Goal: Information Seeking & Learning: Learn about a topic

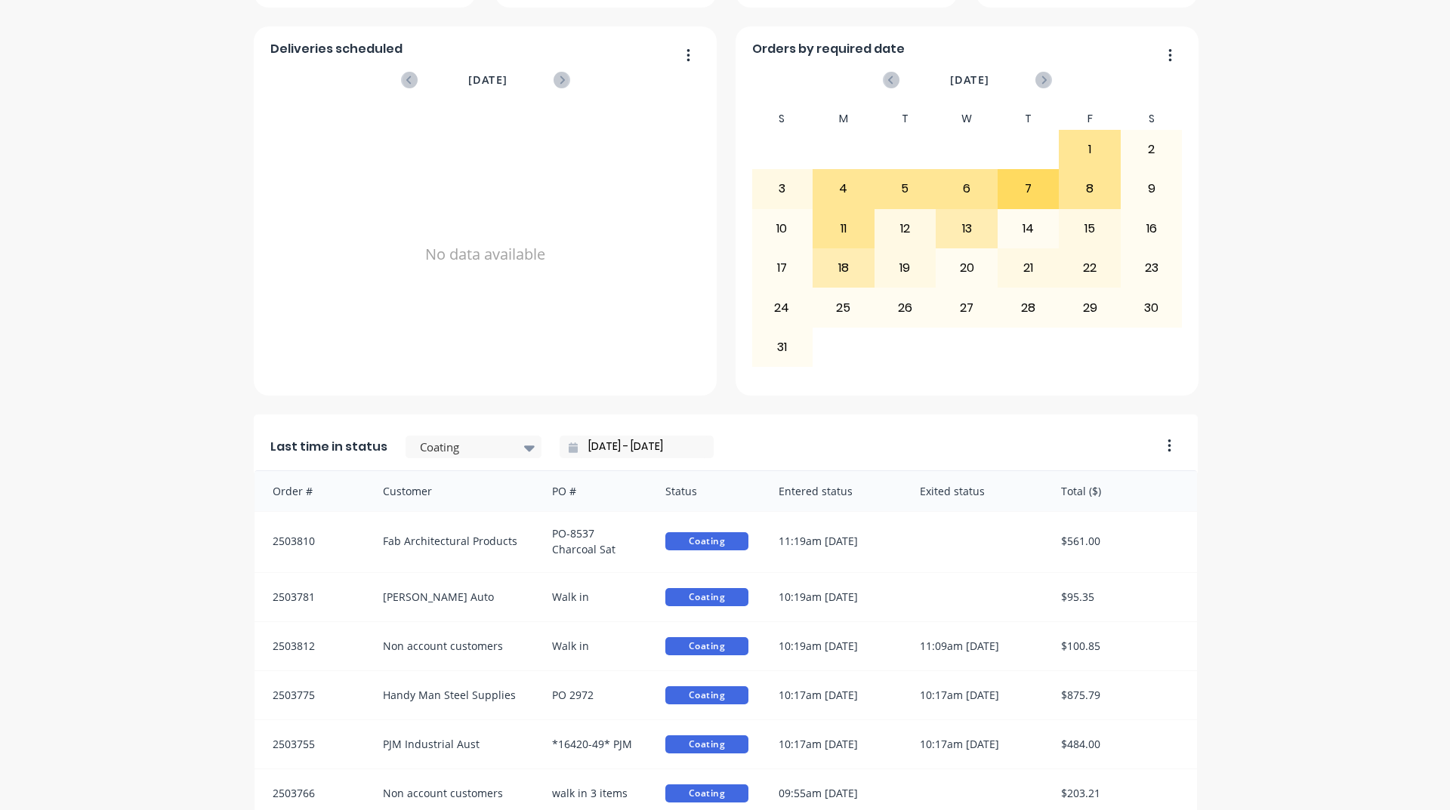
scroll to position [636, 0]
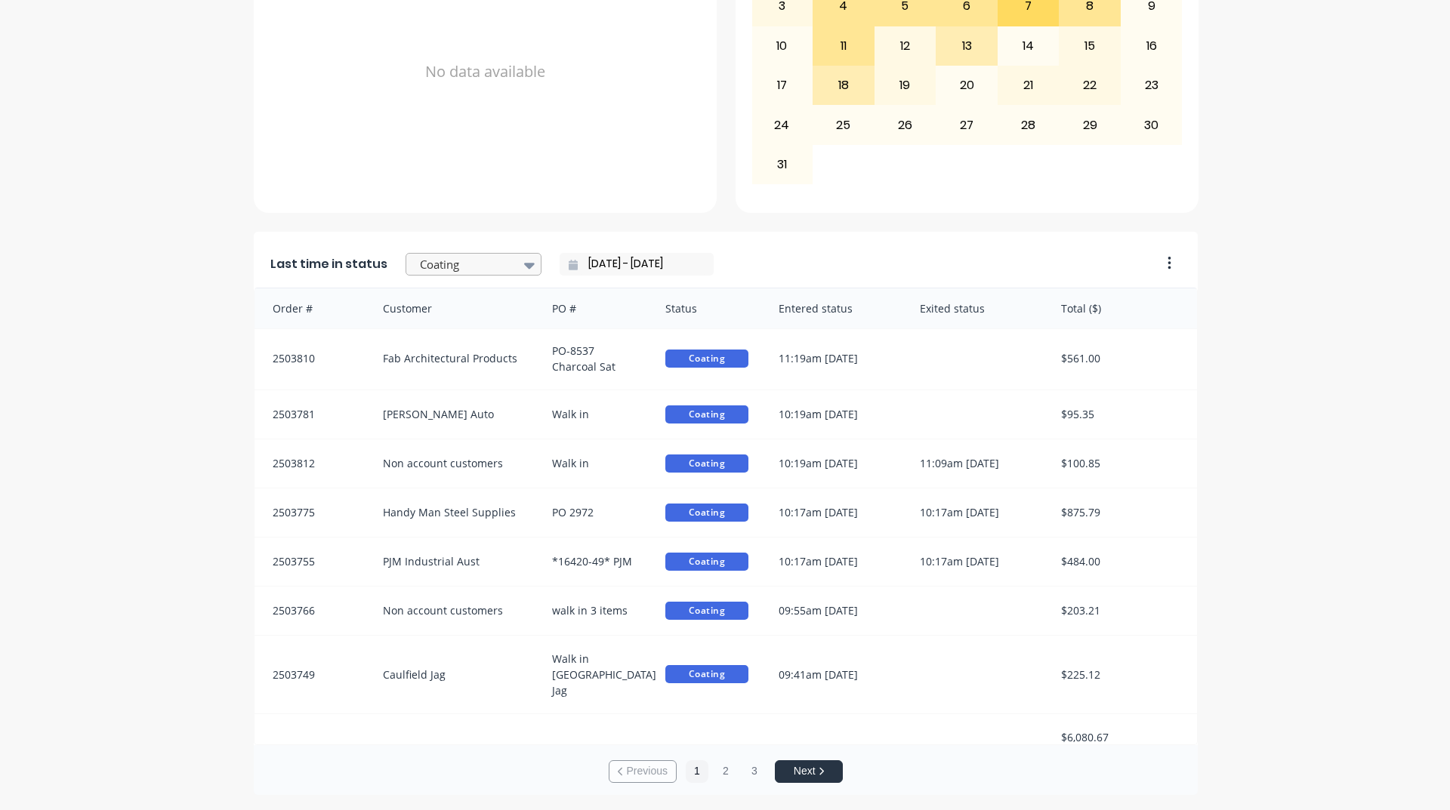
click at [518, 260] on div at bounding box center [529, 265] width 23 height 26
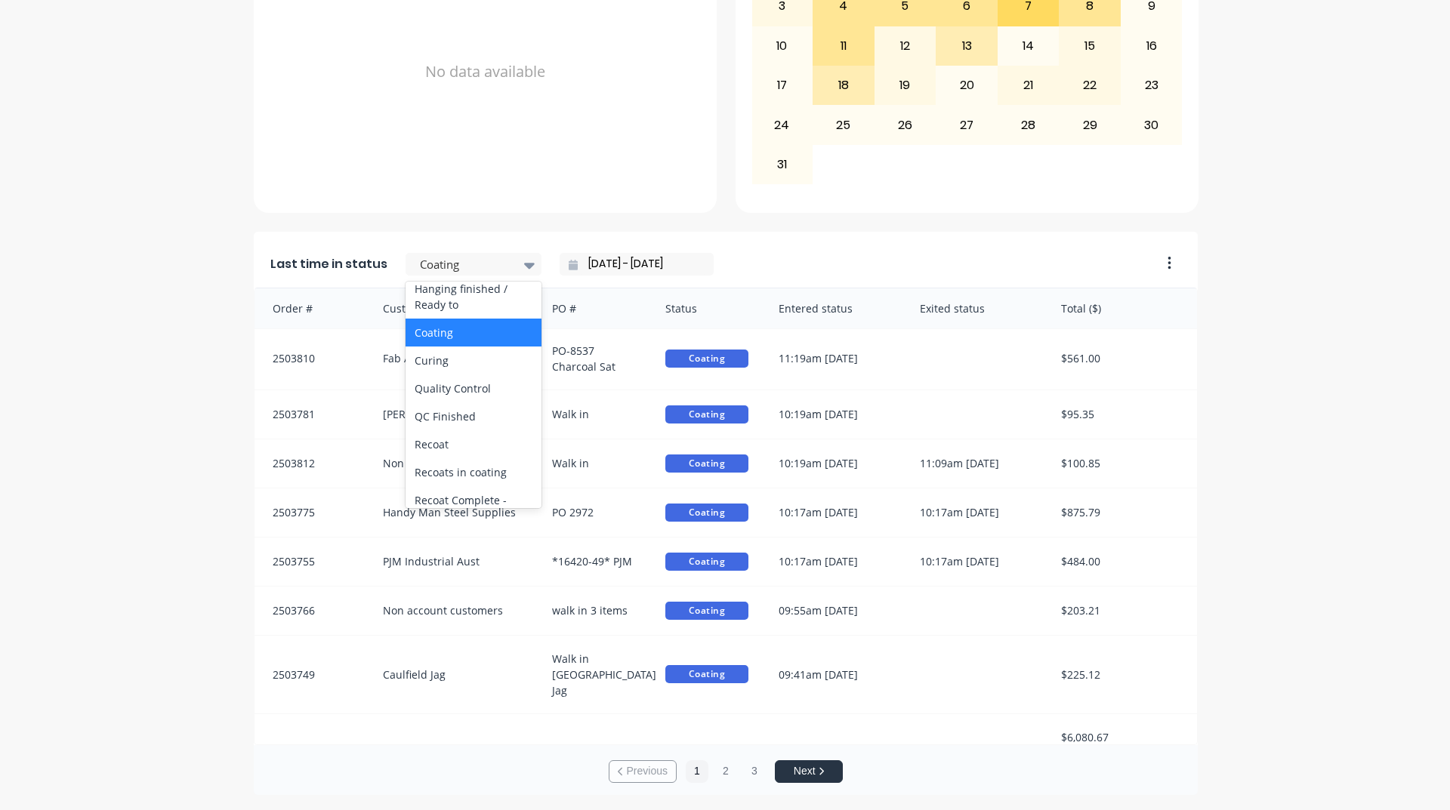
click at [439, 347] on div "Coating" at bounding box center [473, 333] width 136 height 28
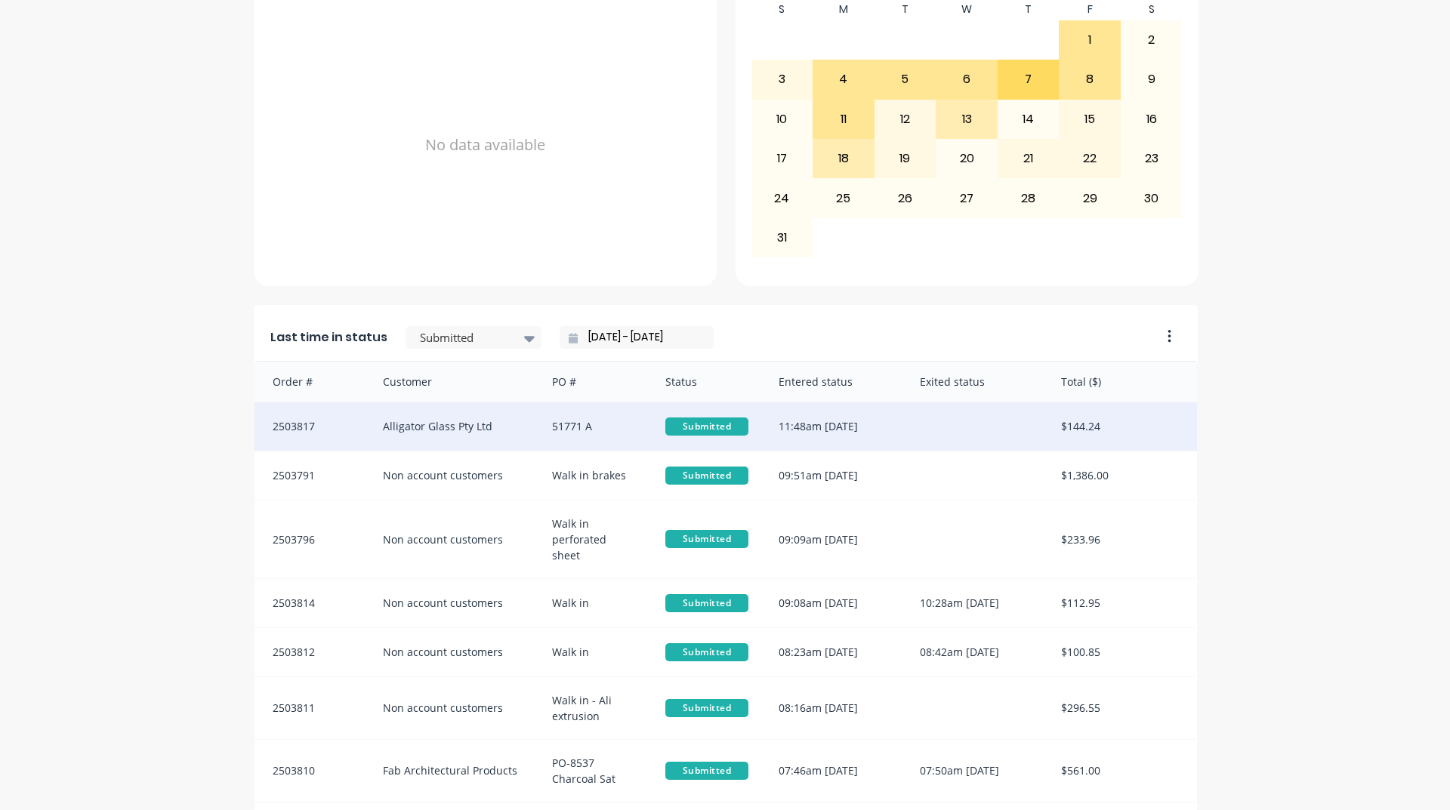
scroll to position [636, 0]
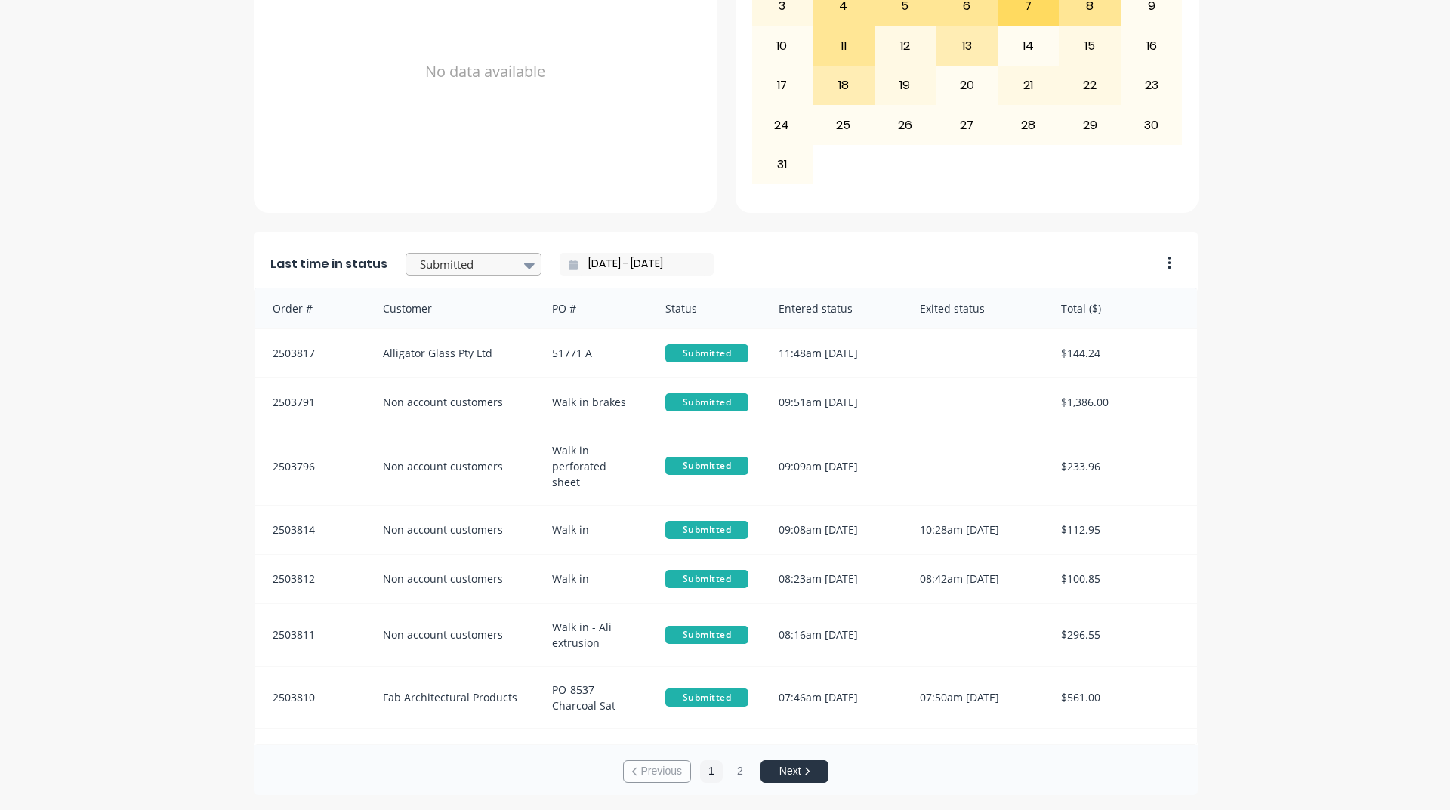
click at [524, 267] on icon at bounding box center [529, 265] width 11 height 17
click at [430, 347] on div "Coating" at bounding box center [473, 333] width 136 height 28
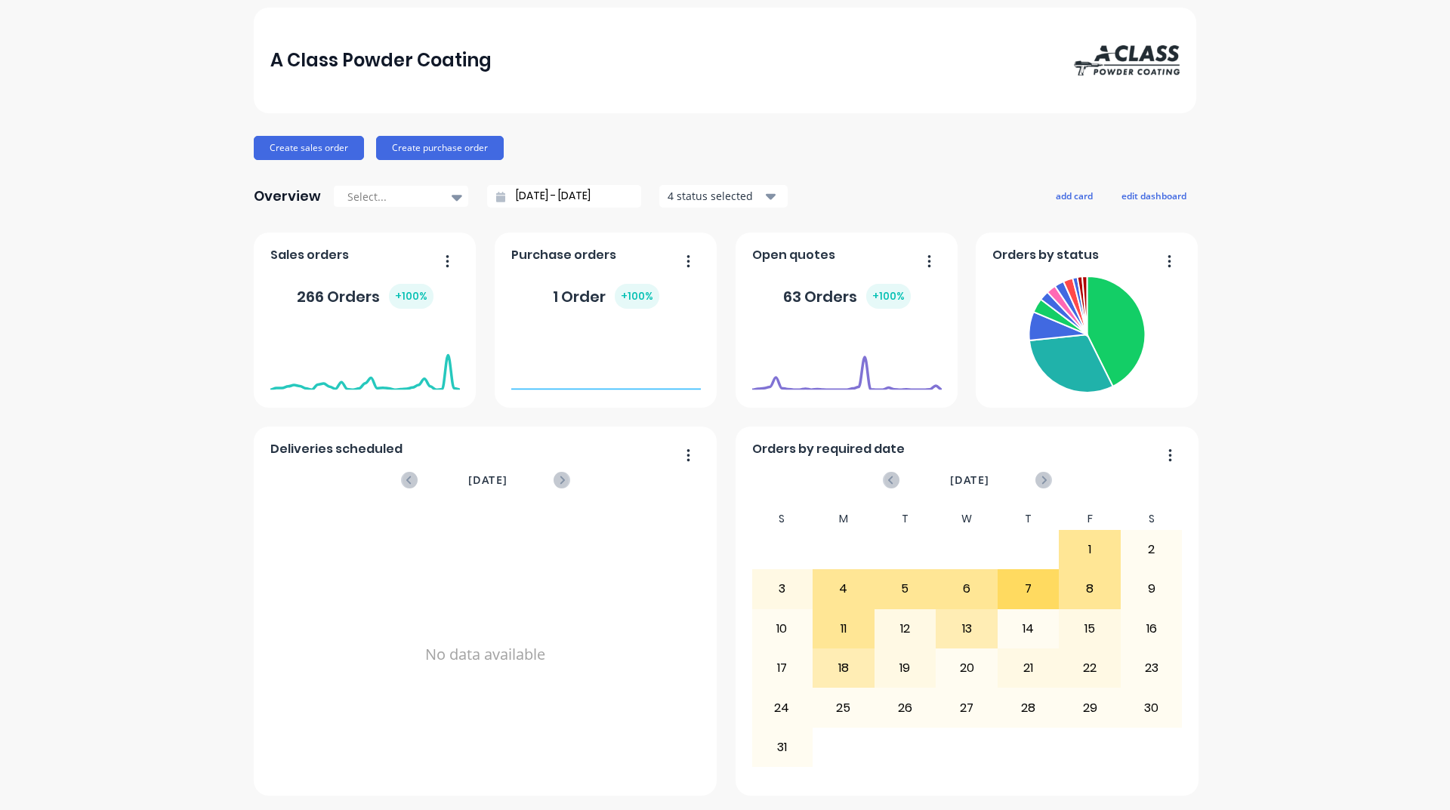
scroll to position [0, 0]
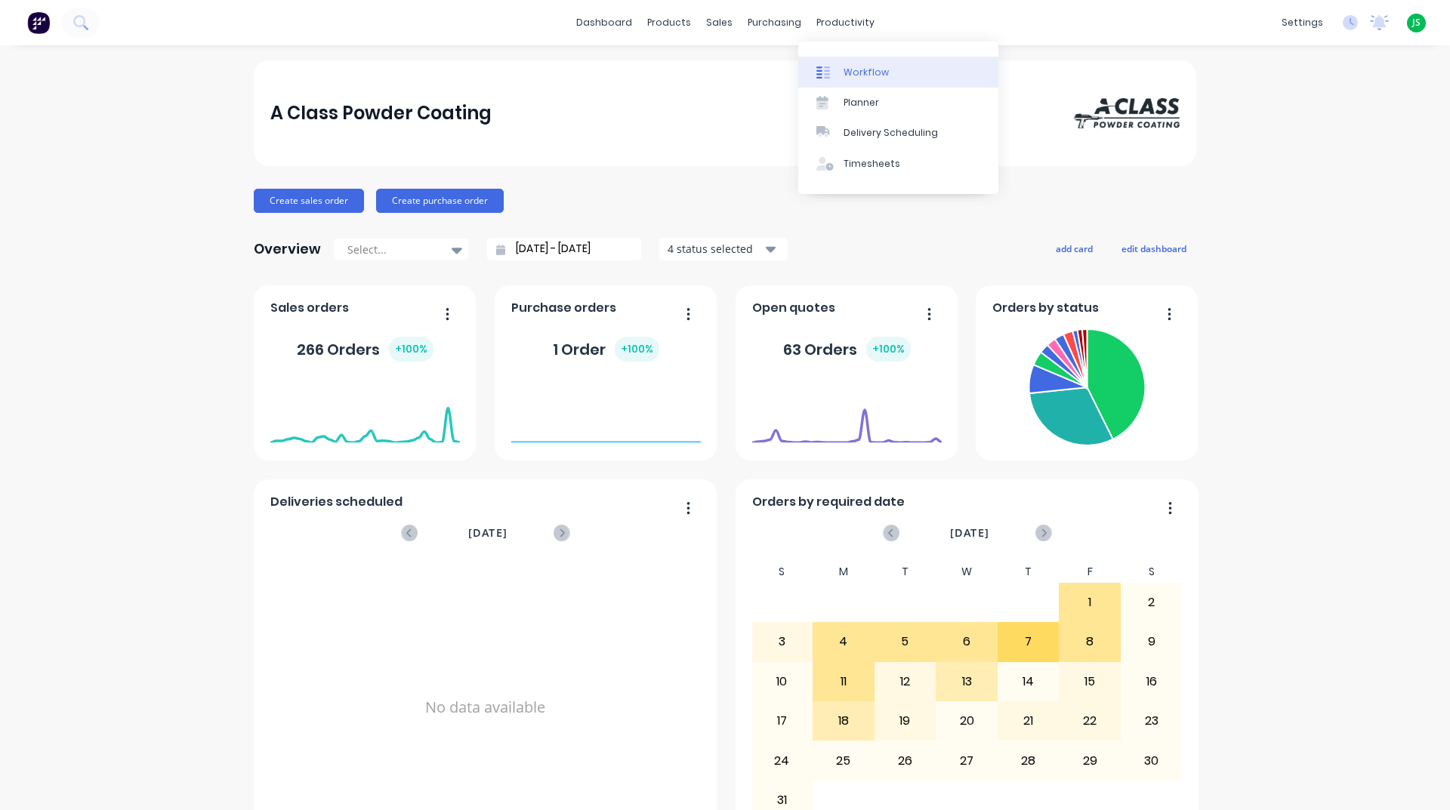
click at [864, 66] on div "Workflow" at bounding box center [865, 73] width 45 height 14
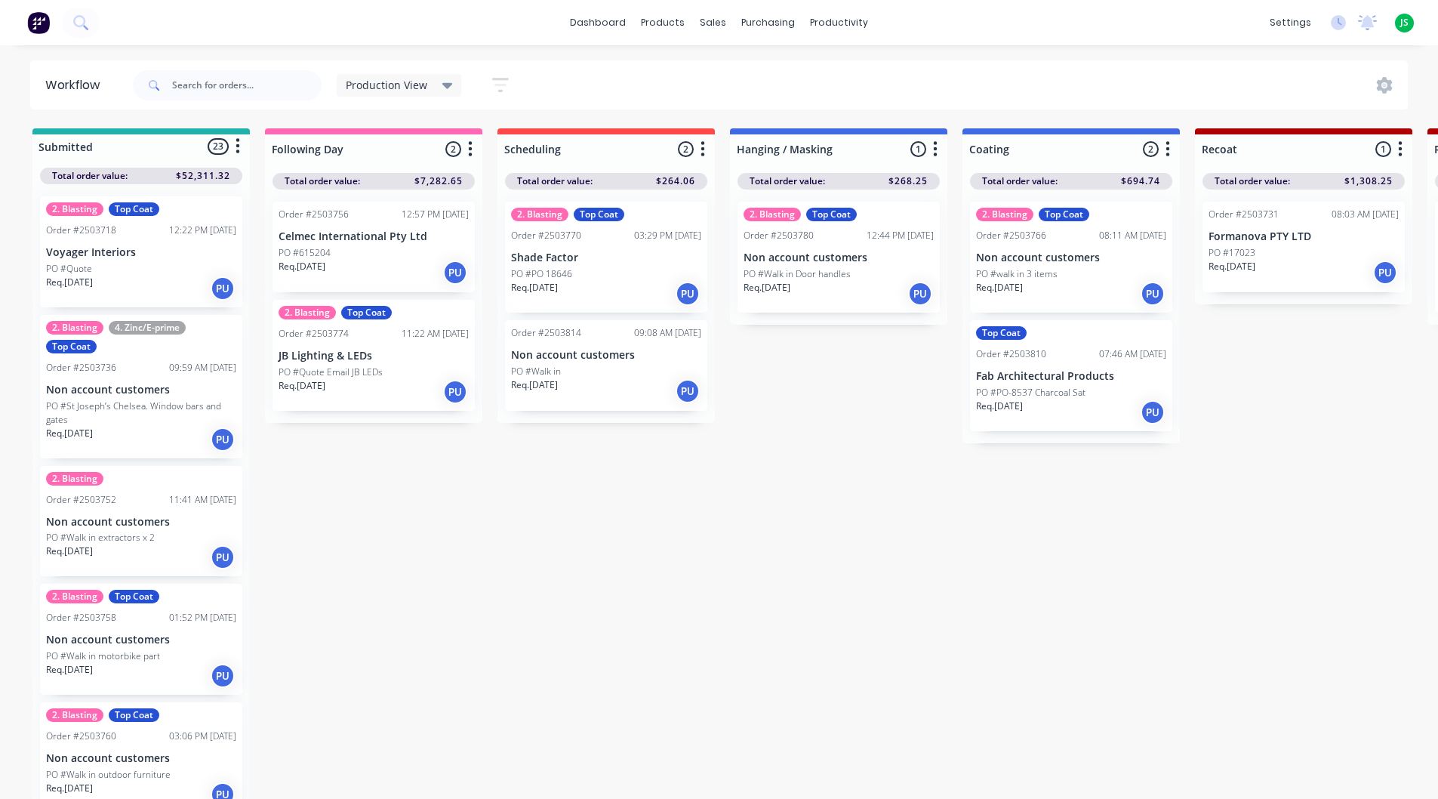
drag, startPoint x: 889, startPoint y: 408, endPoint x: 901, endPoint y: 407, distance: 12.1
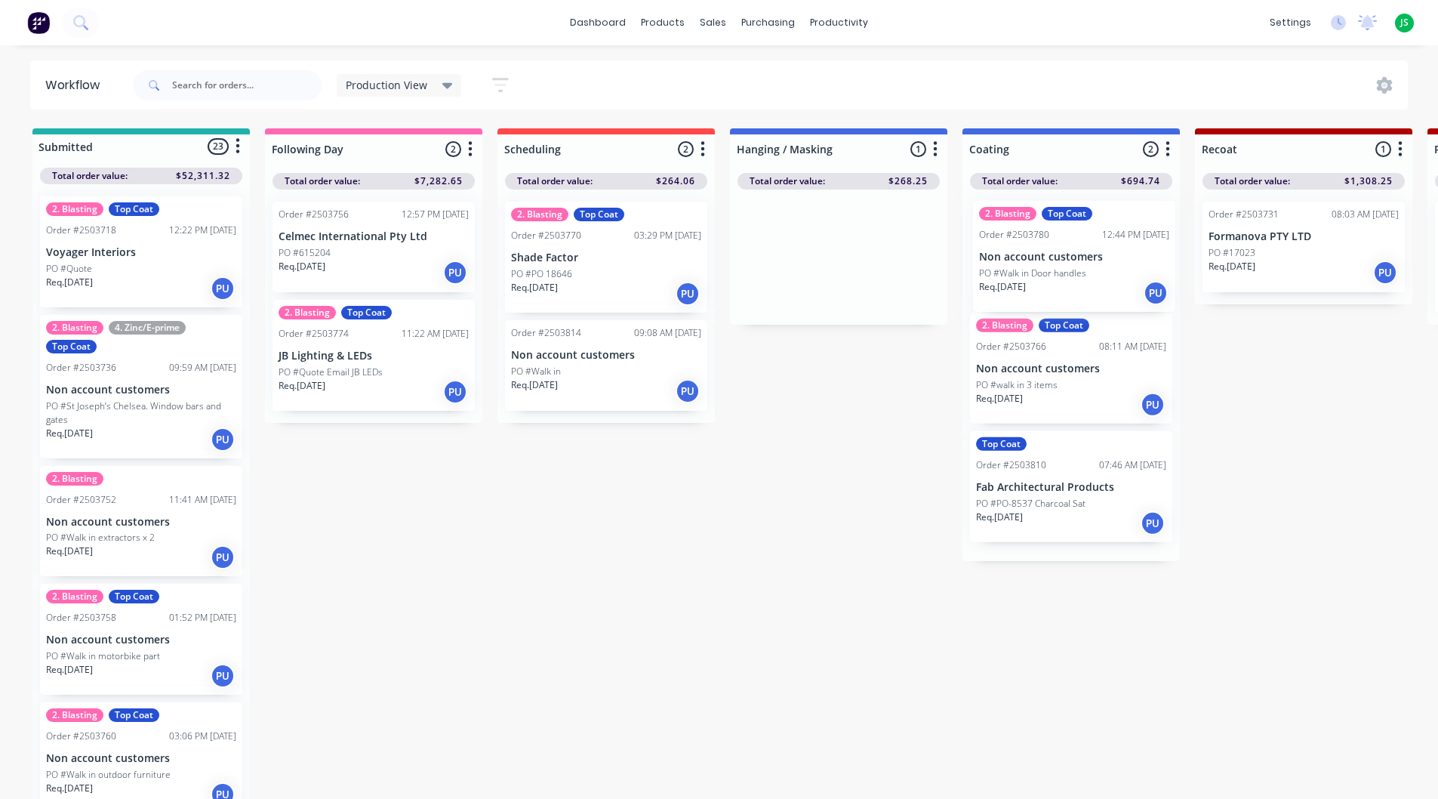
drag, startPoint x: 834, startPoint y: 263, endPoint x: 1076, endPoint y: 264, distance: 241.6
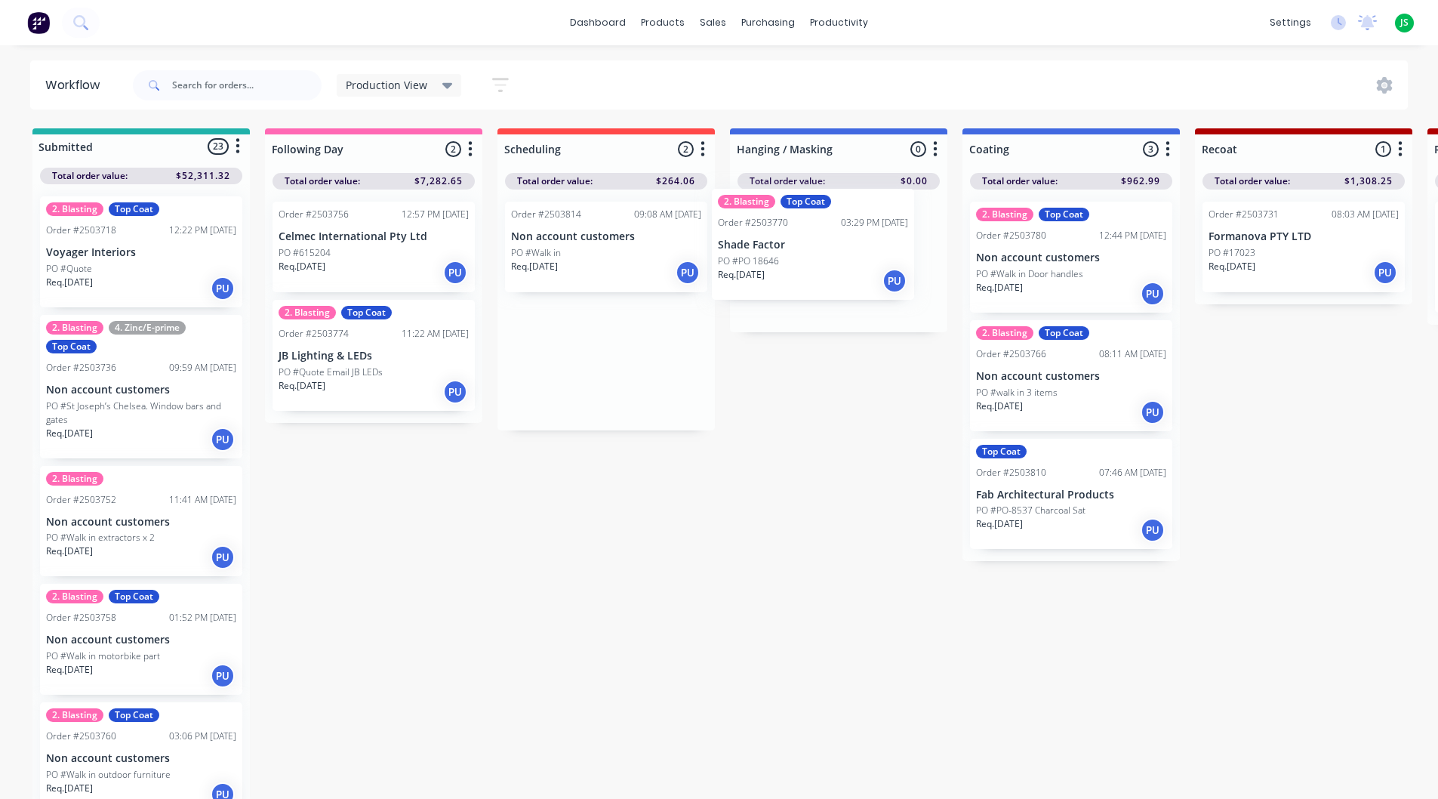
drag, startPoint x: 564, startPoint y: 278, endPoint x: 776, endPoint y: 265, distance: 212.5
click at [581, 267] on div "Req. 13/08/25 PU" at bounding box center [606, 273] width 190 height 26
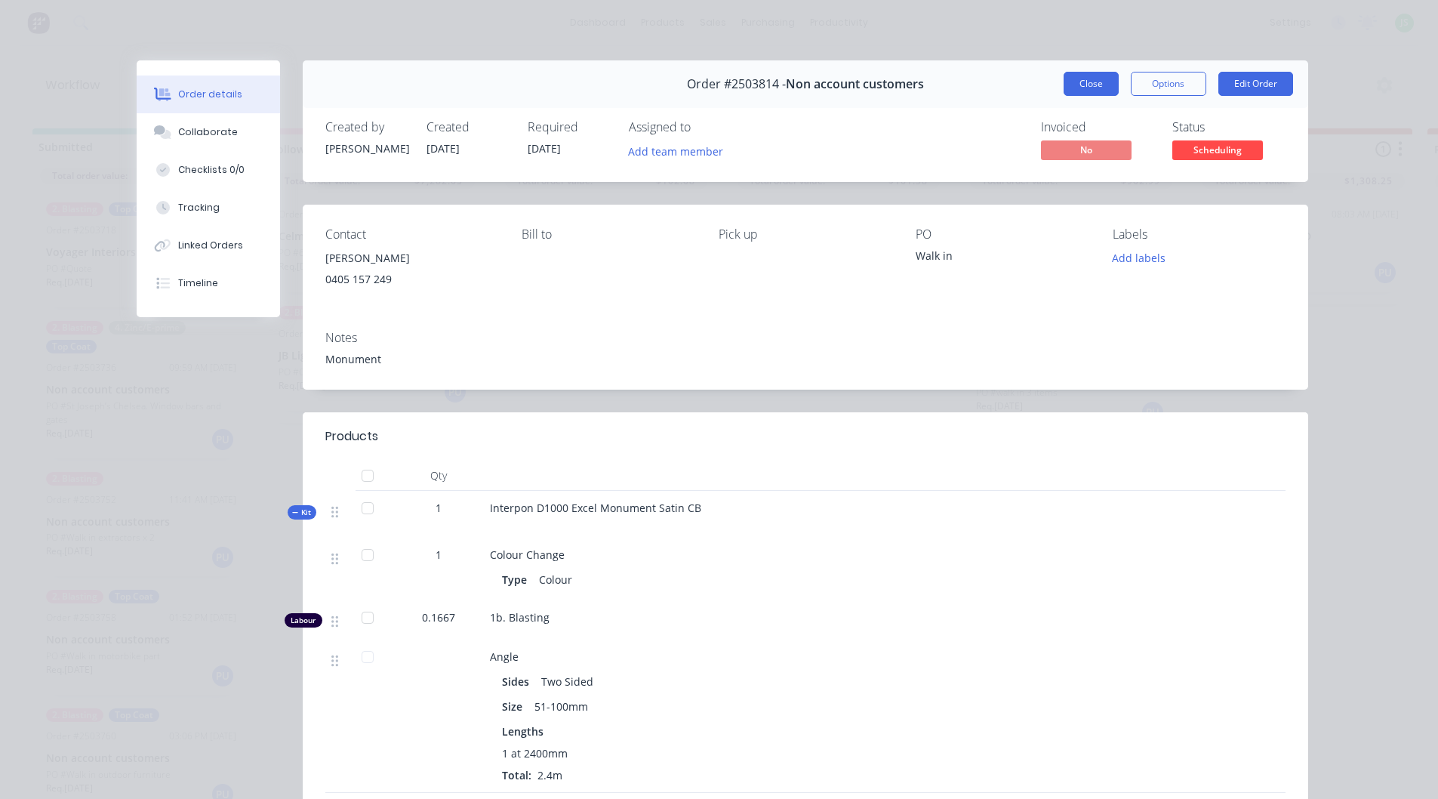
click at [1079, 81] on button "Close" at bounding box center [1091, 84] width 55 height 24
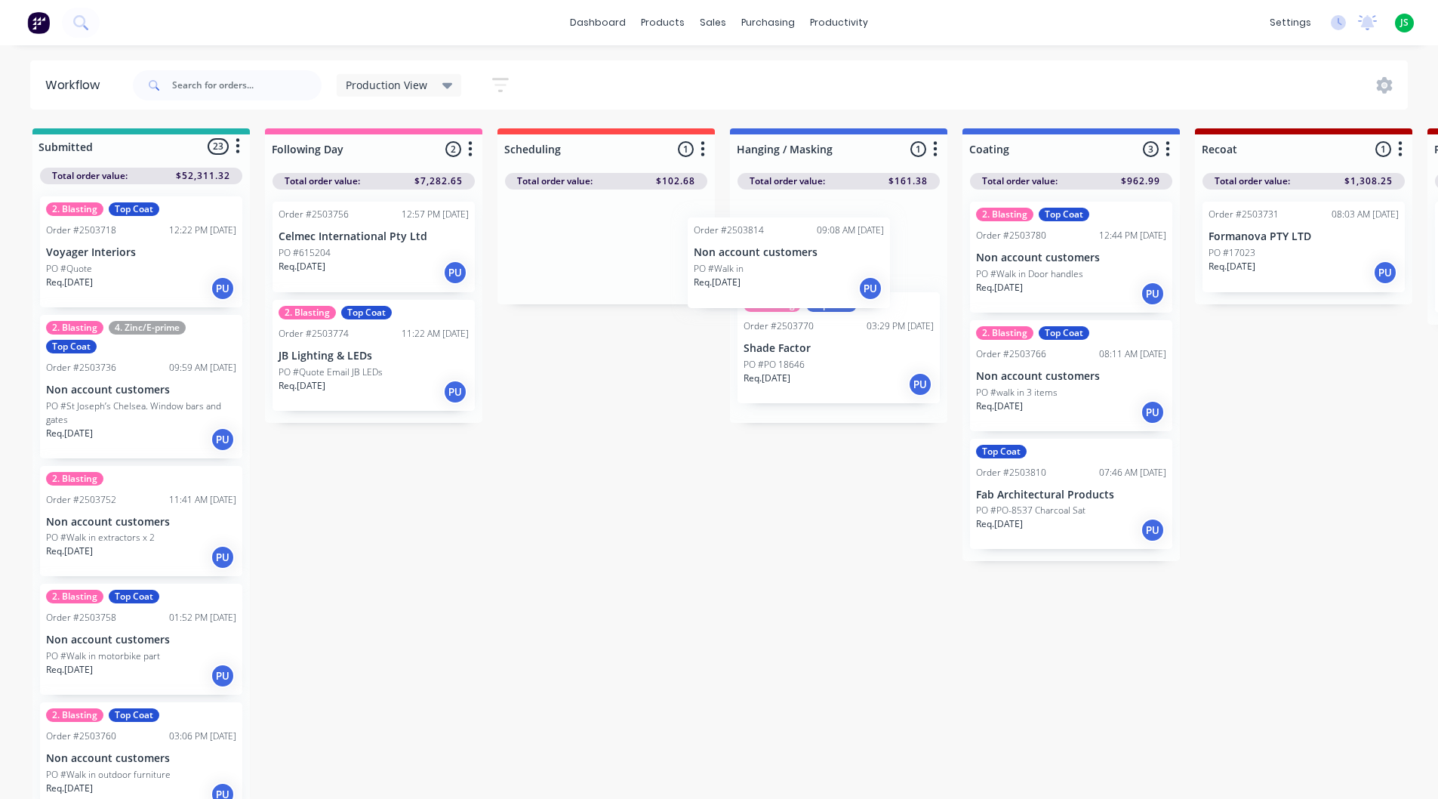
drag, startPoint x: 617, startPoint y: 254, endPoint x: 834, endPoint y: 267, distance: 217.1
click at [257, 82] on input "text" at bounding box center [246, 85] width 149 height 30
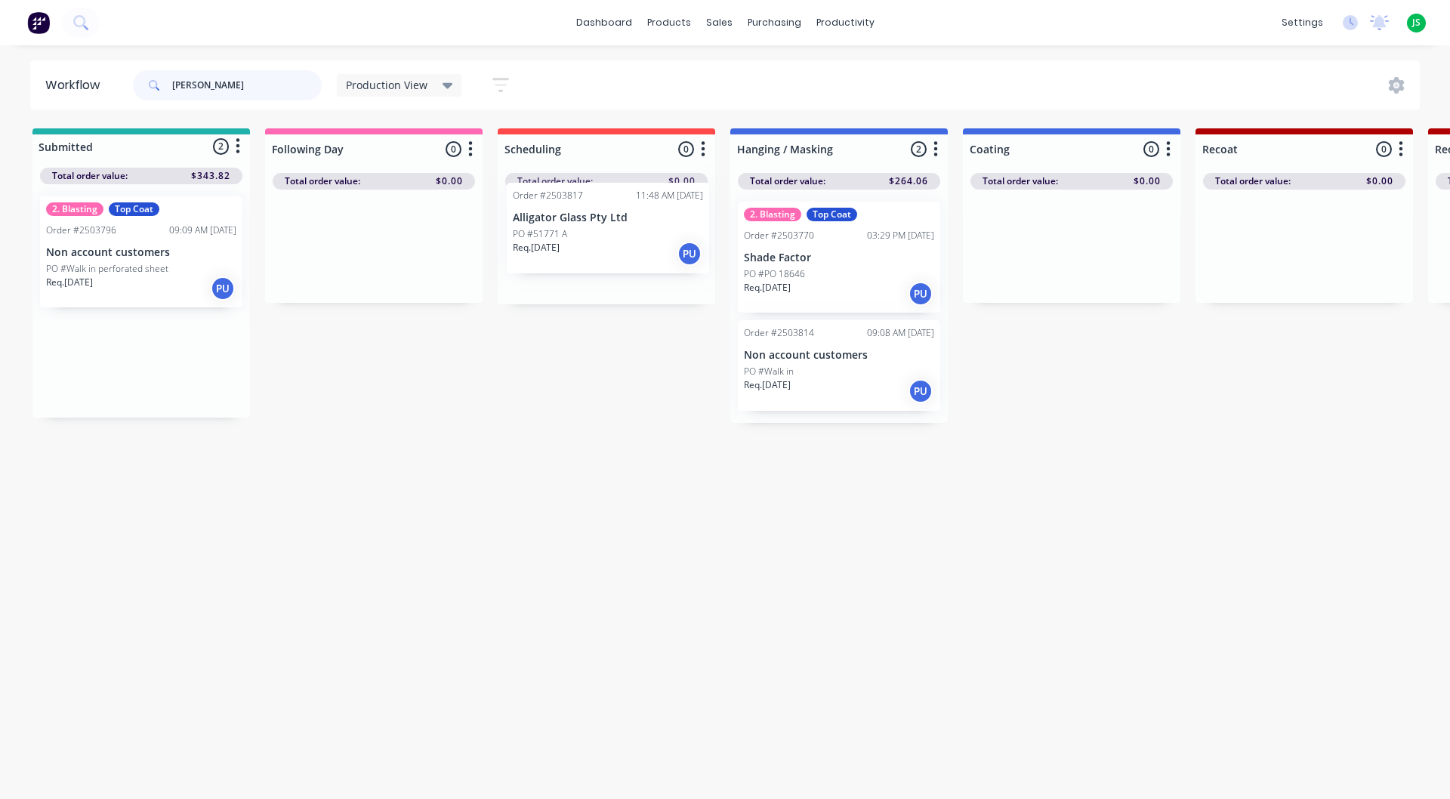
drag, startPoint x: 112, startPoint y: 359, endPoint x: 587, endPoint y: 233, distance: 491.6
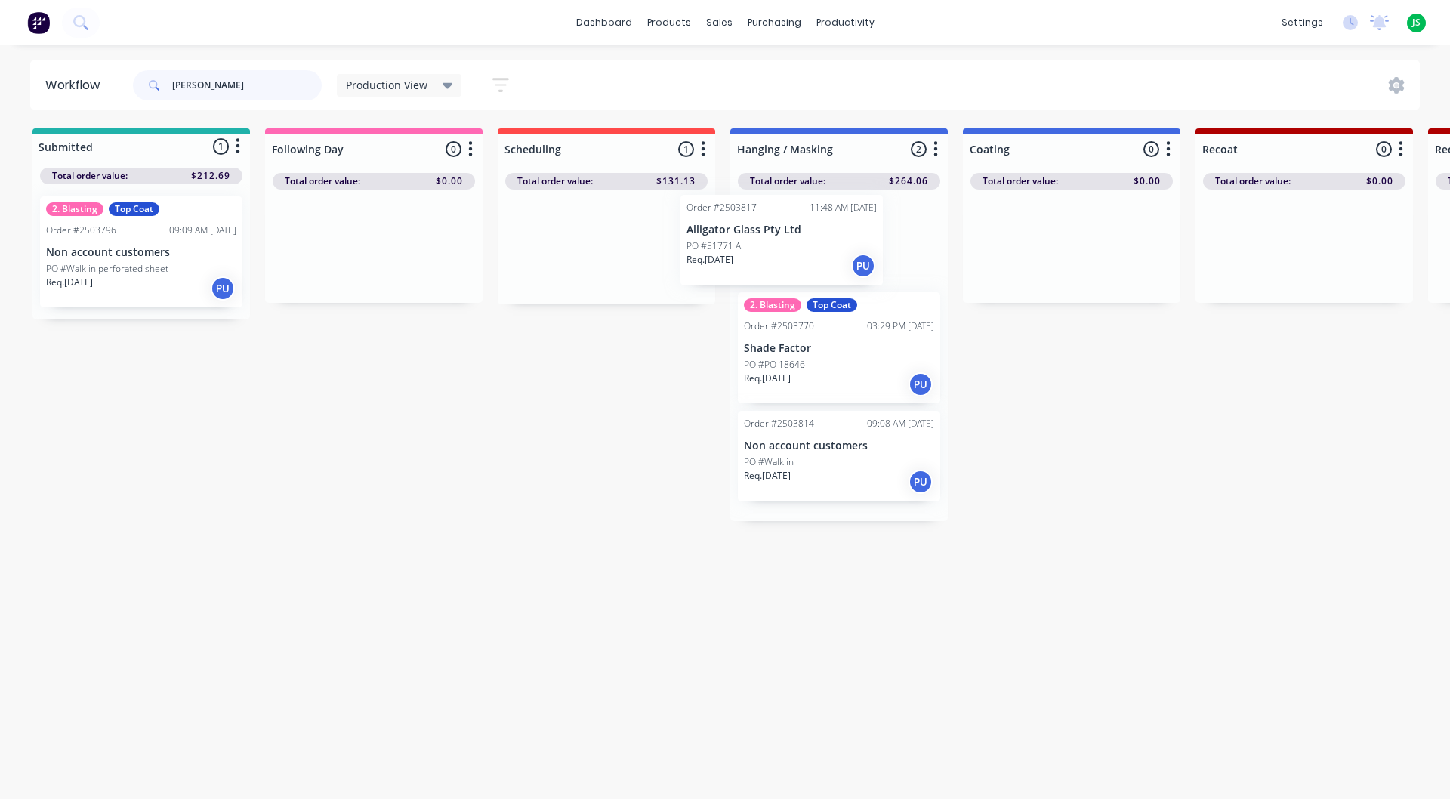
drag, startPoint x: 591, startPoint y: 236, endPoint x: 796, endPoint y: 230, distance: 204.7
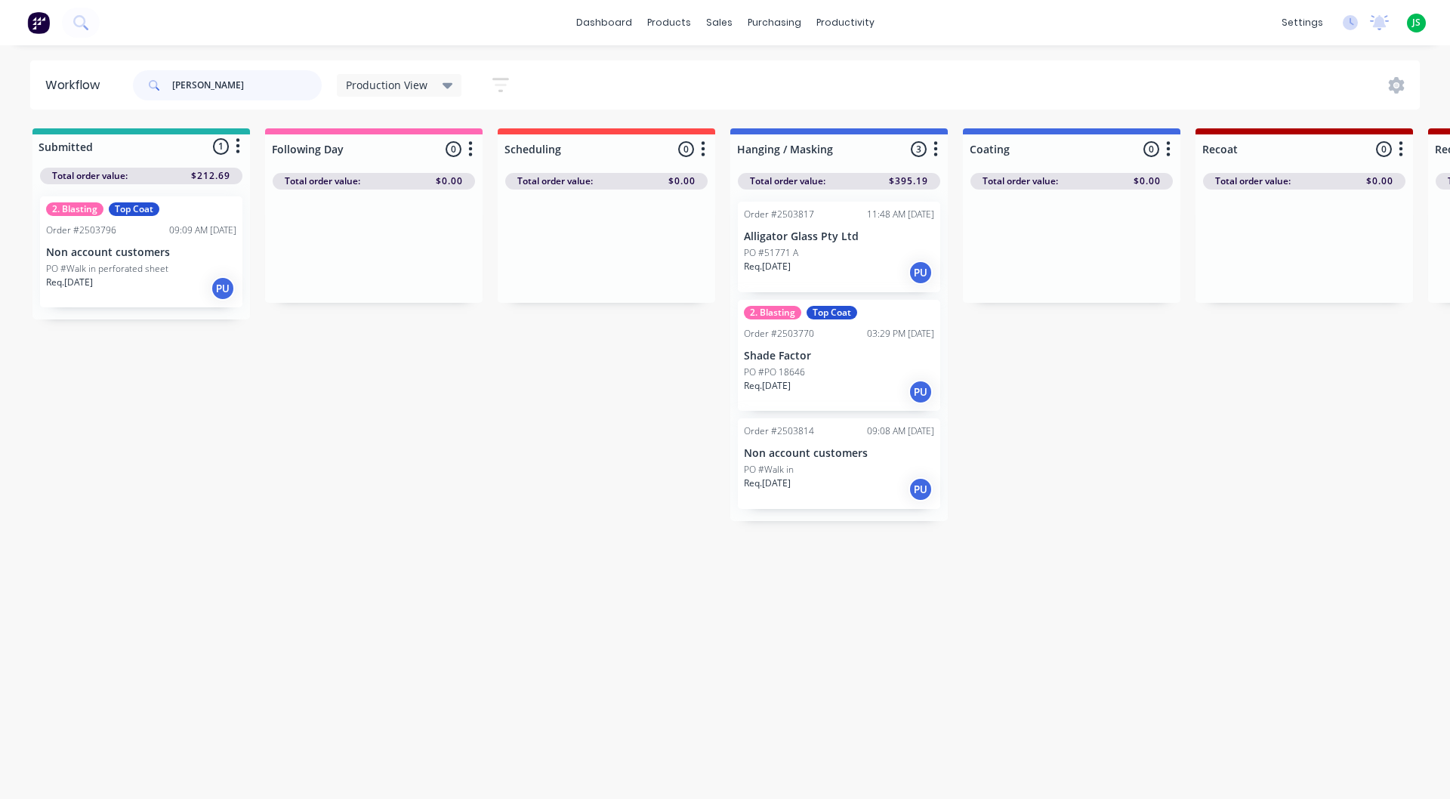
type input "monu"
drag, startPoint x: 107, startPoint y: 85, endPoint x: 0, endPoint y: 77, distance: 107.5
click at [0, 77] on div "Workflow monu Production View Save new view None edit Production View (Default)…" at bounding box center [725, 84] width 1450 height 49
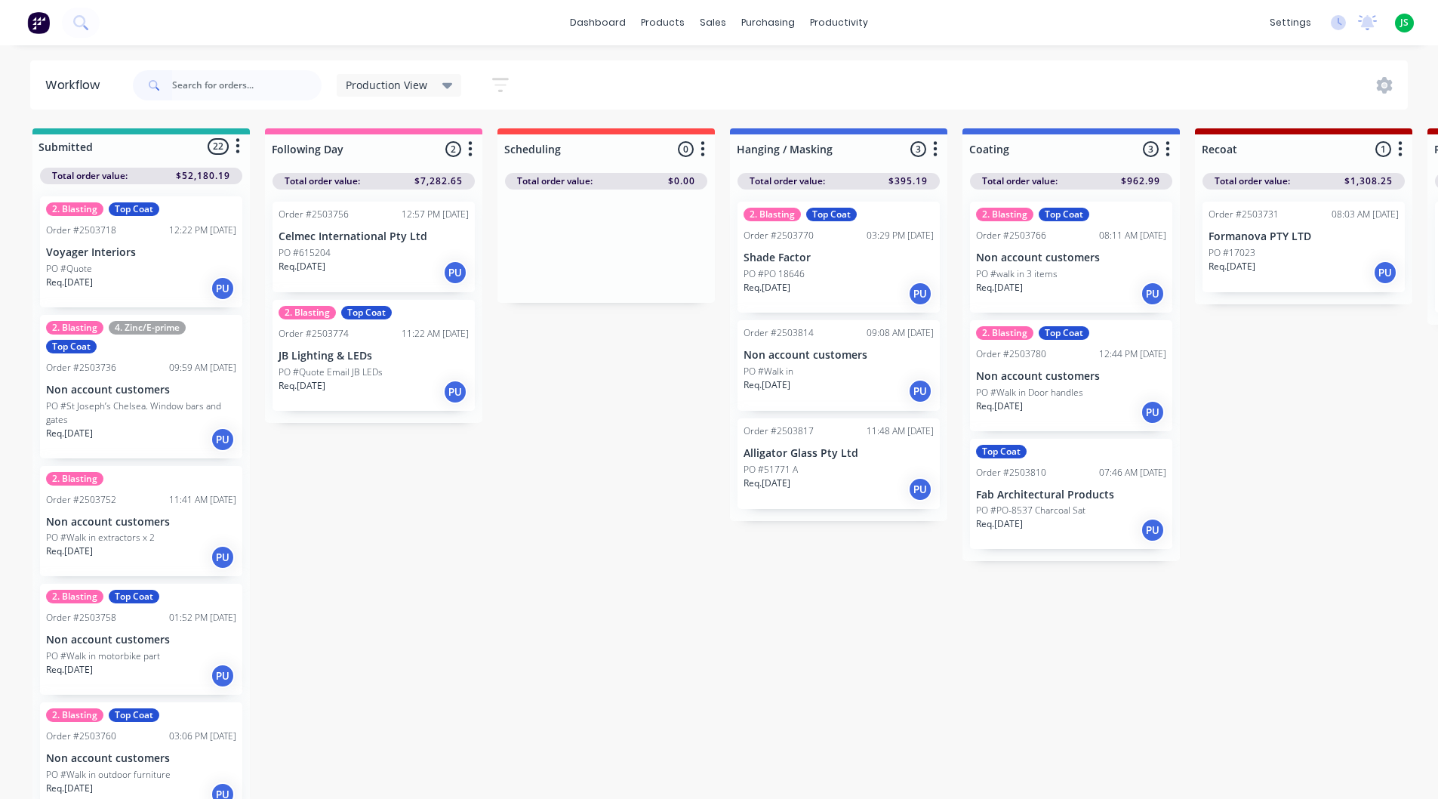
click at [1297, 251] on div "PO #17023" at bounding box center [1304, 253] width 190 height 14
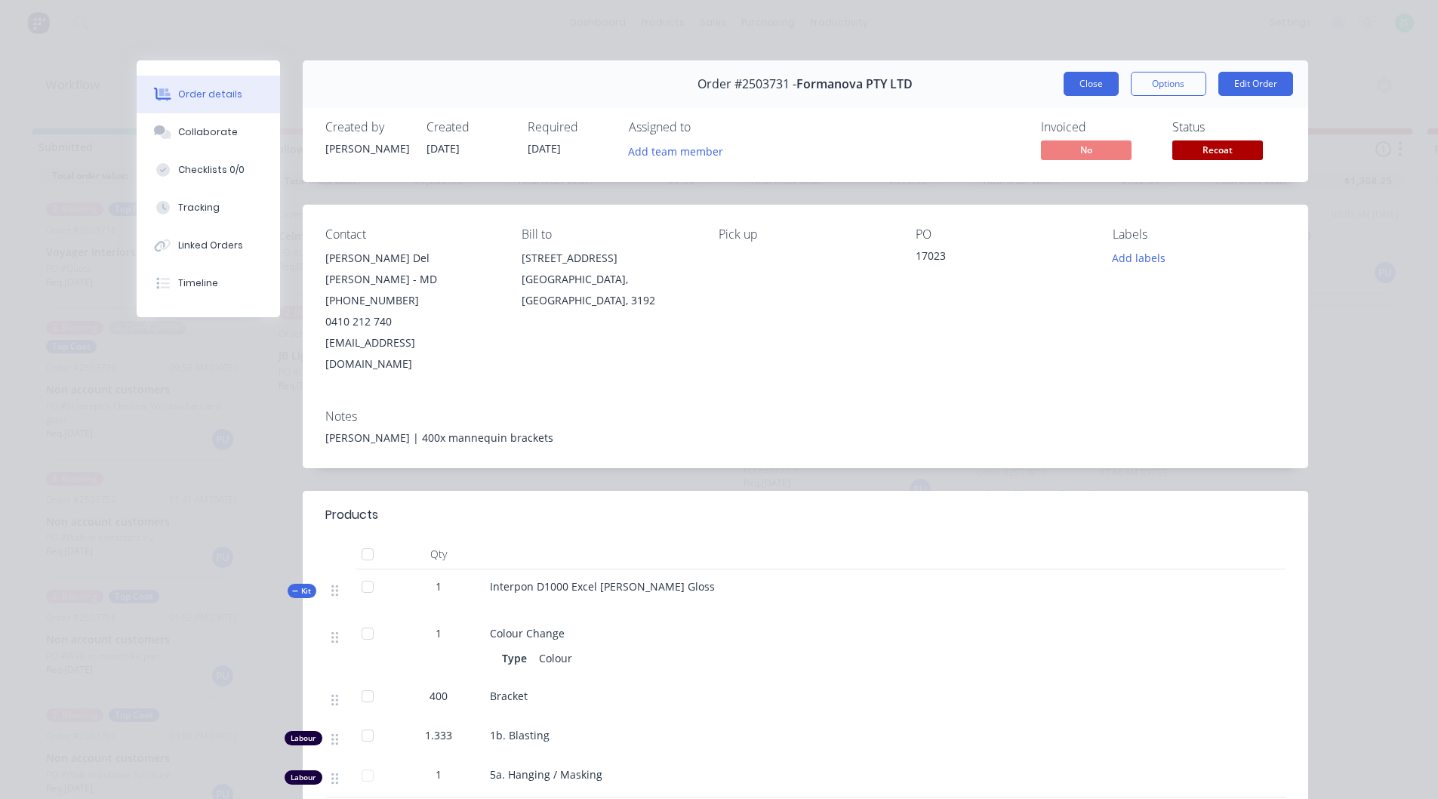
click at [1092, 90] on button "Close" at bounding box center [1091, 84] width 55 height 24
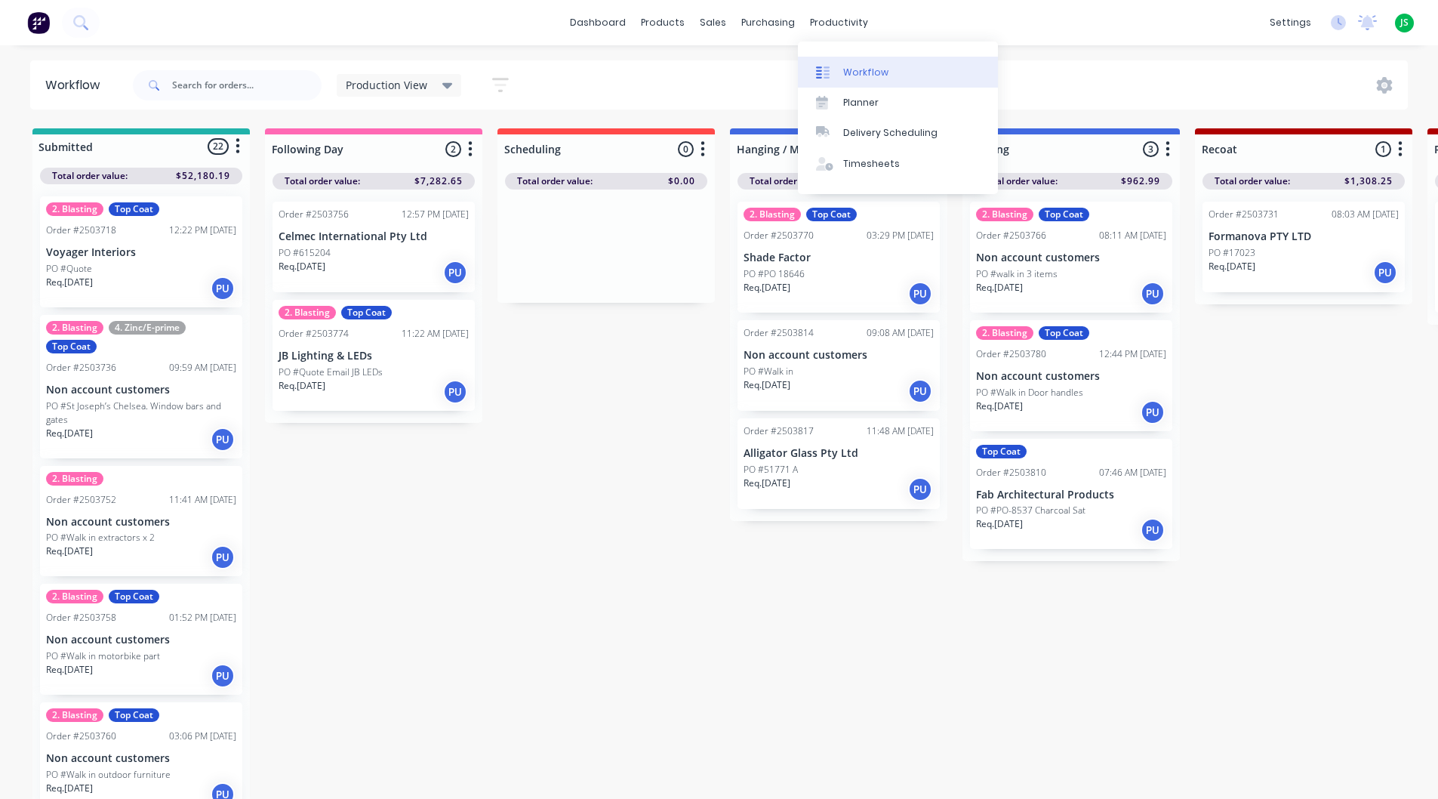
click at [843, 63] on link "Workflow" at bounding box center [898, 72] width 200 height 30
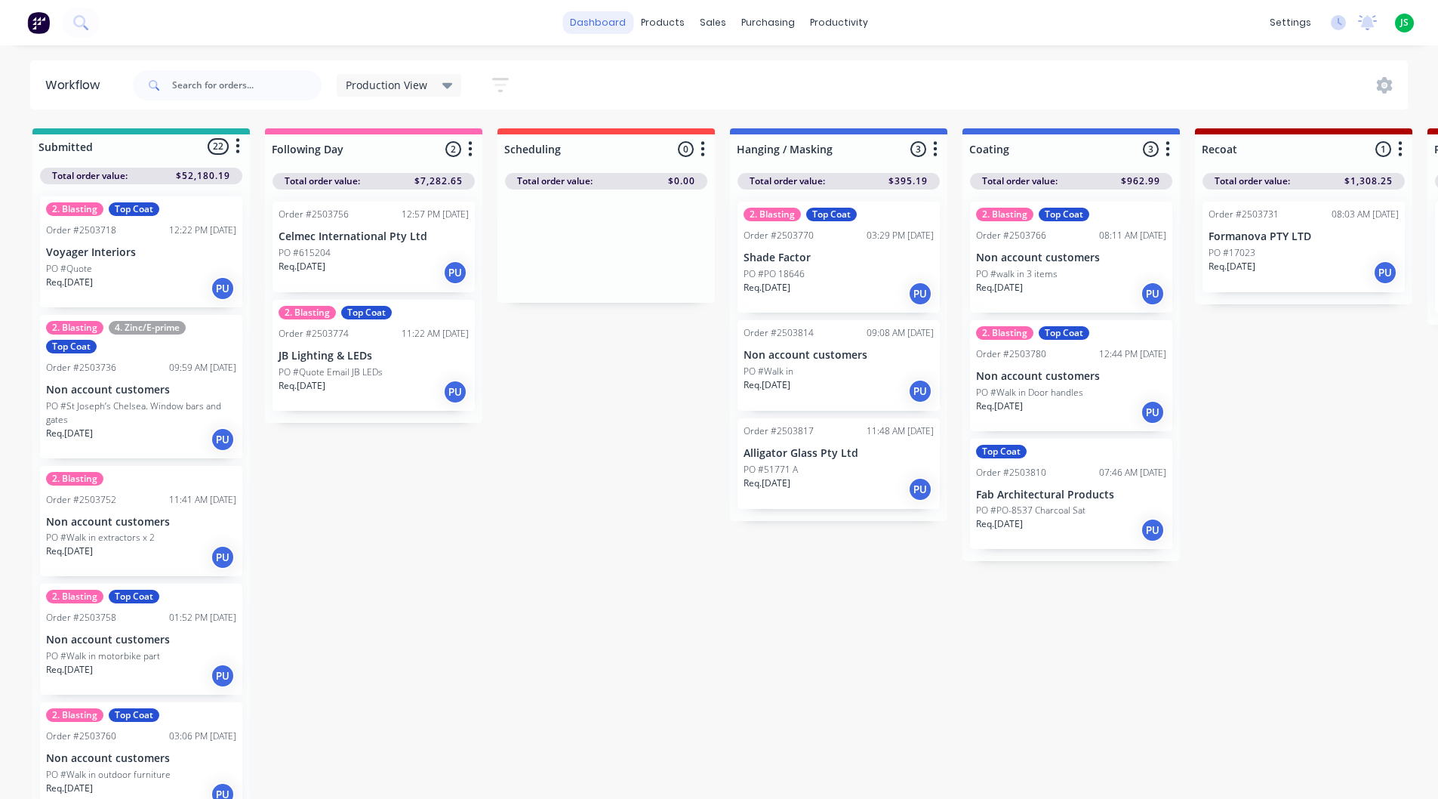
click at [613, 29] on link "dashboard" at bounding box center [597, 22] width 71 height 23
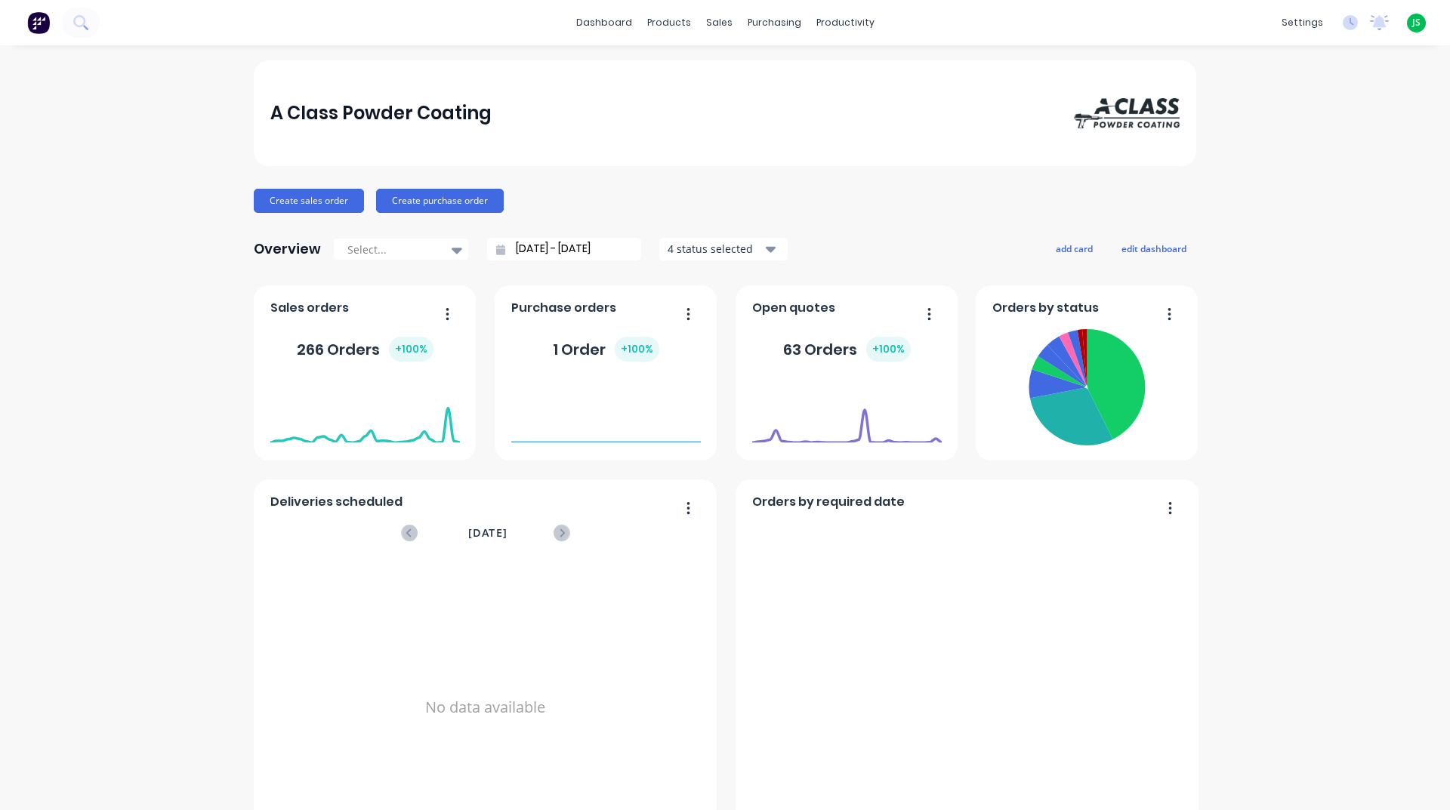
scroll to position [604, 0]
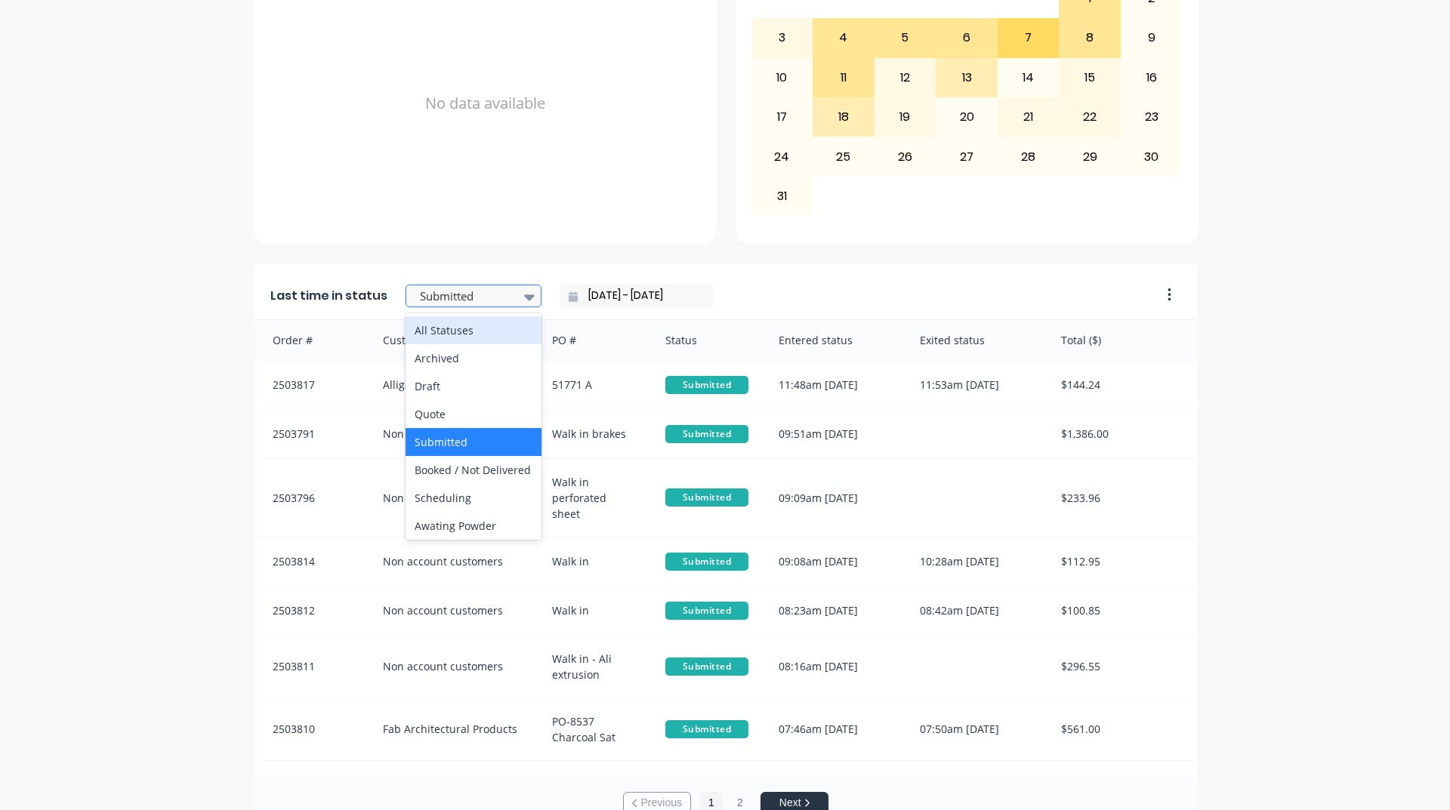
click at [518, 301] on div at bounding box center [529, 297] width 23 height 26
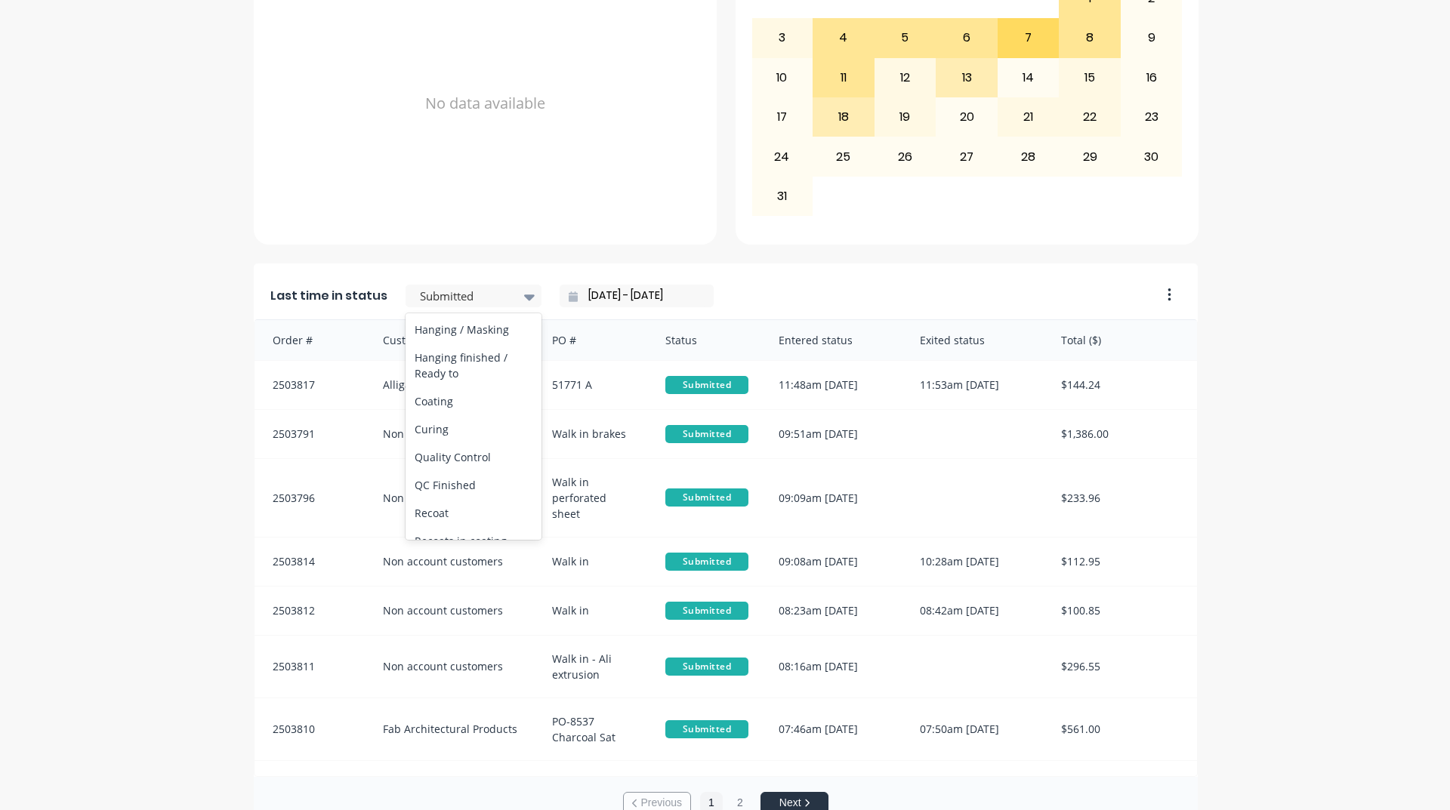
scroll to position [529, 0]
click at [430, 378] on div "Coating" at bounding box center [473, 364] width 136 height 28
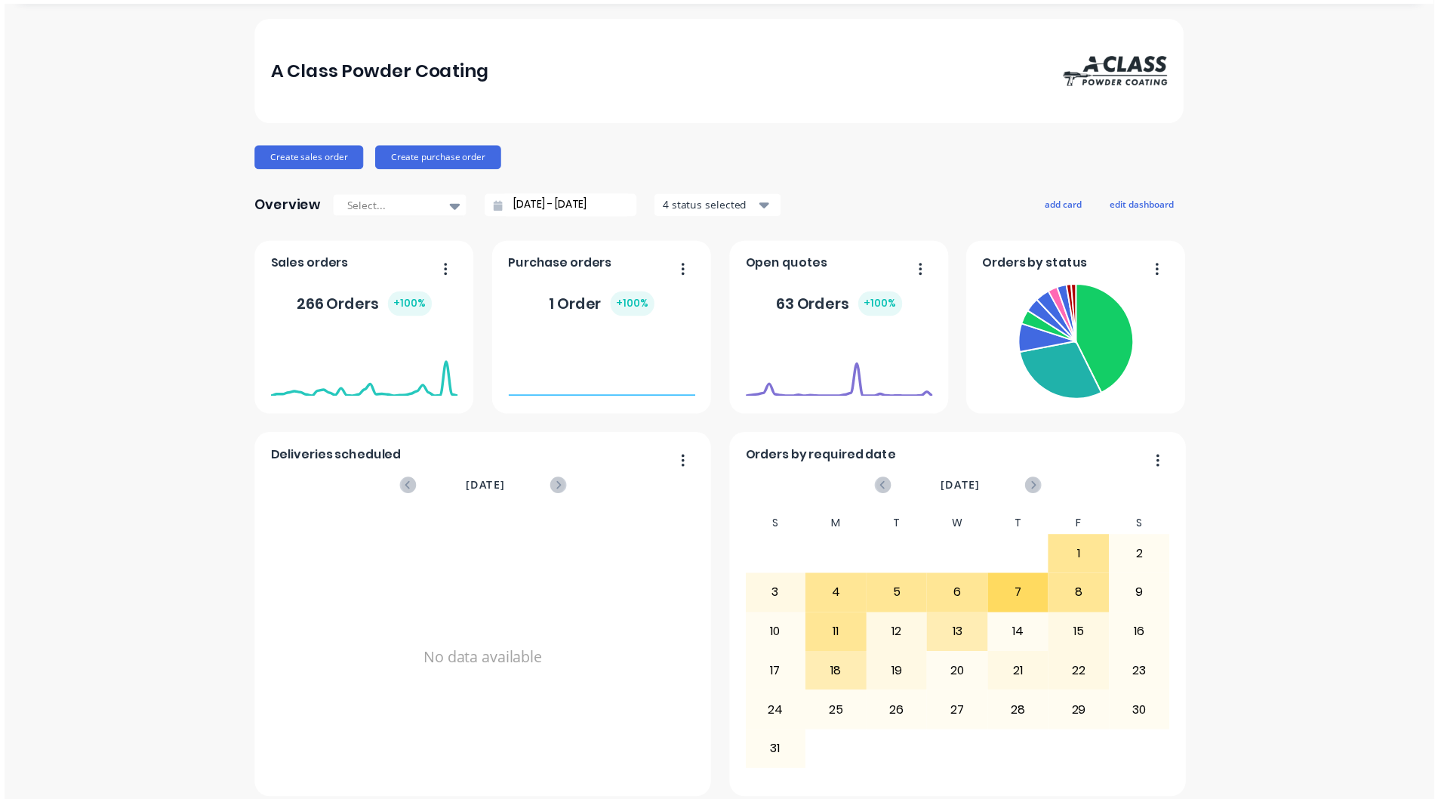
scroll to position [0, 0]
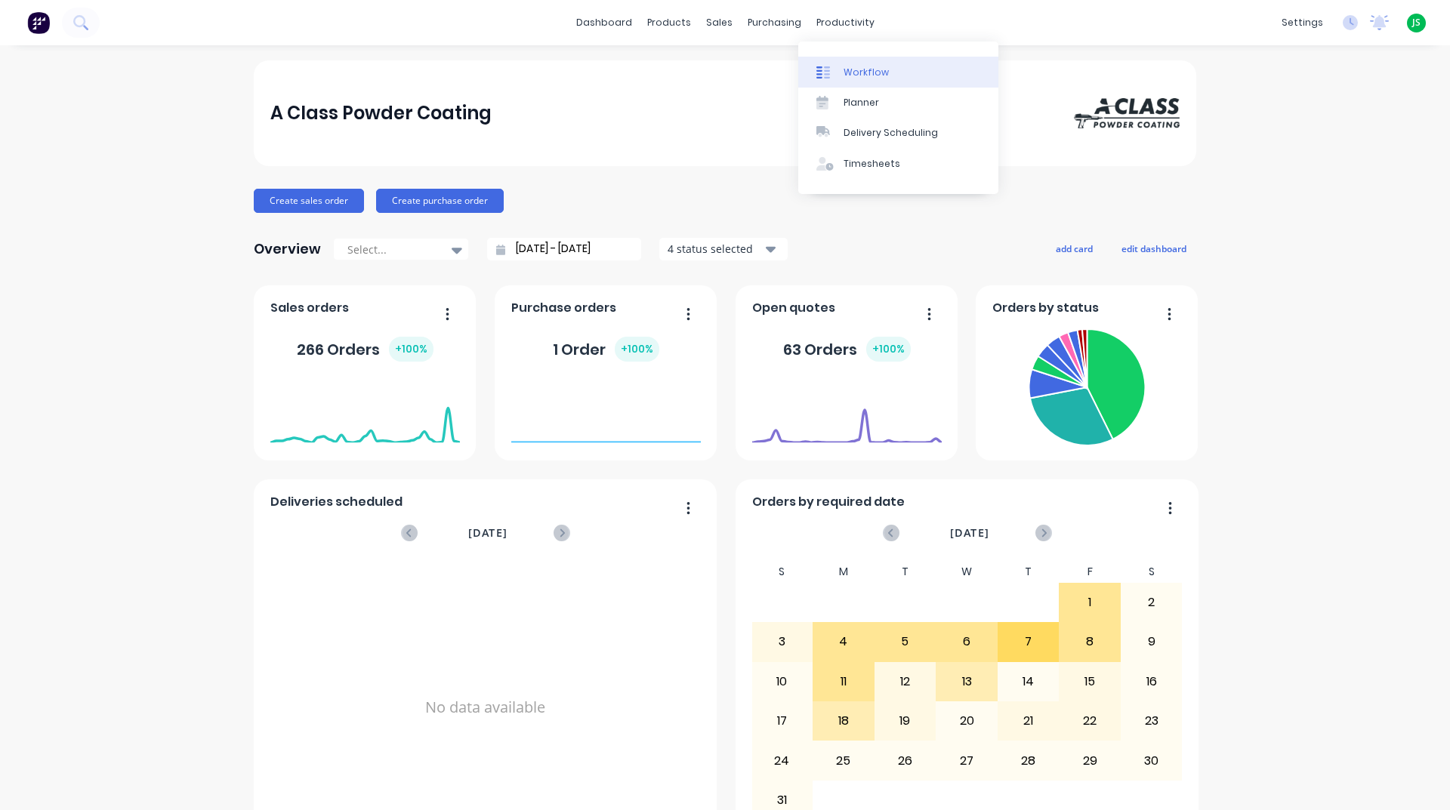
click at [855, 62] on link "Workflow" at bounding box center [898, 72] width 200 height 30
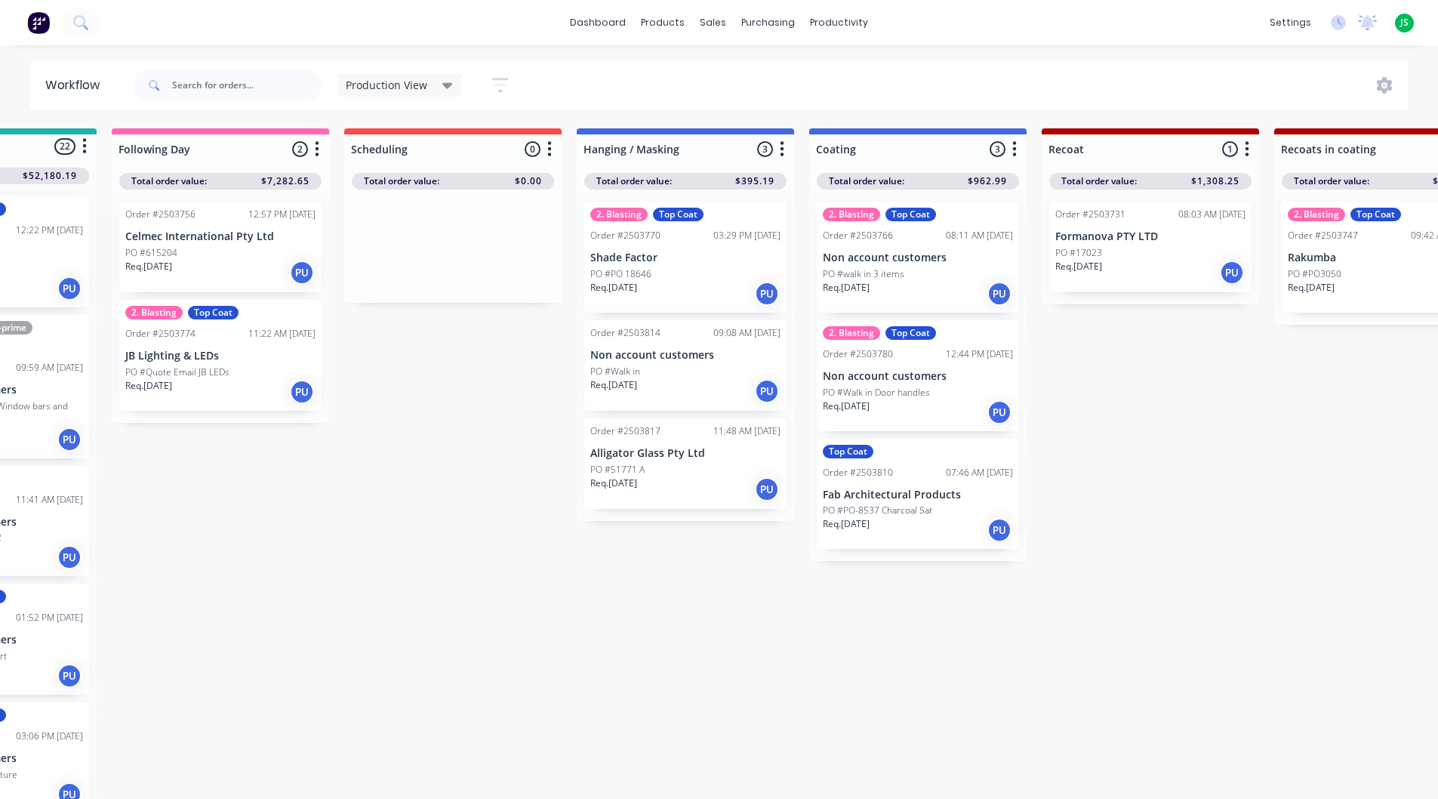
scroll to position [0, 113]
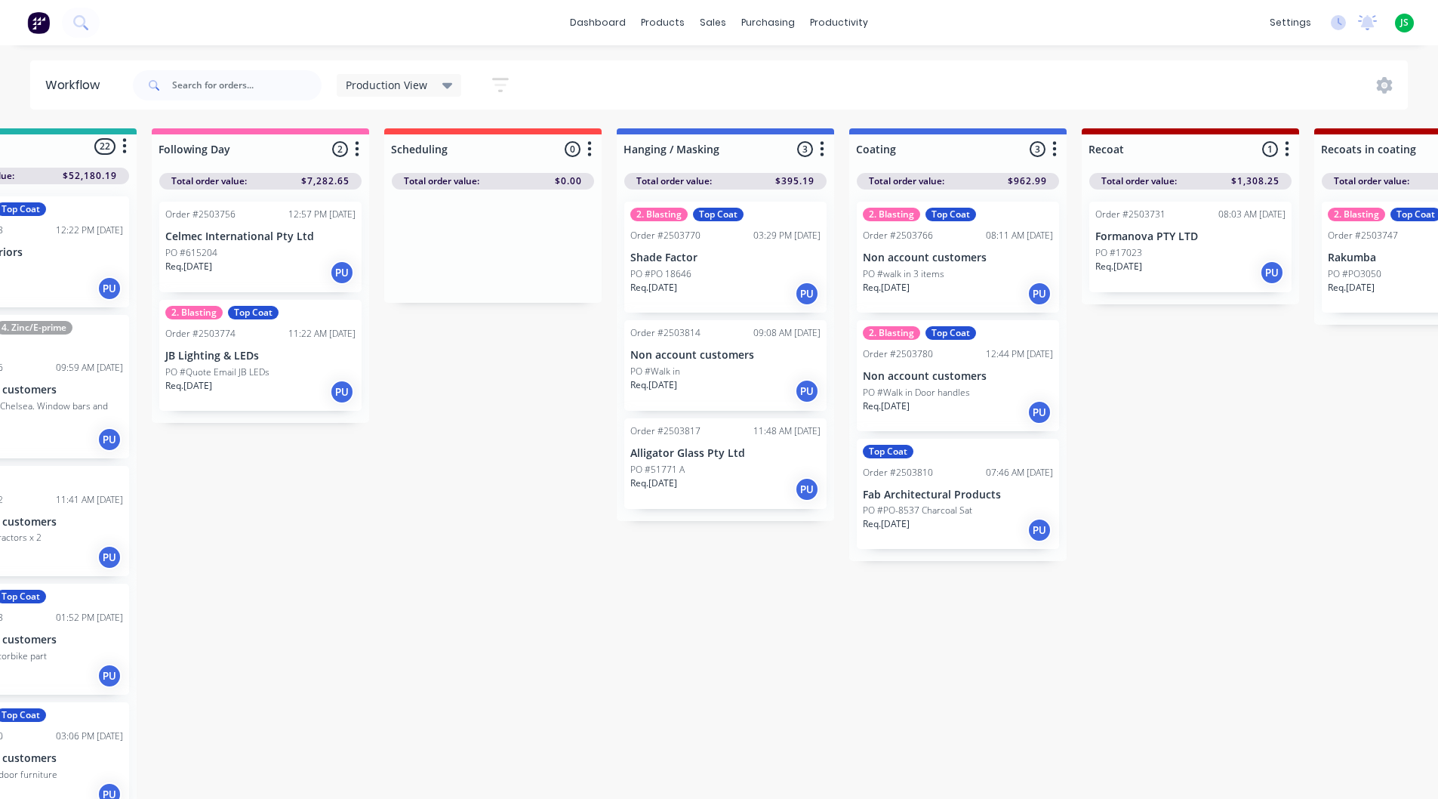
click at [285, 355] on p "JB Lighting & LEDs" at bounding box center [260, 356] width 190 height 13
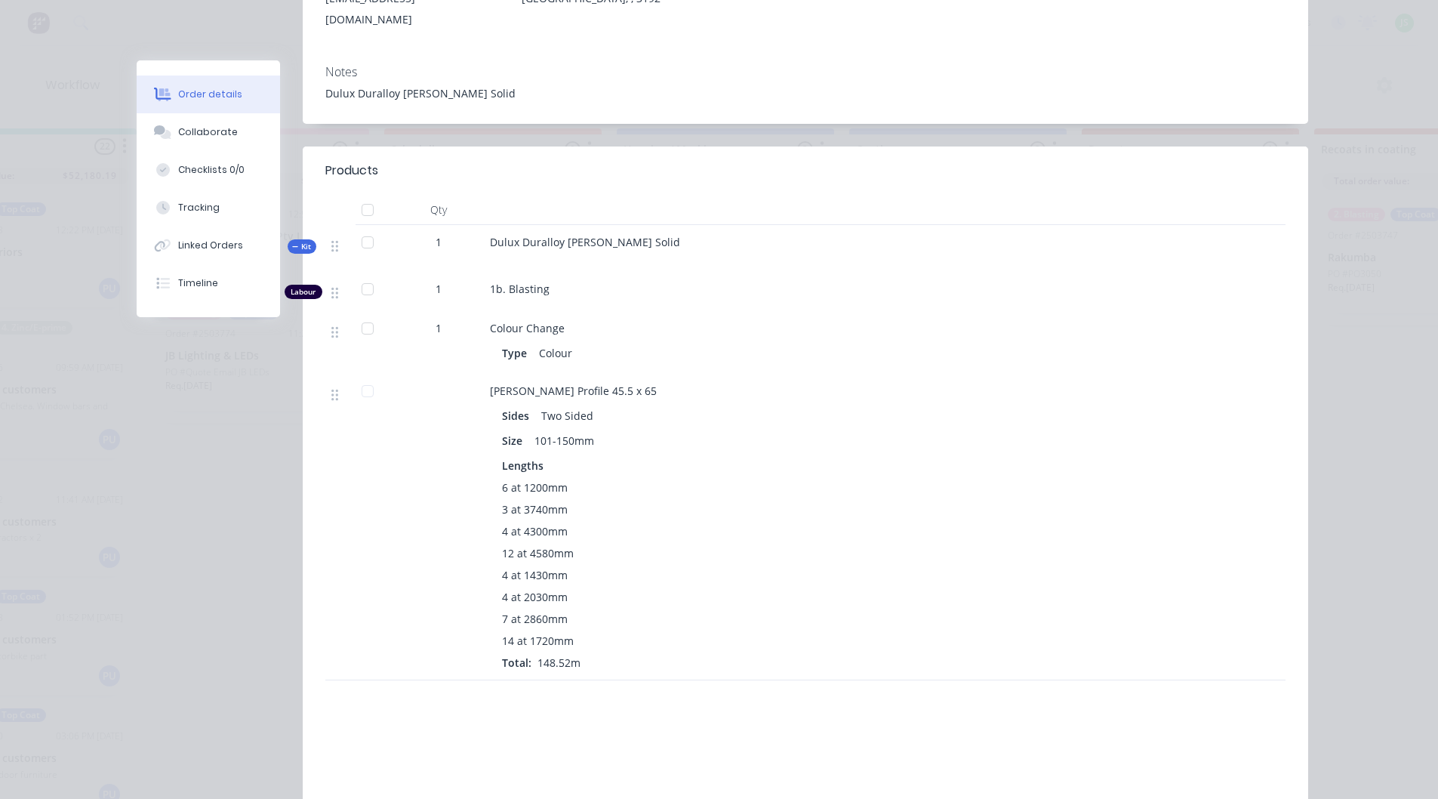
scroll to position [0, 0]
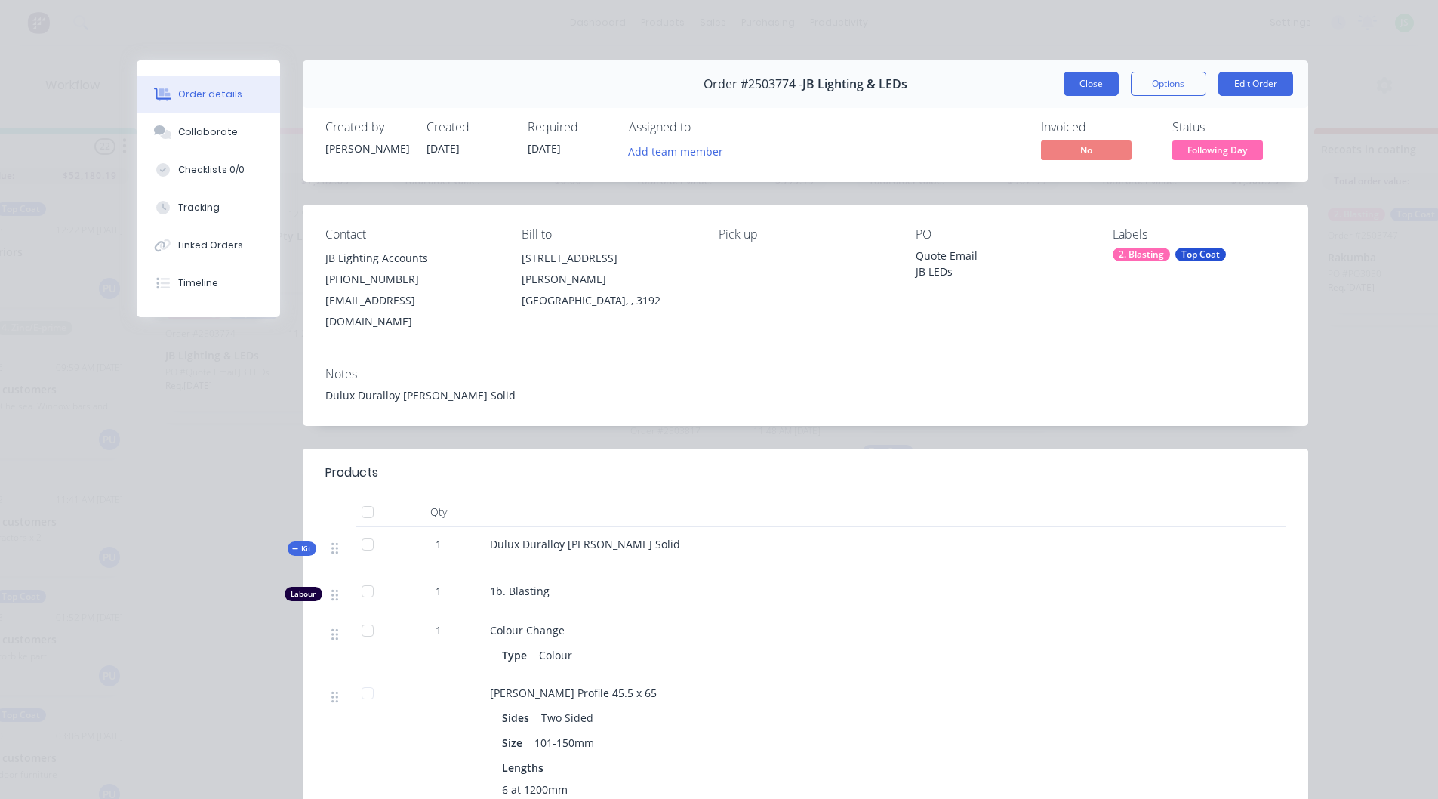
click at [1071, 85] on button "Close" at bounding box center [1091, 84] width 55 height 24
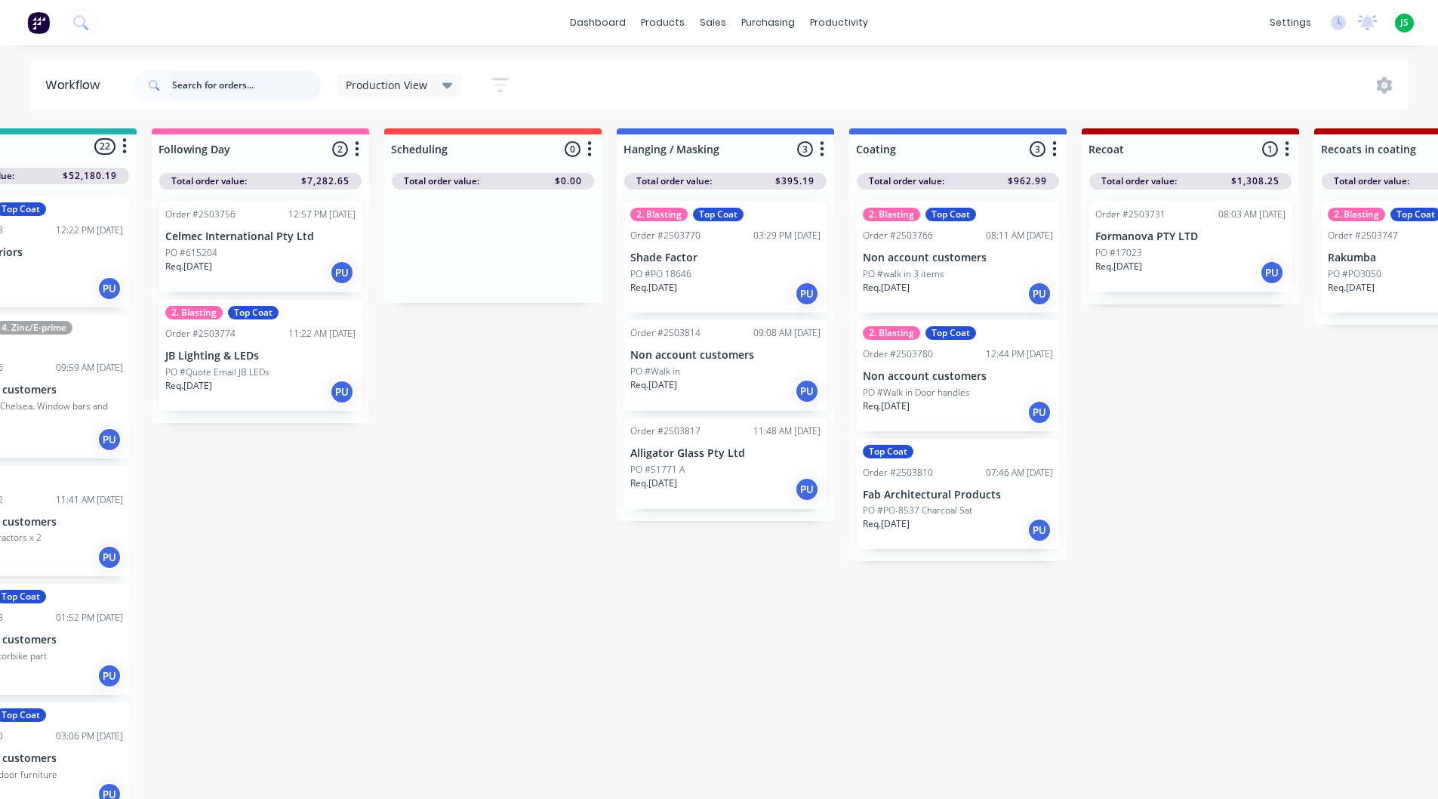
click at [233, 85] on input "text" at bounding box center [246, 85] width 149 height 30
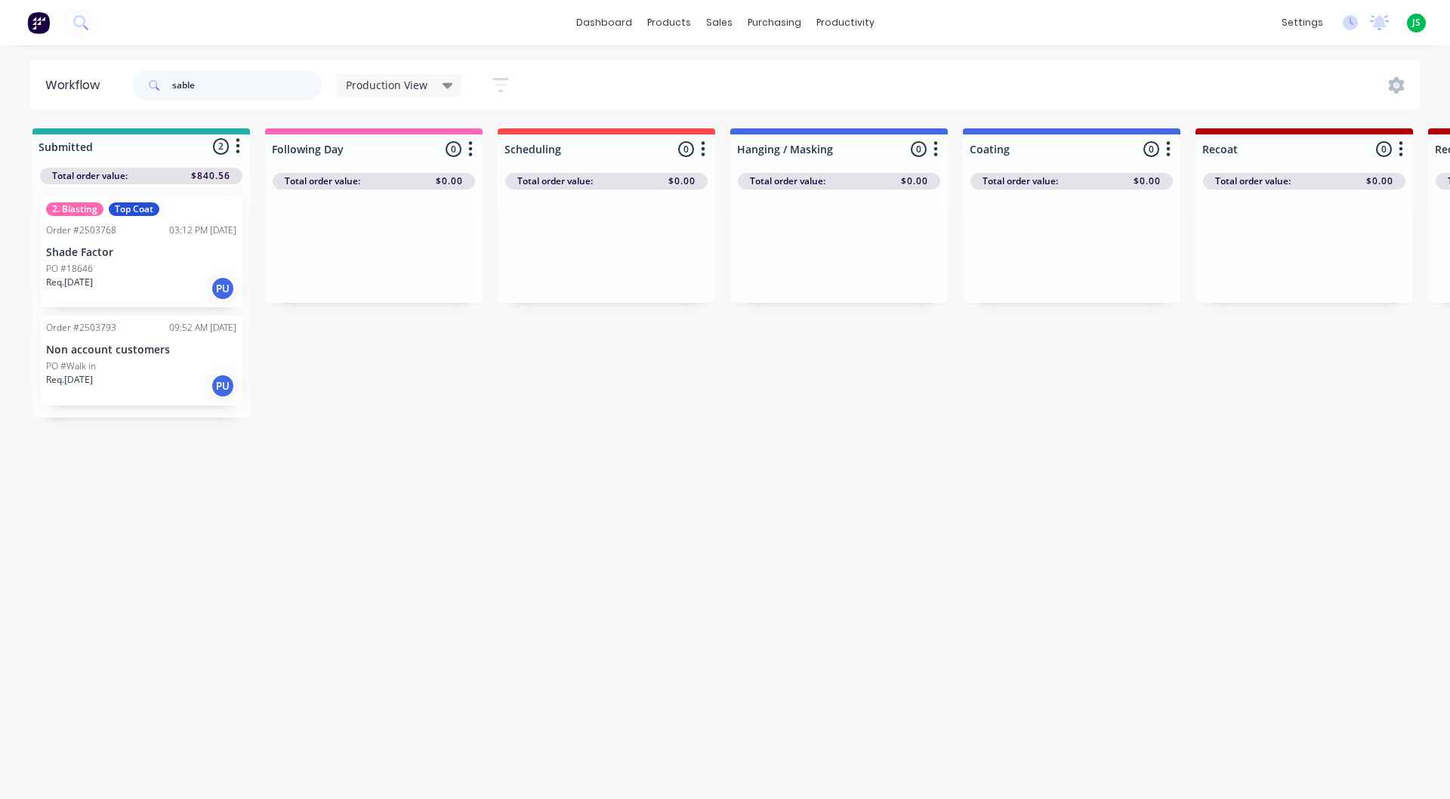
type input "sable"
click at [165, 359] on div "PO #Walk in" at bounding box center [141, 366] width 190 height 14
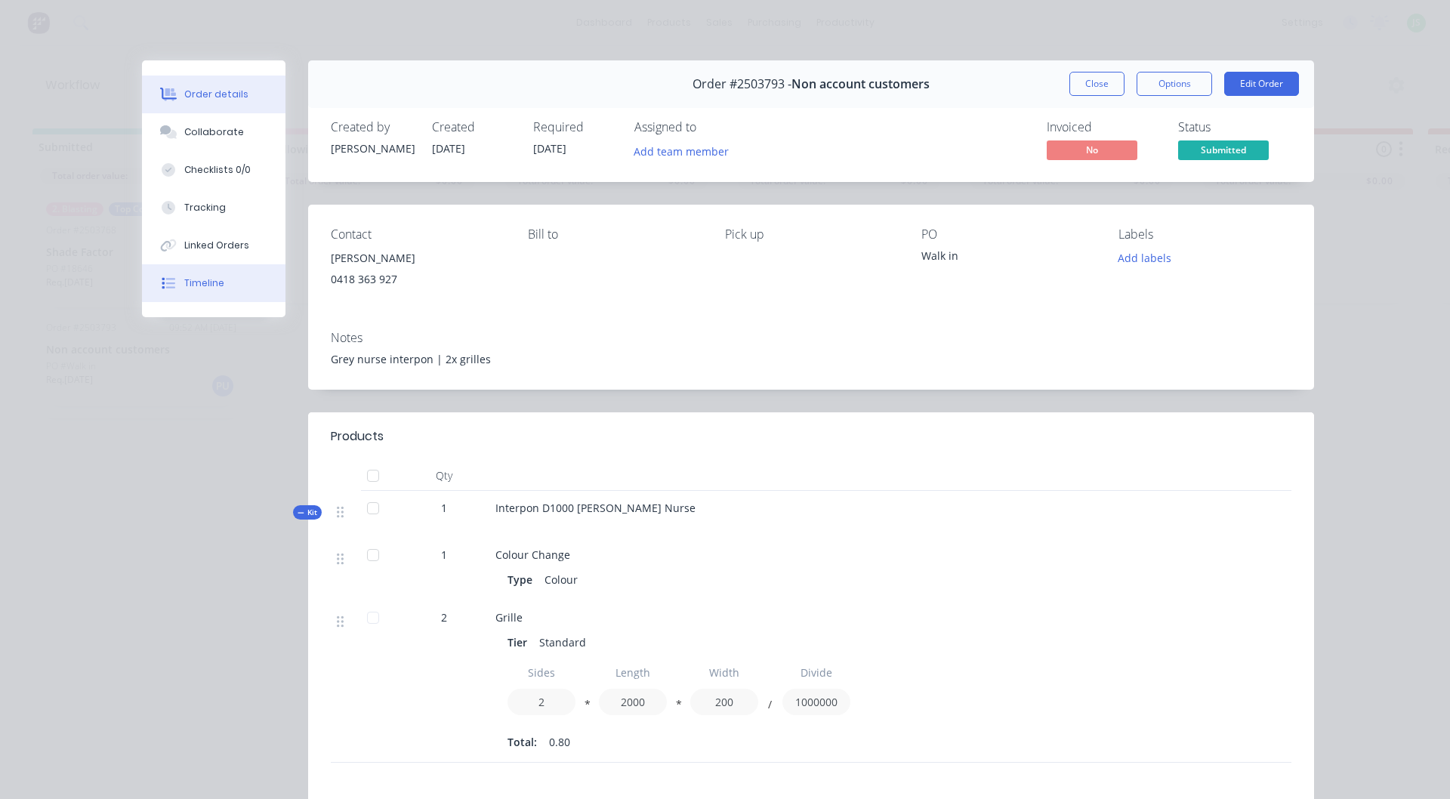
drag, startPoint x: 211, startPoint y: 288, endPoint x: 259, endPoint y: 288, distance: 48.3
click at [212, 288] on div "Timeline" at bounding box center [204, 283] width 40 height 14
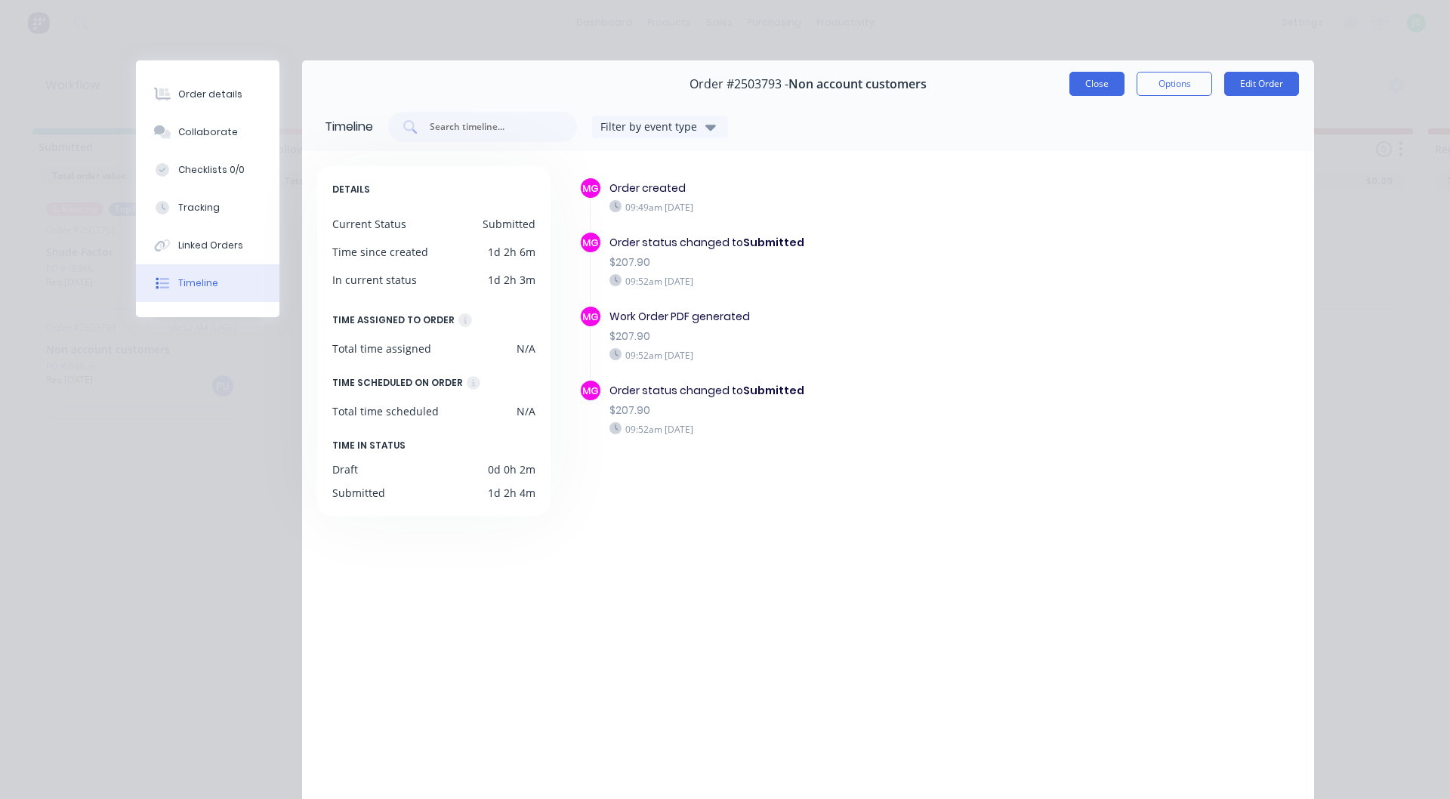
click at [1087, 90] on button "Close" at bounding box center [1096, 84] width 55 height 24
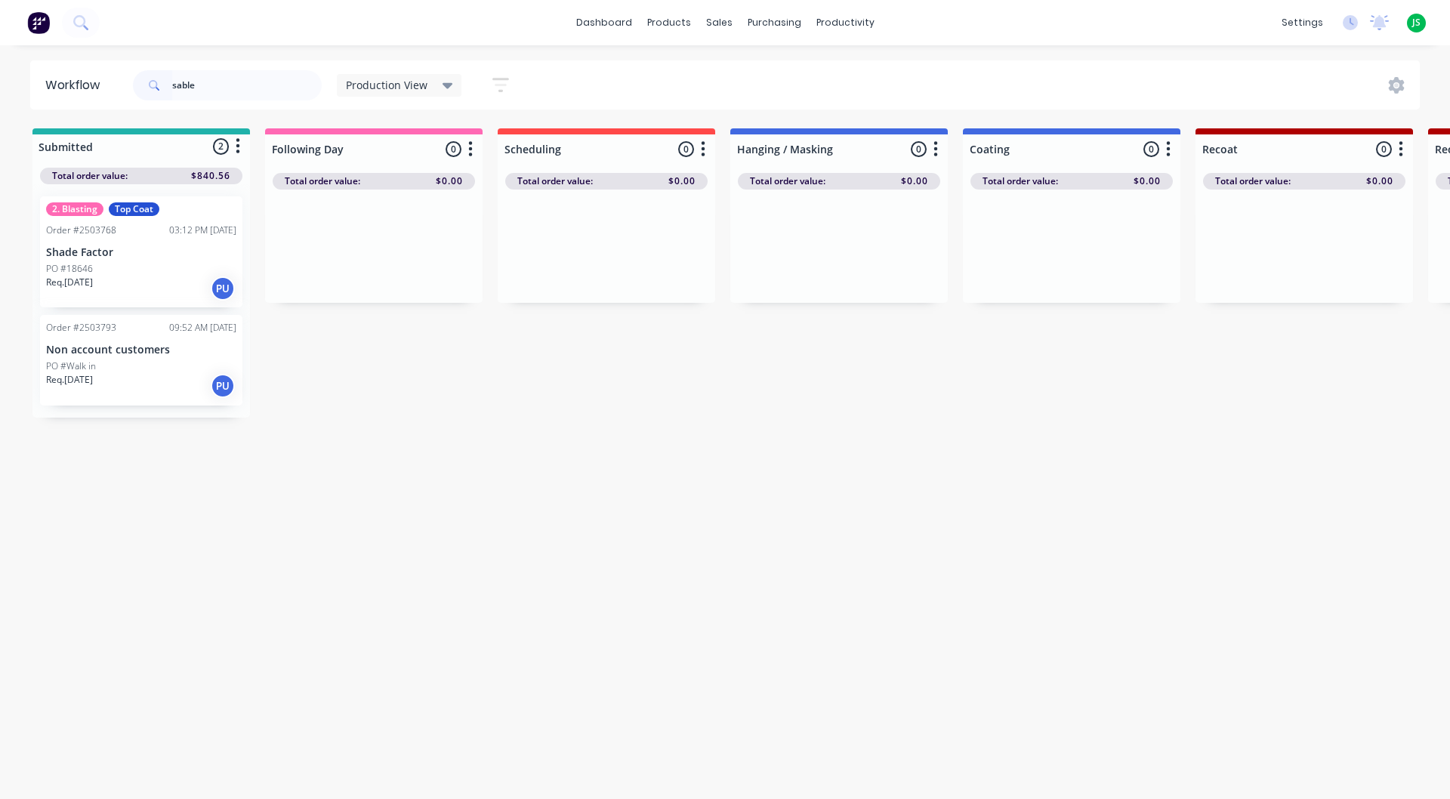
click at [159, 245] on div "2. Blasting Top Coat Order #2503768 03:12 PM 08/08/25 Shade Factor PO #18646 Re…" at bounding box center [141, 251] width 202 height 111
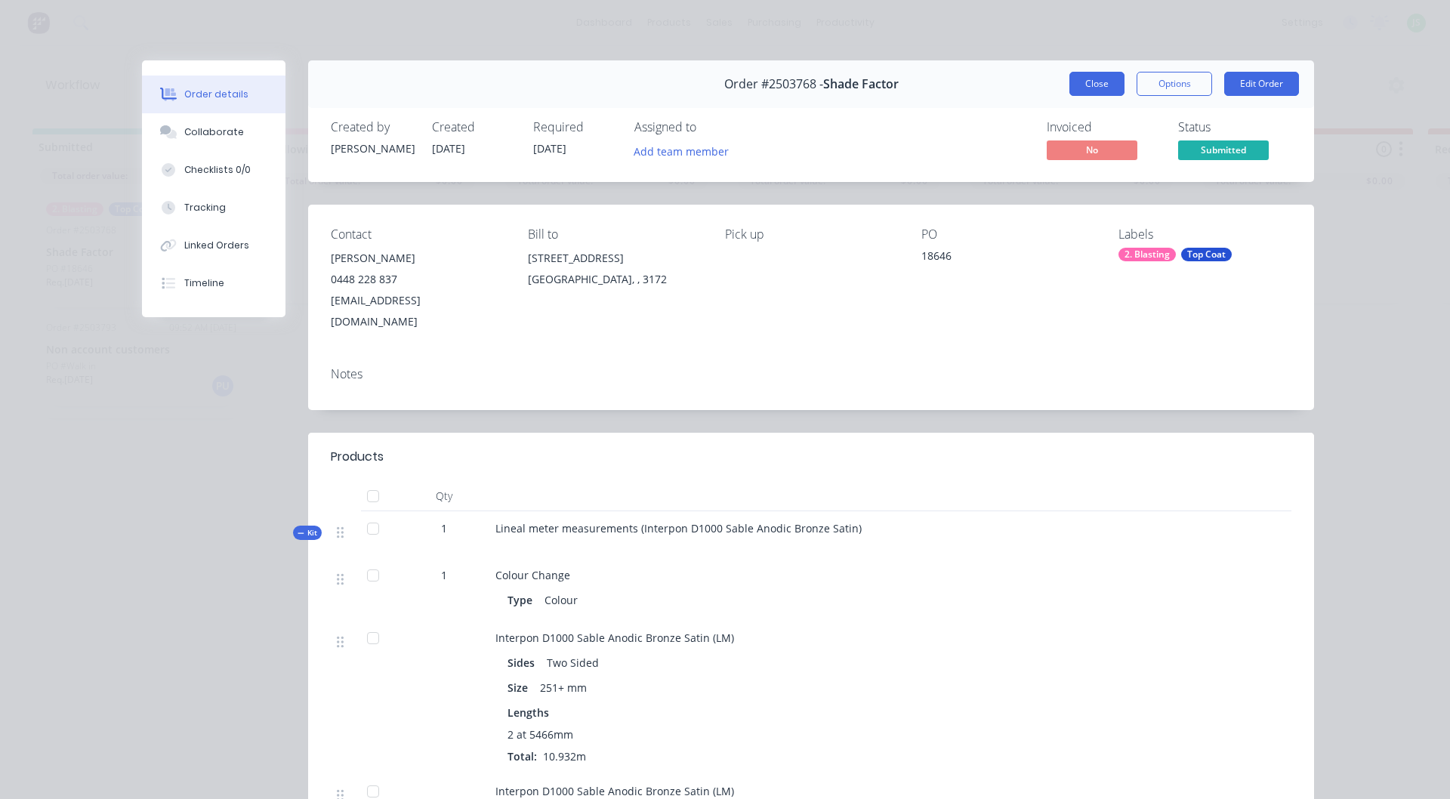
click at [1107, 81] on button "Close" at bounding box center [1096, 84] width 55 height 24
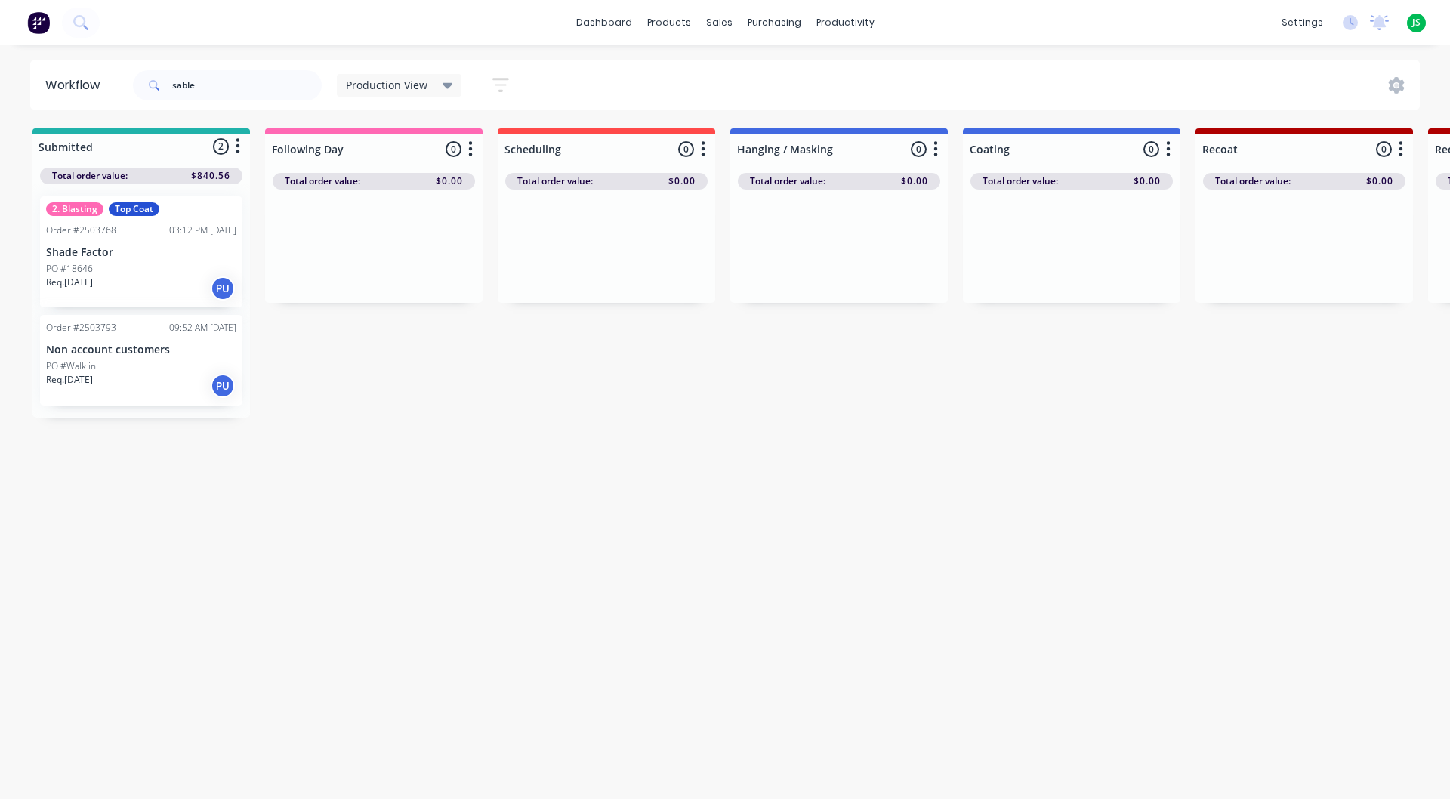
click at [93, 374] on p "Req. 12/08/25" at bounding box center [69, 380] width 47 height 14
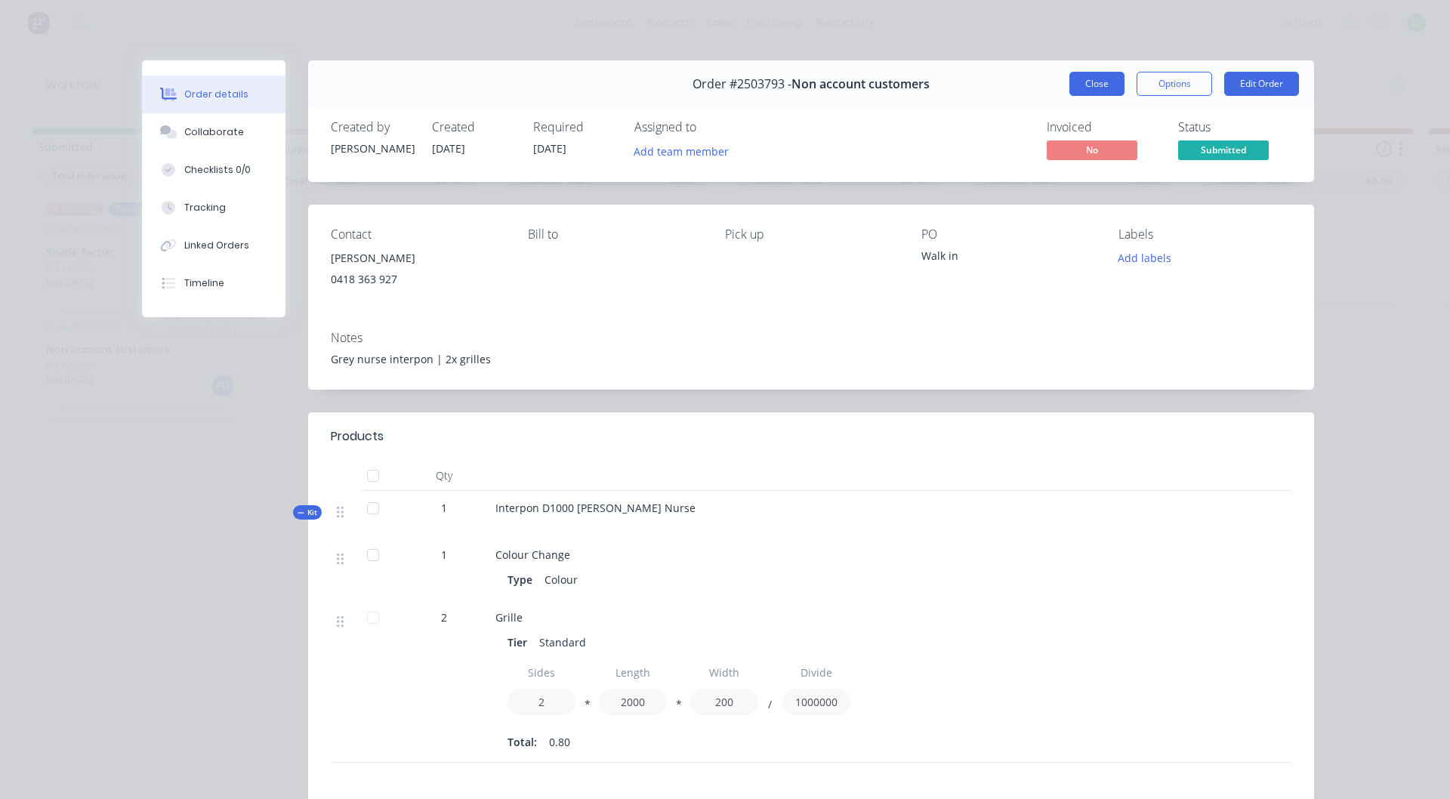
click at [1086, 83] on button "Close" at bounding box center [1096, 84] width 55 height 24
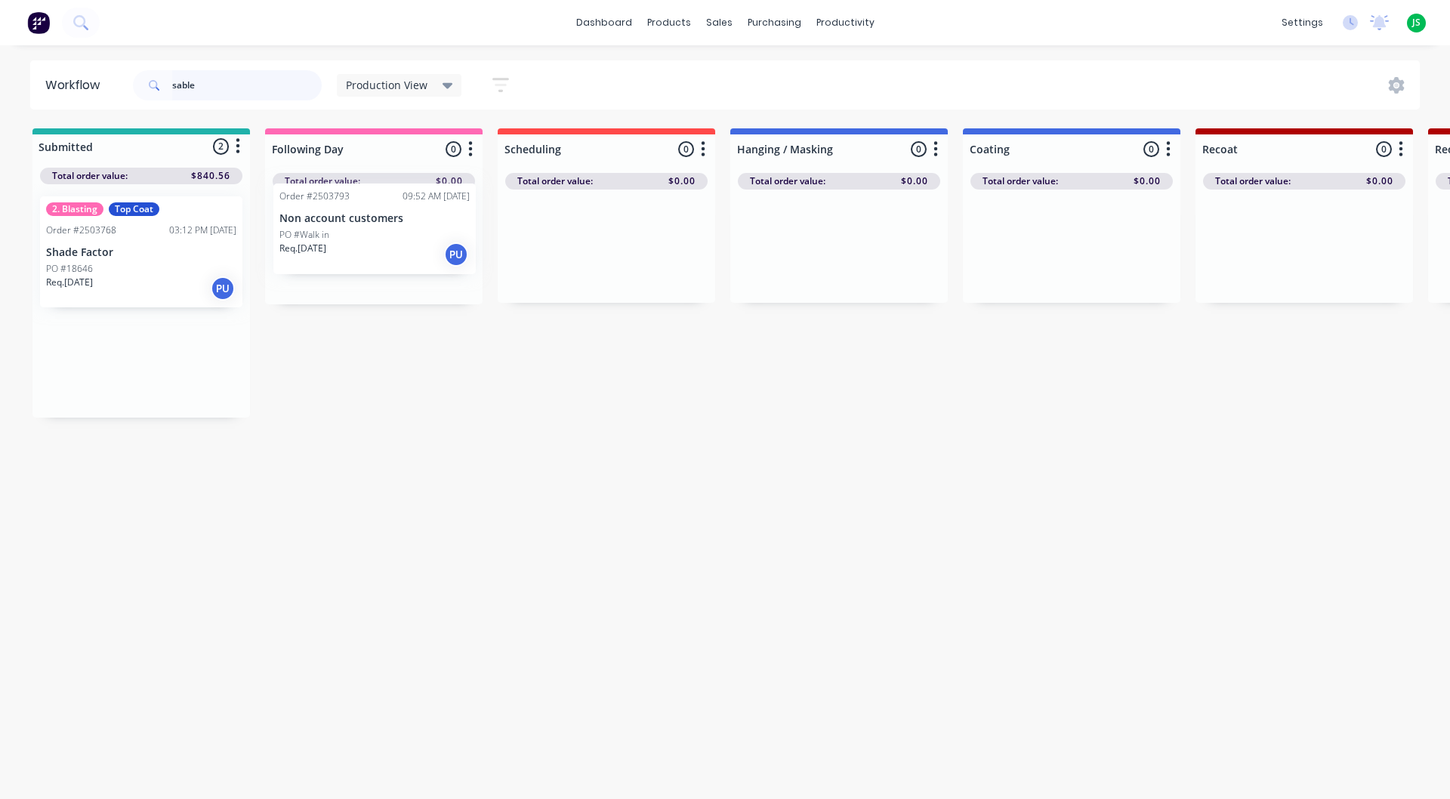
drag, startPoint x: 97, startPoint y: 361, endPoint x: 337, endPoint y: 230, distance: 273.3
drag, startPoint x: 242, startPoint y: 86, endPoint x: 109, endPoint y: 78, distance: 133.9
click at [129, 73] on header "Workflow sable Production View Save new view None edit Production View (Default…" at bounding box center [725, 84] width 1390 height 49
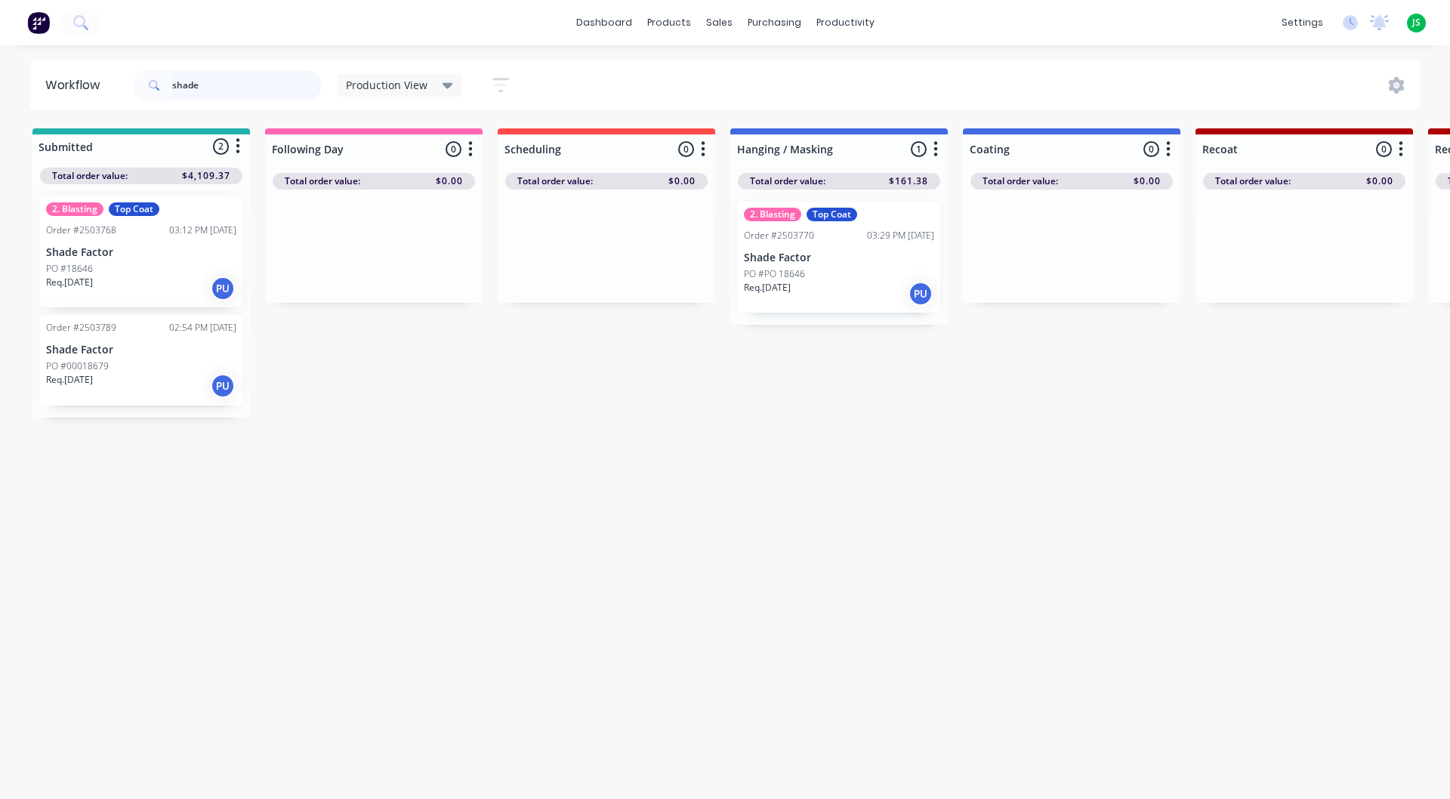
type input "shade"
click at [112, 270] on div "PO #18646" at bounding box center [141, 269] width 190 height 14
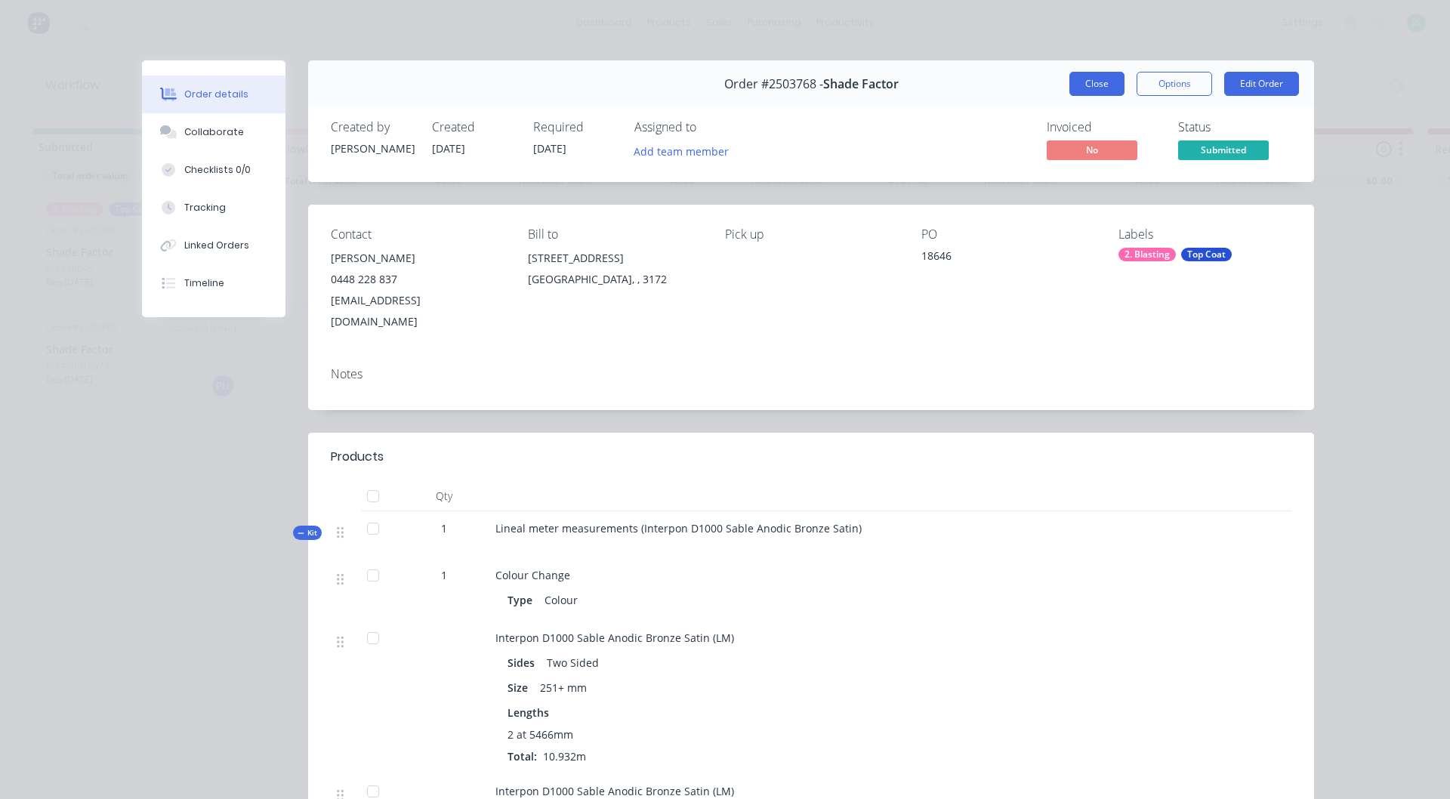
click at [1105, 81] on button "Close" at bounding box center [1096, 84] width 55 height 24
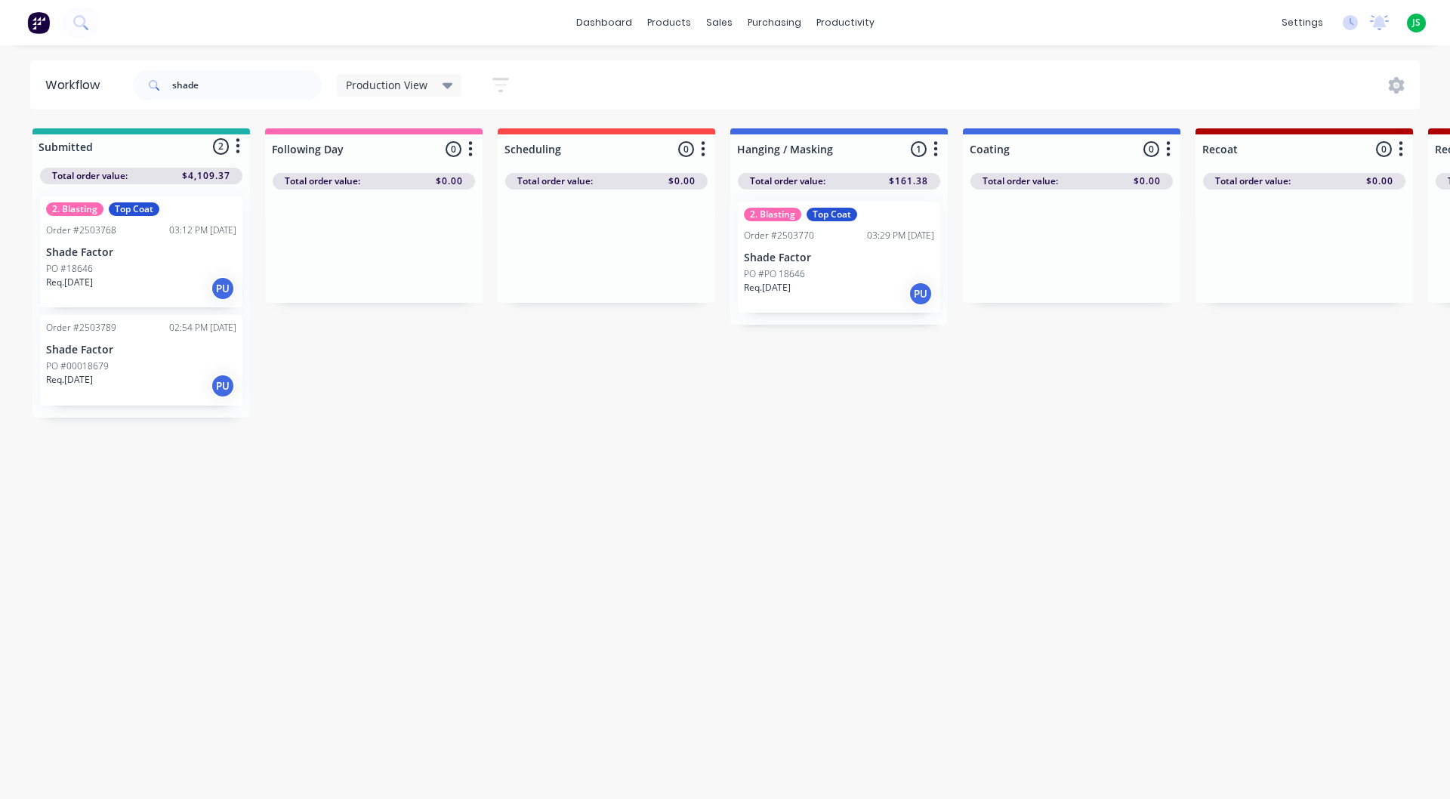
click at [80, 377] on p "Req. 18/08/25" at bounding box center [69, 380] width 47 height 14
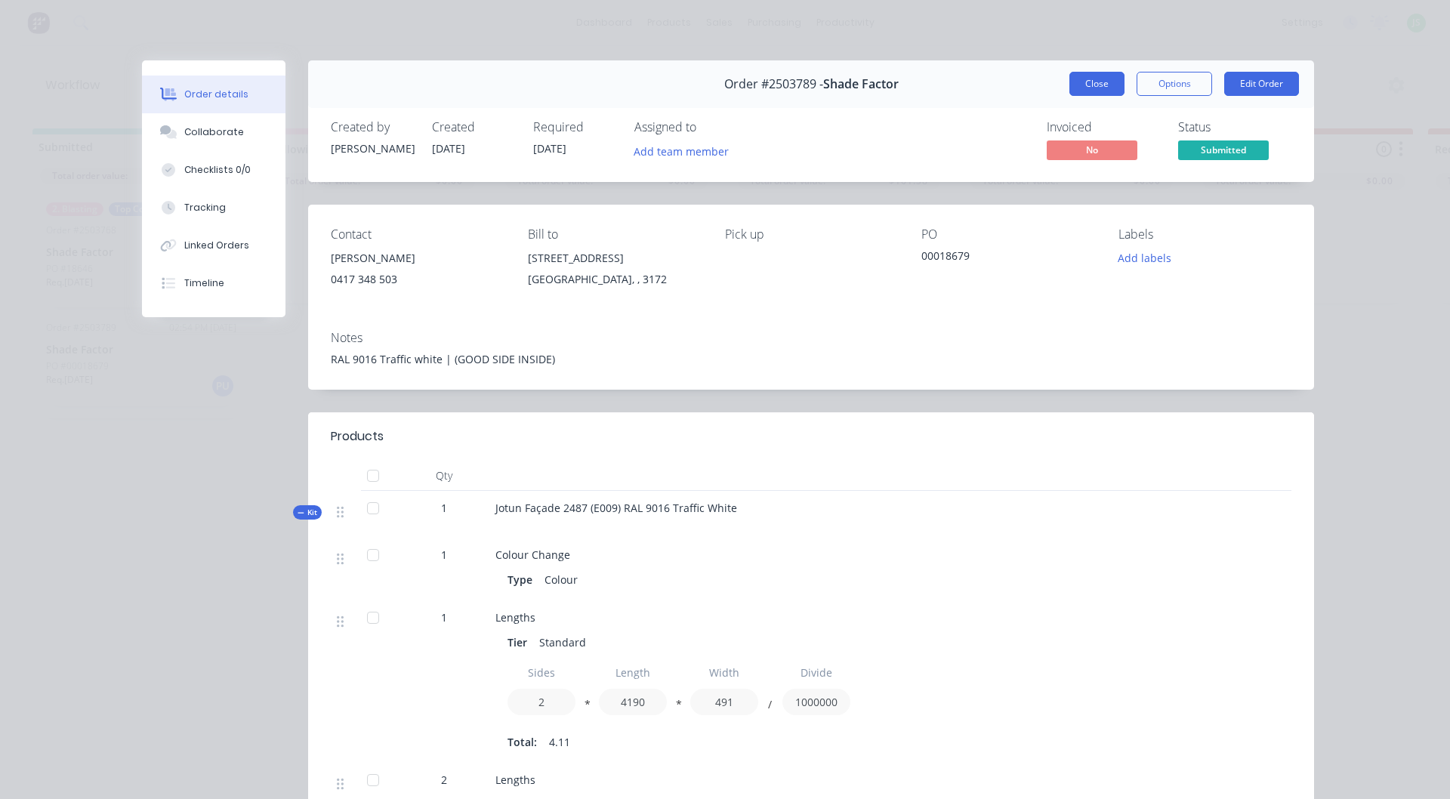
click at [1095, 85] on button "Close" at bounding box center [1096, 84] width 55 height 24
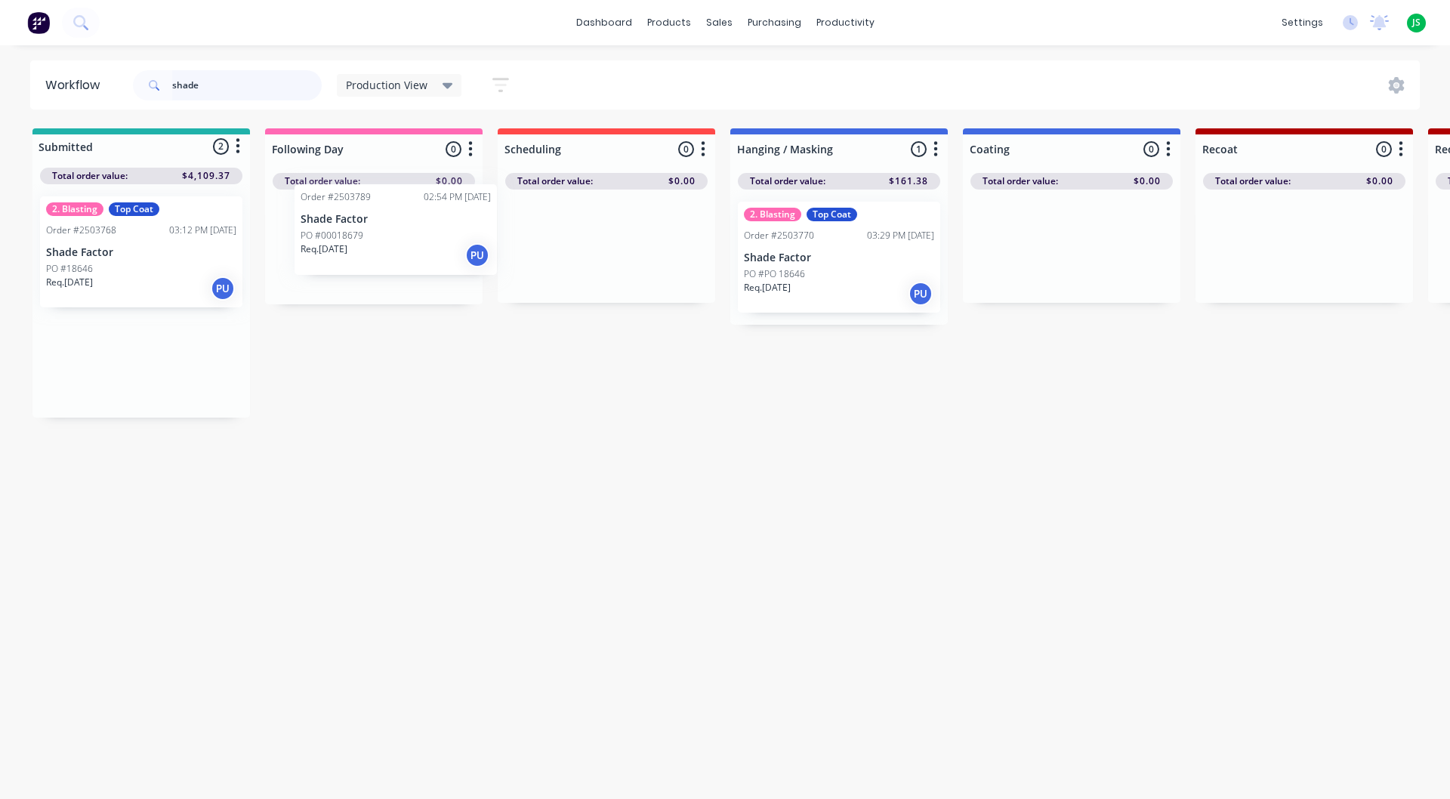
drag, startPoint x: 114, startPoint y: 357, endPoint x: 367, endPoint y: 225, distance: 285.4
click at [614, 21] on link "dashboard" at bounding box center [604, 22] width 71 height 23
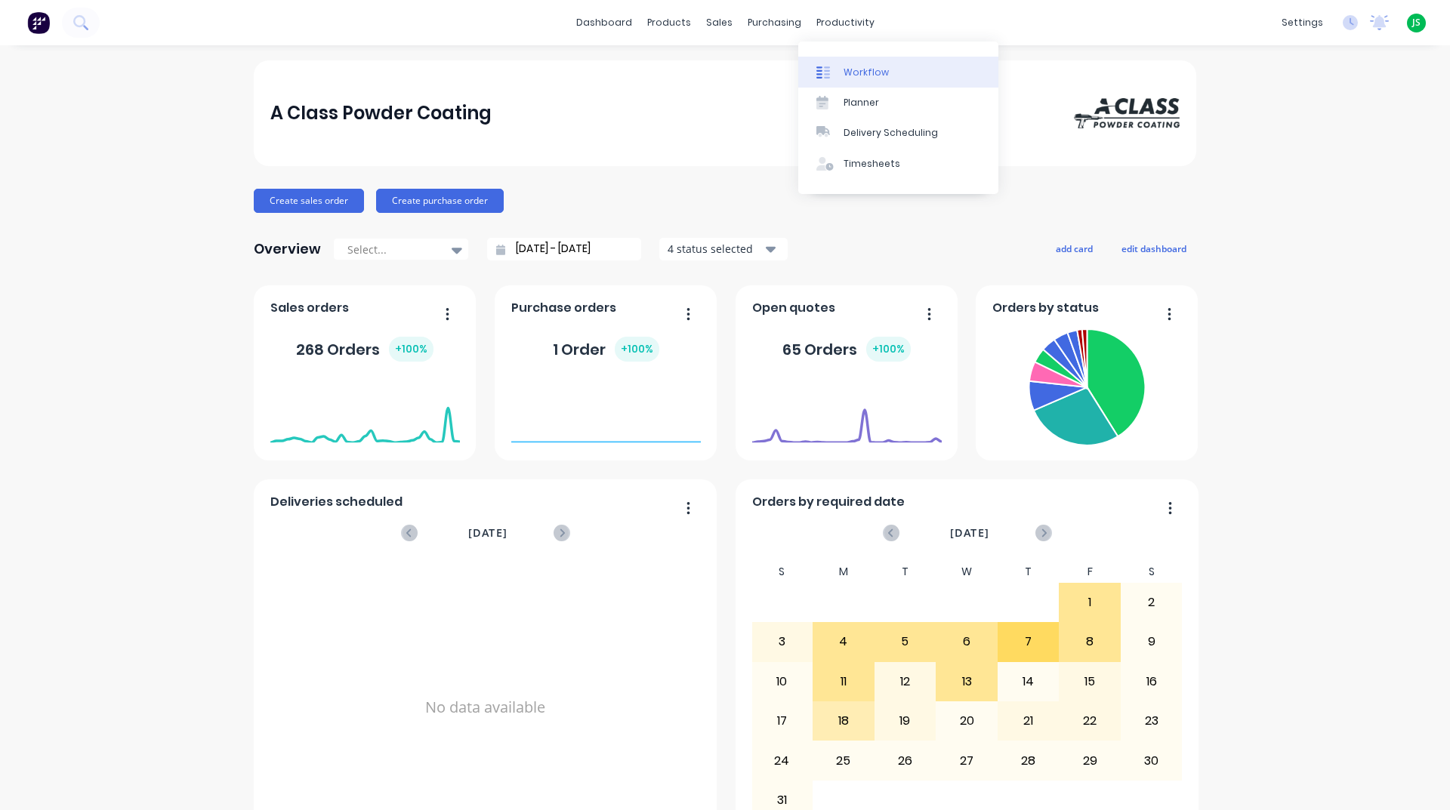
click at [866, 72] on div "Workflow" at bounding box center [865, 73] width 45 height 14
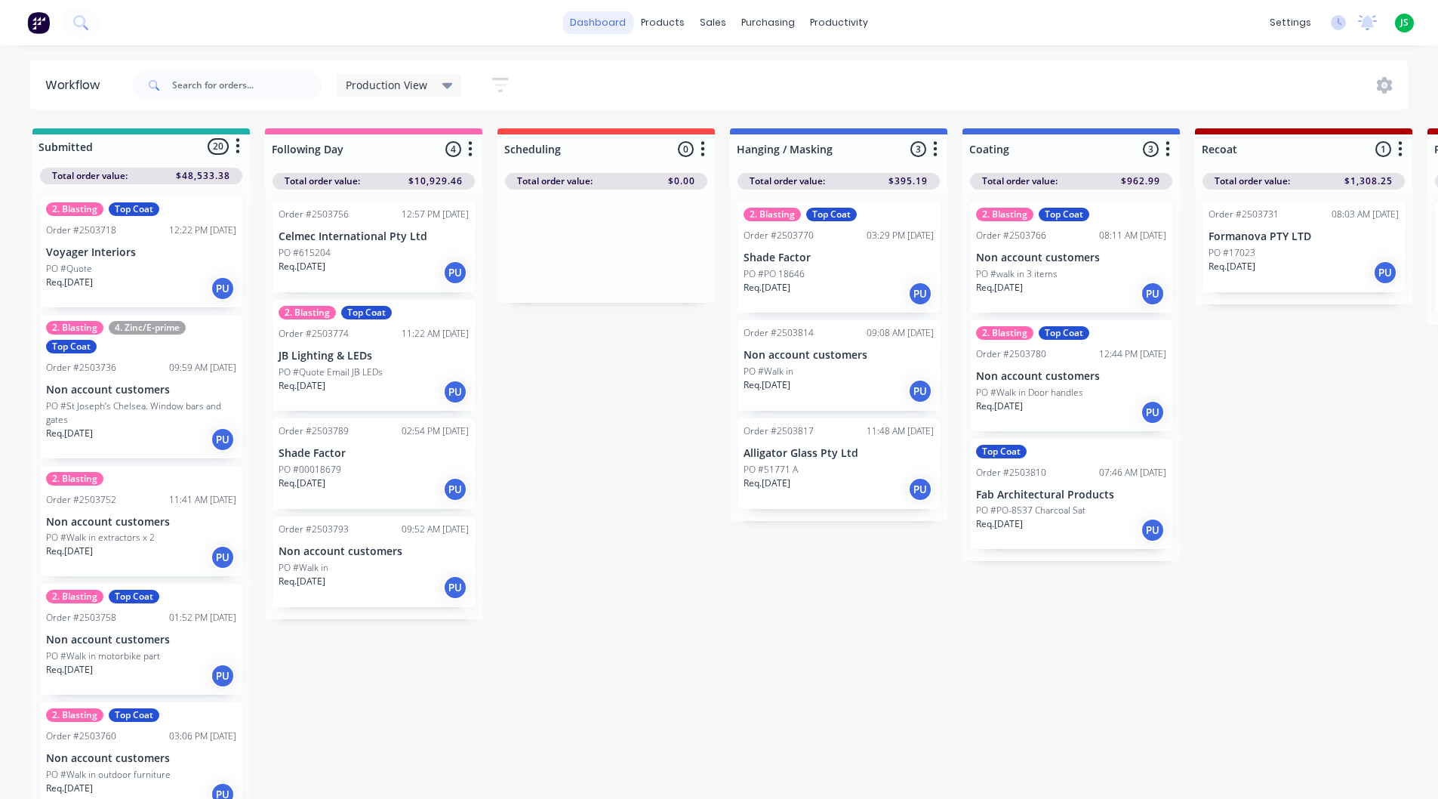
click at [607, 14] on link "dashboard" at bounding box center [597, 22] width 71 height 23
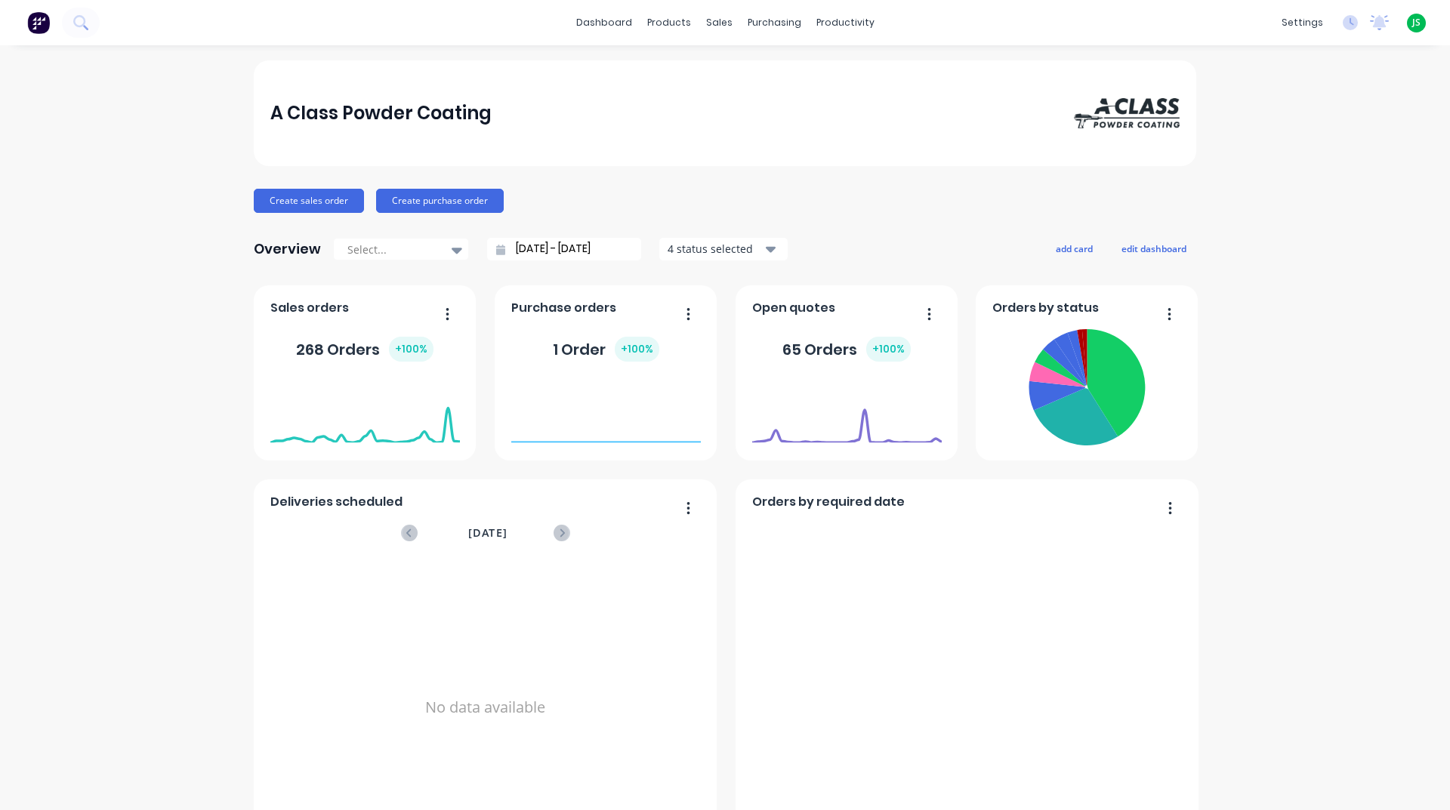
scroll to position [529, 0]
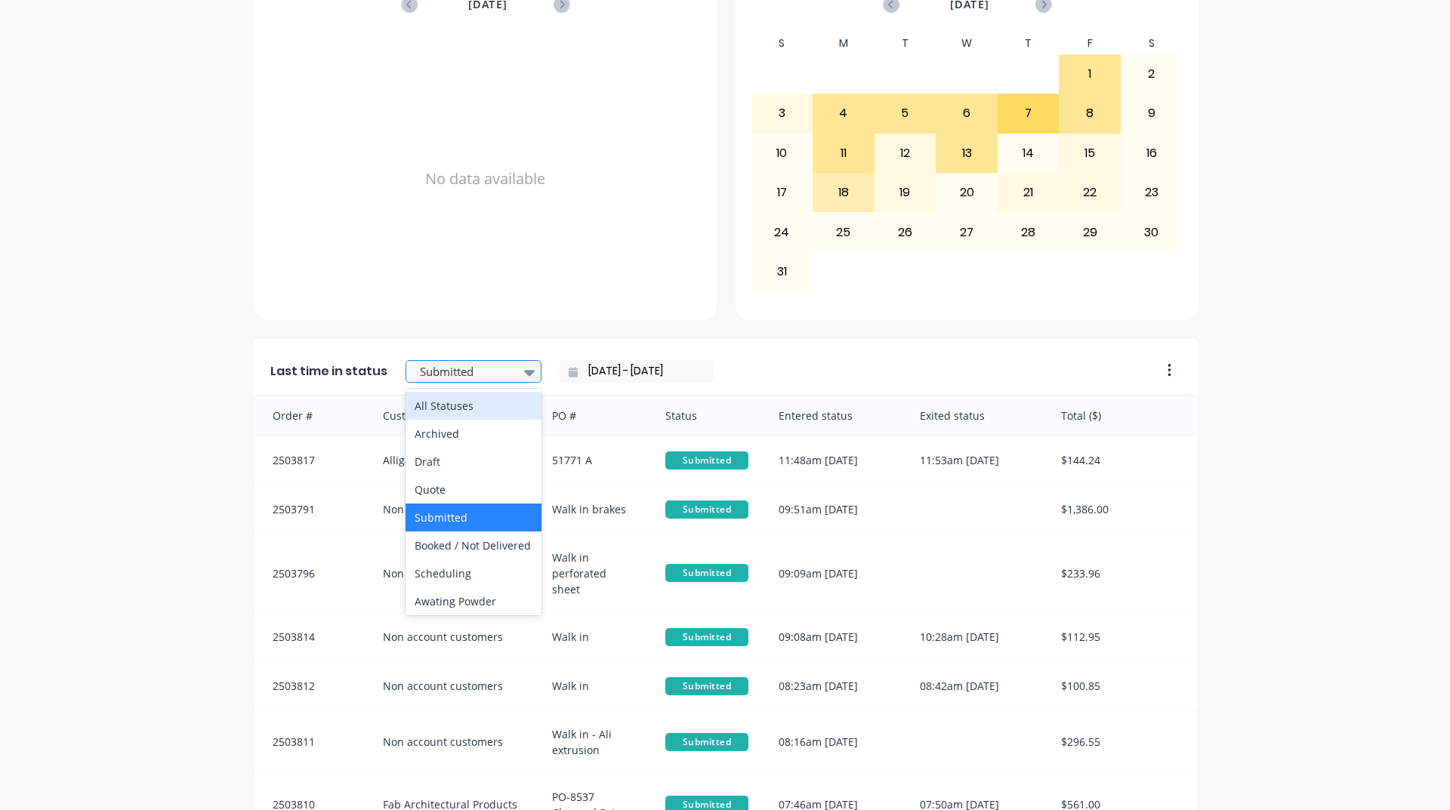
click at [493, 371] on div at bounding box center [465, 371] width 95 height 19
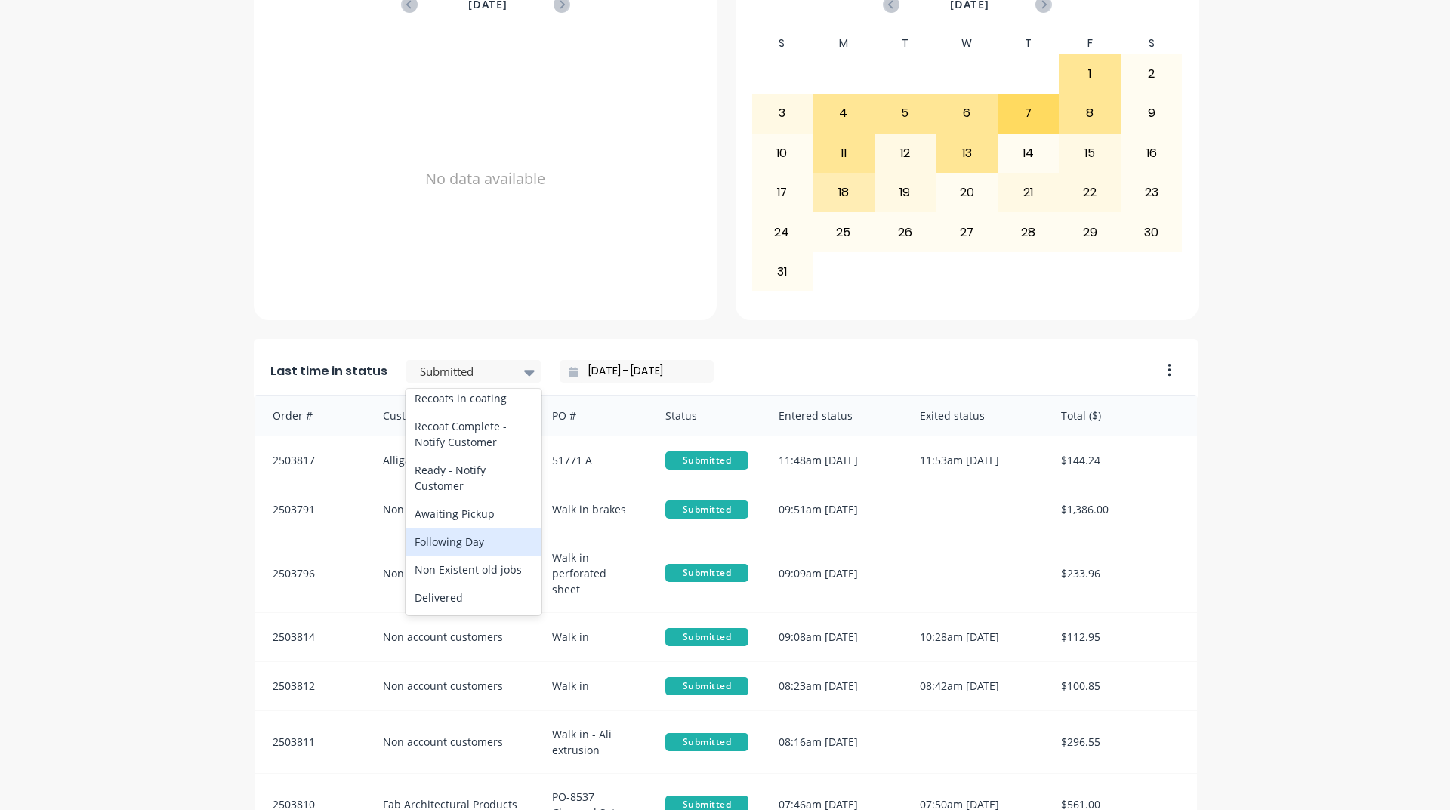
scroll to position [709, 0]
click at [449, 501] on div "Ready - Notify Customer" at bounding box center [473, 479] width 136 height 44
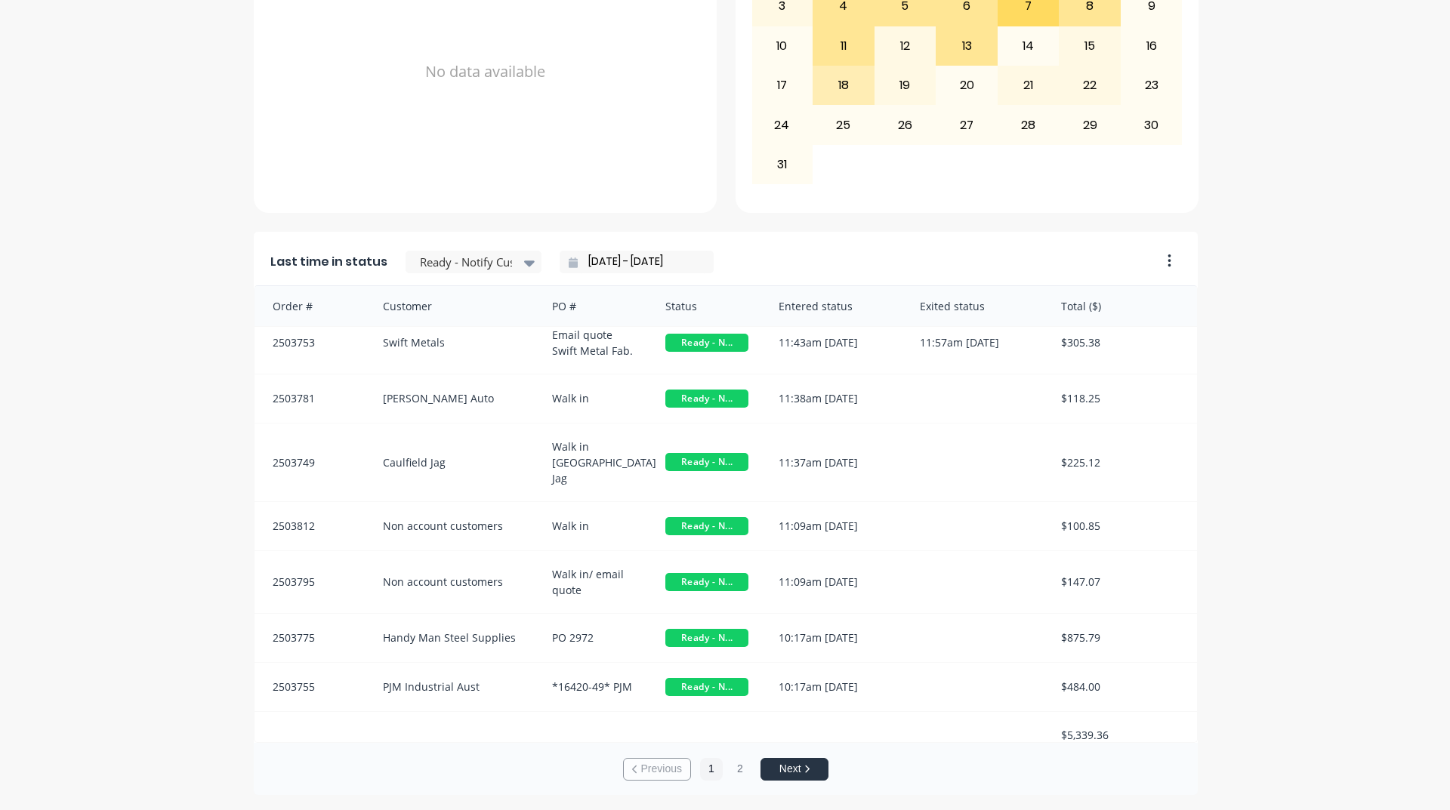
scroll to position [3, 0]
click at [524, 264] on icon at bounding box center [529, 262] width 11 height 17
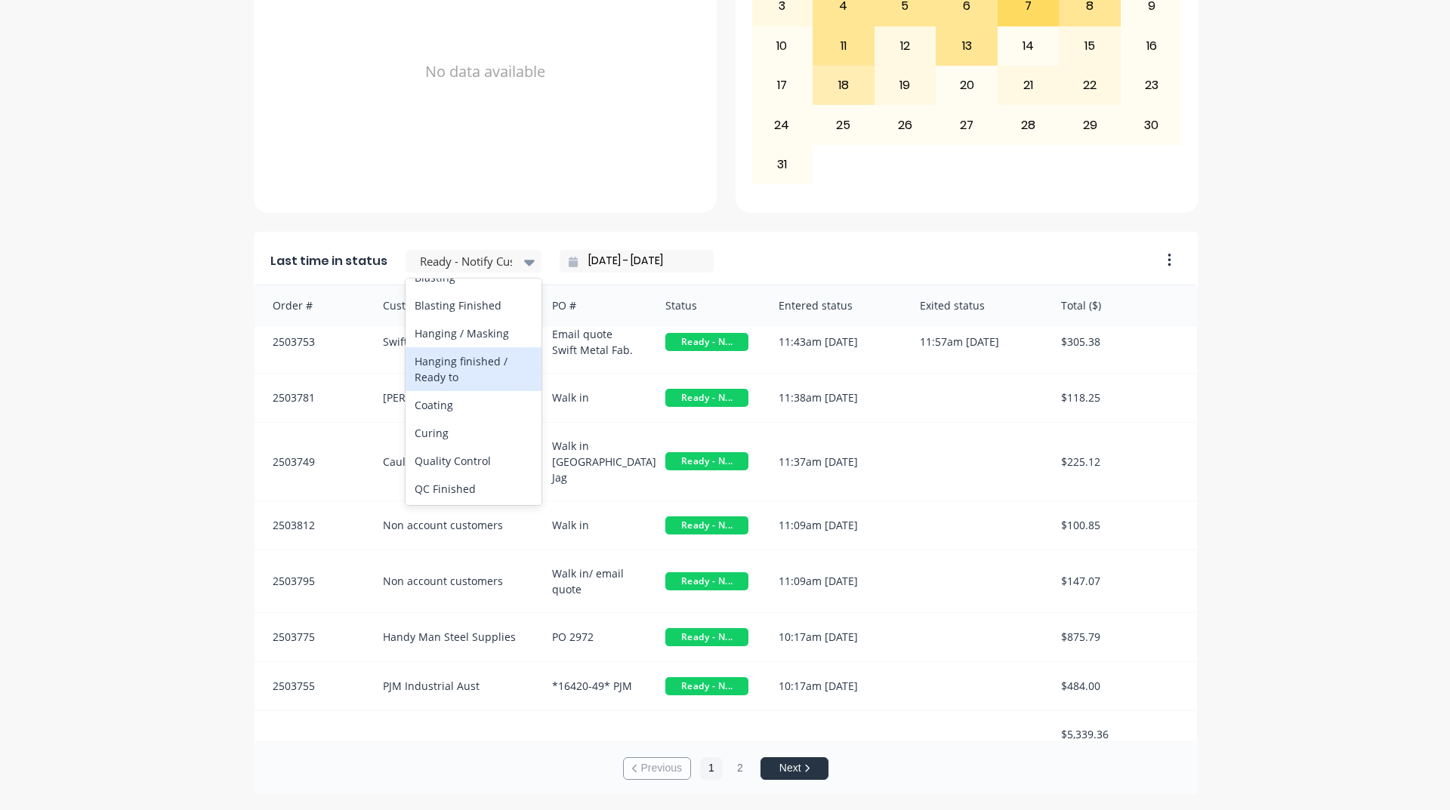
scroll to position [529, 0]
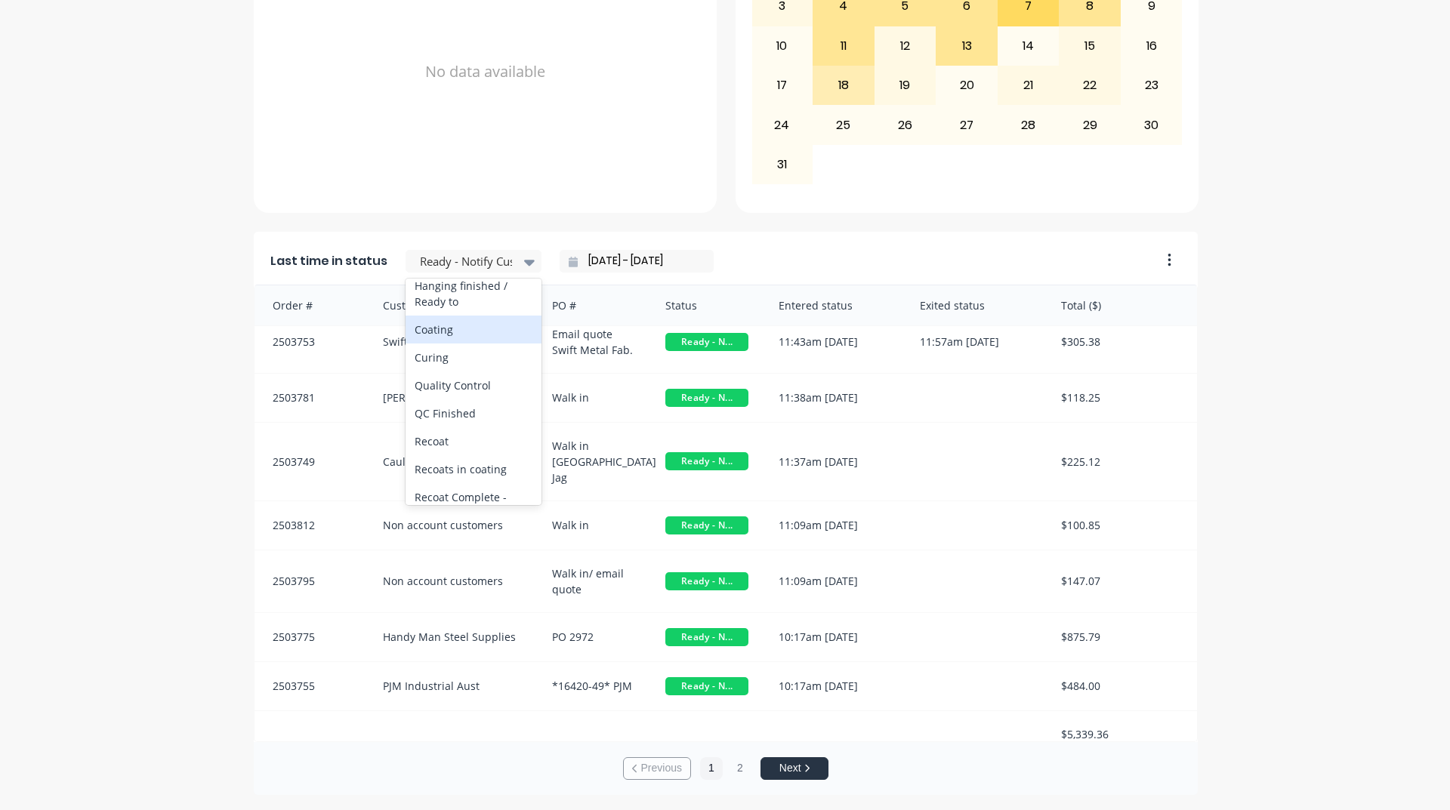
click at [444, 344] on div "Coating" at bounding box center [473, 330] width 136 height 28
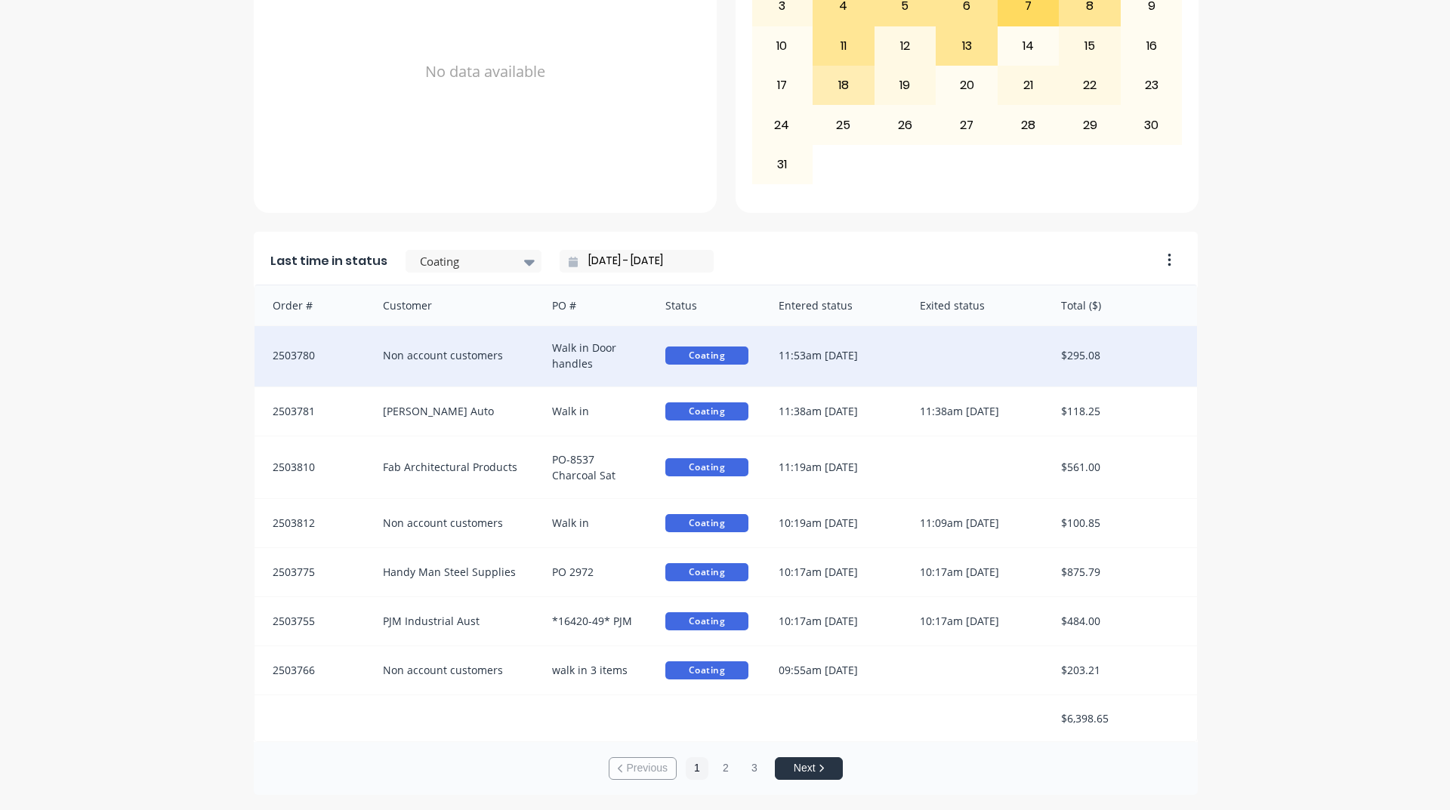
scroll to position [2, 0]
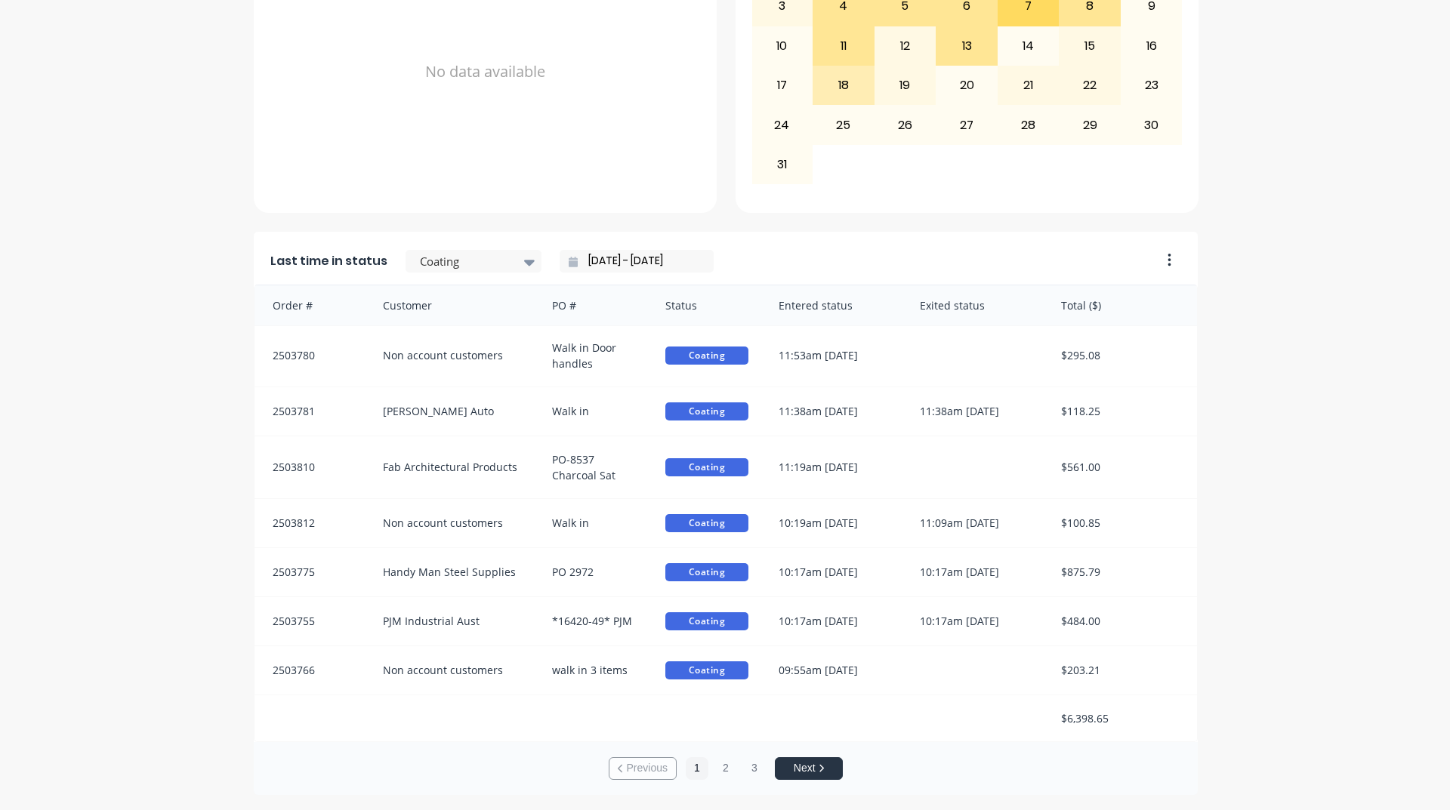
click at [1314, 453] on div "A Class Powder Coating Create sales order Create purchase order Overview Select…" at bounding box center [725, 110] width 1450 height 1370
click at [501, 262] on div at bounding box center [465, 261] width 95 height 19
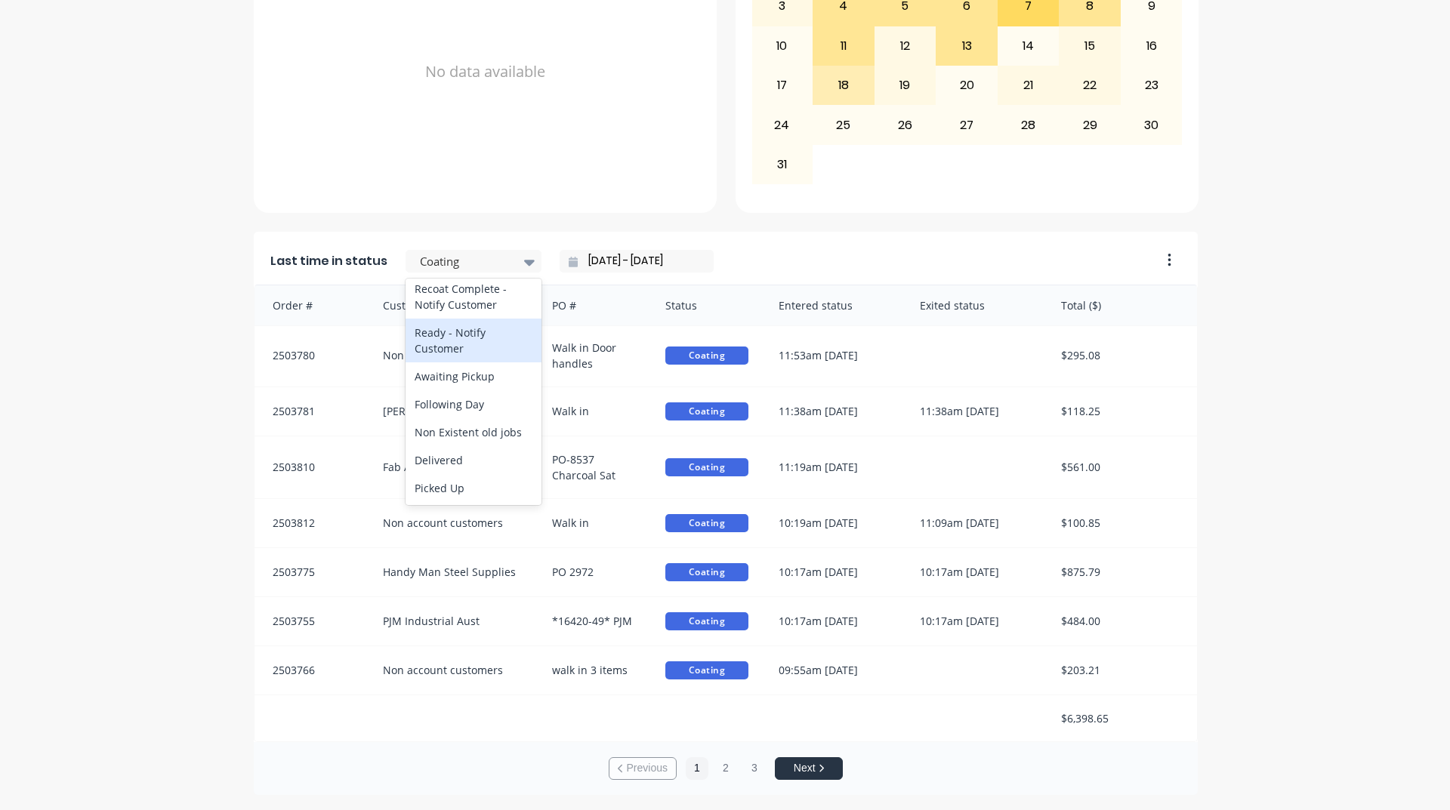
click at [451, 339] on div "Ready - Notify Customer" at bounding box center [473, 341] width 136 height 44
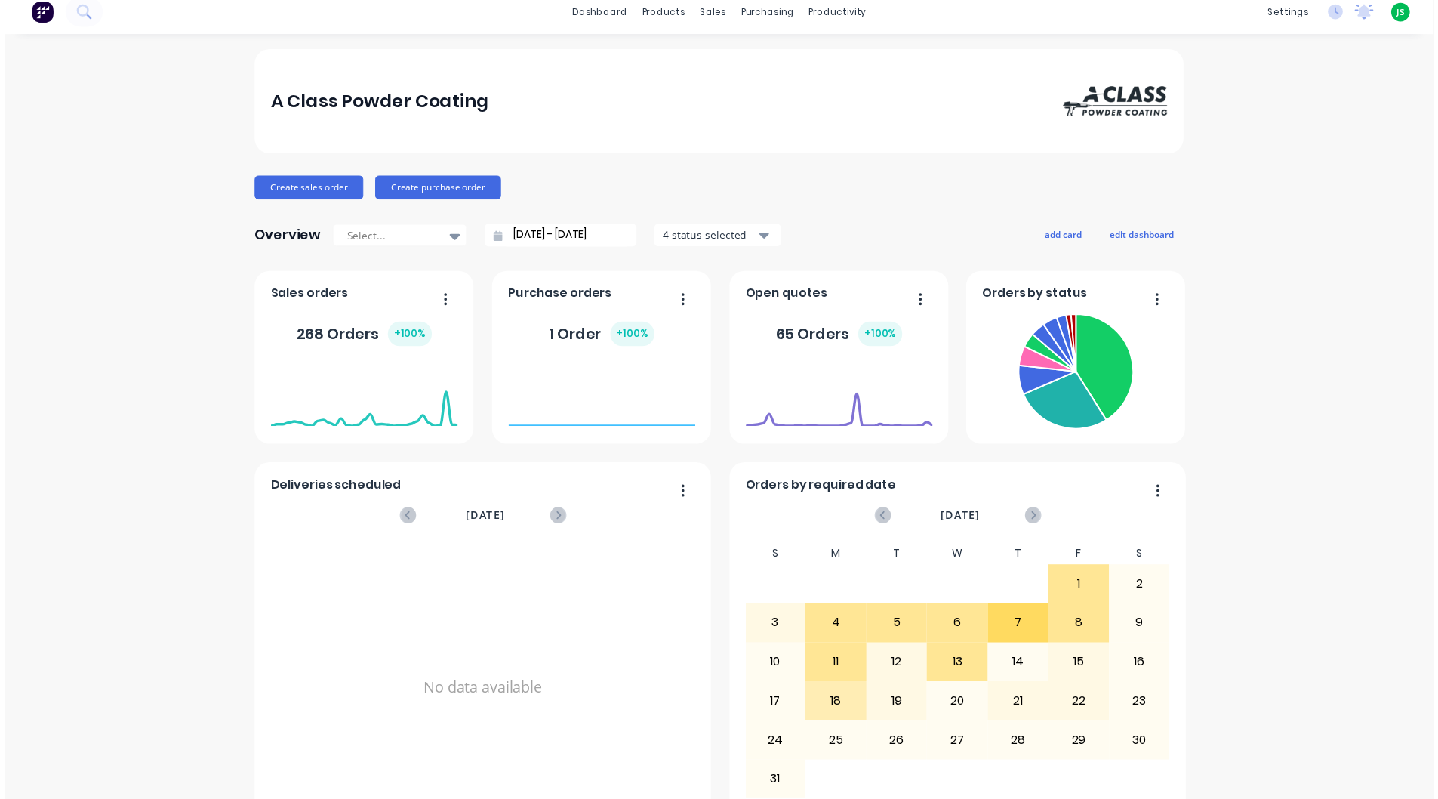
scroll to position [0, 0]
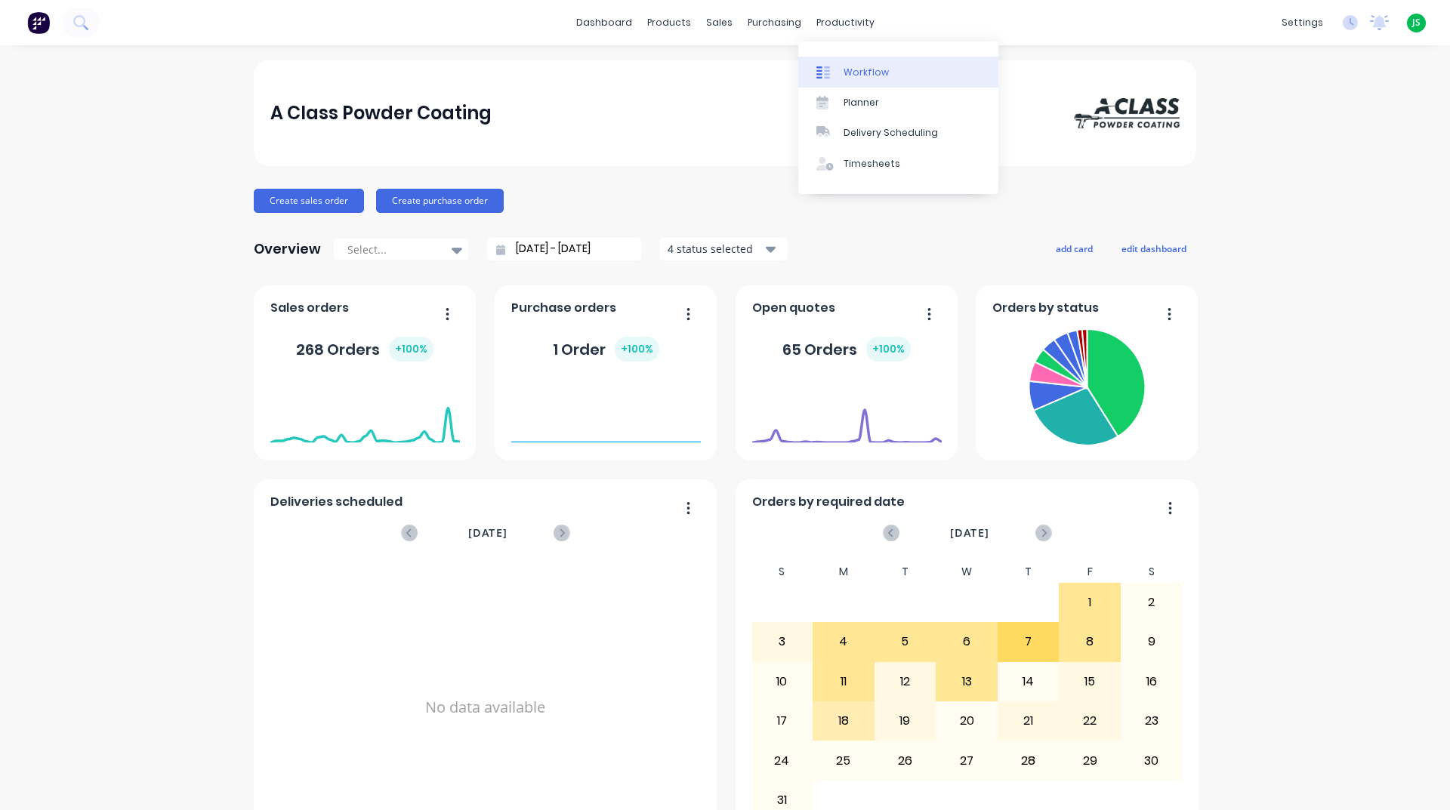
click at [866, 61] on link "Workflow" at bounding box center [898, 72] width 200 height 30
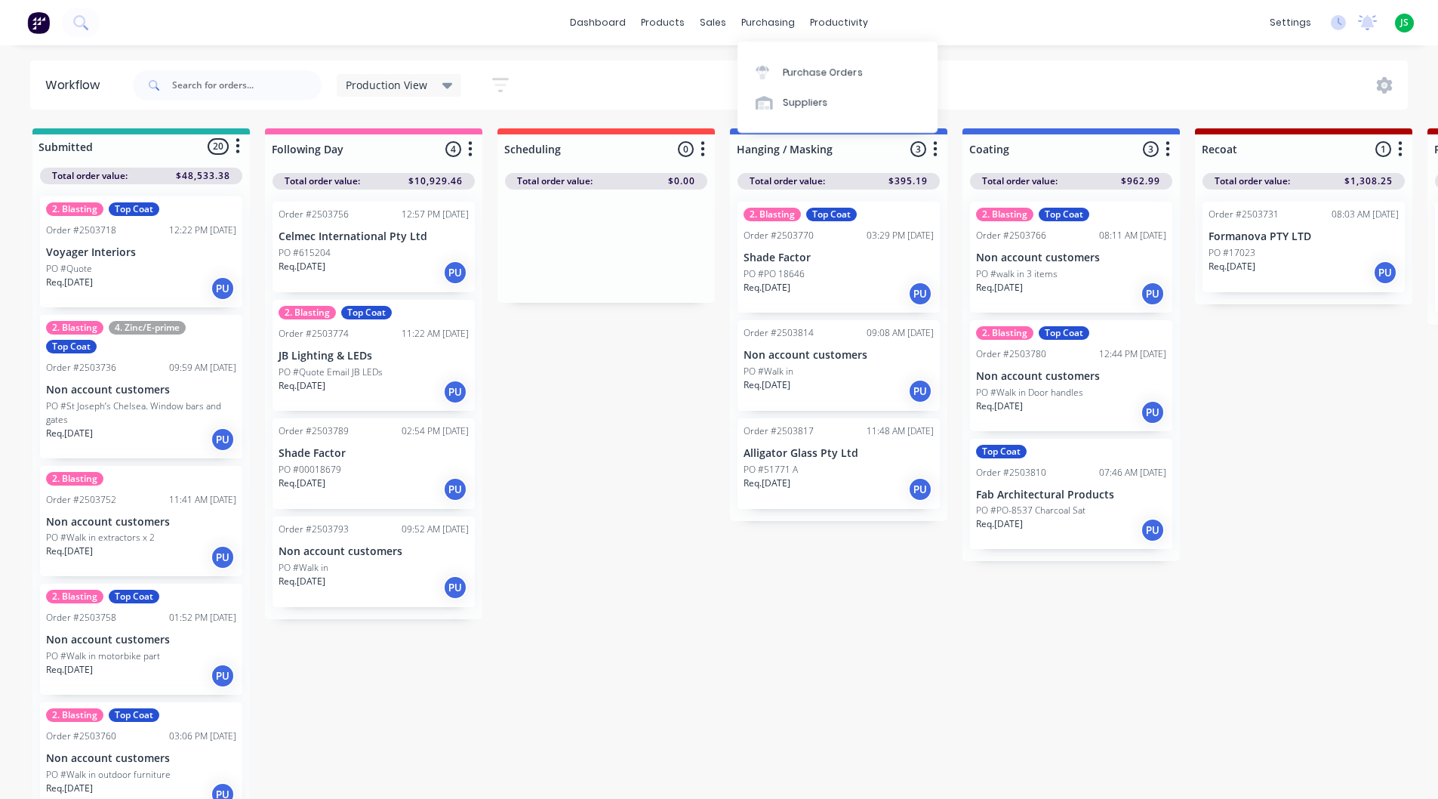
drag, startPoint x: 679, startPoint y: 562, endPoint x: 681, endPoint y: 554, distance: 7.9
click at [843, 291] on div "Req. 08/08/25 PU" at bounding box center [839, 294] width 190 height 26
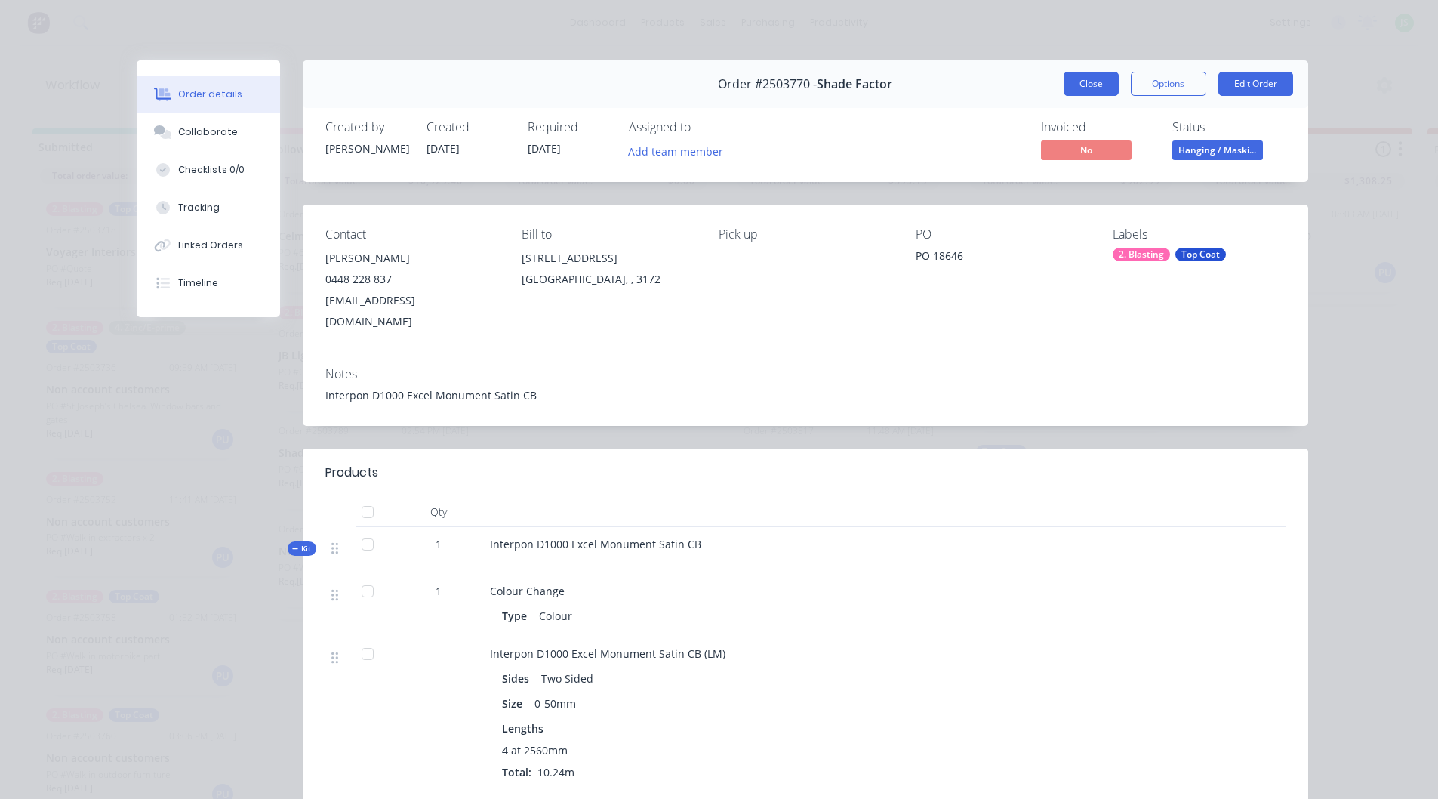
click at [1070, 82] on button "Close" at bounding box center [1091, 84] width 55 height 24
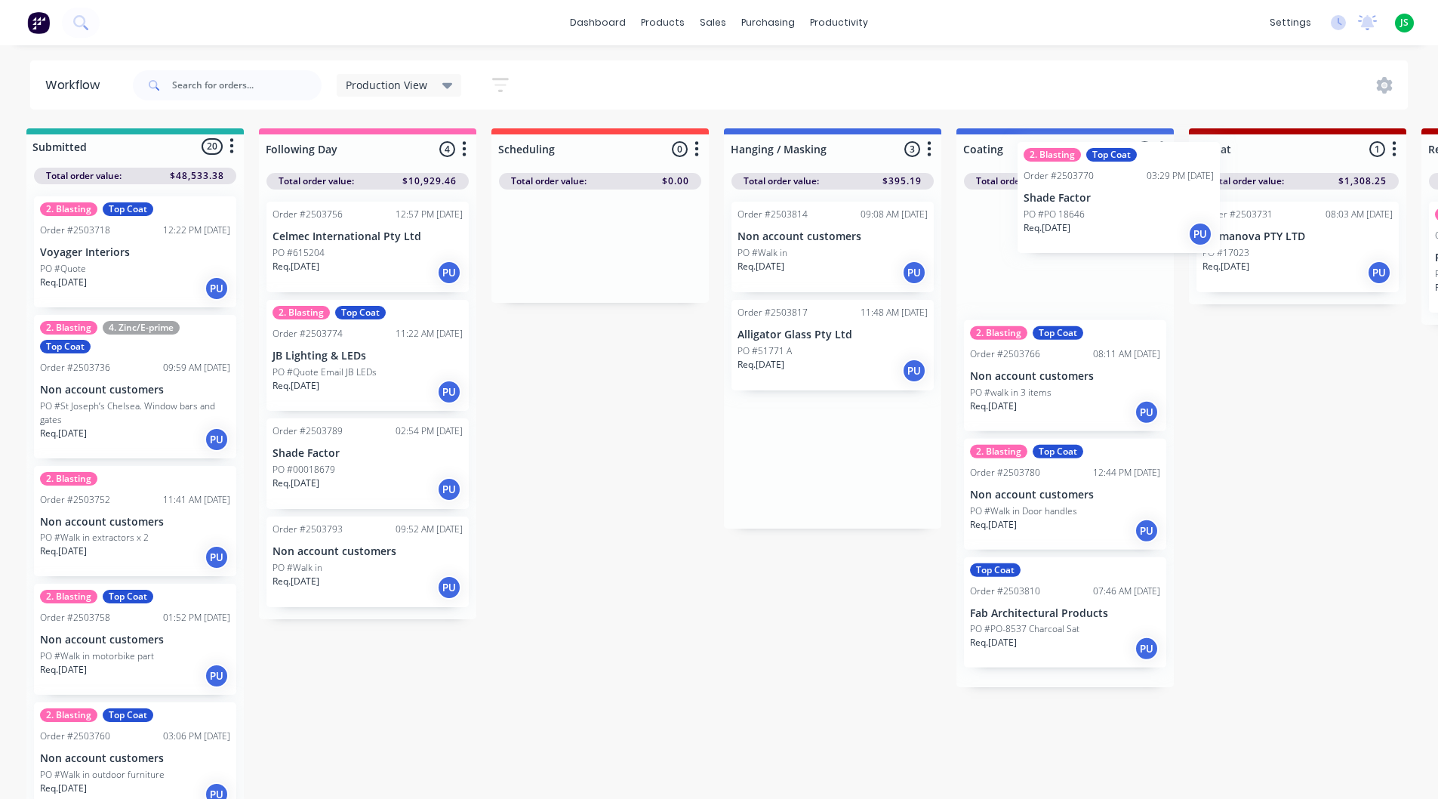
drag, startPoint x: 817, startPoint y: 291, endPoint x: 1105, endPoint y: 227, distance: 295.5
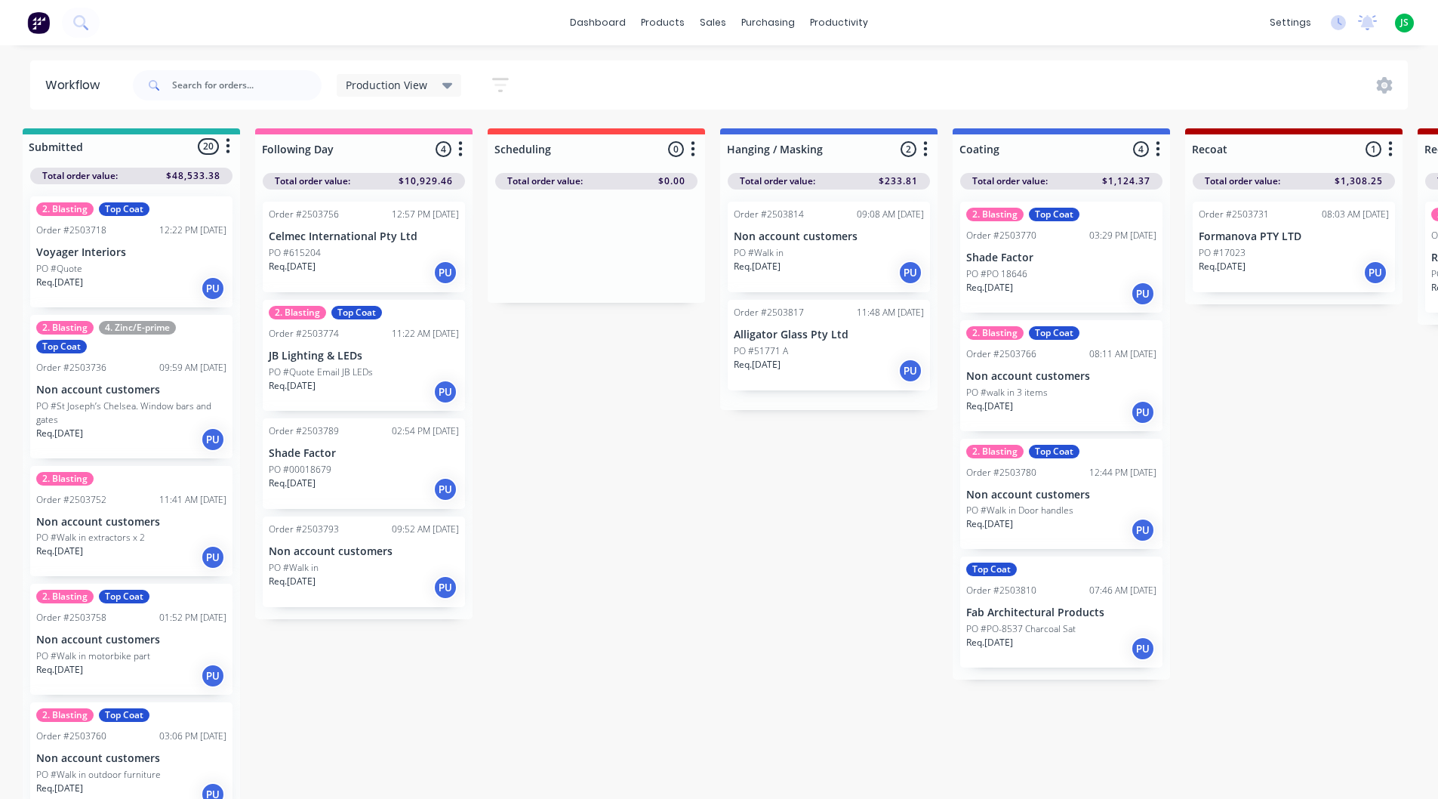
click at [849, 240] on p "Non account customers" at bounding box center [829, 236] width 190 height 13
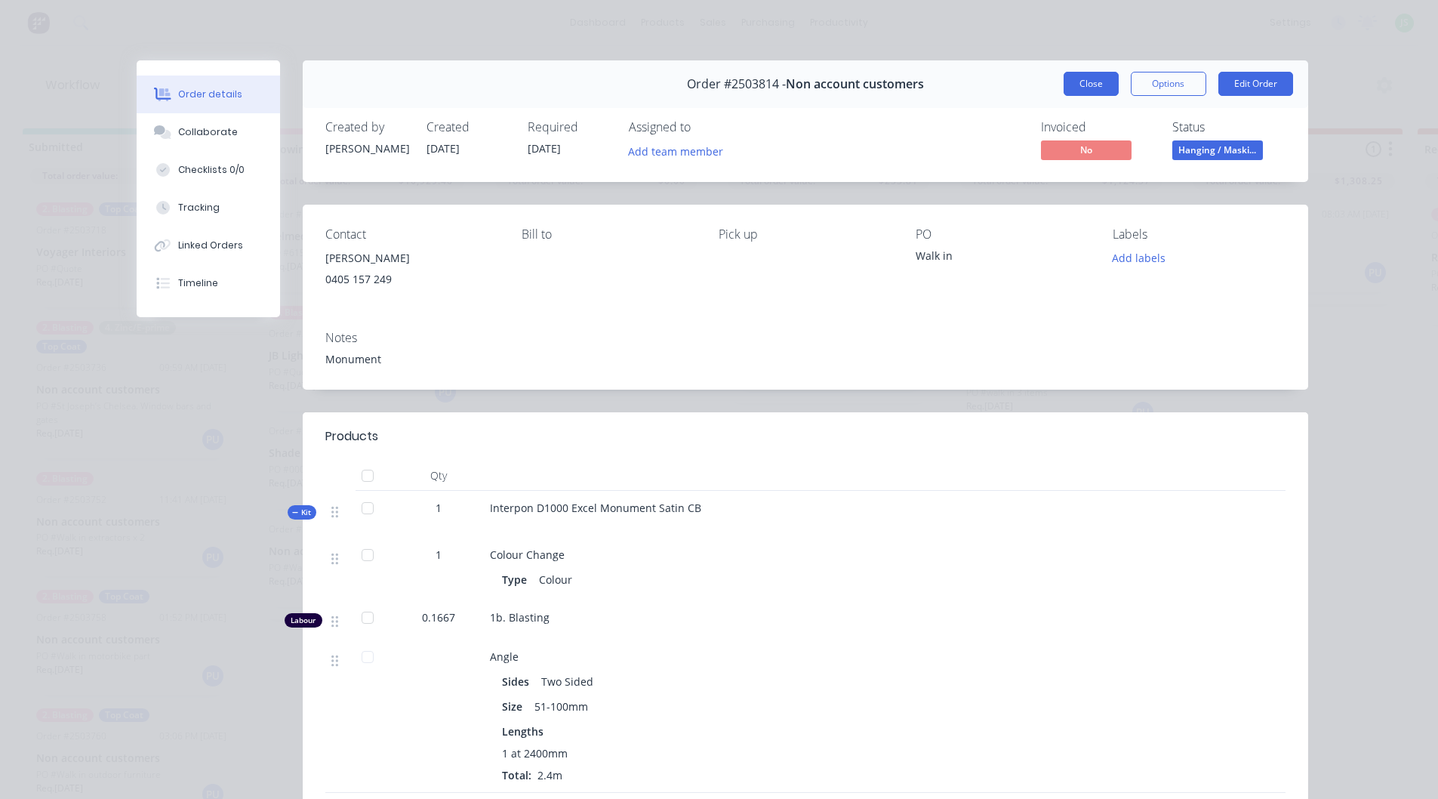
click at [1097, 85] on button "Close" at bounding box center [1091, 84] width 55 height 24
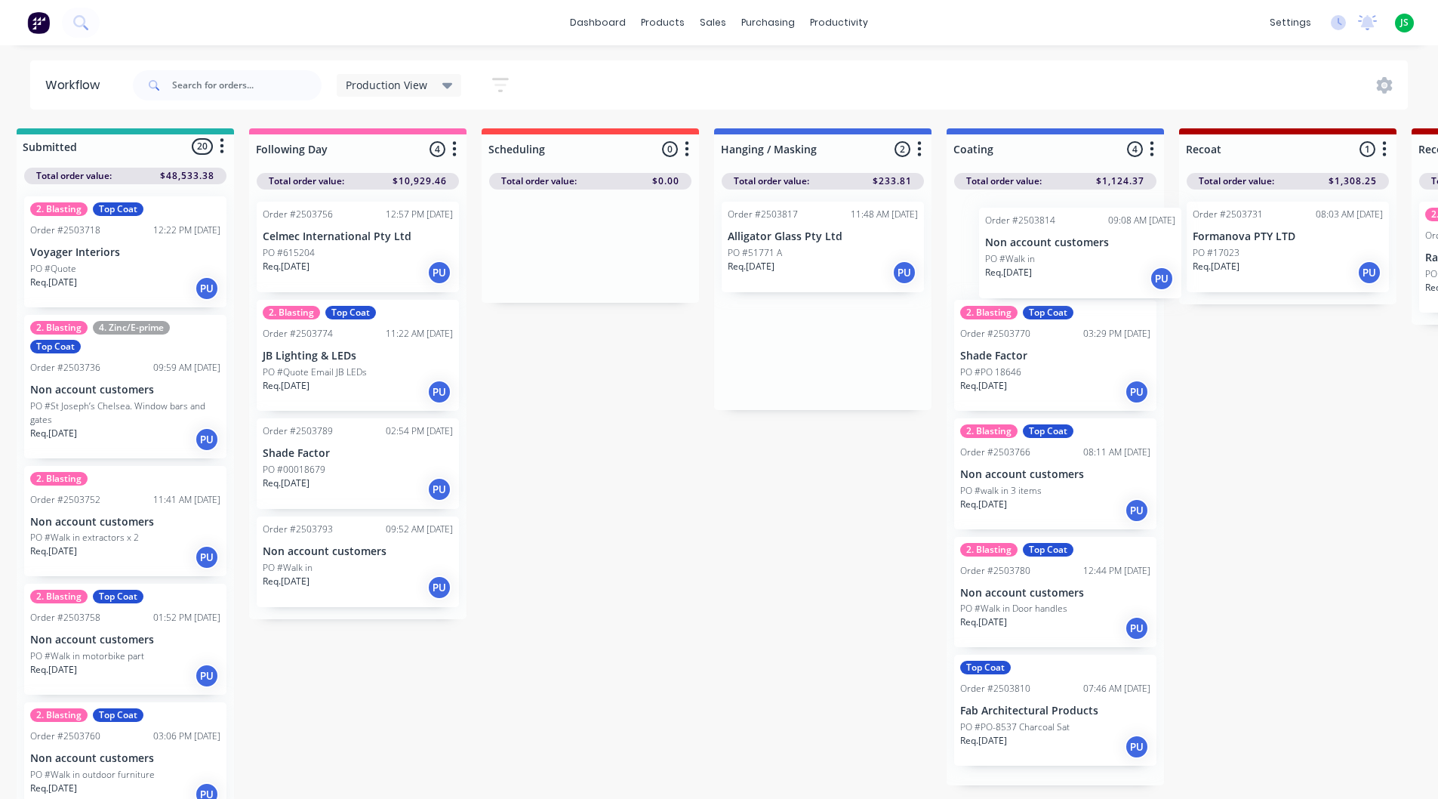
drag, startPoint x: 782, startPoint y: 252, endPoint x: 1045, endPoint y: 257, distance: 262.8
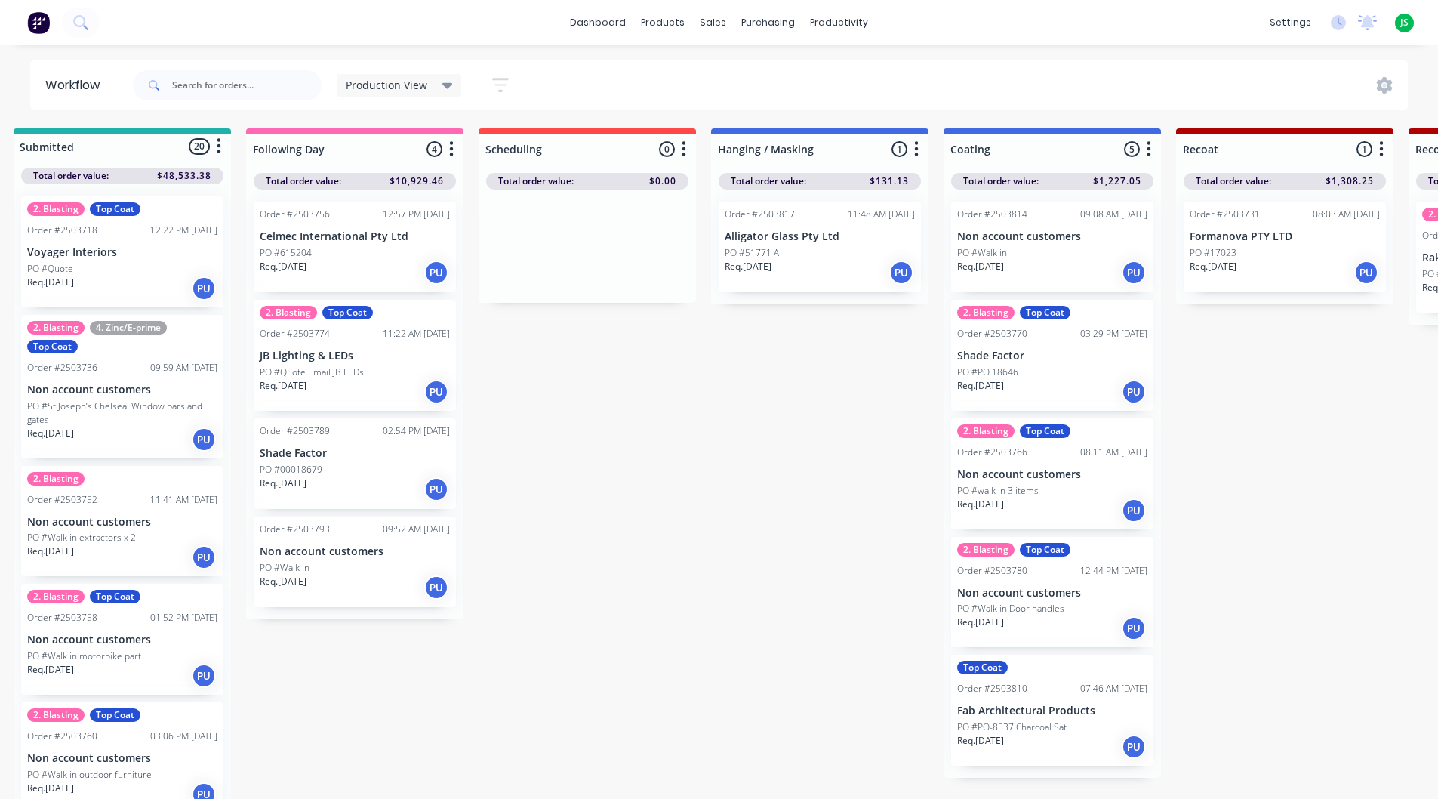
click at [859, 264] on div "Req. 13/08/25 PU" at bounding box center [820, 273] width 190 height 26
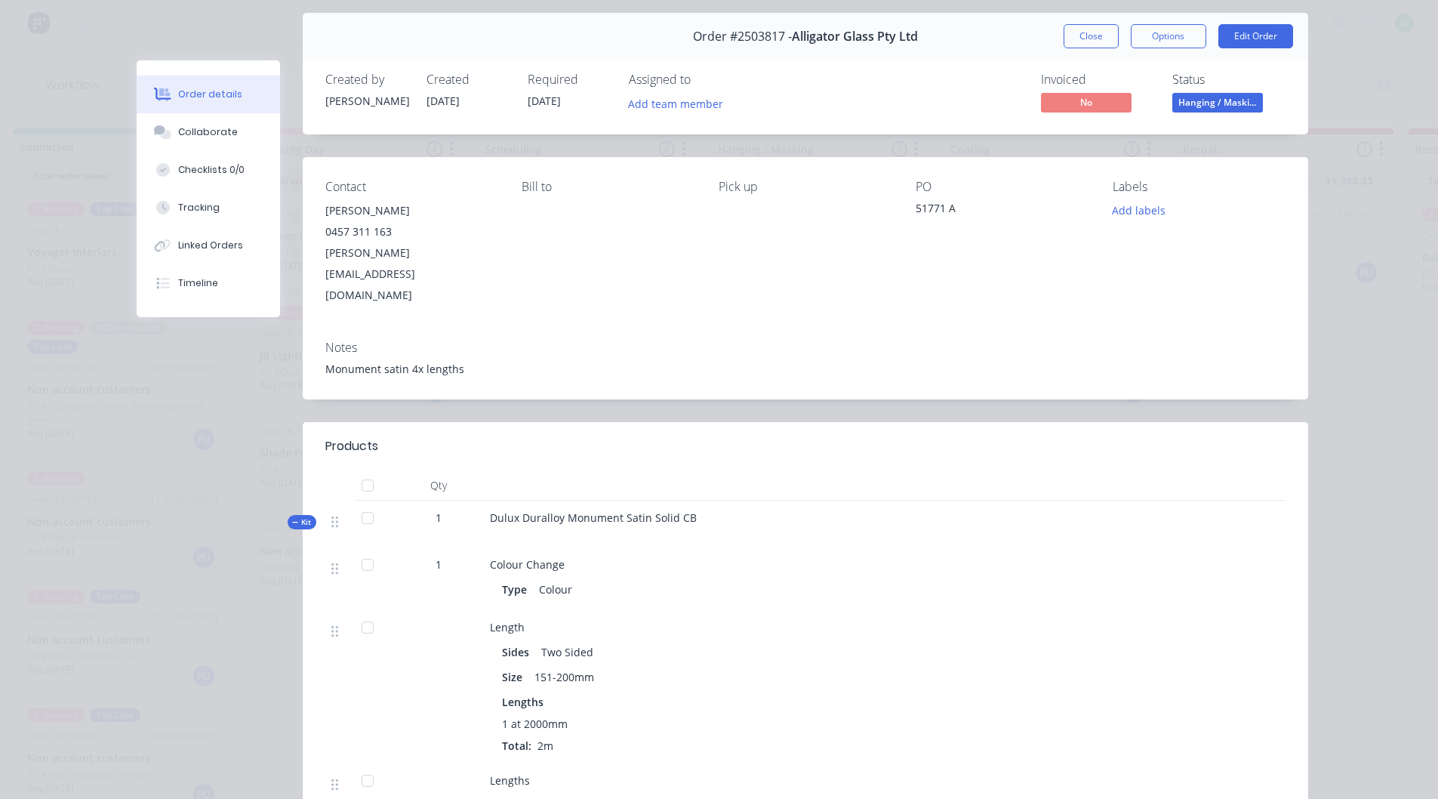
scroll to position [0, 0]
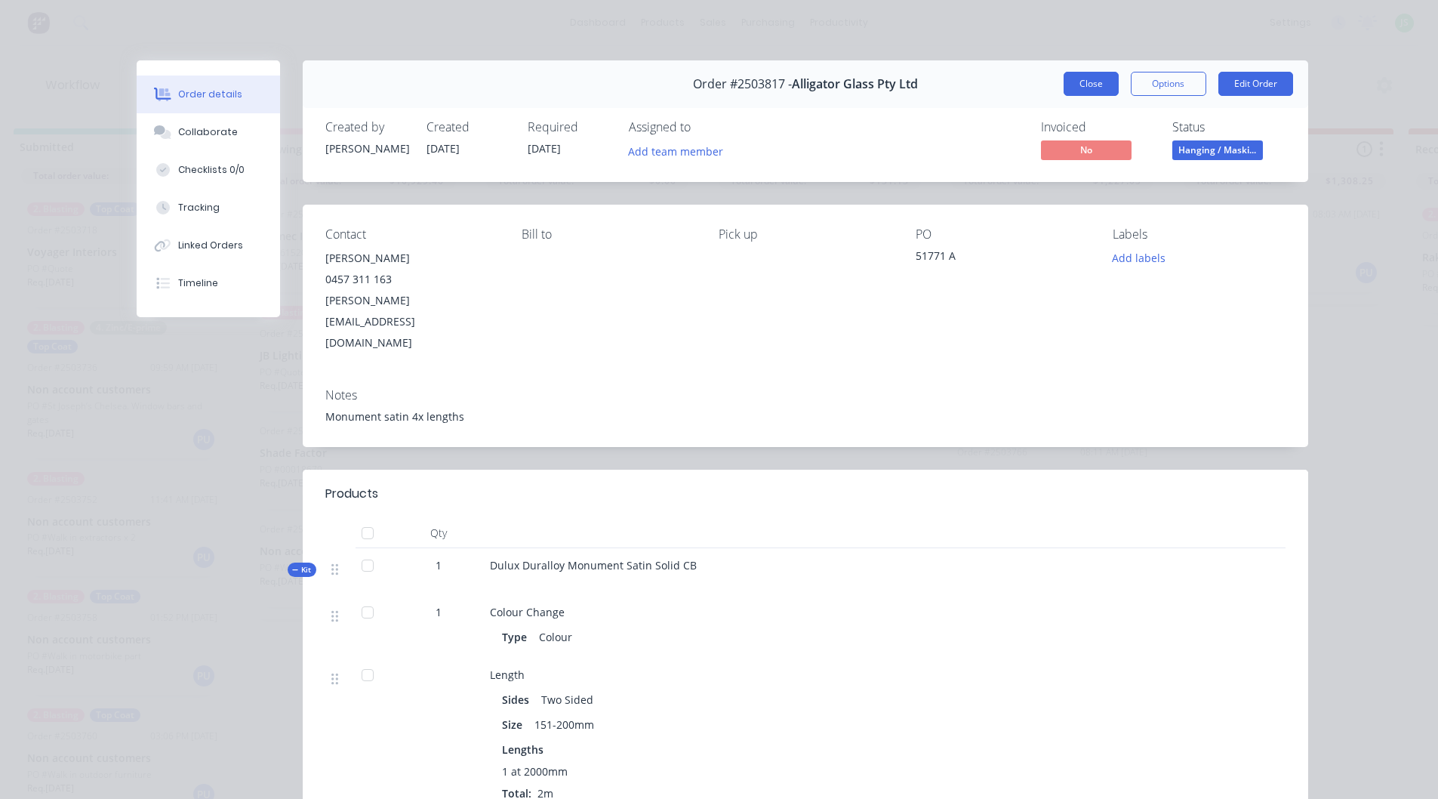
click at [1086, 76] on button "Close" at bounding box center [1091, 84] width 55 height 24
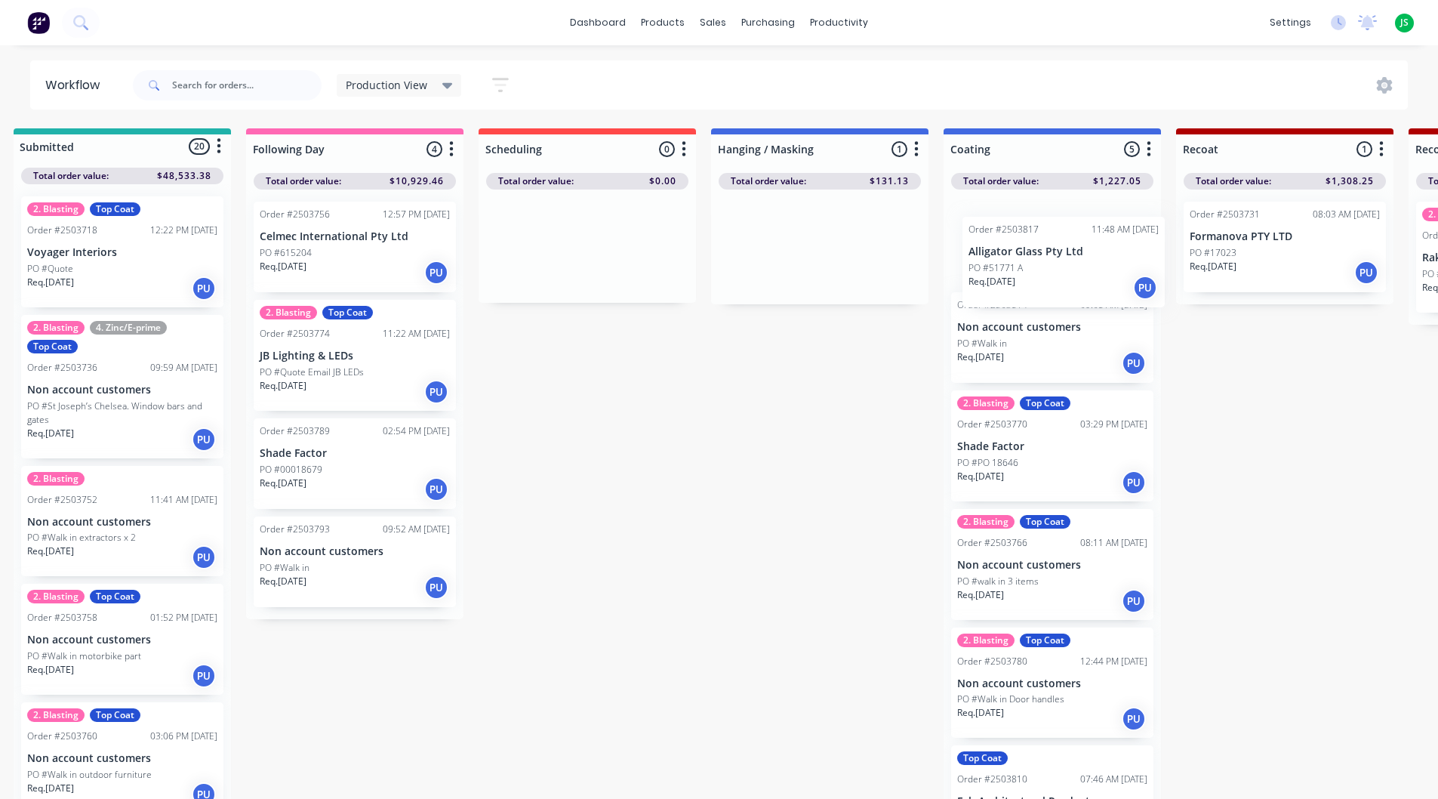
drag, startPoint x: 797, startPoint y: 242, endPoint x: 1045, endPoint y: 254, distance: 248.7
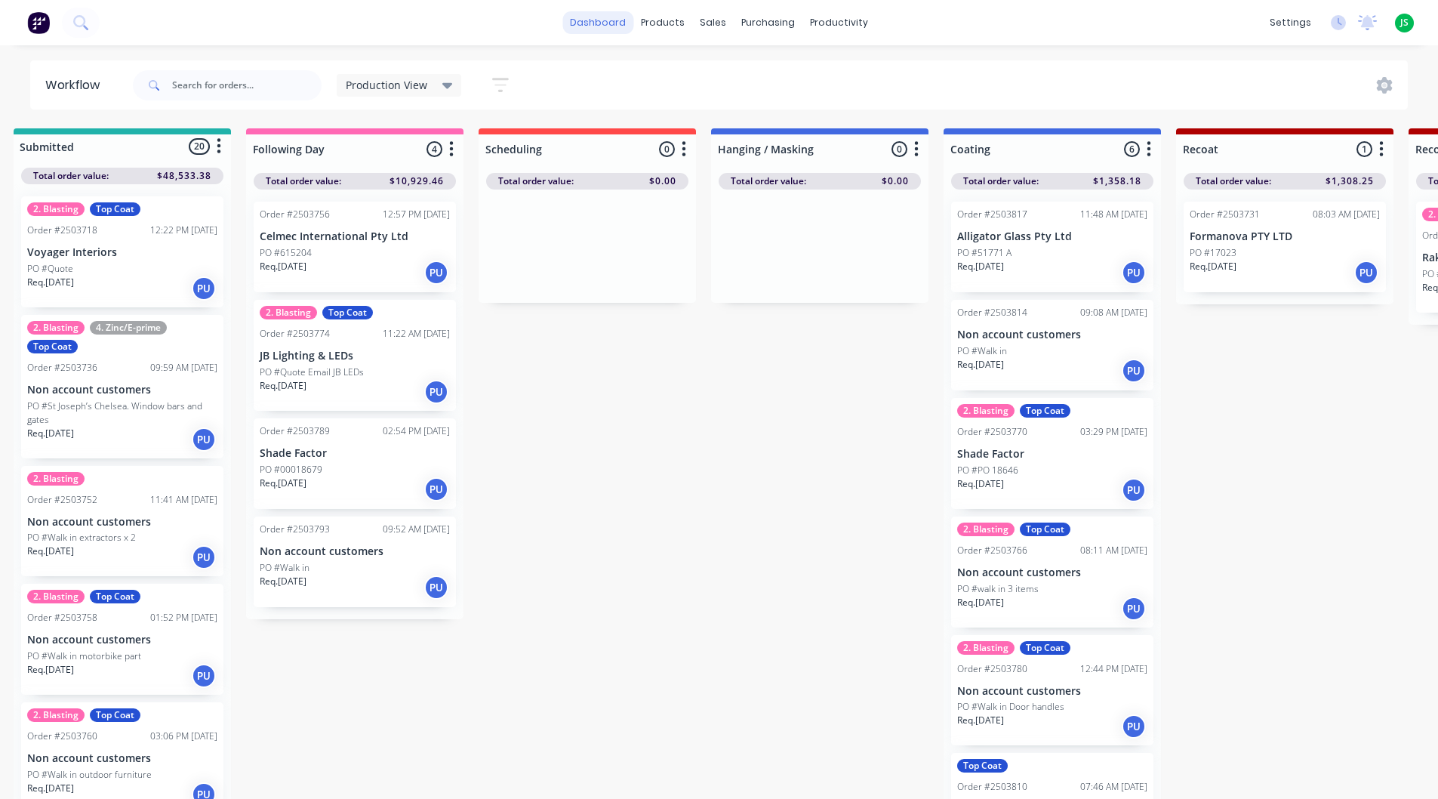
click at [613, 28] on link "dashboard" at bounding box center [597, 22] width 71 height 23
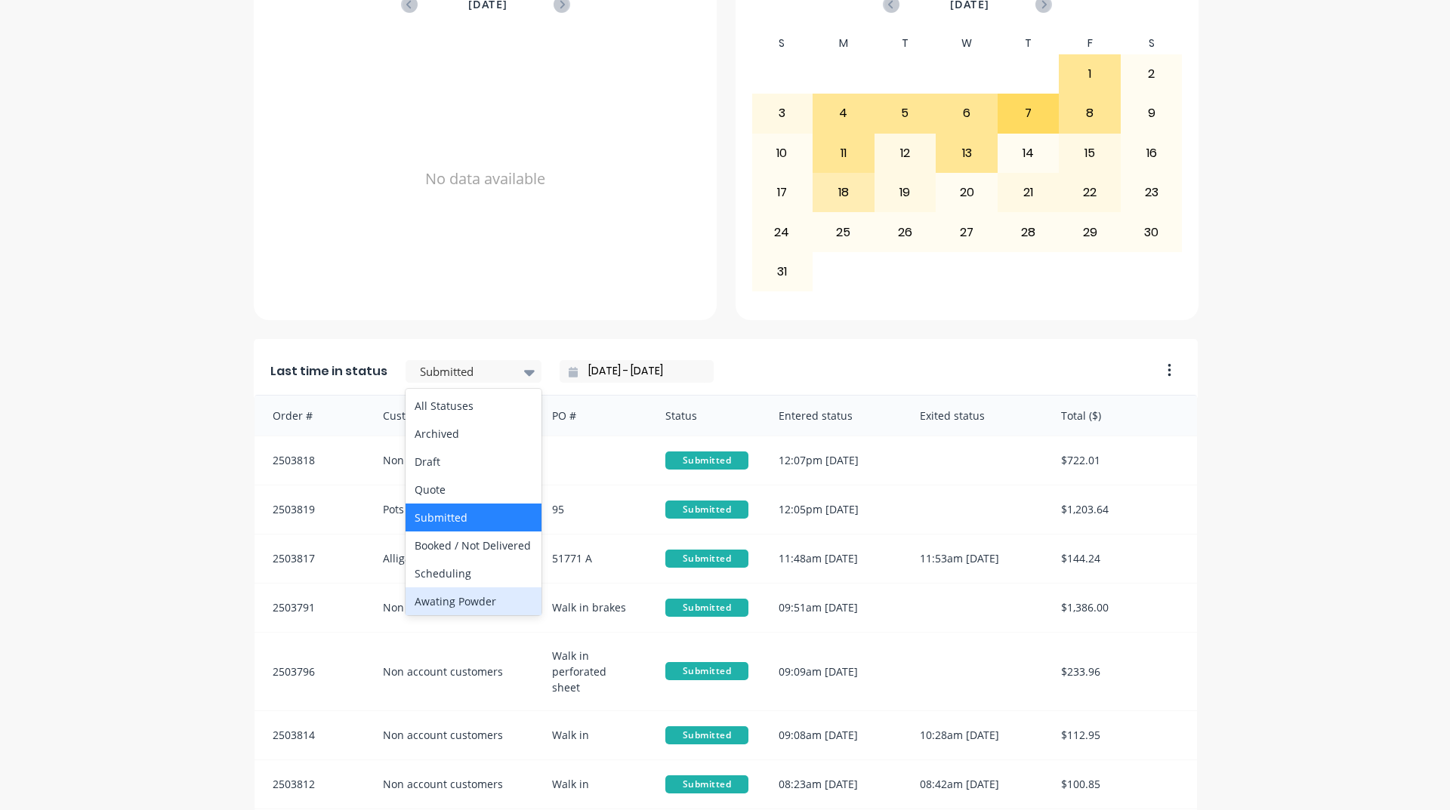
scroll to position [529, 0]
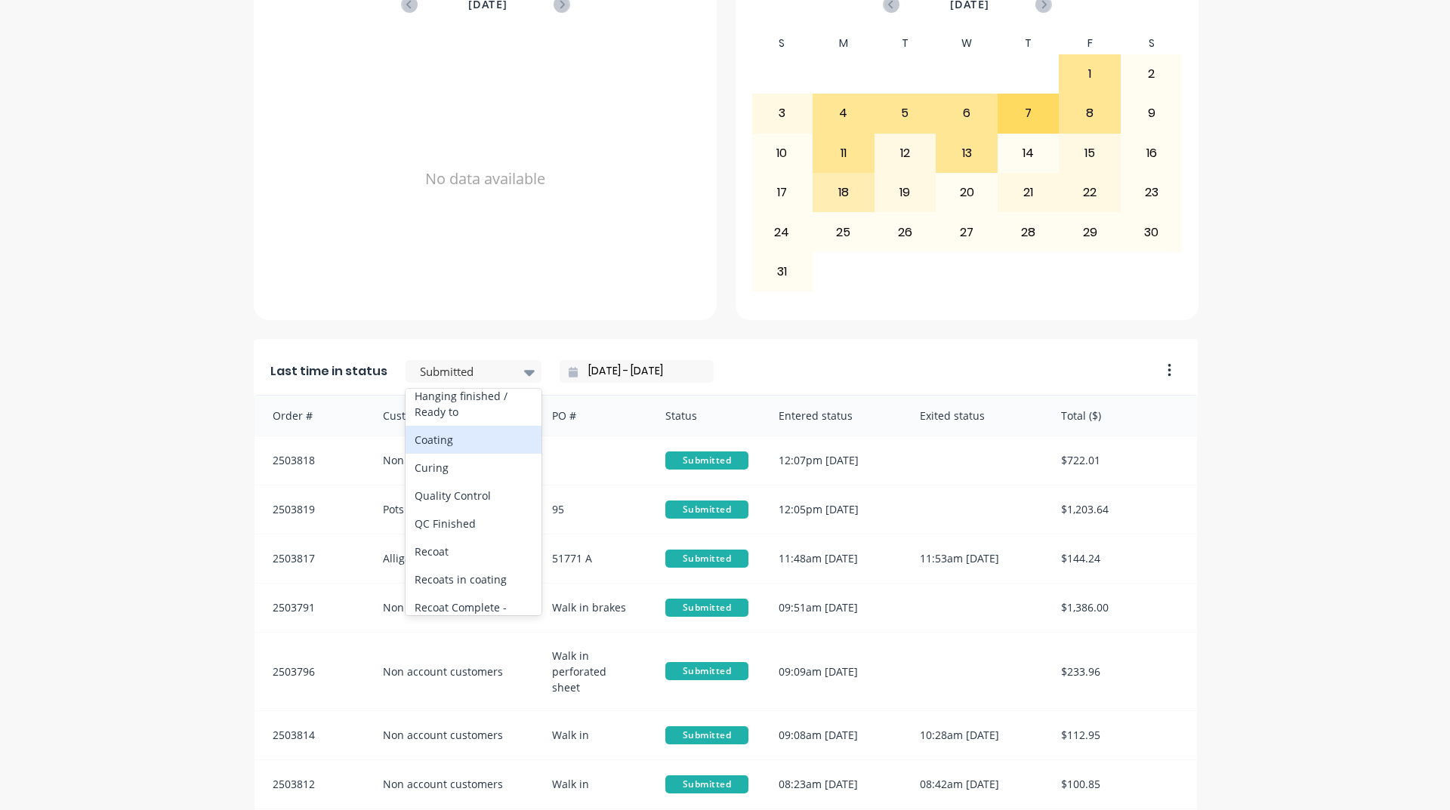
click at [474, 454] on div "Coating" at bounding box center [473, 440] width 136 height 28
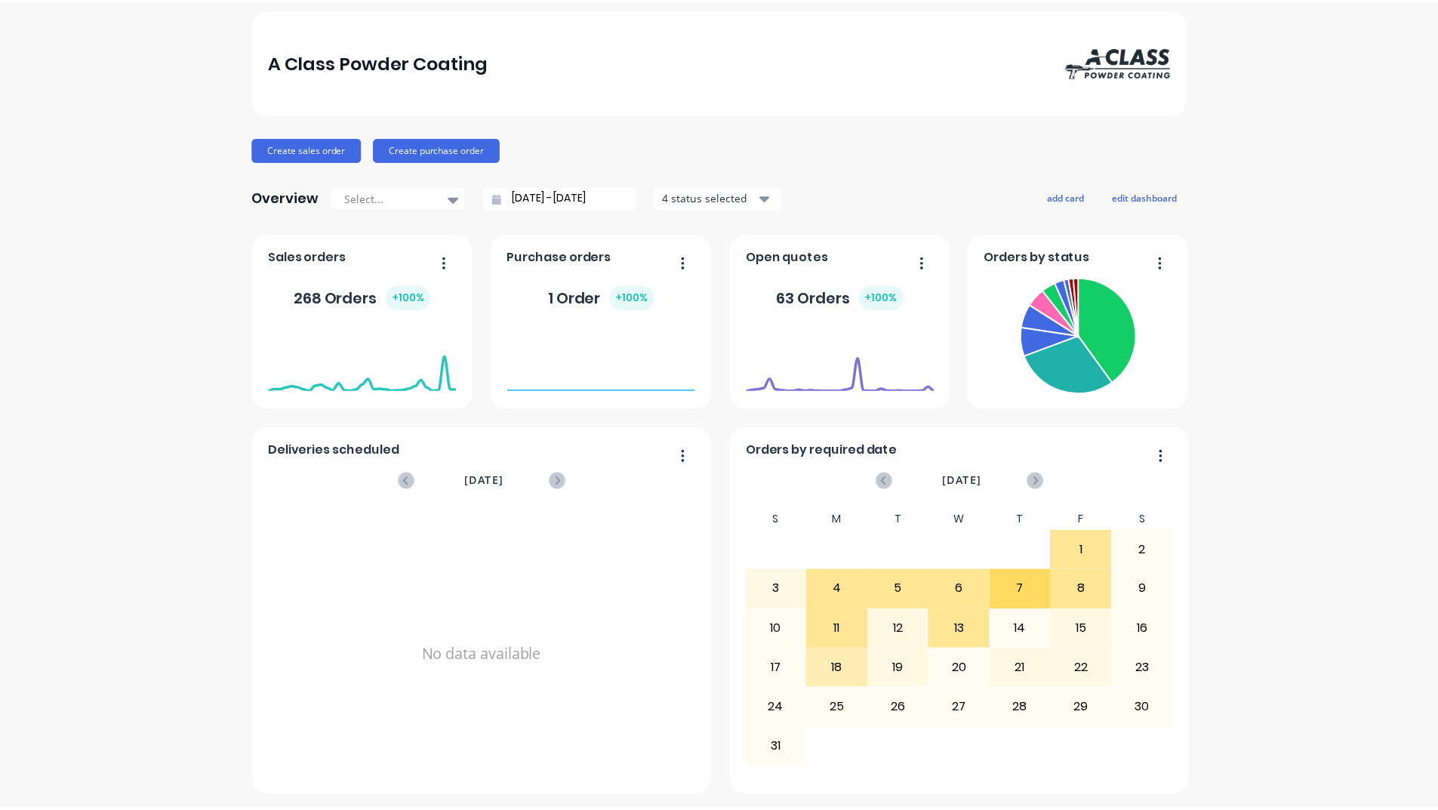
scroll to position [0, 0]
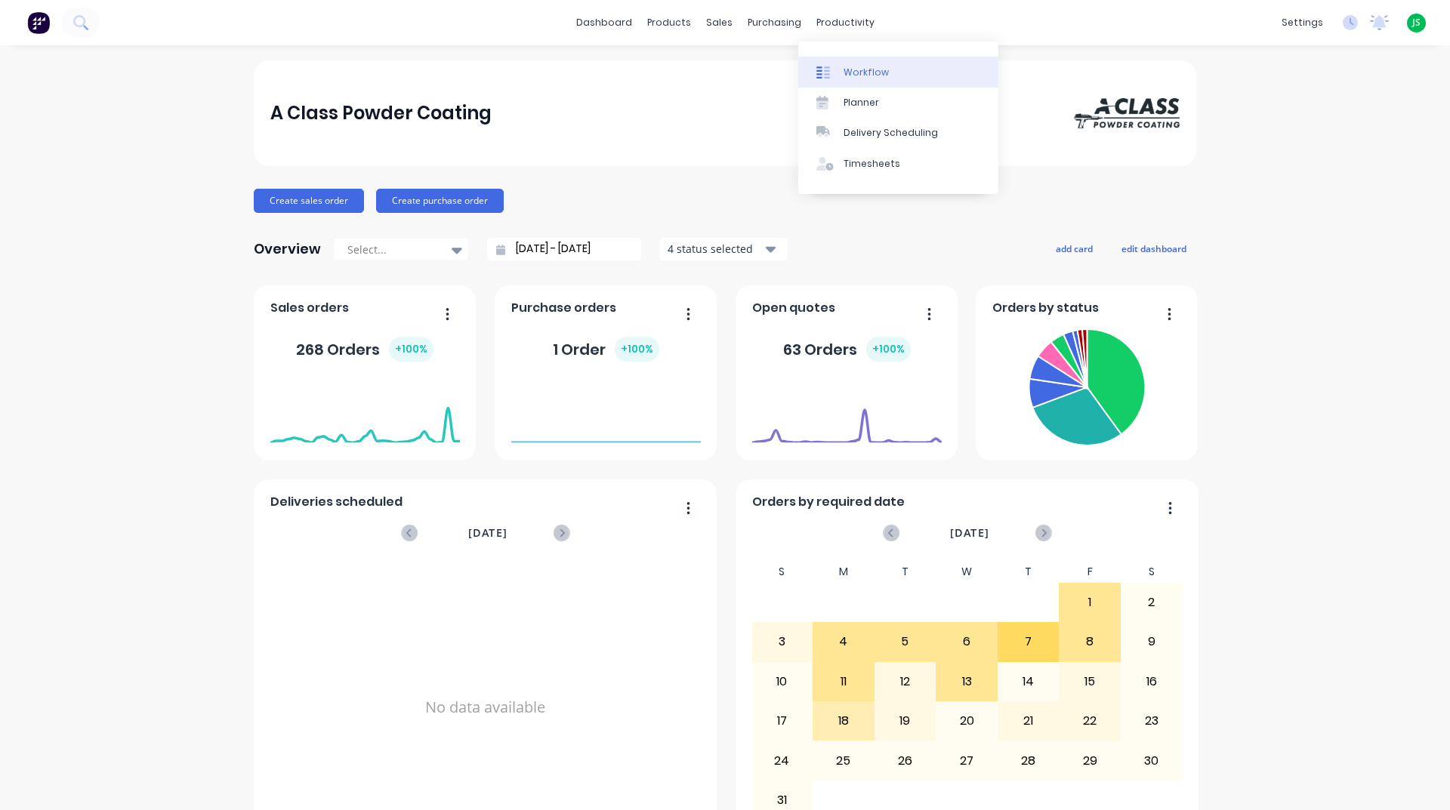
click at [860, 67] on div "Workflow" at bounding box center [865, 73] width 45 height 14
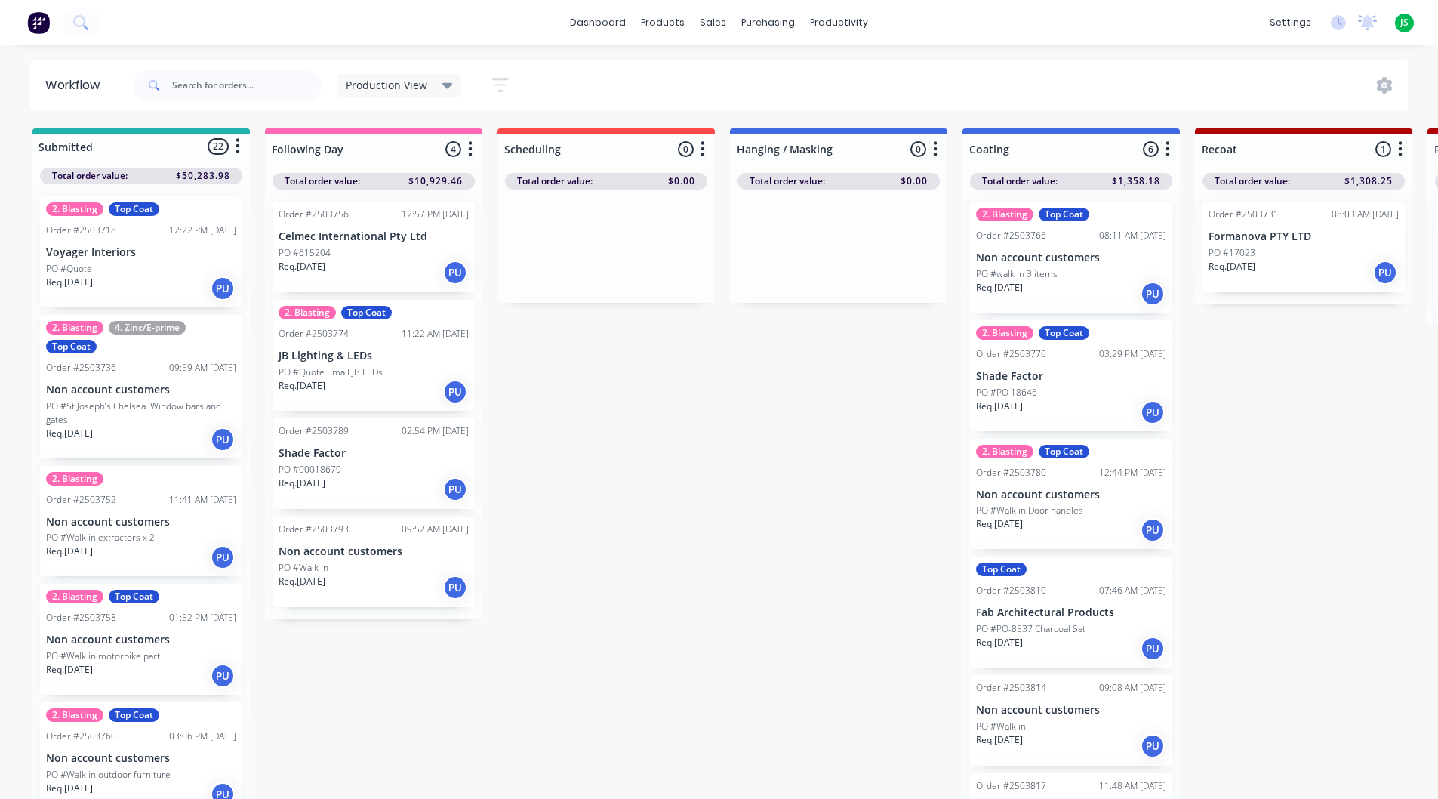
click at [402, 465] on div "PO #00018679" at bounding box center [374, 470] width 190 height 14
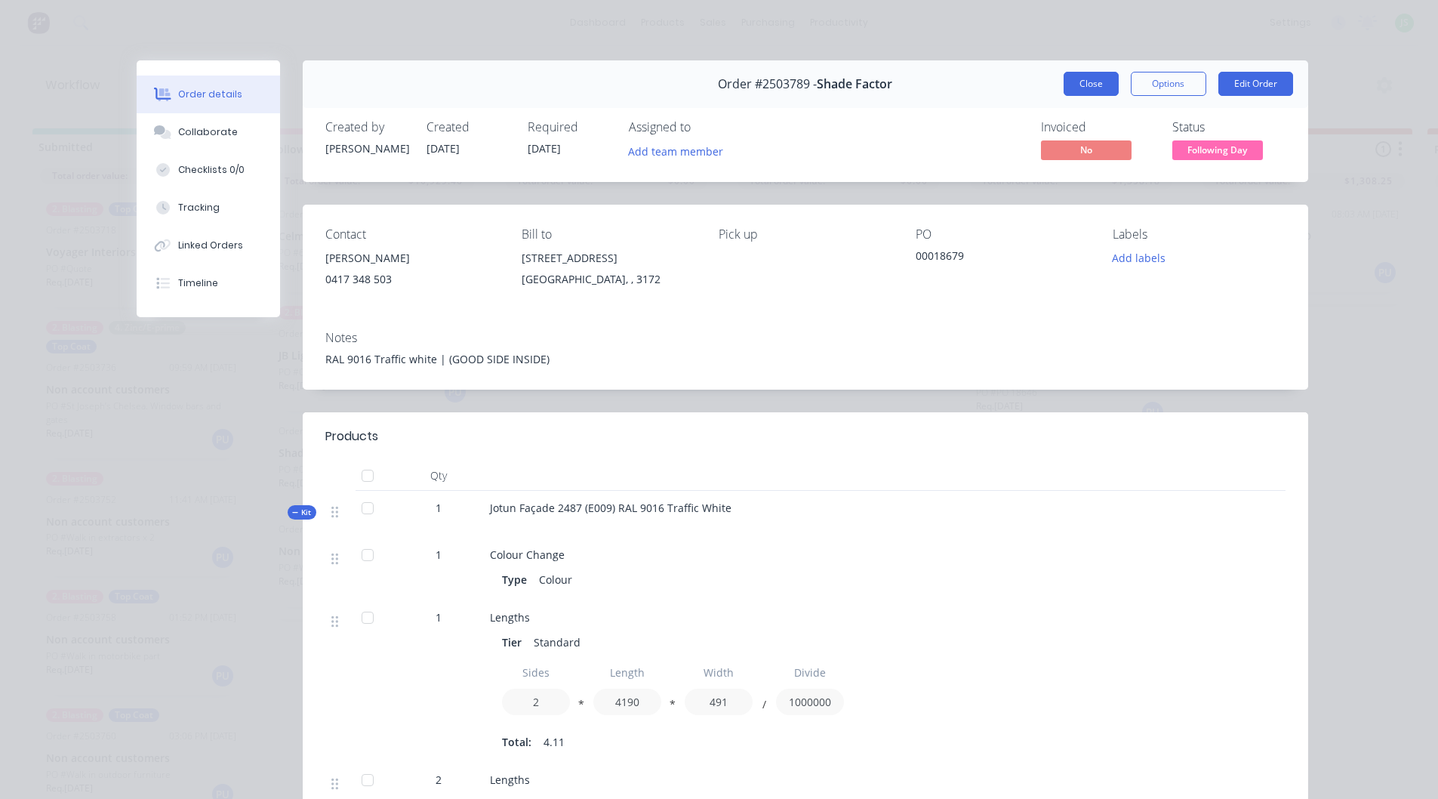
click at [1072, 72] on button "Close" at bounding box center [1091, 84] width 55 height 24
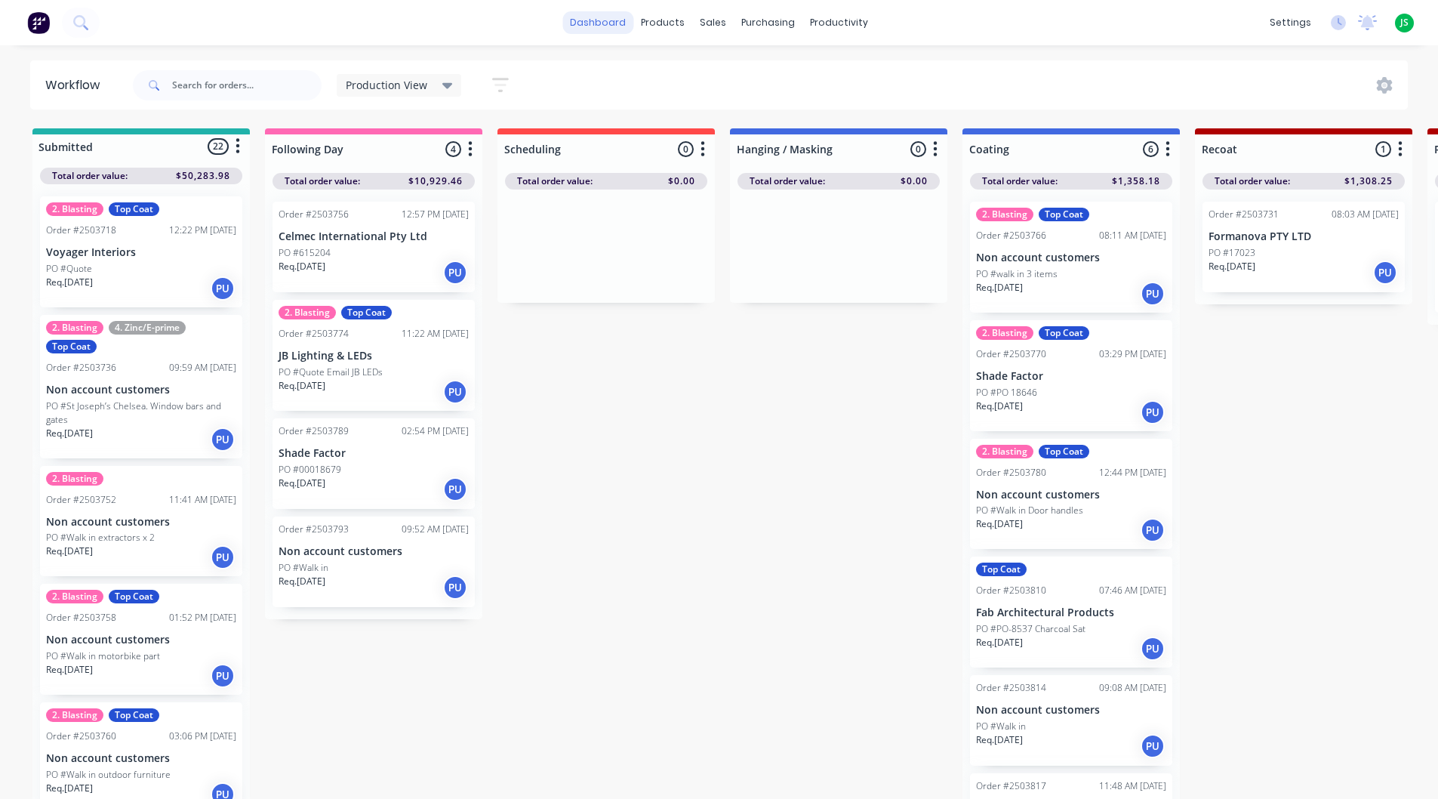
click at [603, 25] on link "dashboard" at bounding box center [597, 22] width 71 height 23
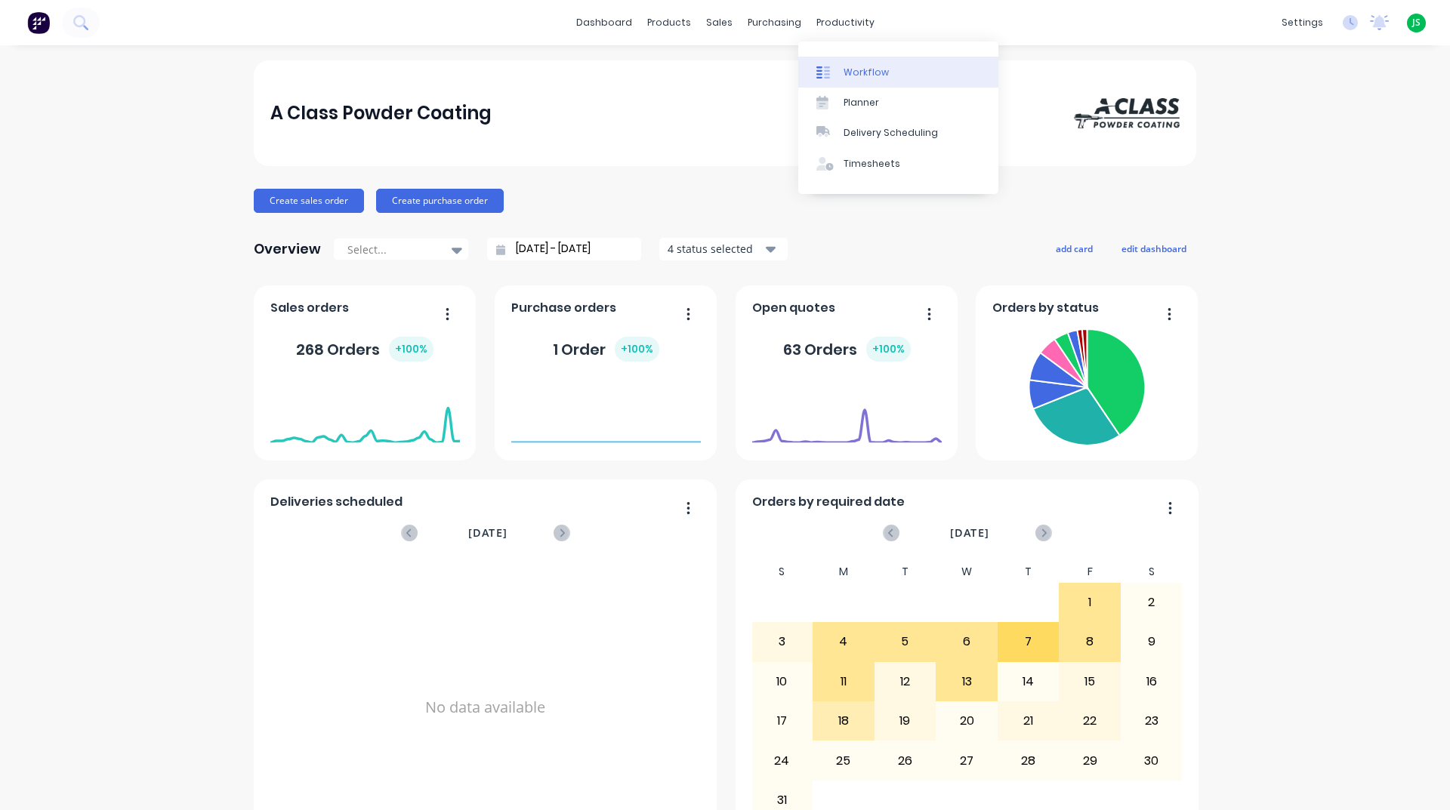
click at [863, 81] on link "Workflow" at bounding box center [898, 72] width 200 height 30
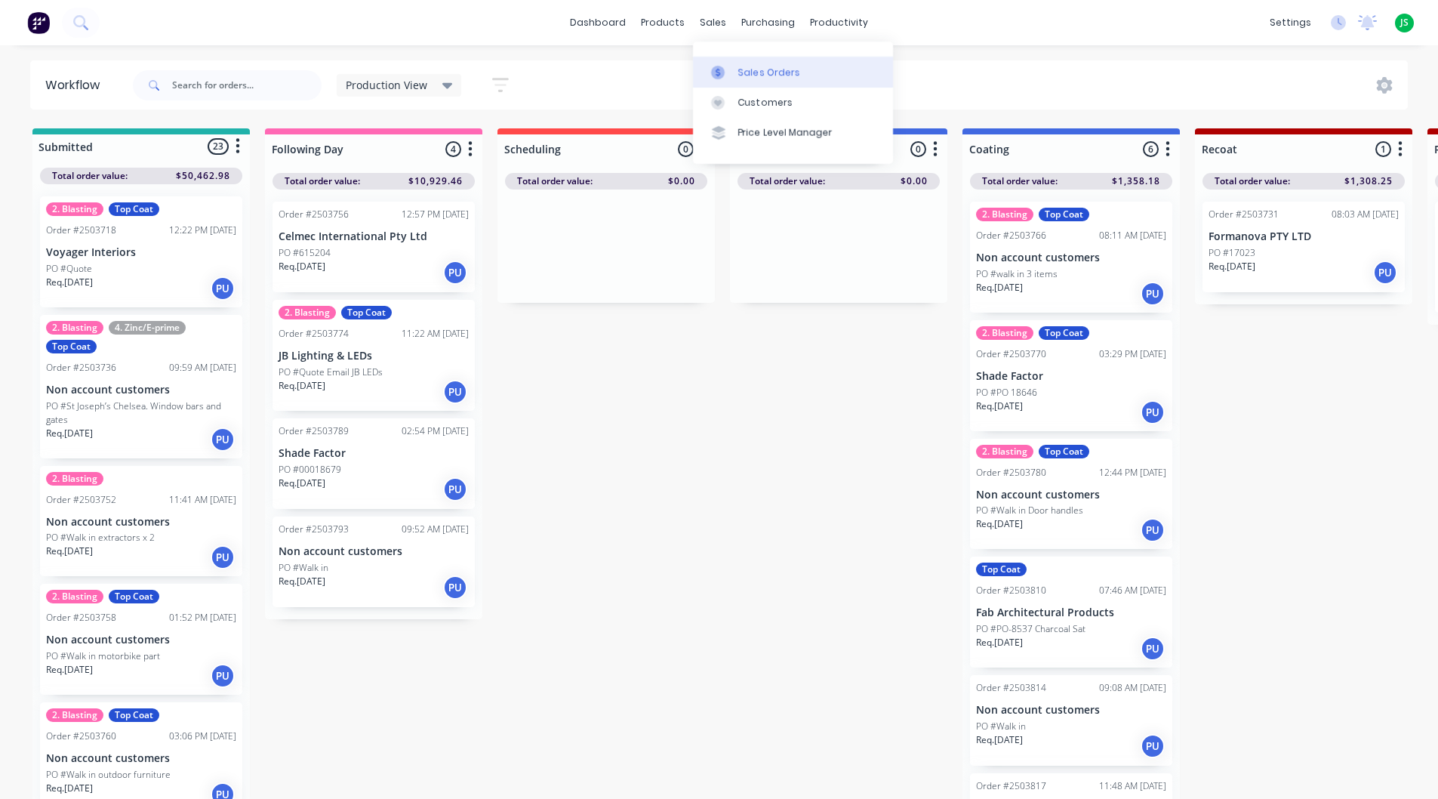
click at [729, 63] on link "Sales Orders" at bounding box center [793, 72] width 200 height 30
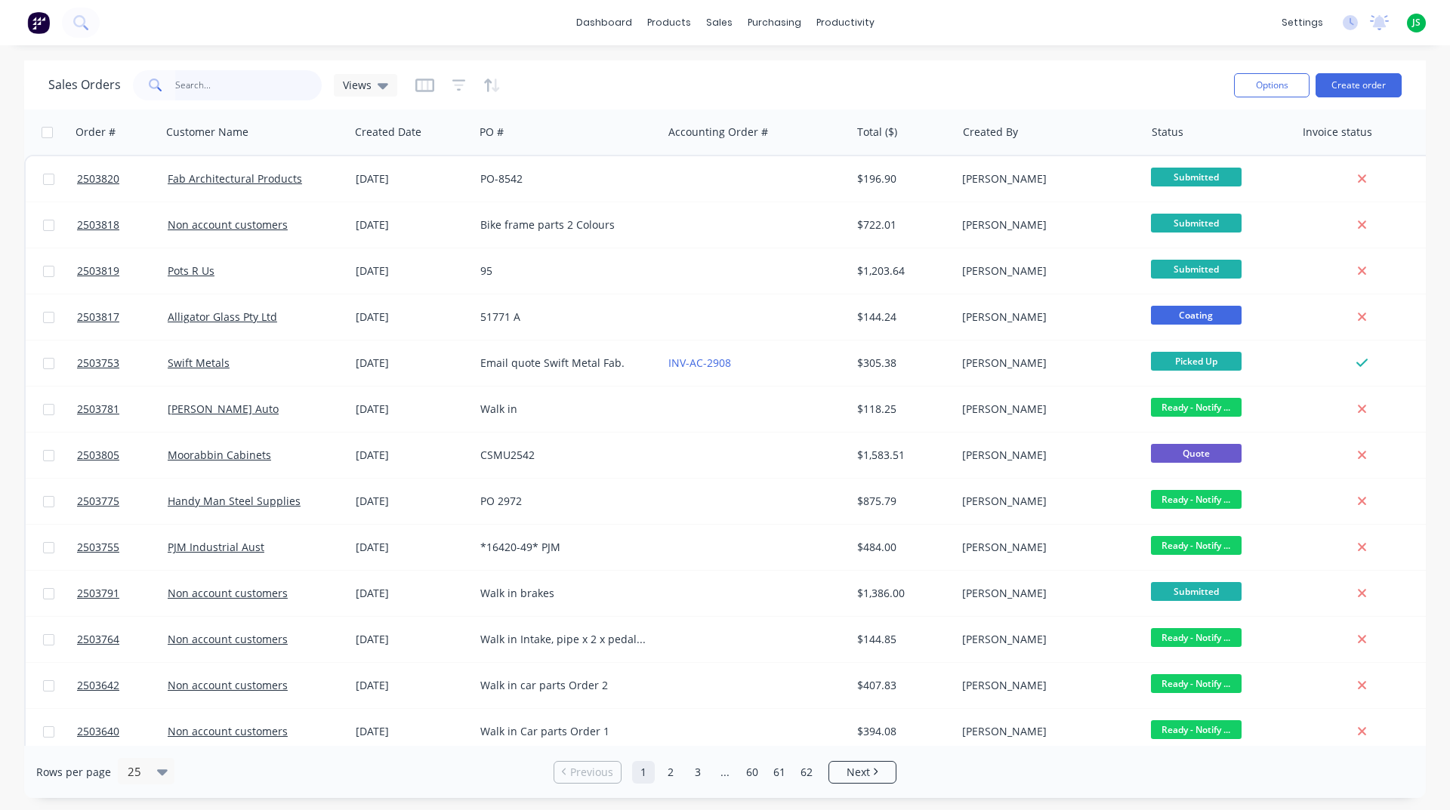
click at [211, 91] on input "text" at bounding box center [248, 85] width 147 height 30
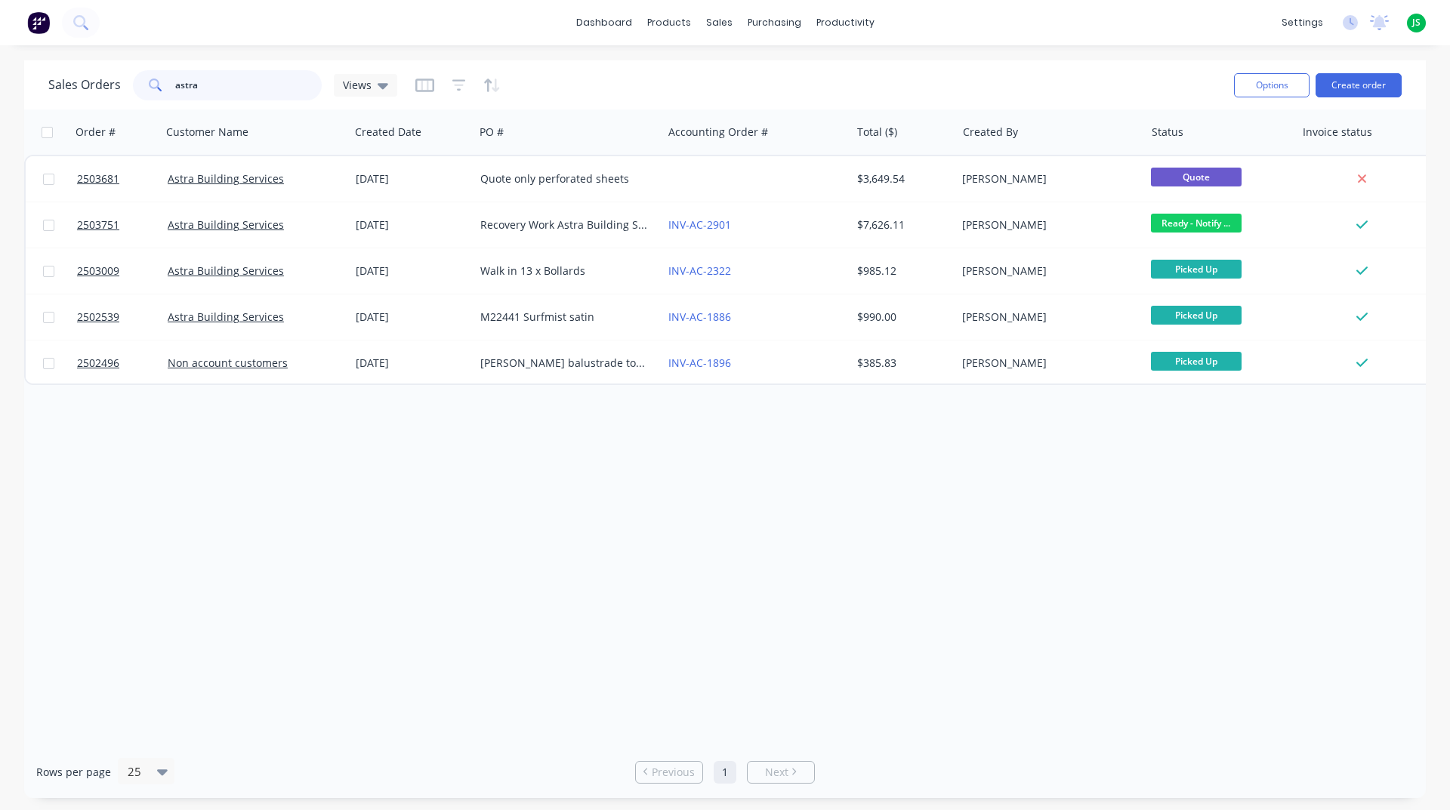
drag, startPoint x: 237, startPoint y: 91, endPoint x: 66, endPoint y: 64, distance: 172.7
click at [66, 64] on div "Sales Orders astra Views Options Create order" at bounding box center [724, 84] width 1401 height 49
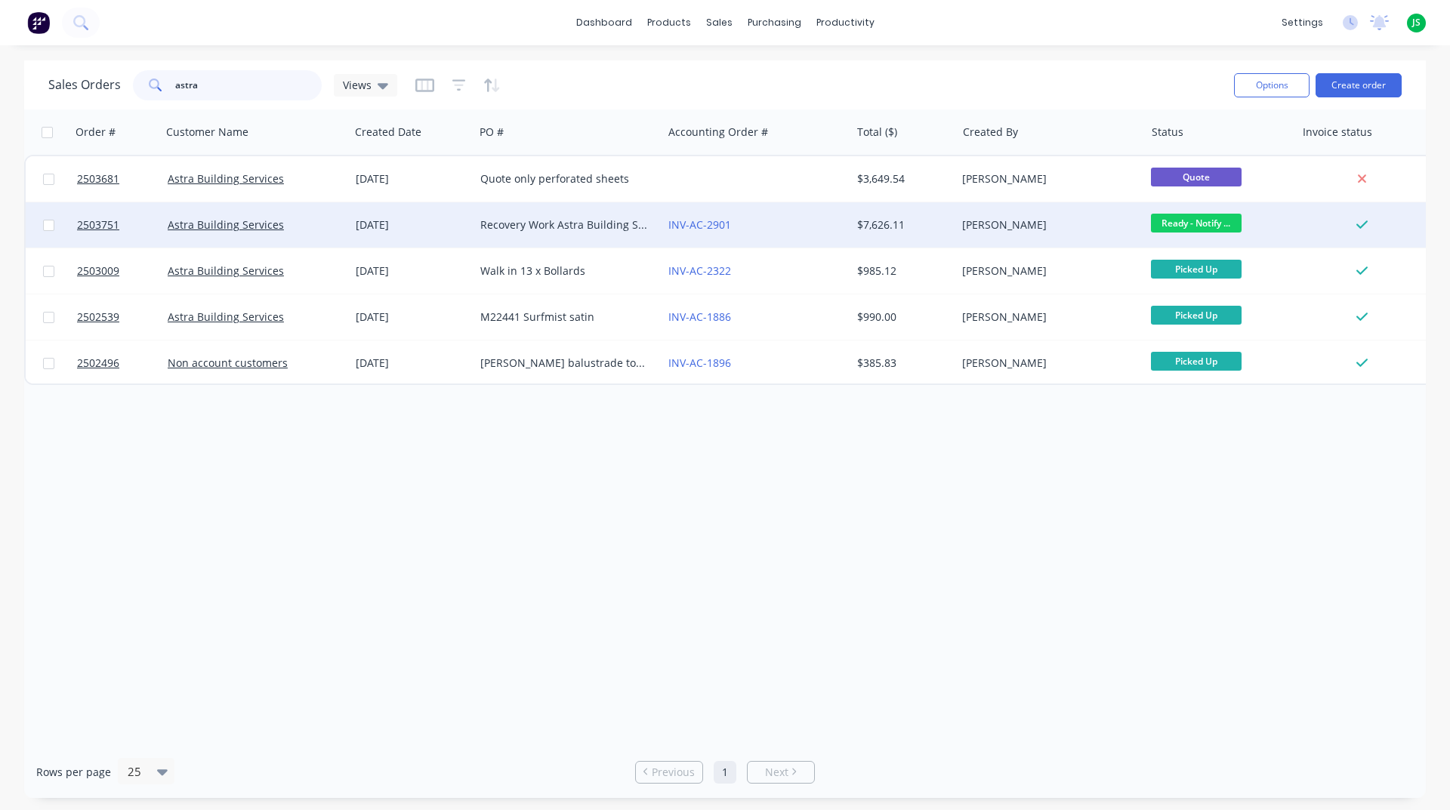
type input "astra"
click at [553, 215] on div "Recovery Work Astra Building Stripping Transport" at bounding box center [568, 224] width 188 height 45
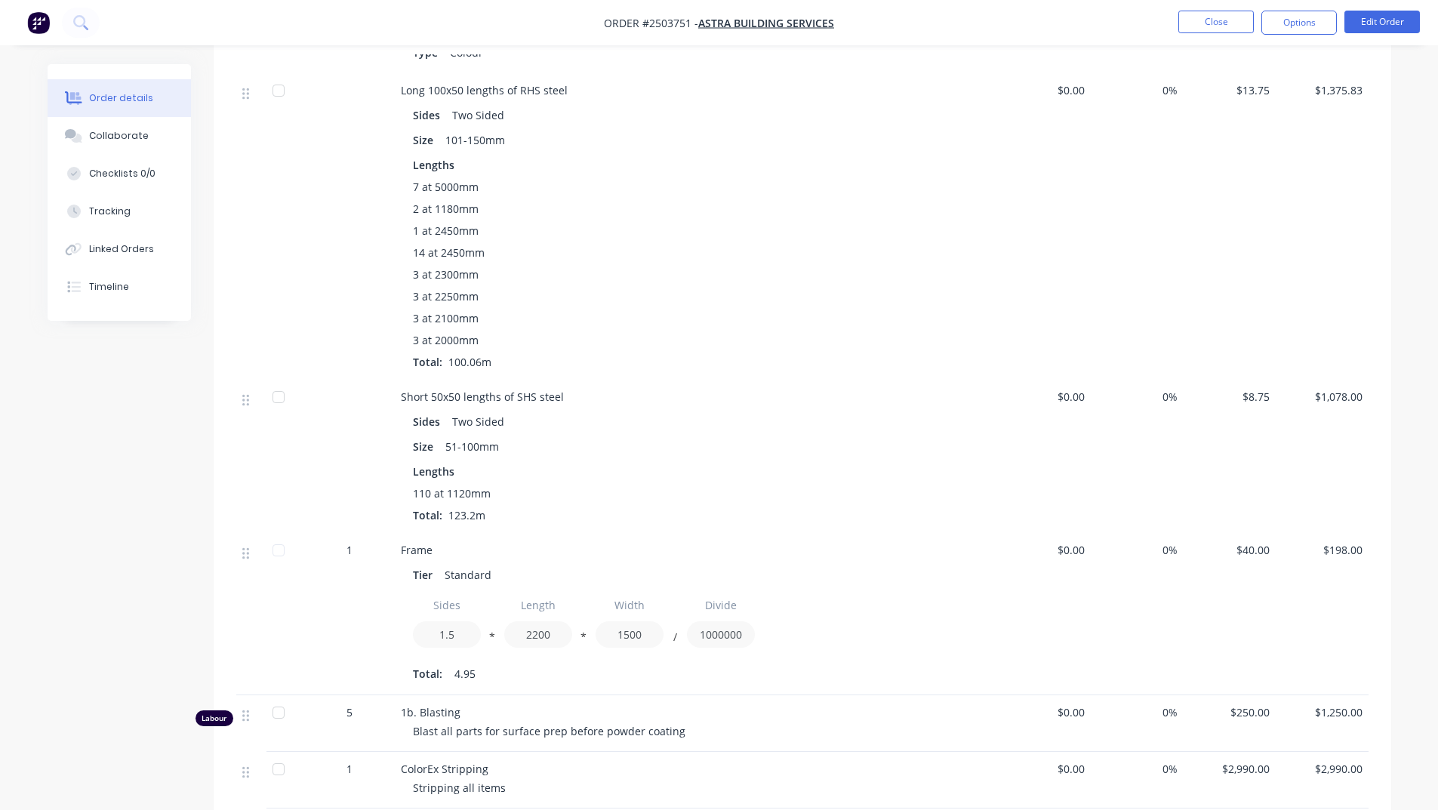
scroll to position [529, 0]
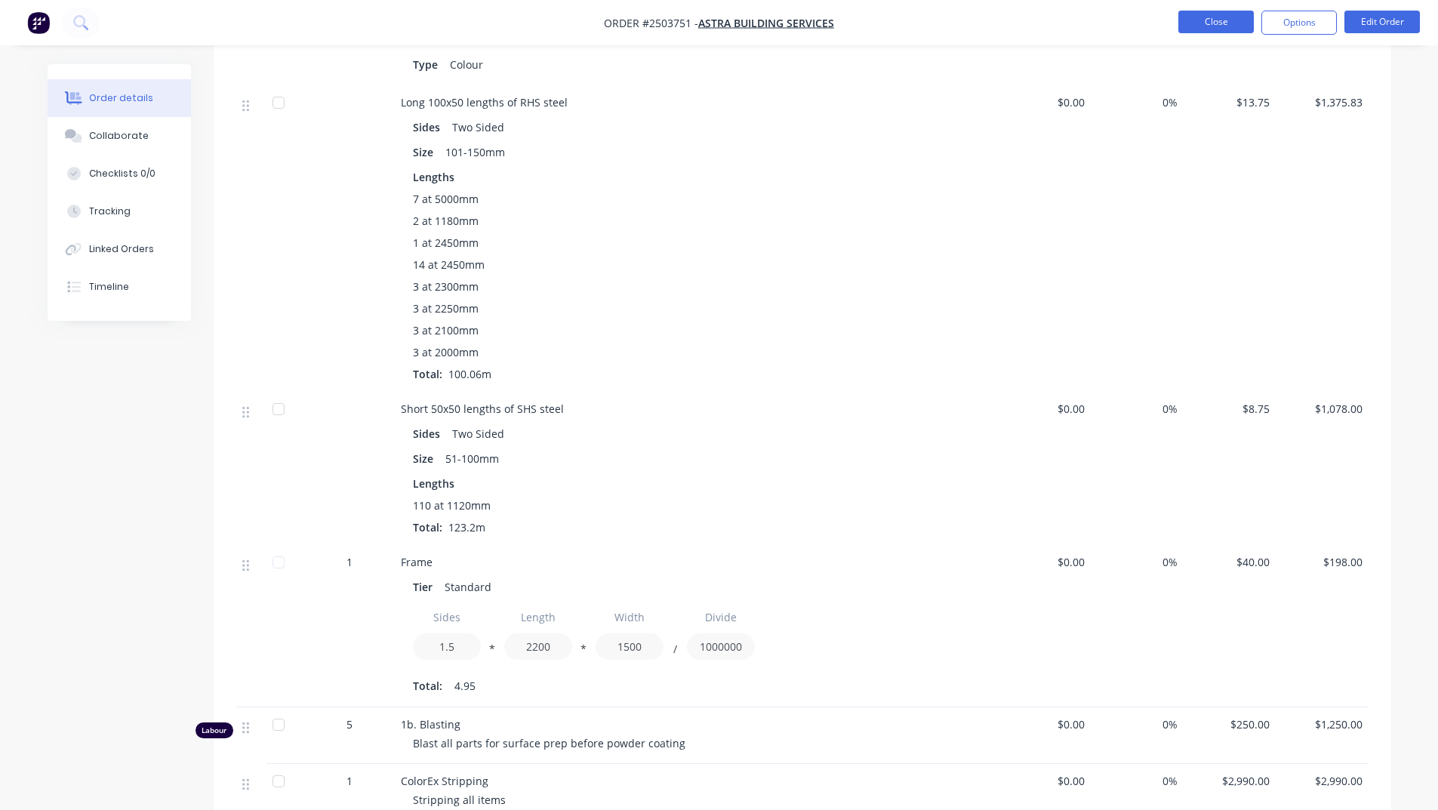
click at [1191, 23] on button "Close" at bounding box center [1217, 22] width 76 height 23
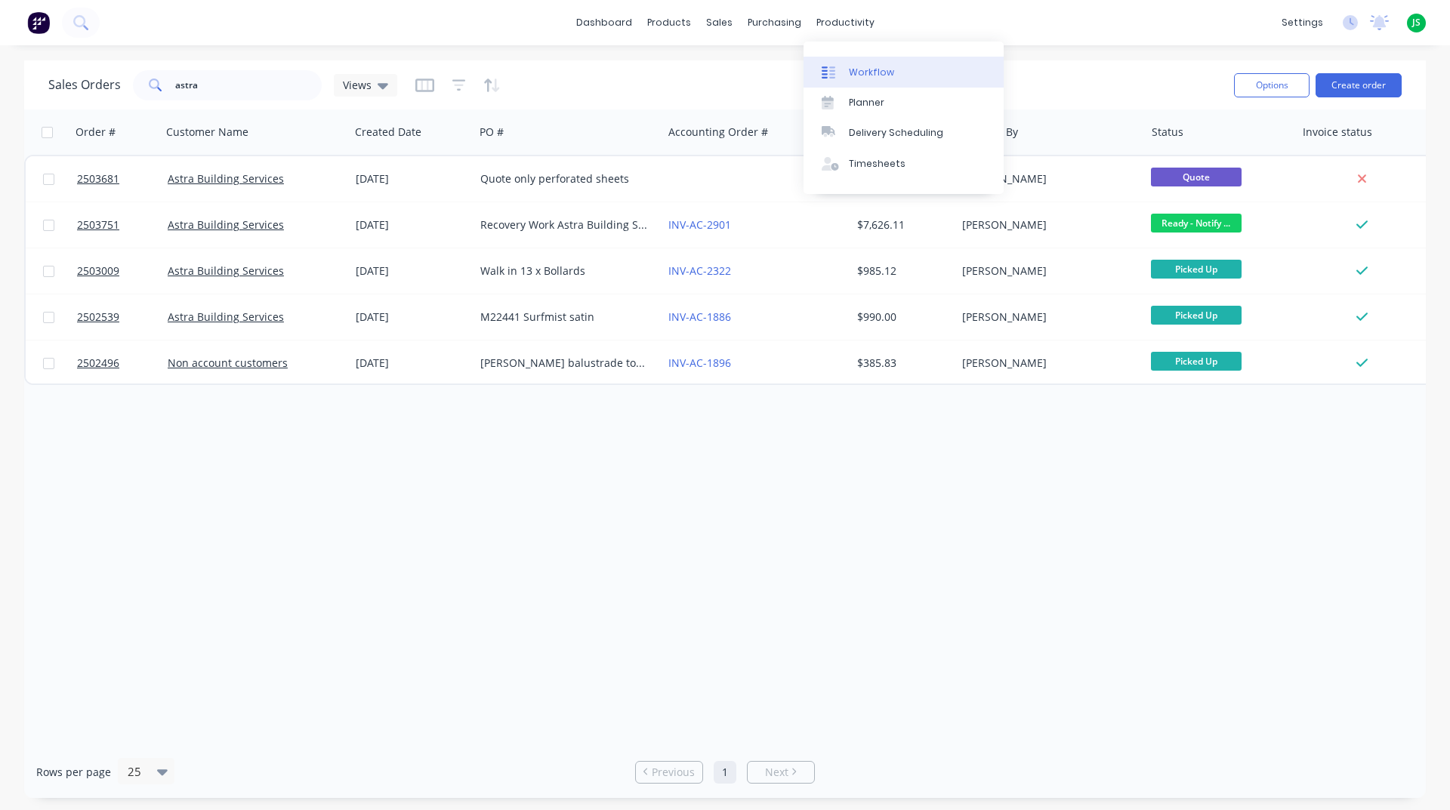
click at [852, 67] on div "Workflow" at bounding box center [871, 73] width 45 height 14
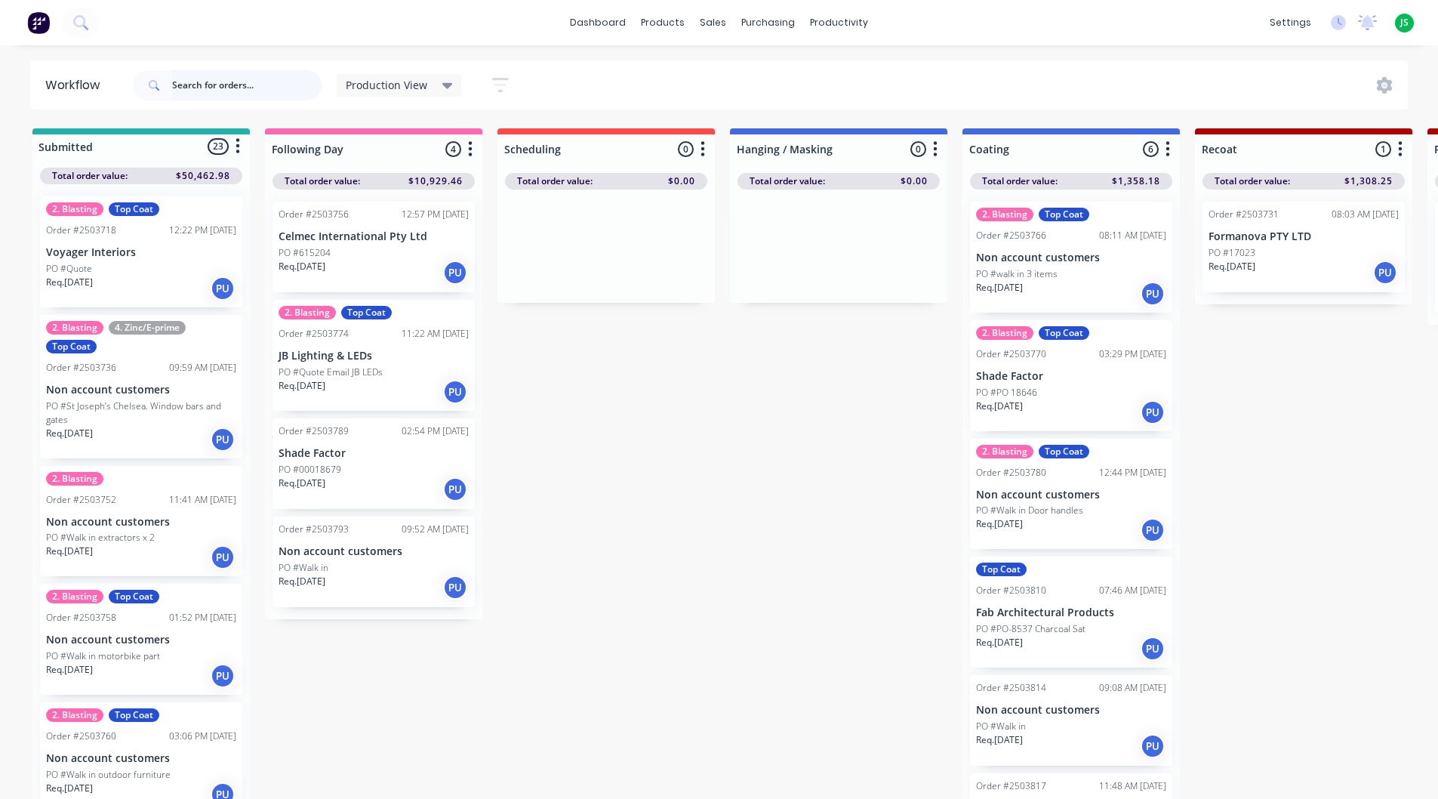
click at [231, 86] on input "text" at bounding box center [246, 85] width 149 height 30
type input "wheels"
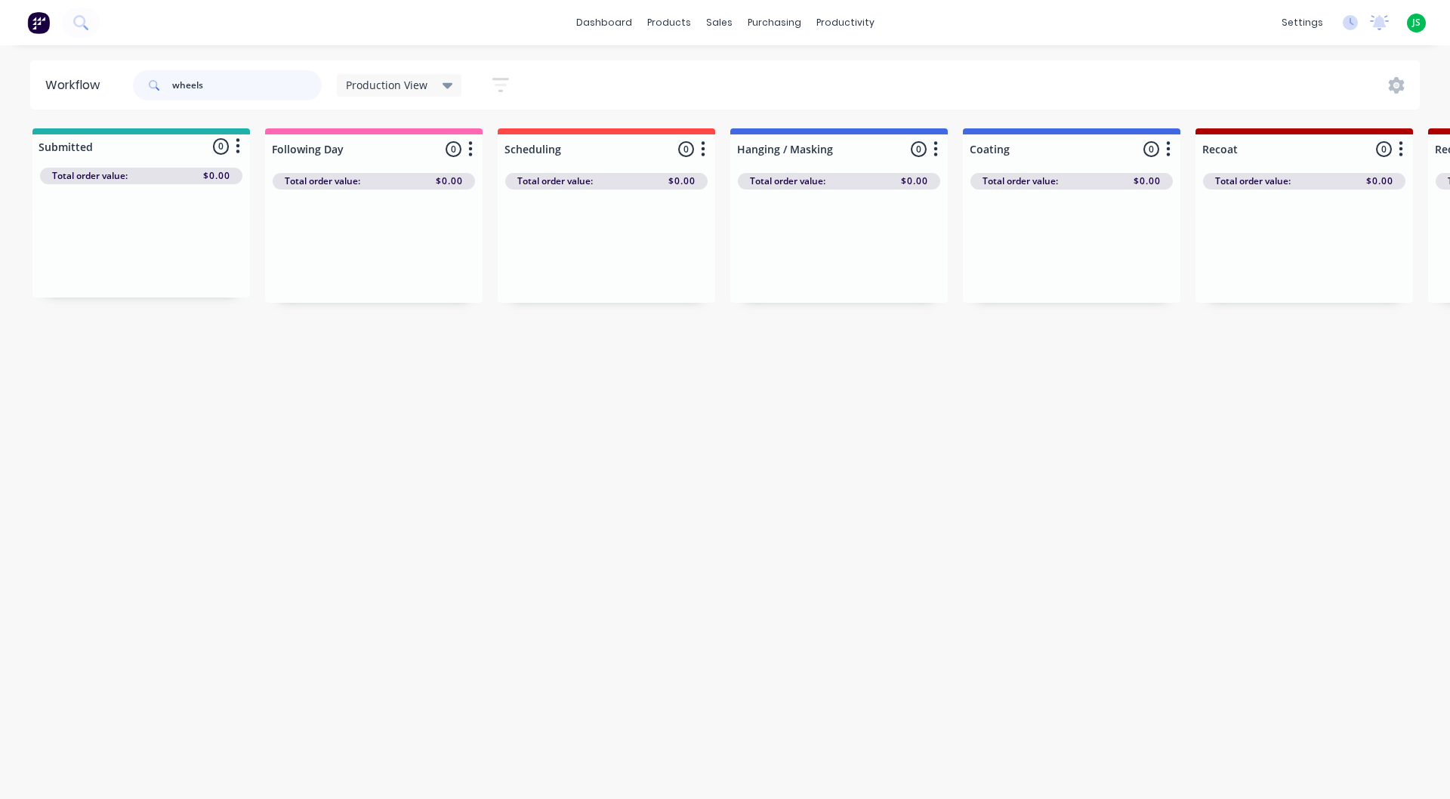
drag, startPoint x: 236, startPoint y: 91, endPoint x: 89, endPoint y: 94, distance: 147.2
click at [89, 94] on header "Workflow wheels Production View Save new view None edit Production View (Defaul…" at bounding box center [725, 84] width 1390 height 49
drag, startPoint x: 146, startPoint y: 255, endPoint x: 619, endPoint y: 270, distance: 473.6
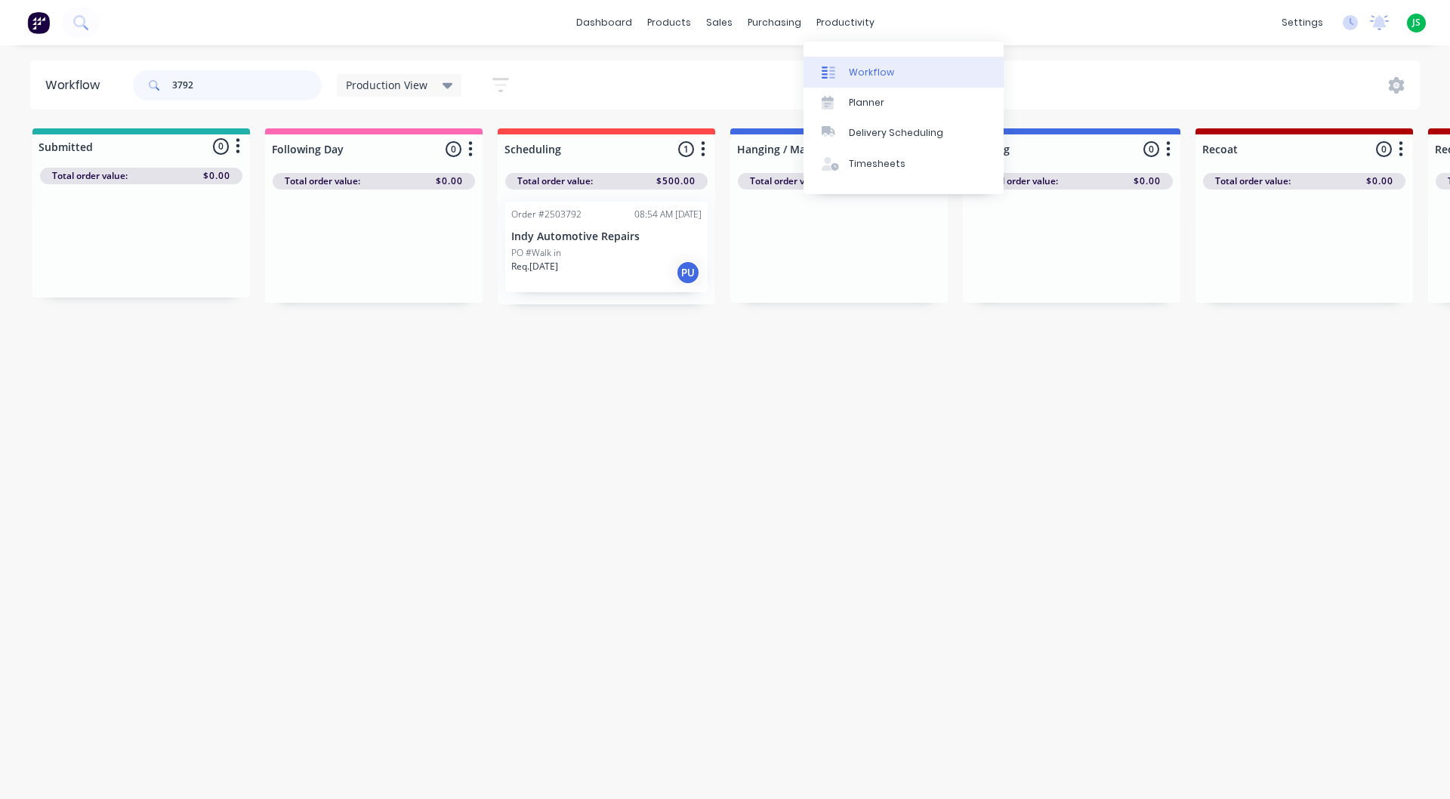
type input "3792"
click at [870, 76] on div "Workflow" at bounding box center [871, 73] width 45 height 14
click at [0, 55] on div "dashboard products sales purchasing productivity dashboard products Product Cat…" at bounding box center [725, 354] width 1450 height 708
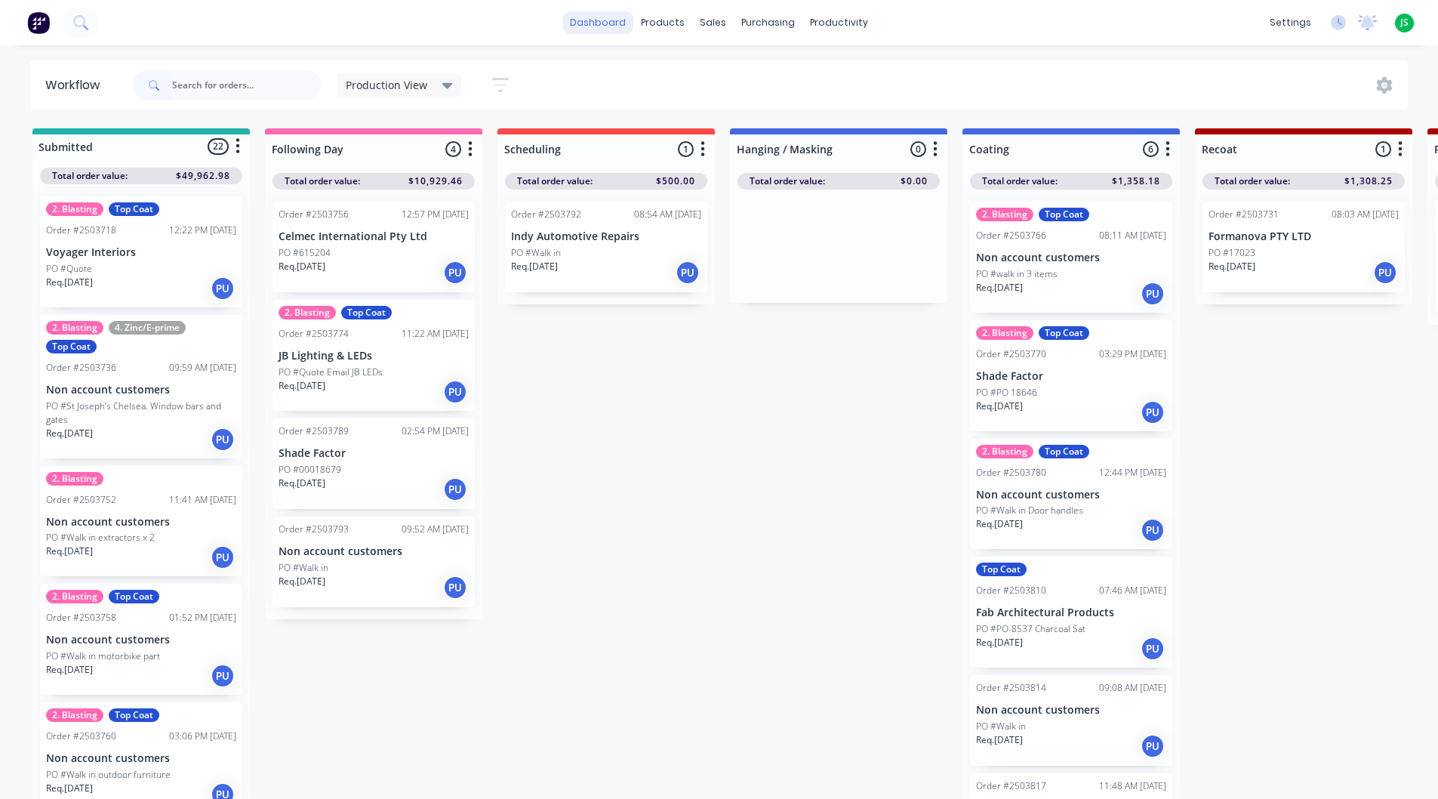
click at [578, 21] on link "dashboard" at bounding box center [597, 22] width 71 height 23
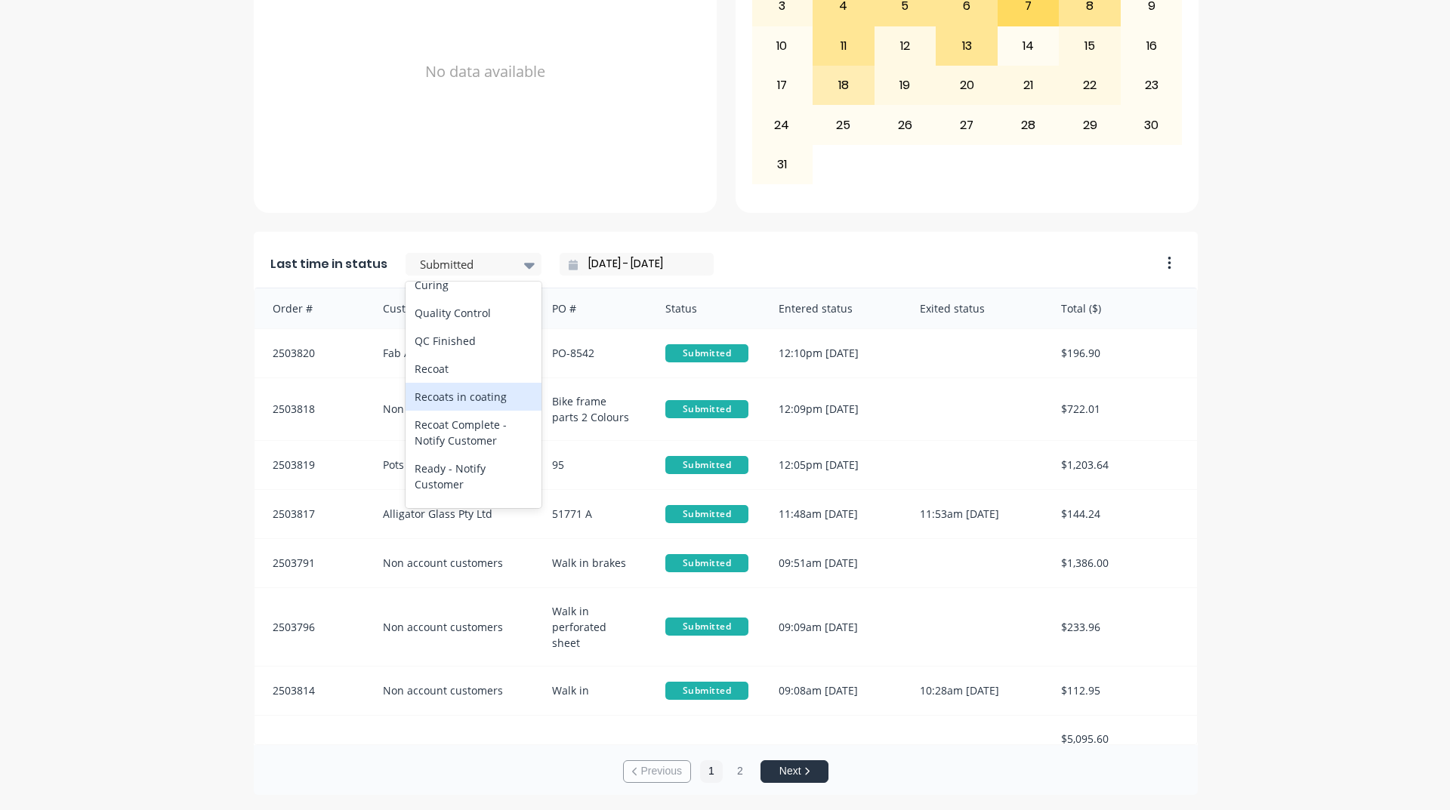
scroll to position [755, 0]
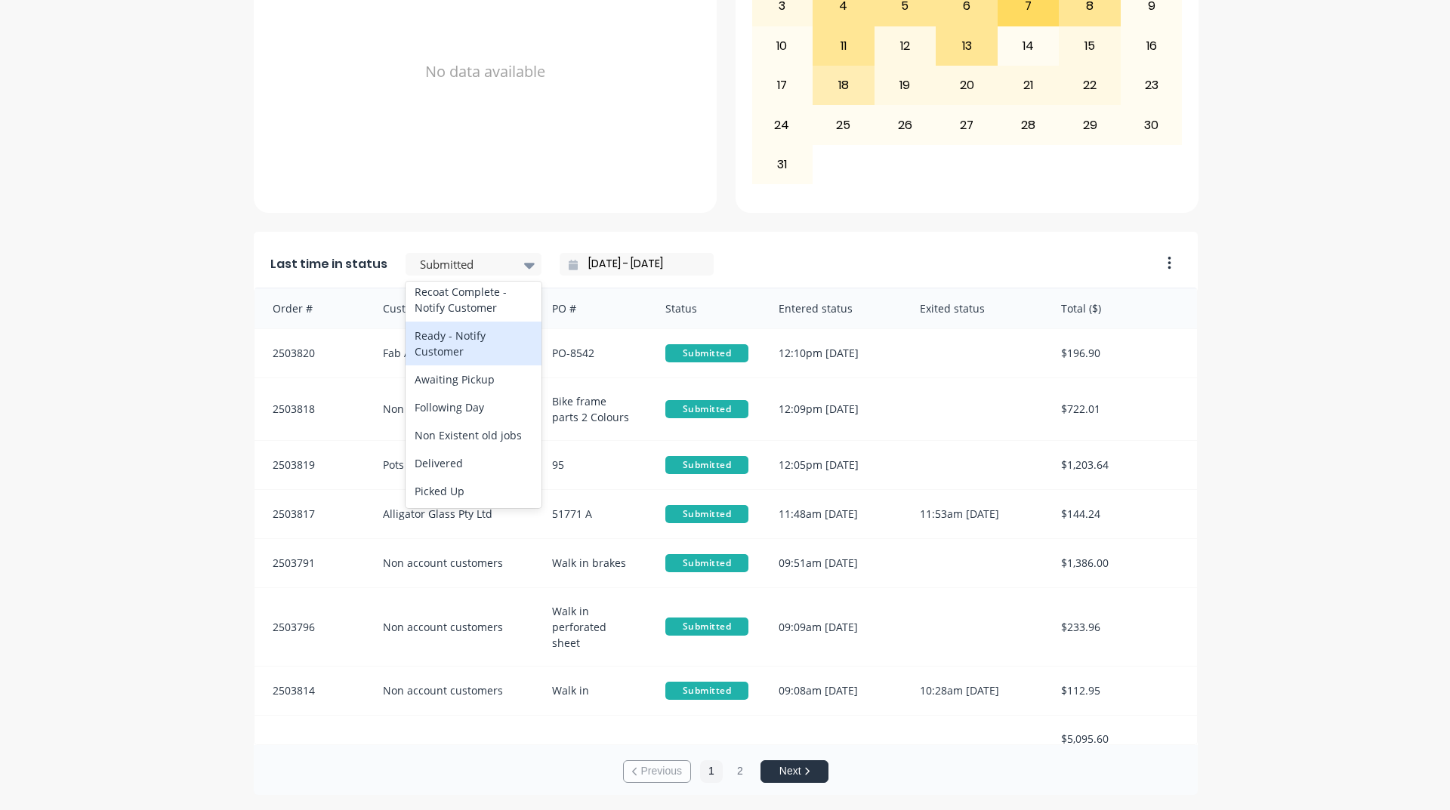
click at [444, 365] on div "Ready - Notify Customer" at bounding box center [473, 344] width 136 height 44
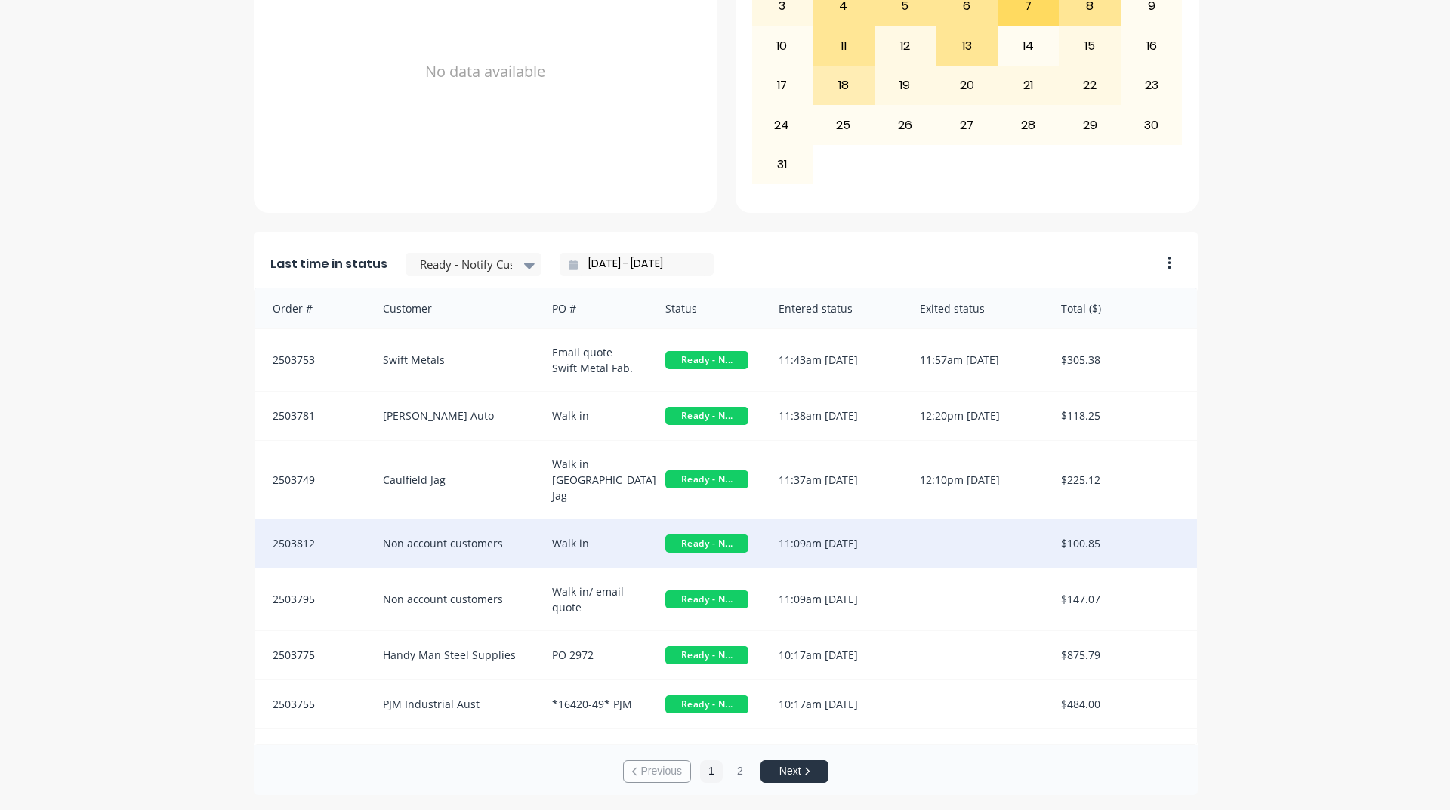
scroll to position [15, 0]
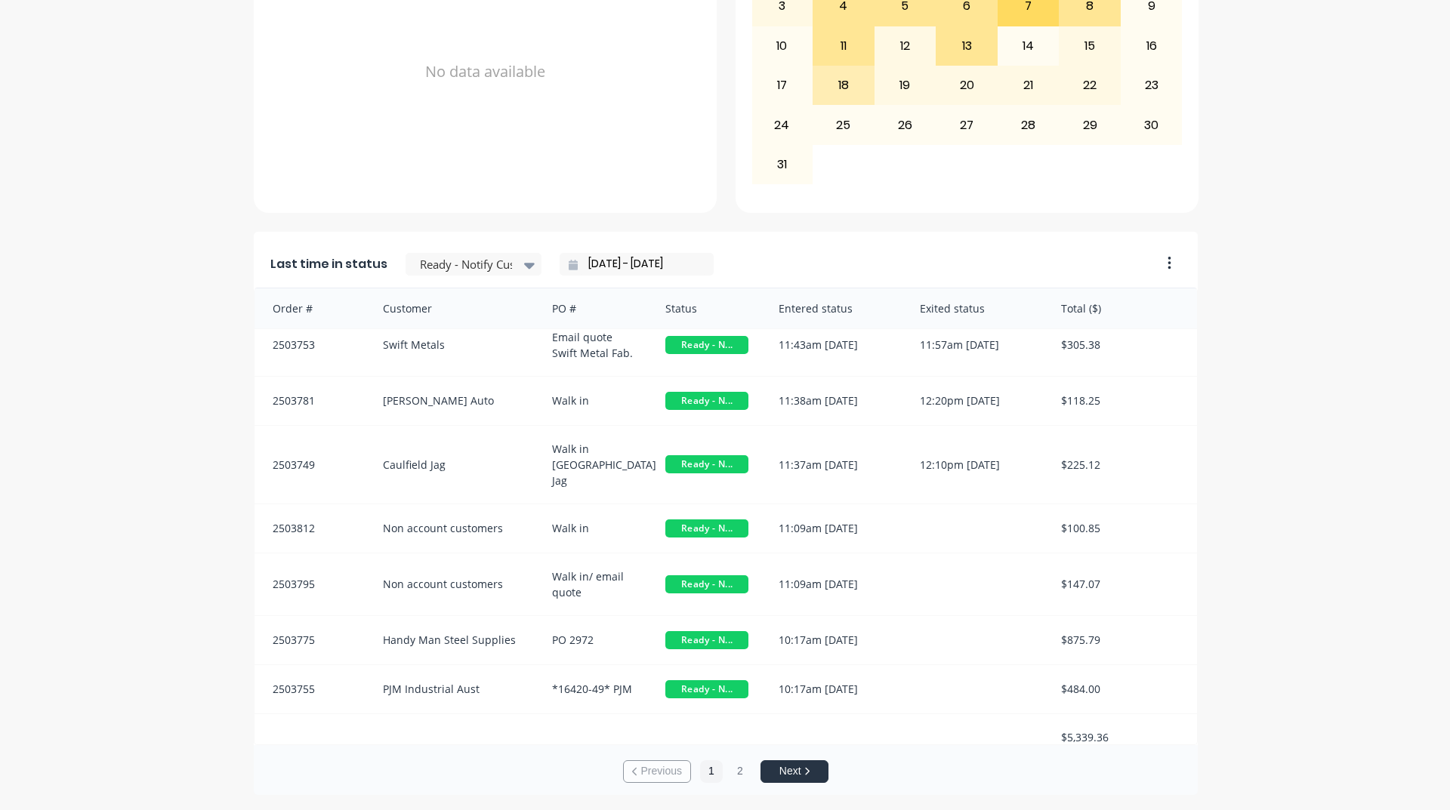
click at [185, 556] on div "A Class Powder Coating Create sales order Create purchase order Overview Select…" at bounding box center [725, 110] width 1450 height 1370
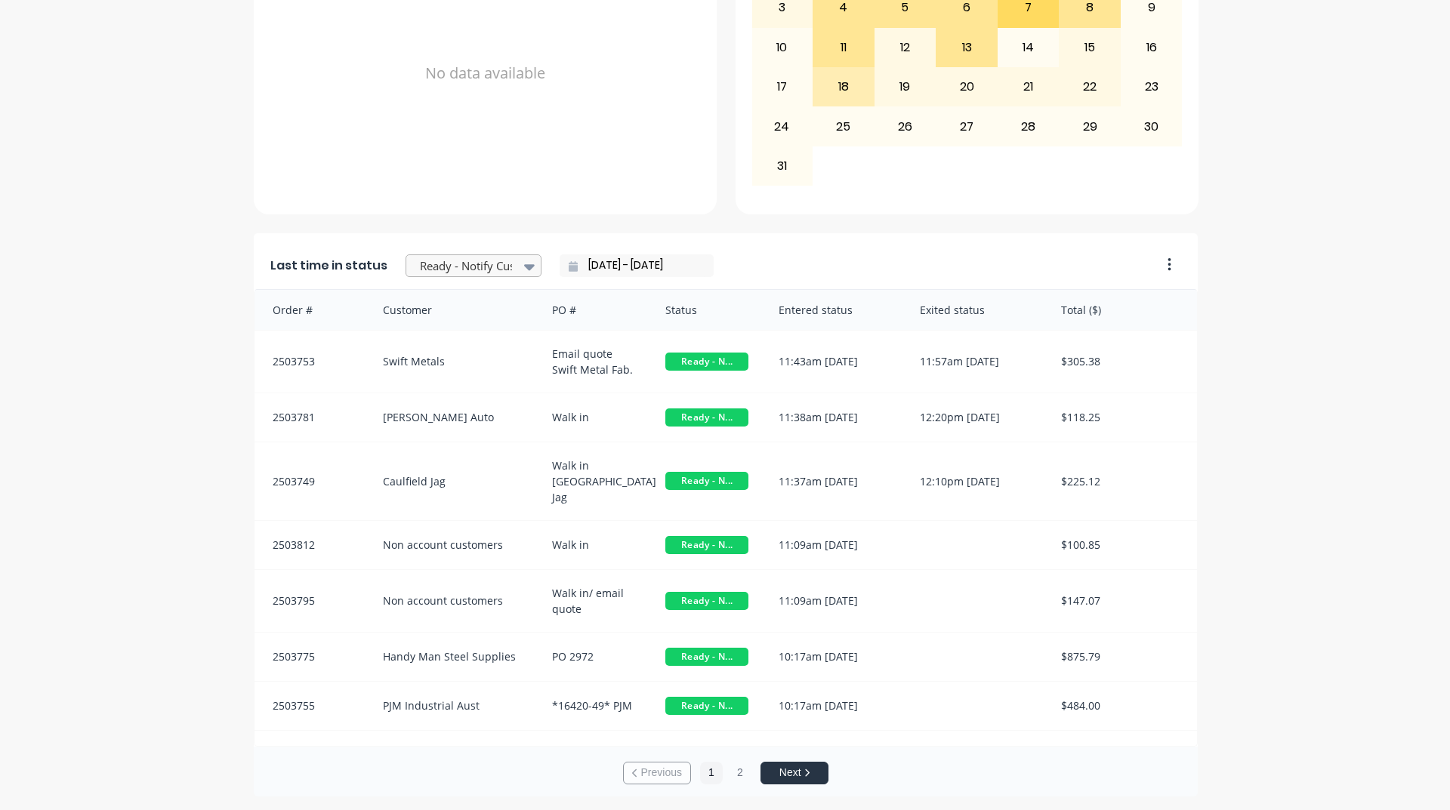
scroll to position [636, 0]
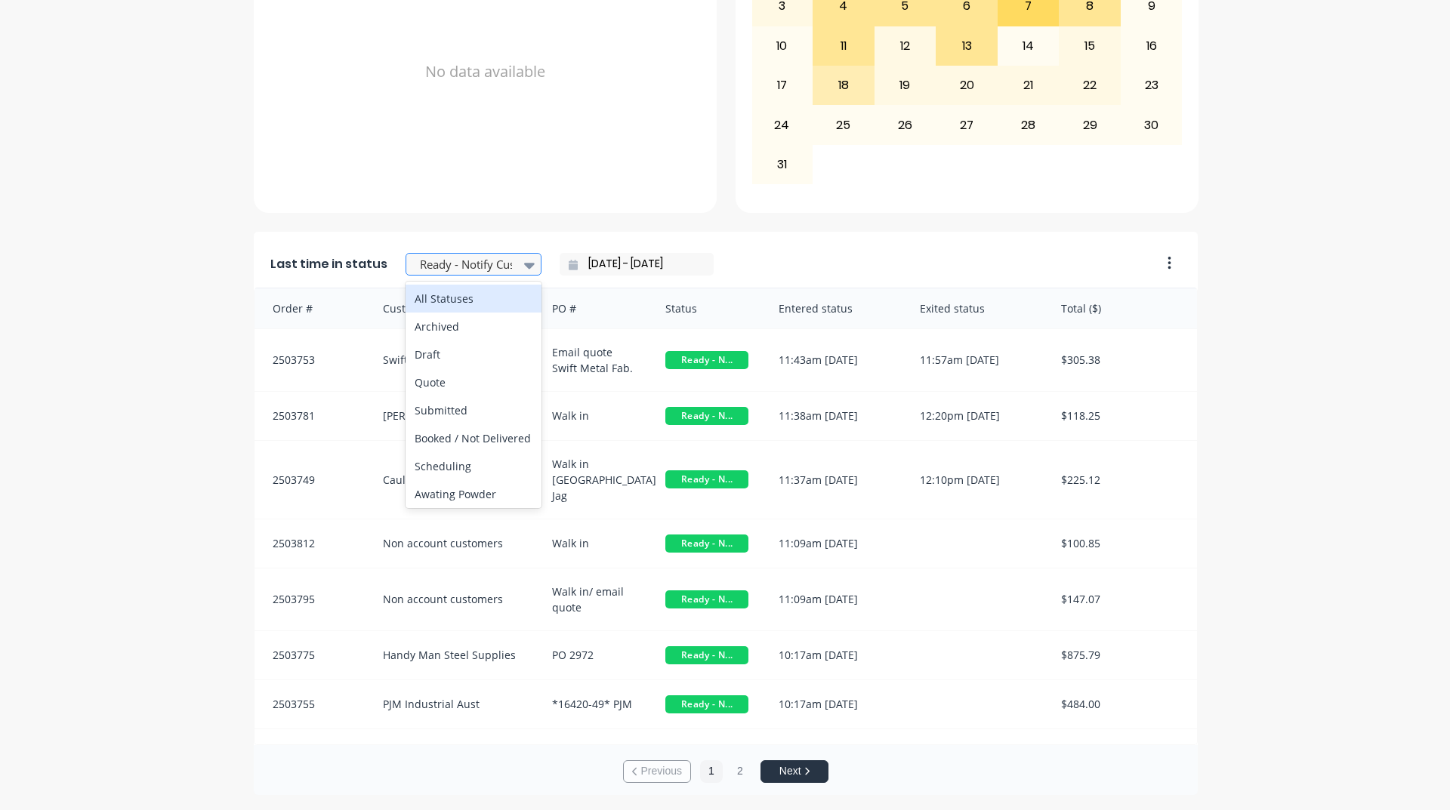
click at [518, 255] on div at bounding box center [529, 265] width 23 height 26
click at [415, 347] on div "Coating" at bounding box center [473, 333] width 136 height 28
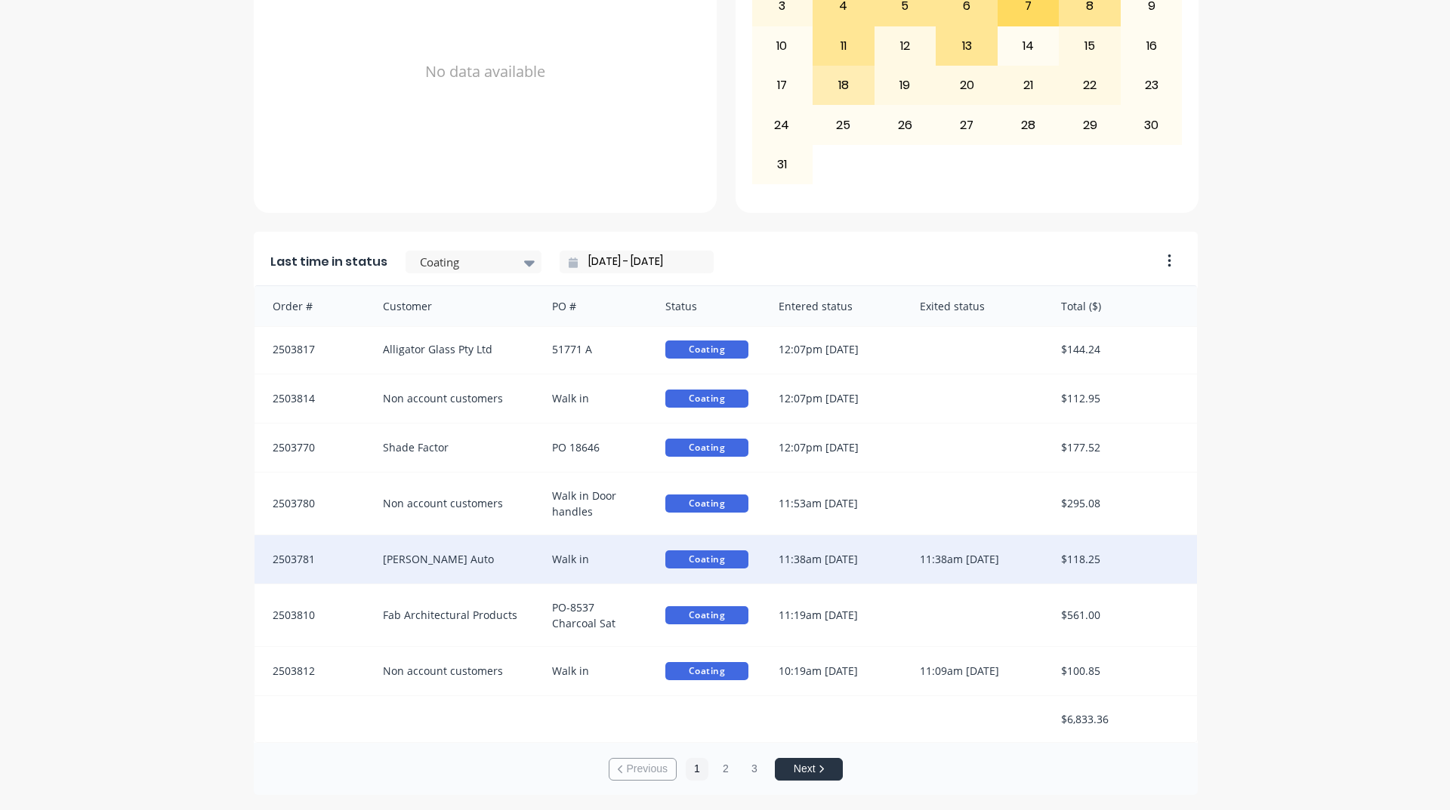
scroll to position [3, 0]
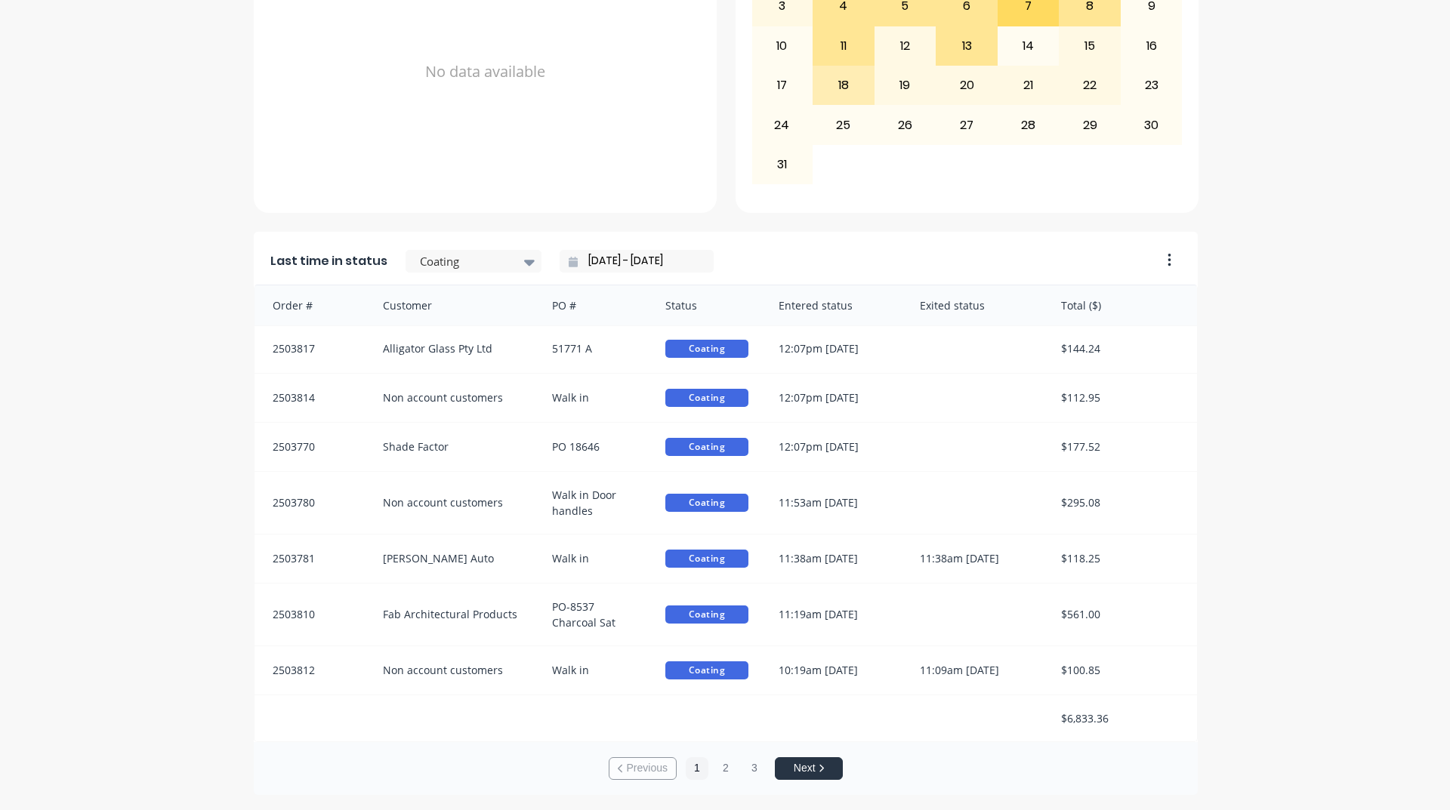
click at [106, 491] on div "A Class Powder Coating Create sales order Create purchase order Overview Select…" at bounding box center [725, 110] width 1450 height 1370
click at [723, 775] on button "2" at bounding box center [725, 768] width 23 height 23
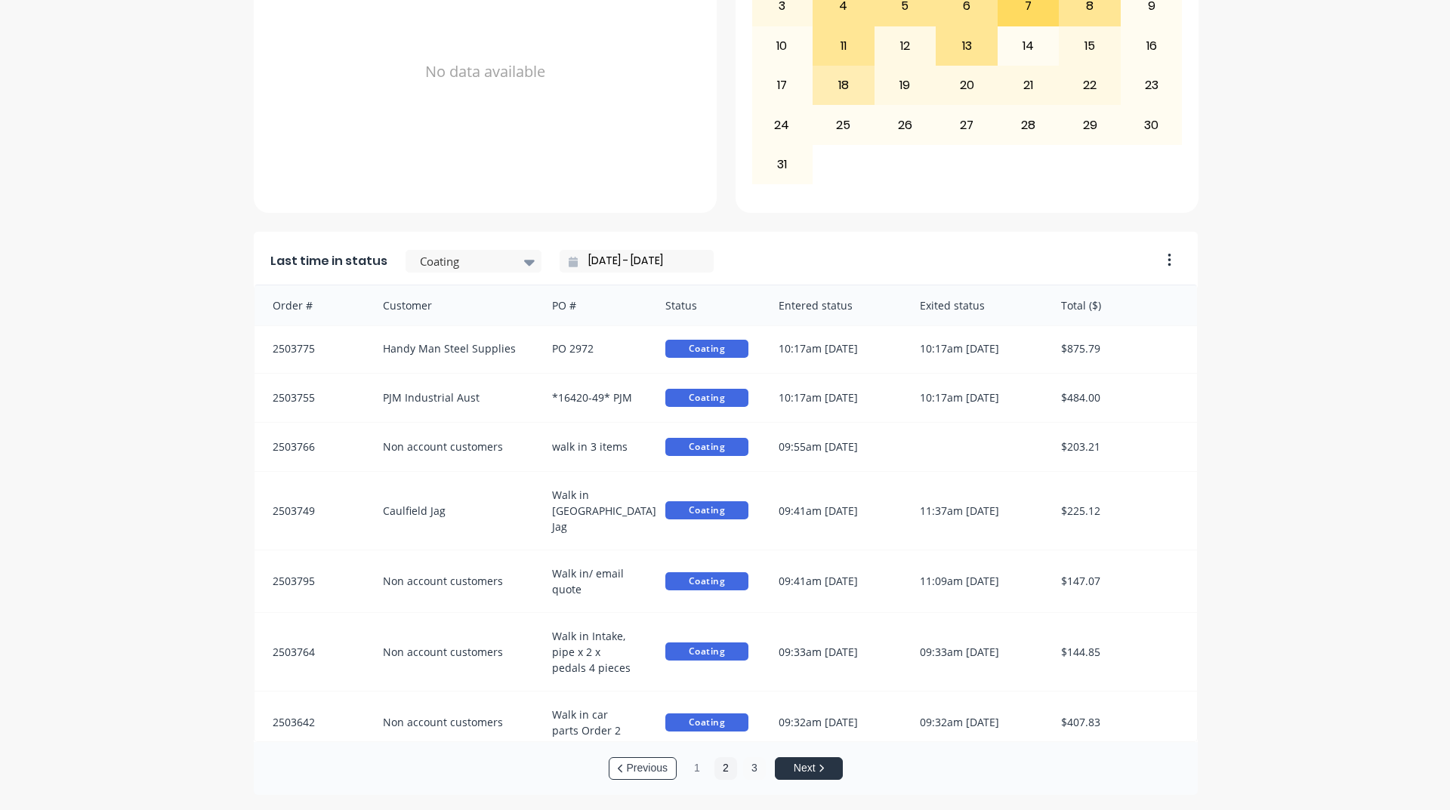
click at [744, 772] on button "3" at bounding box center [754, 768] width 23 height 23
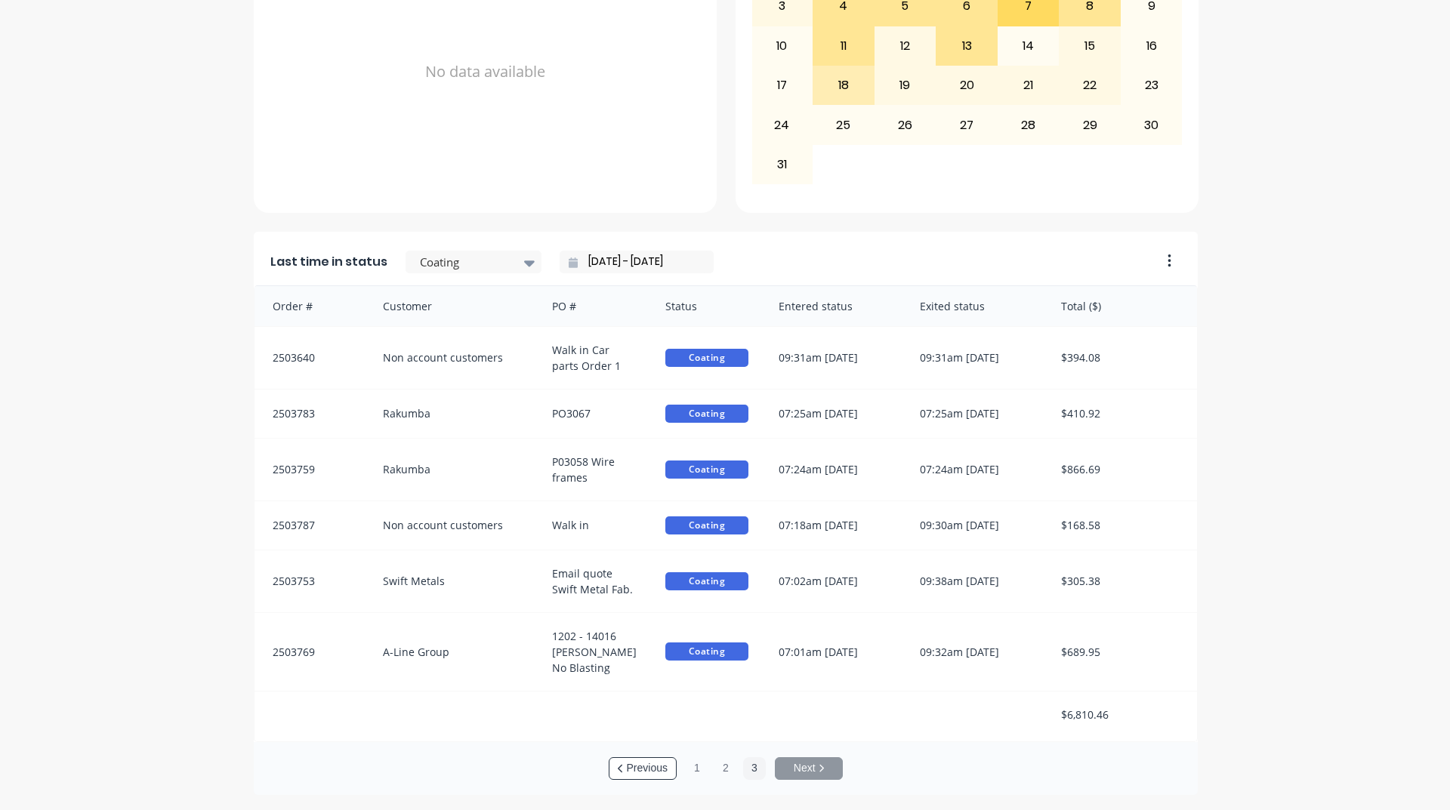
scroll to position [2, 0]
click at [727, 772] on button "2" at bounding box center [725, 768] width 23 height 23
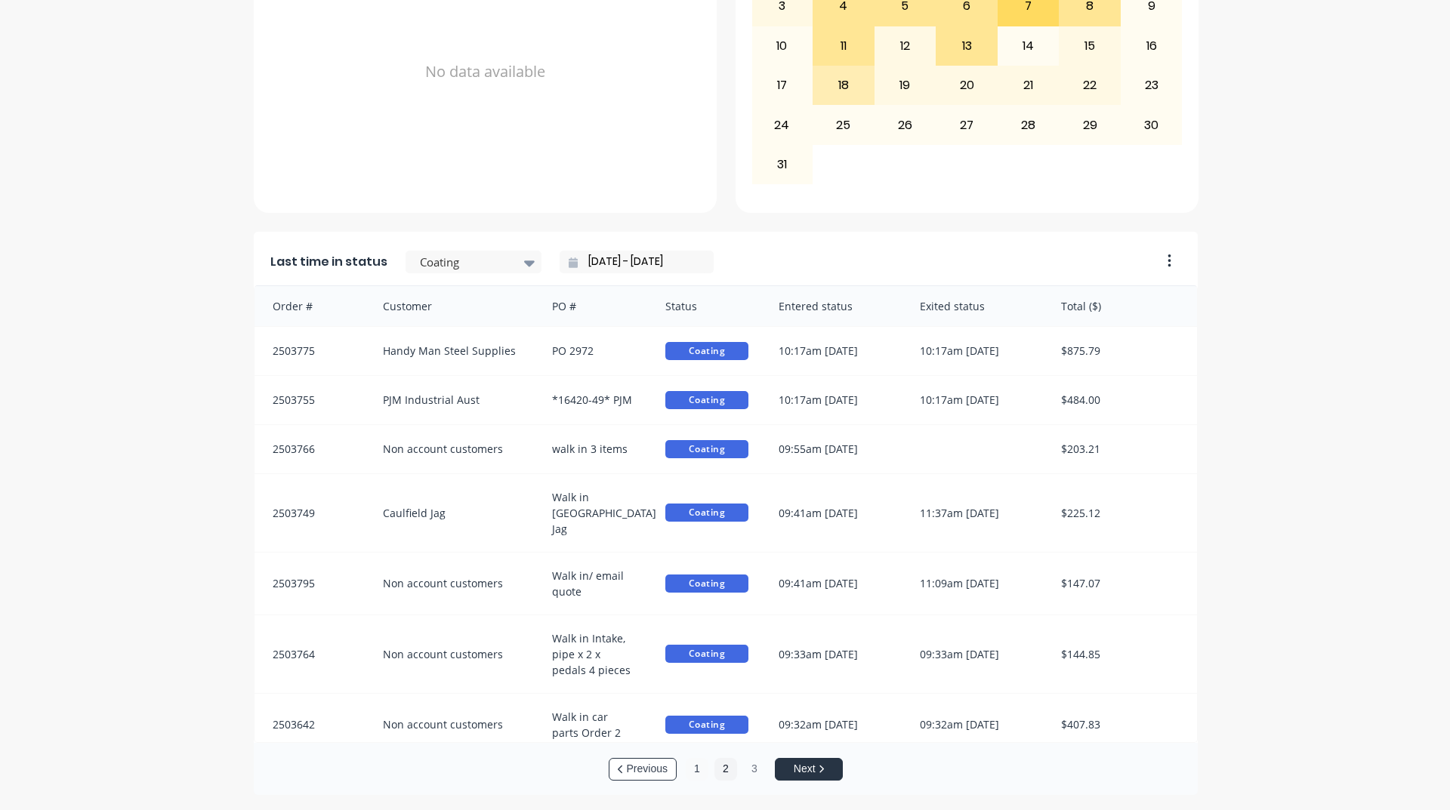
click at [692, 771] on button "1" at bounding box center [697, 769] width 23 height 23
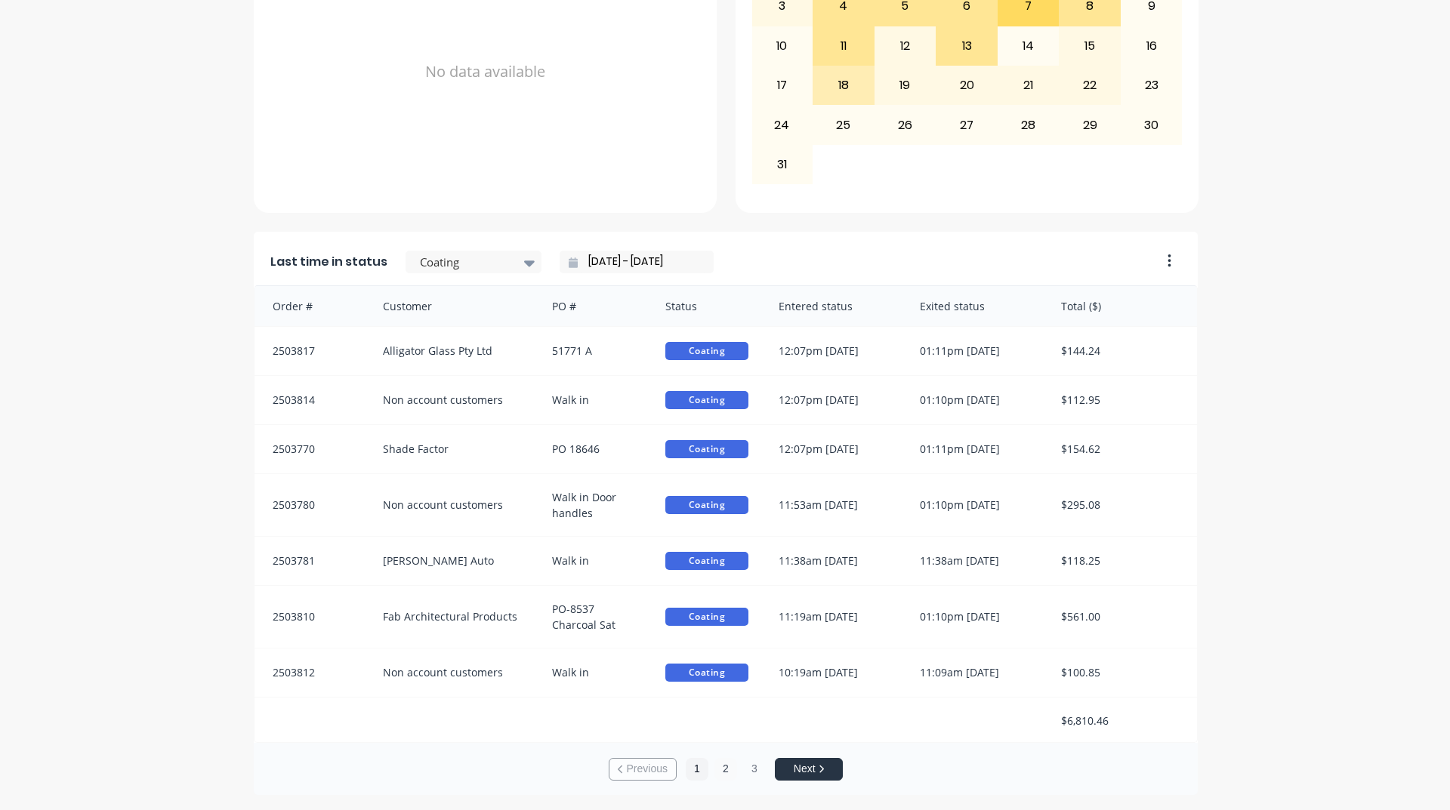
click at [714, 771] on button "2" at bounding box center [725, 769] width 23 height 23
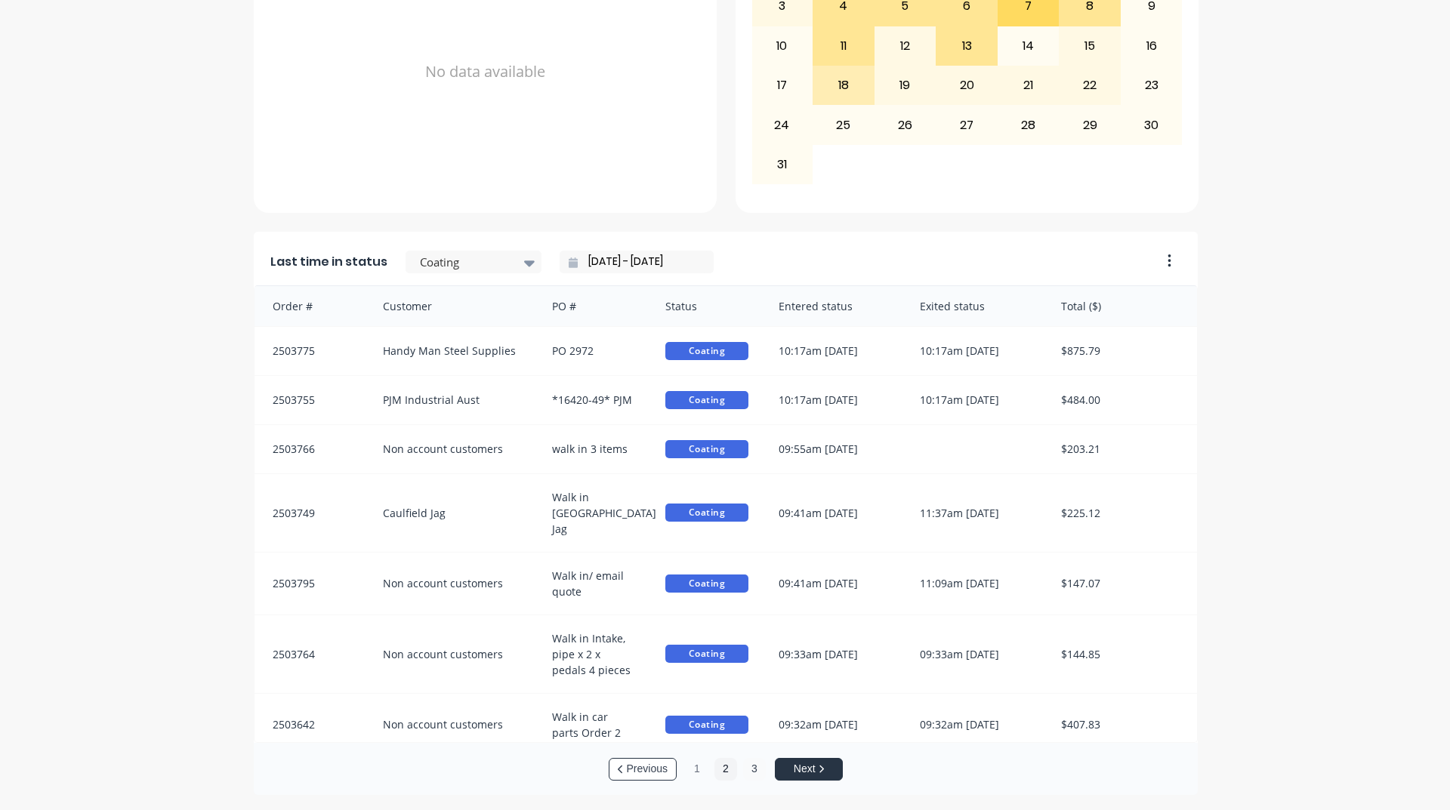
click at [746, 770] on button "3" at bounding box center [754, 769] width 23 height 23
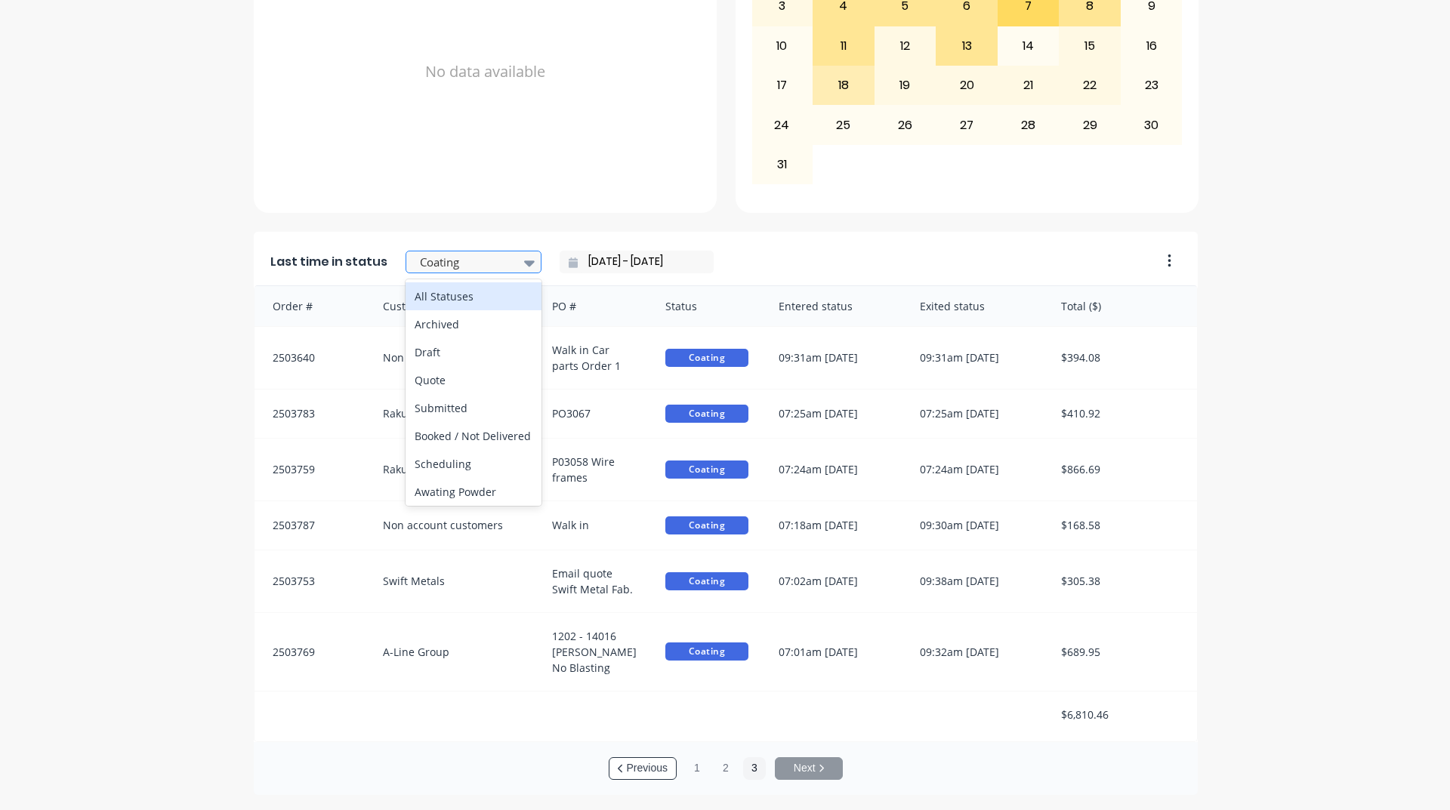
click at [451, 256] on div at bounding box center [465, 262] width 95 height 19
click at [455, 305] on div "Recoat" at bounding box center [473, 291] width 136 height 28
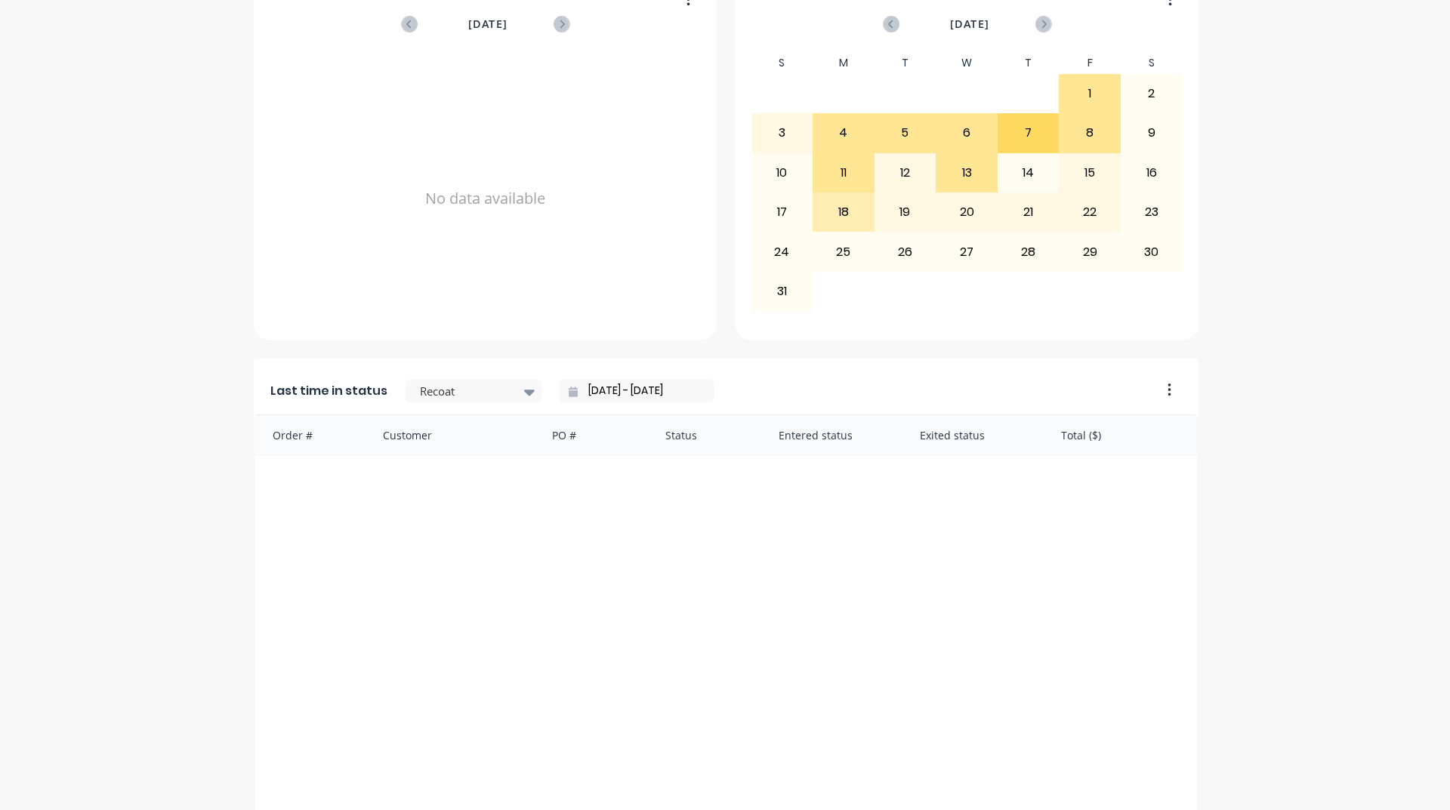
scroll to position [485, 0]
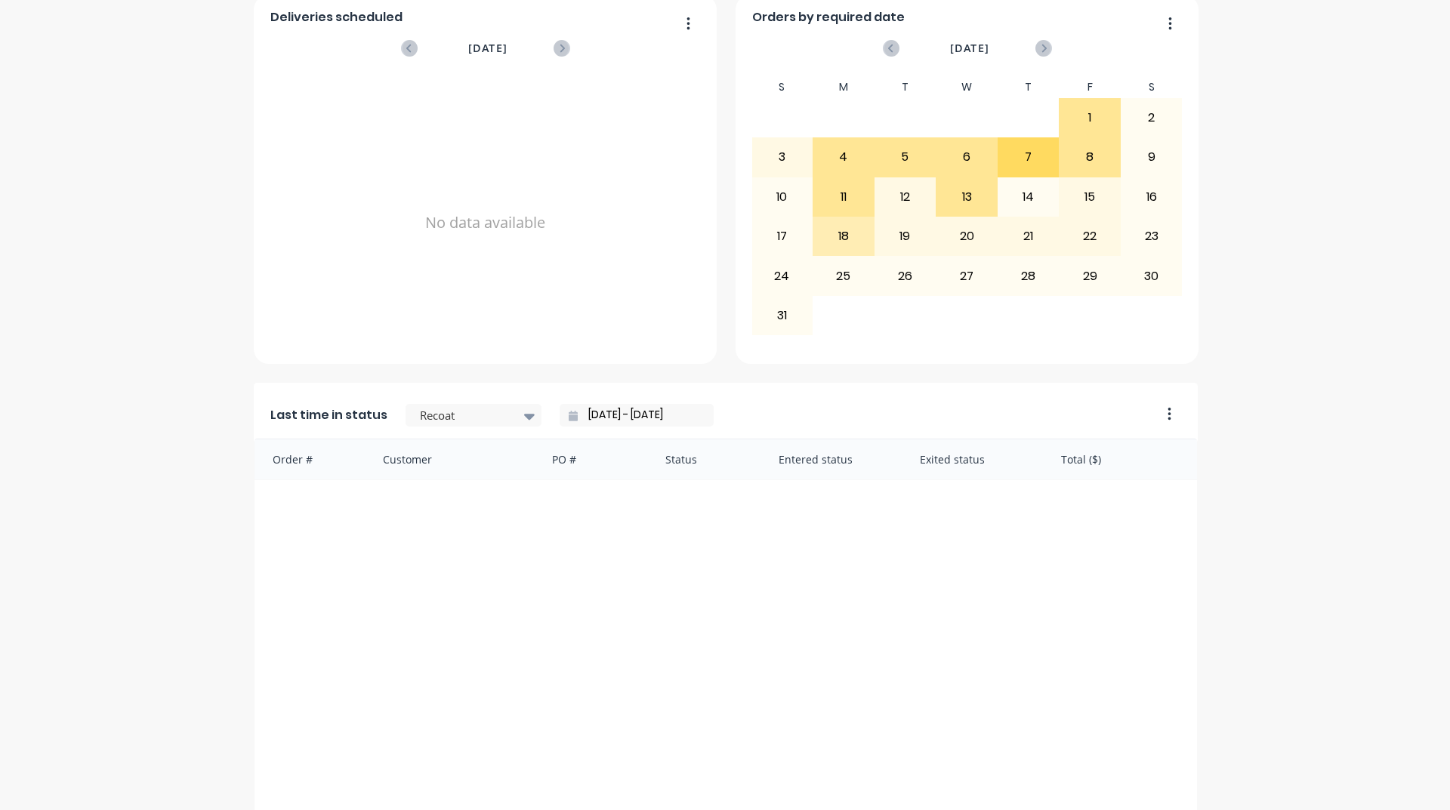
click at [578, 423] on input "[DATE] - [DATE]" at bounding box center [643, 415] width 130 height 23
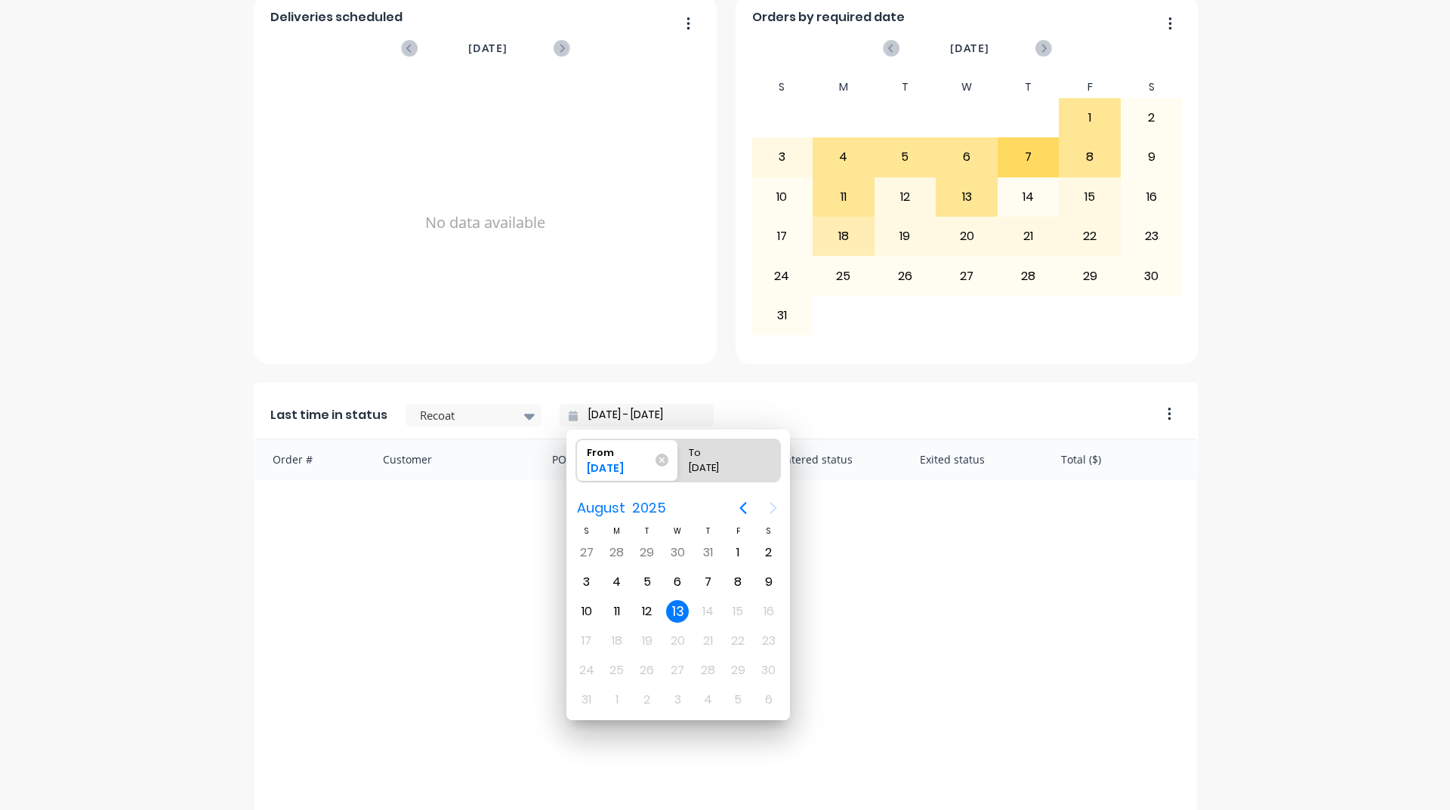
click at [569, 420] on icon at bounding box center [573, 416] width 9 height 11
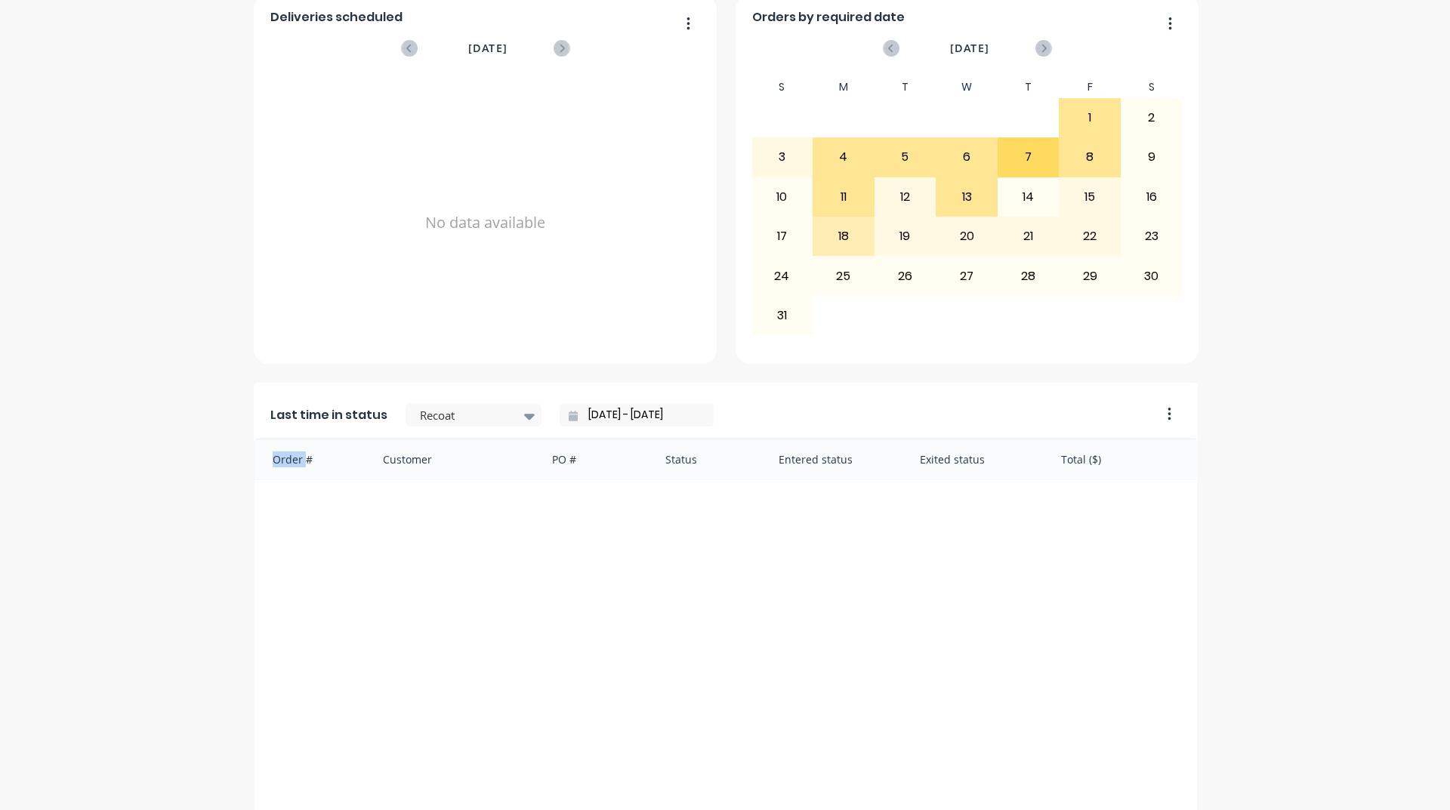
click at [569, 420] on icon at bounding box center [573, 416] width 9 height 11
click at [578, 415] on input "[DATE] - [DATE]" at bounding box center [643, 415] width 130 height 23
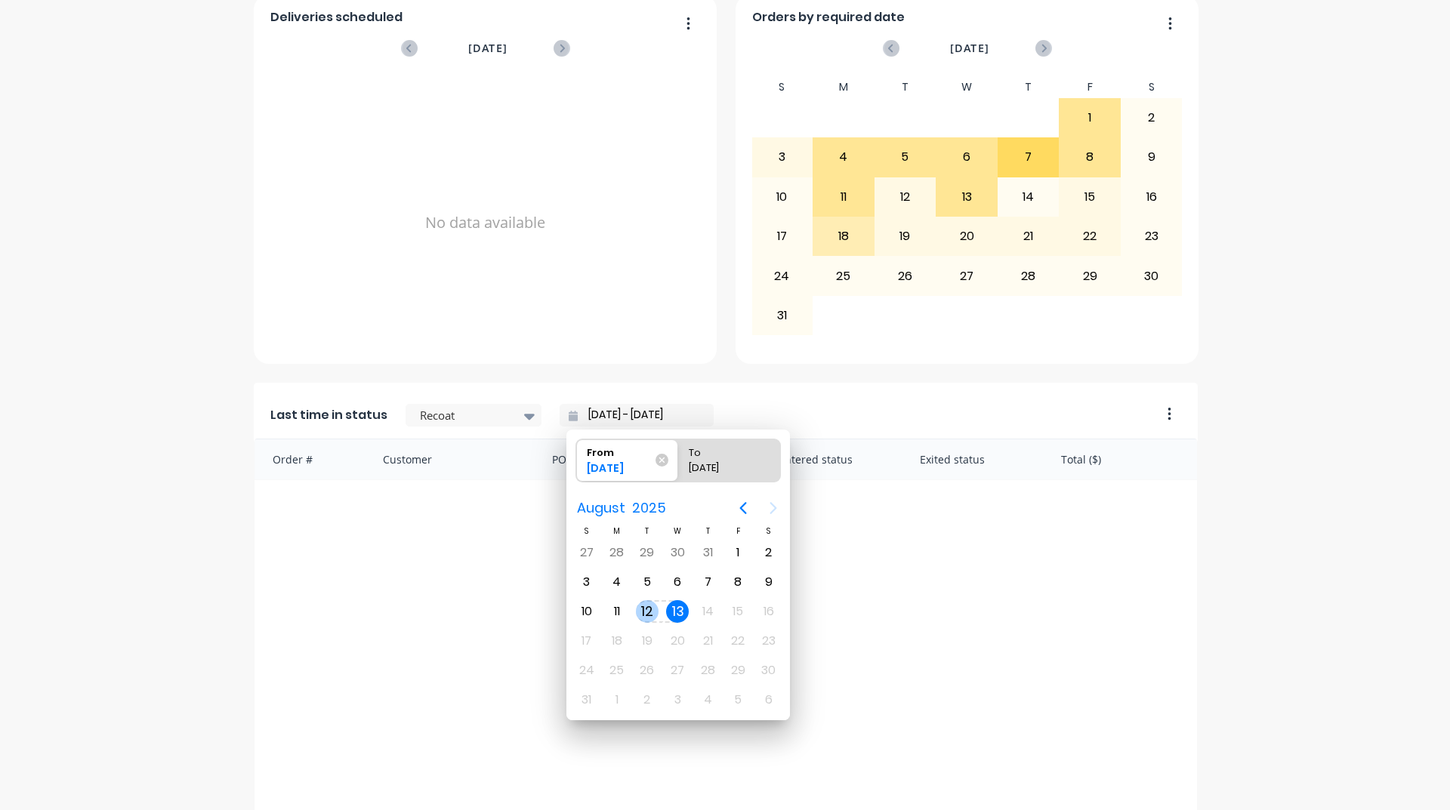
click at [655, 610] on div "12" at bounding box center [647, 611] width 23 height 23
type input "12/08/25 - 13/08/25"
radio input "false"
radio input "true"
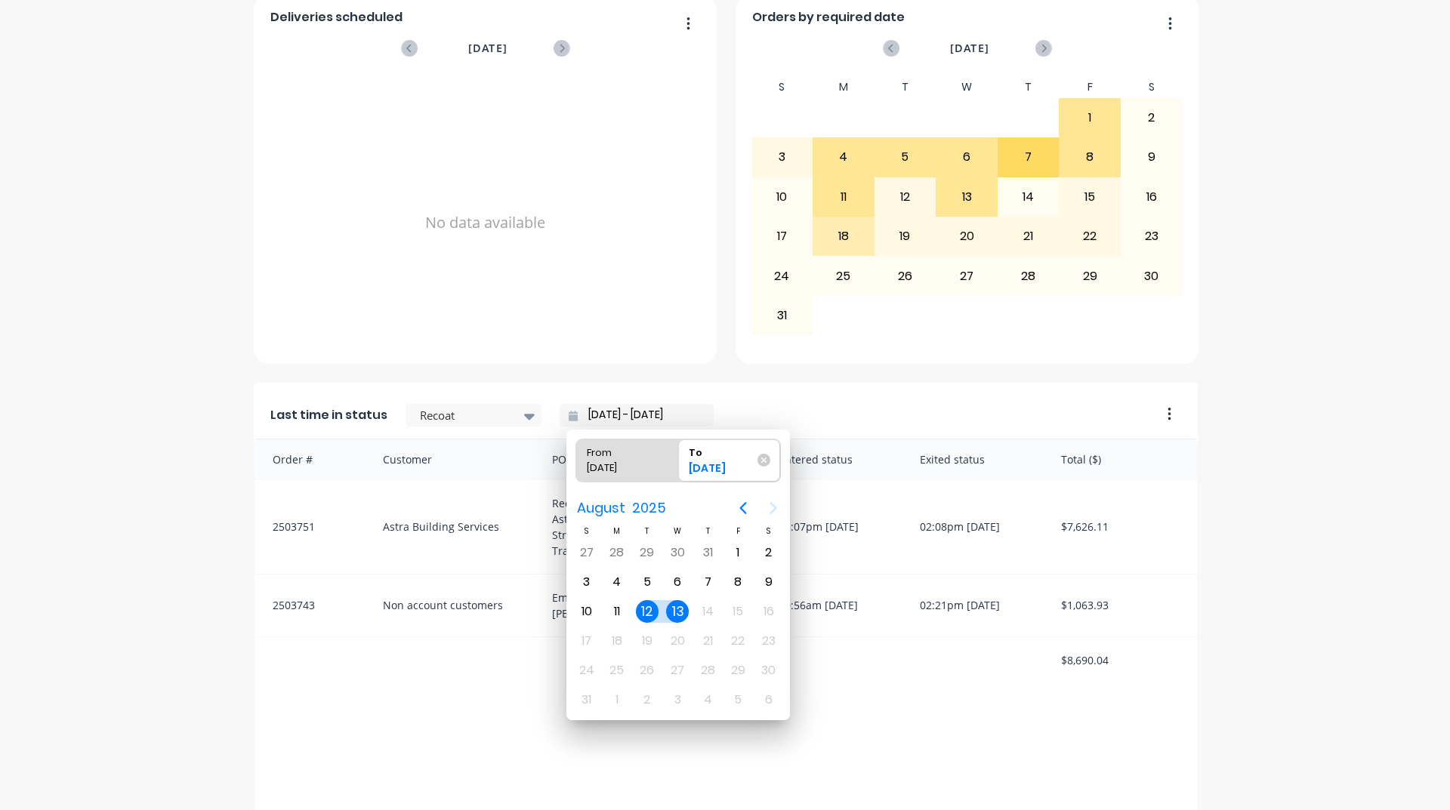
click at [501, 667] on div at bounding box center [453, 660] width 170 height 46
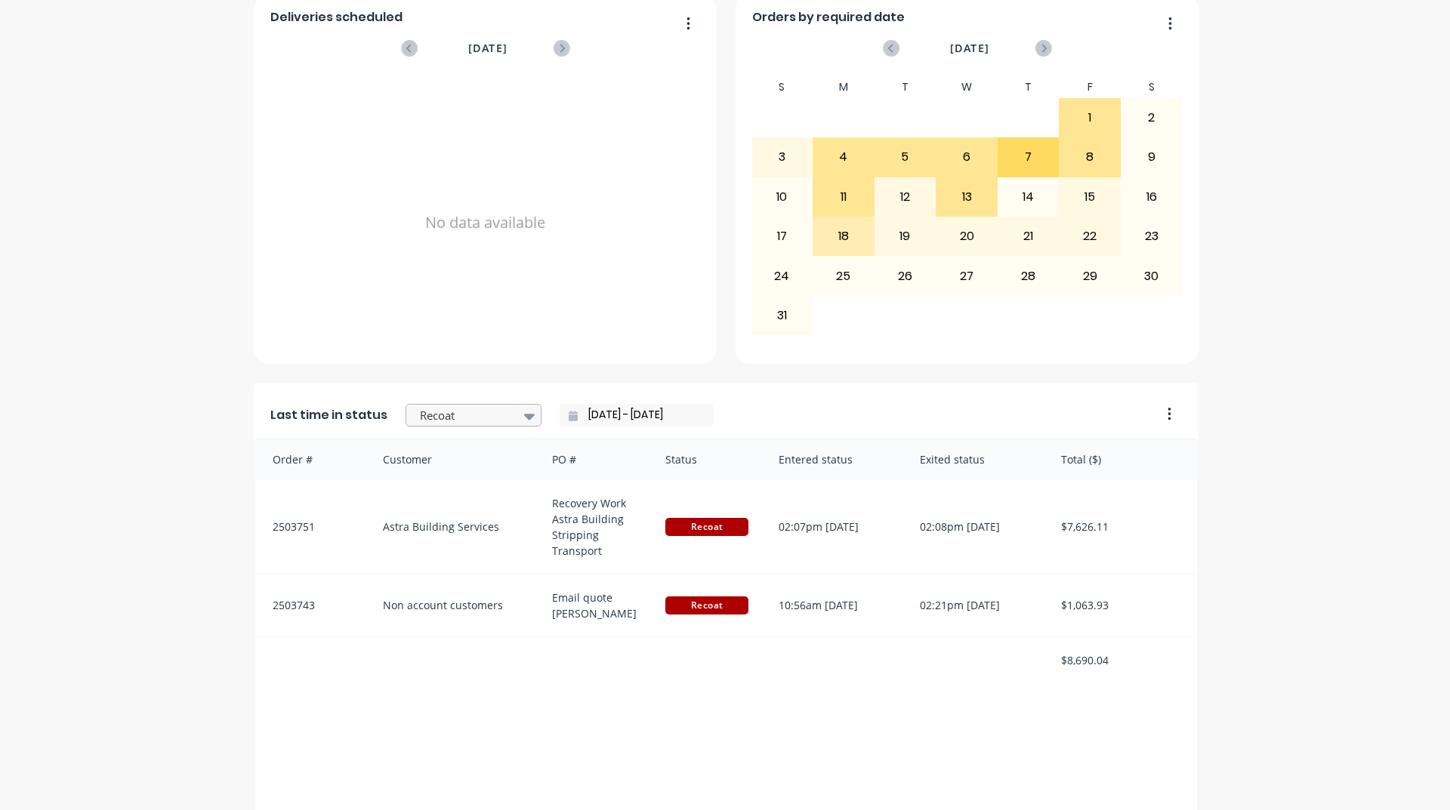
click at [476, 413] on div at bounding box center [465, 415] width 95 height 19
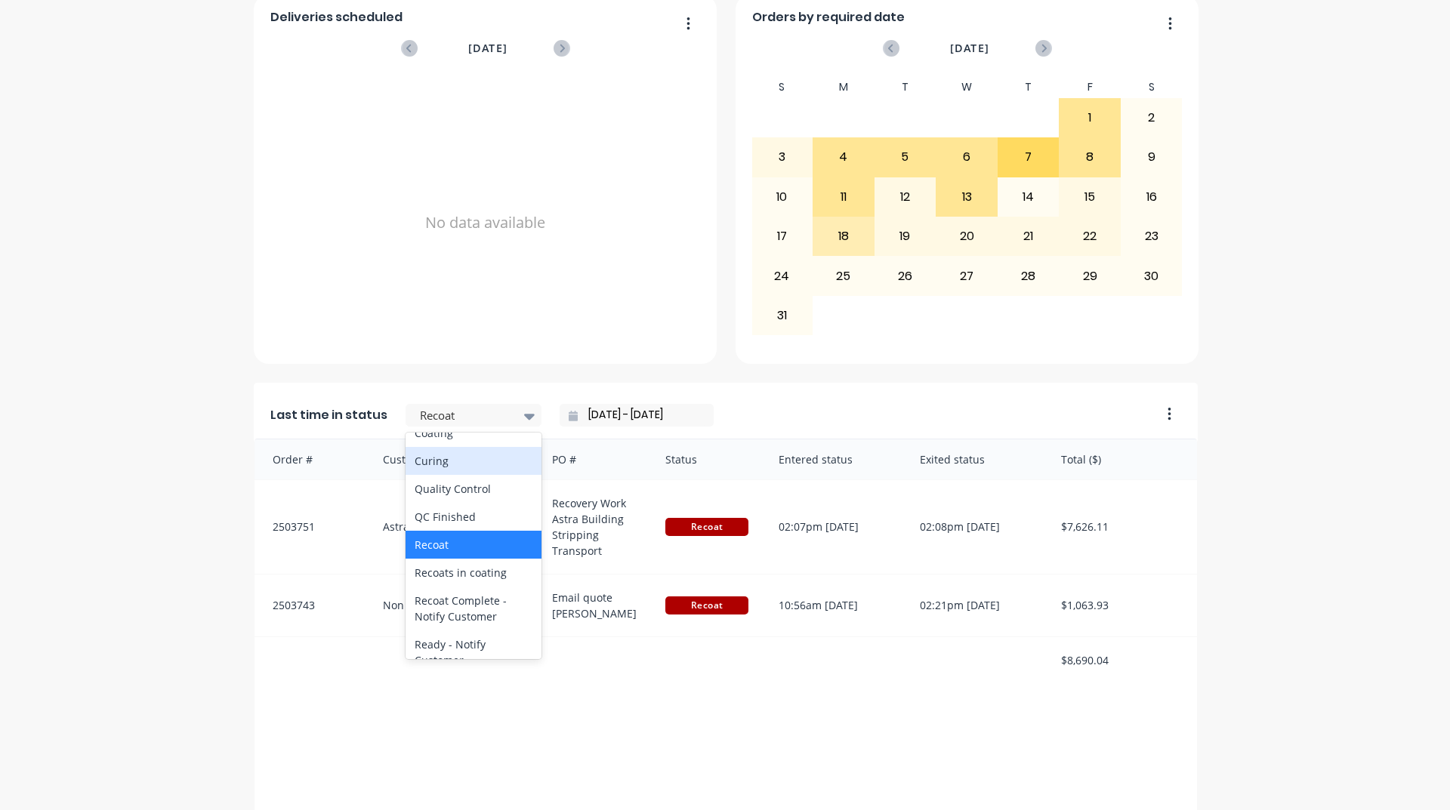
scroll to position [604, 0]
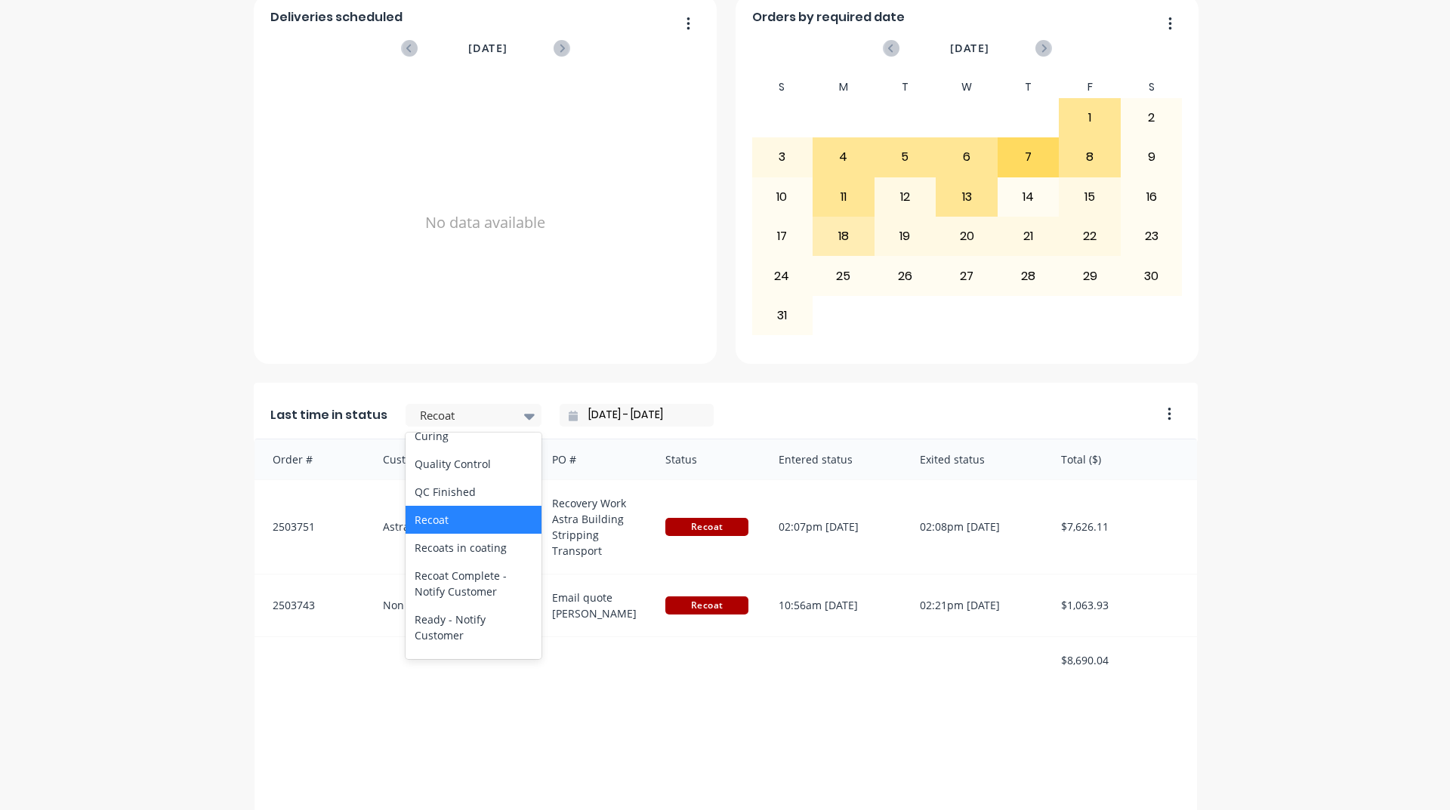
click at [496, 422] on div "Coating" at bounding box center [473, 408] width 136 height 28
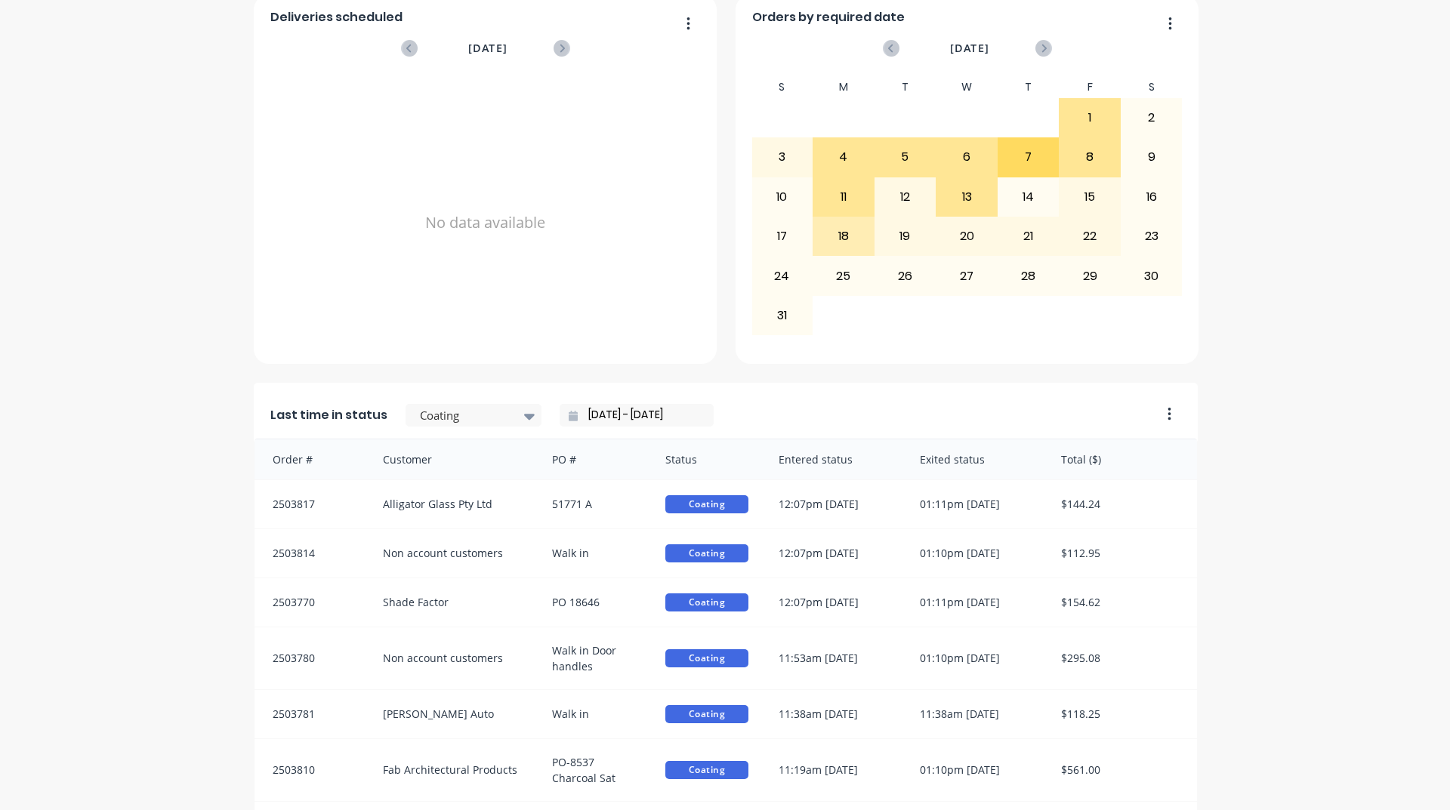
scroll to position [3, 0]
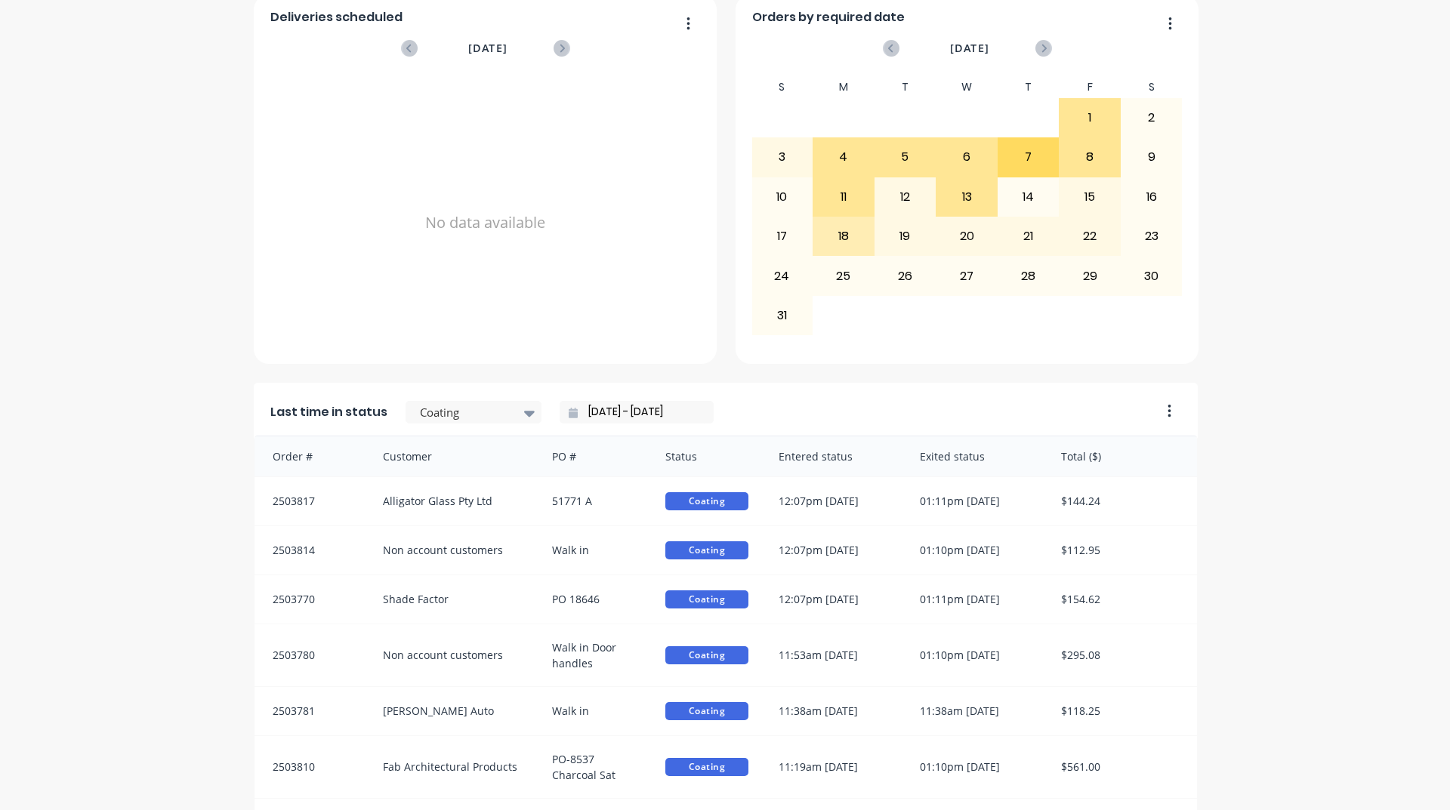
click at [578, 417] on input "12/08/25 - 13/08/25" at bounding box center [643, 412] width 130 height 23
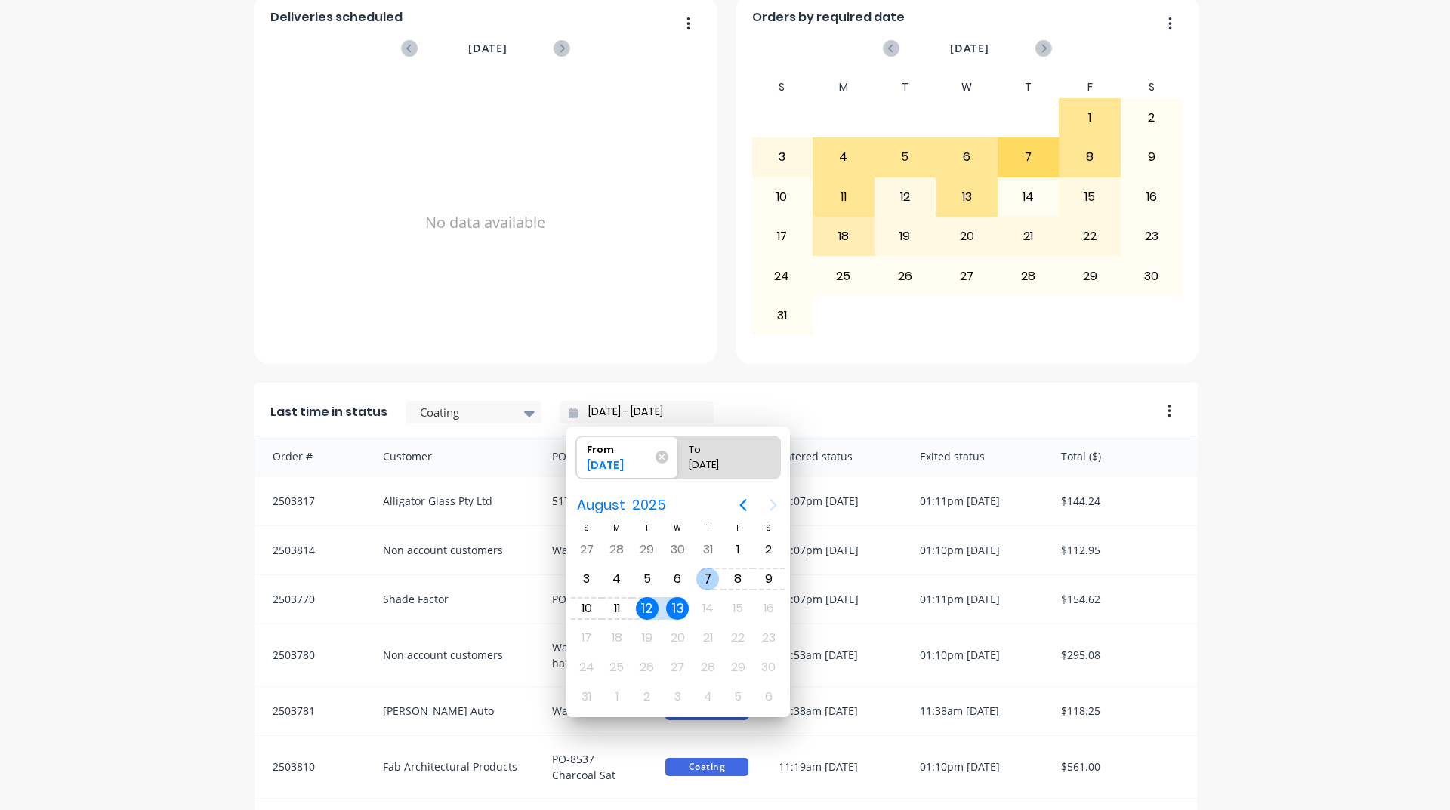
click at [704, 579] on div "7" at bounding box center [707, 579] width 23 height 23
type input "07/08/25 - 13/08/25"
radio input "false"
radio input "true"
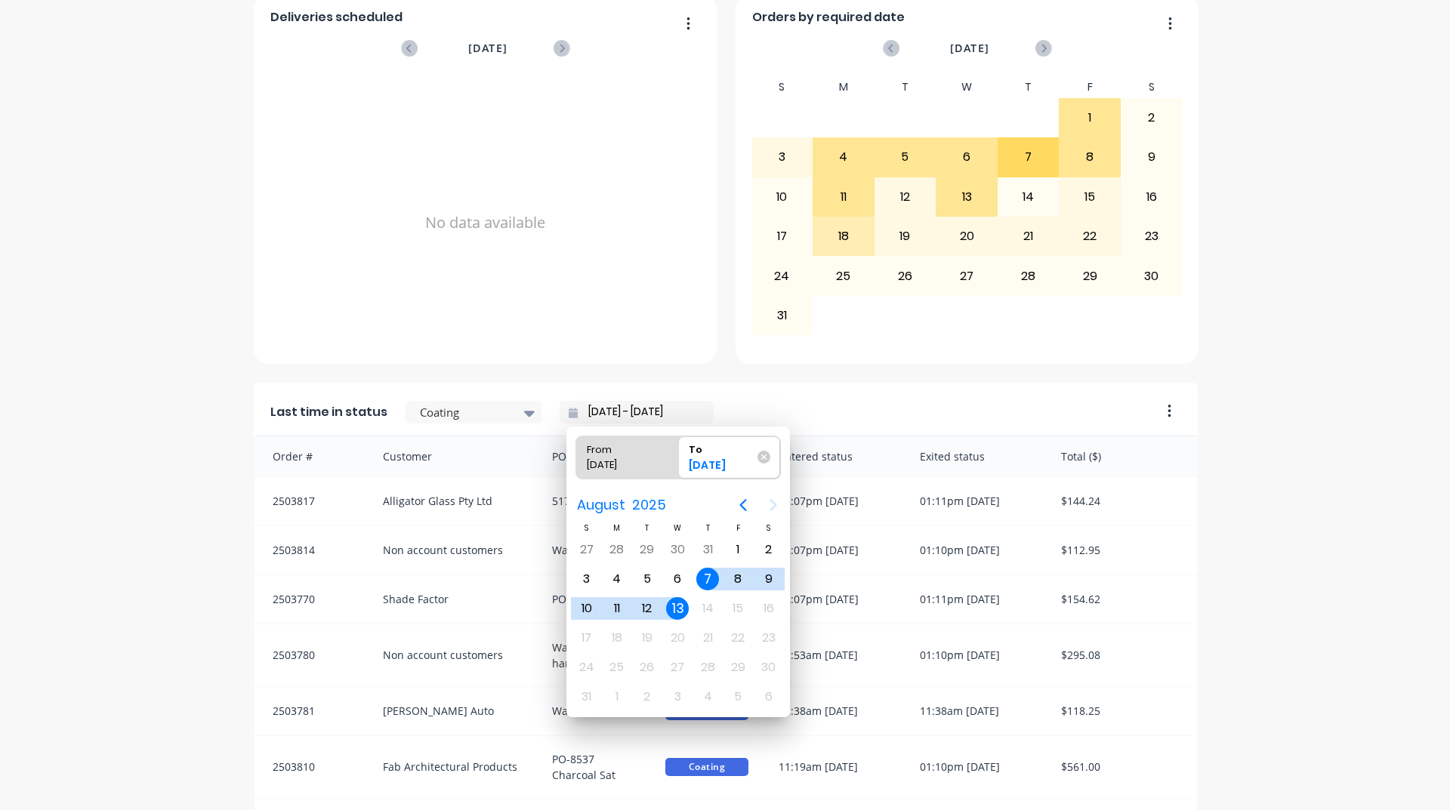
click at [676, 603] on div "13" at bounding box center [677, 608] width 23 height 23
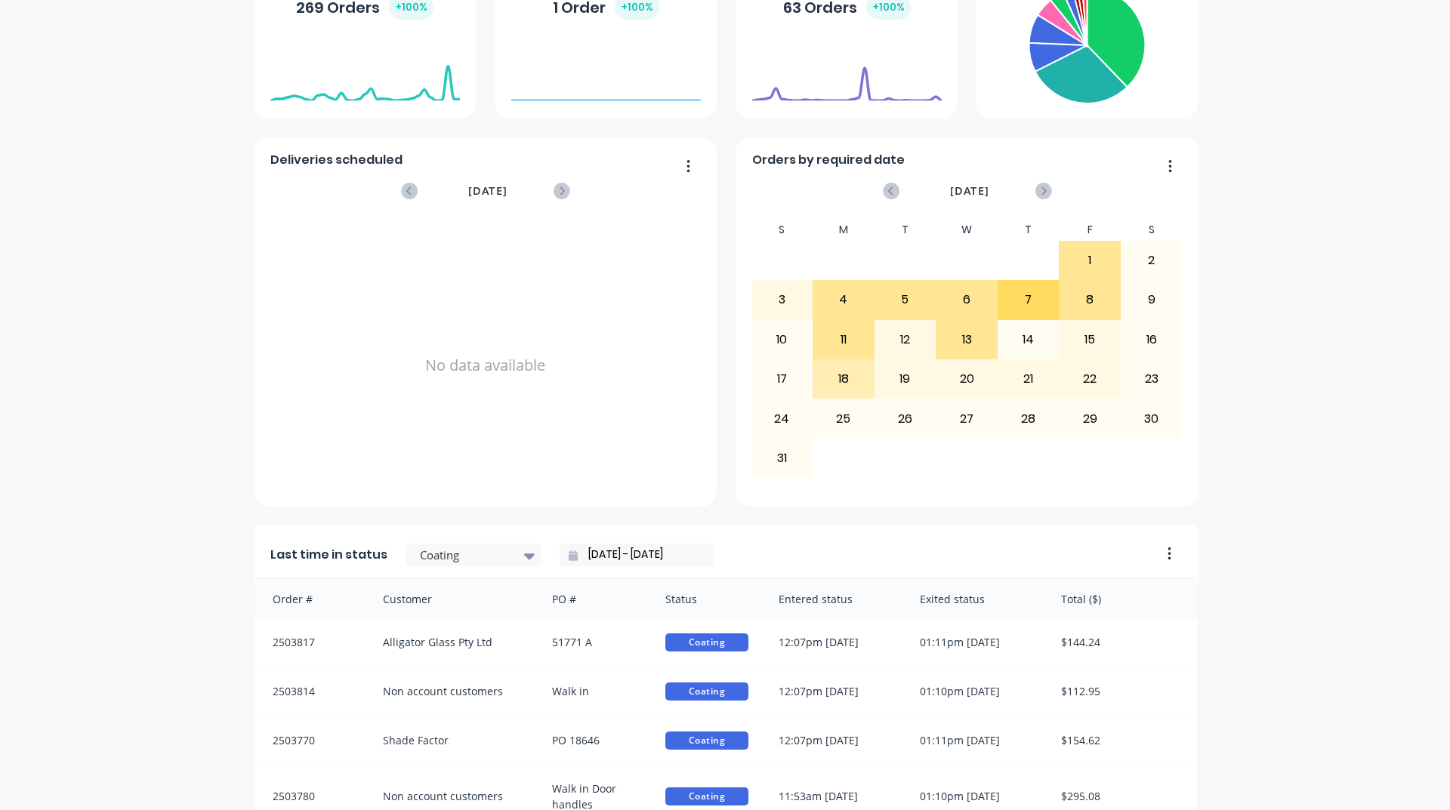
scroll to position [334, 0]
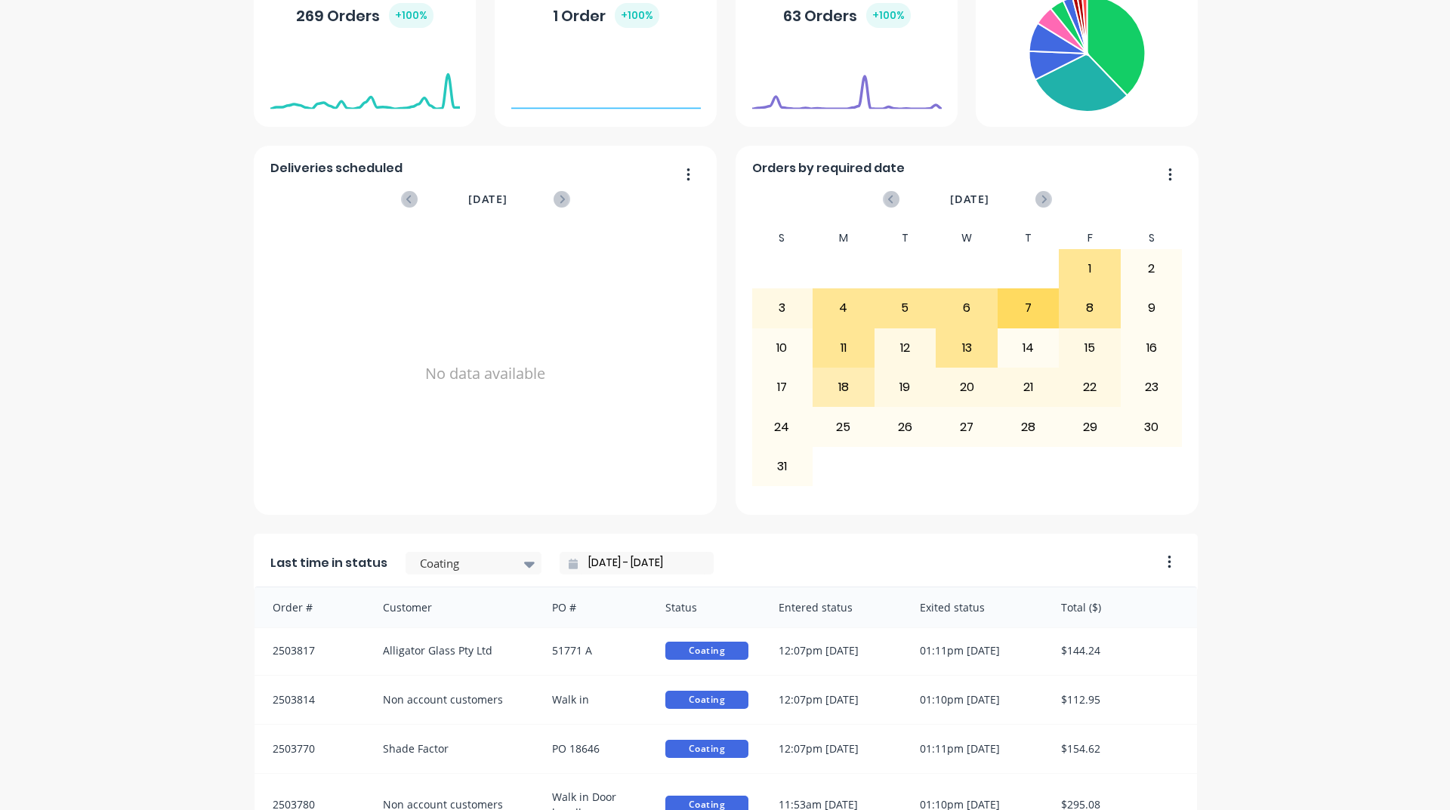
click at [569, 566] on icon at bounding box center [573, 564] width 9 height 11
click at [585, 566] on input "07/08/25 - 13/08/25" at bounding box center [643, 563] width 130 height 23
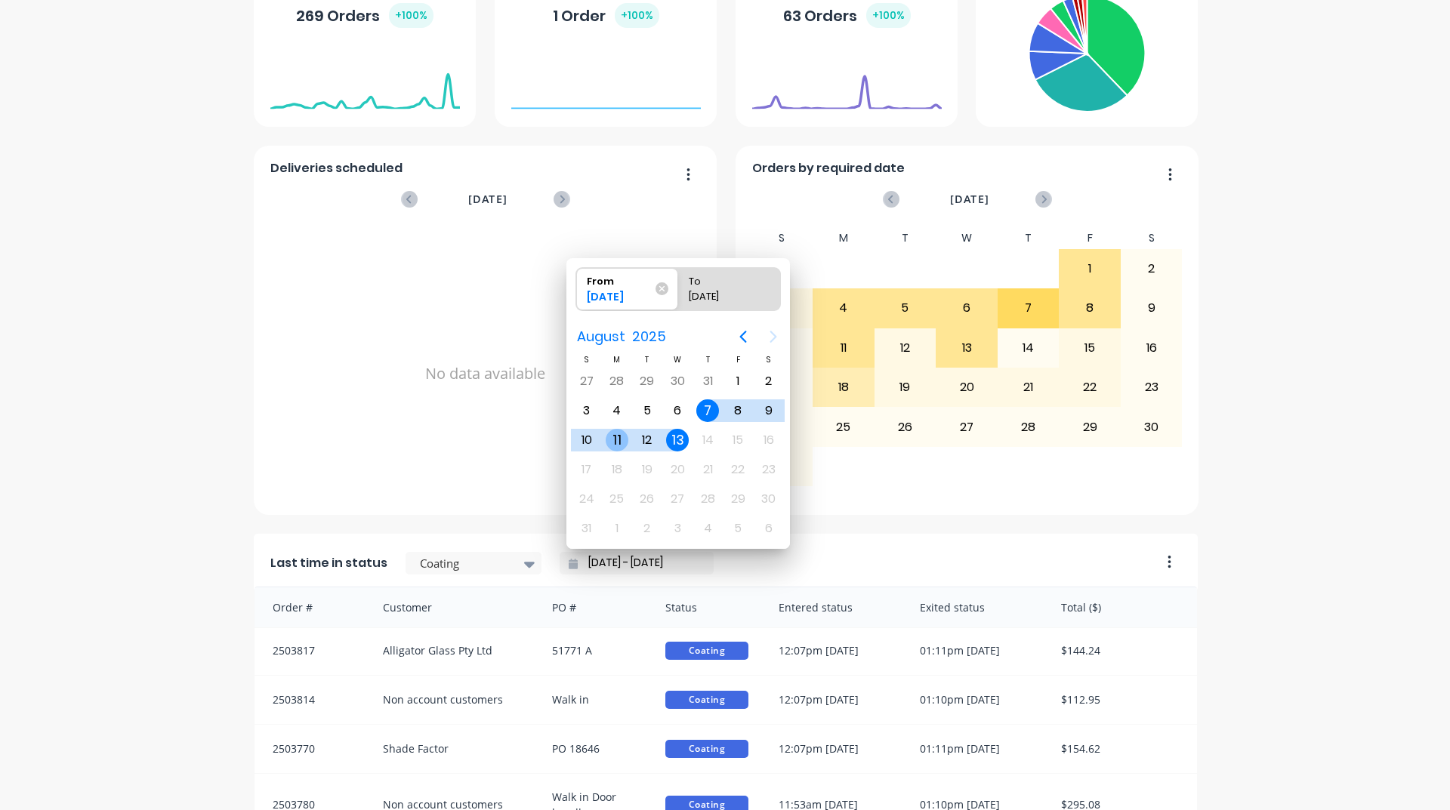
click at [610, 450] on div "11" at bounding box center [617, 440] width 30 height 29
type input "11/08/25 - 13/08/25"
radio input "false"
radio input "true"
click at [1318, 701] on div "A Class Powder Coating Create sales order Create purchase order Overview Select…" at bounding box center [725, 412] width 1450 height 1370
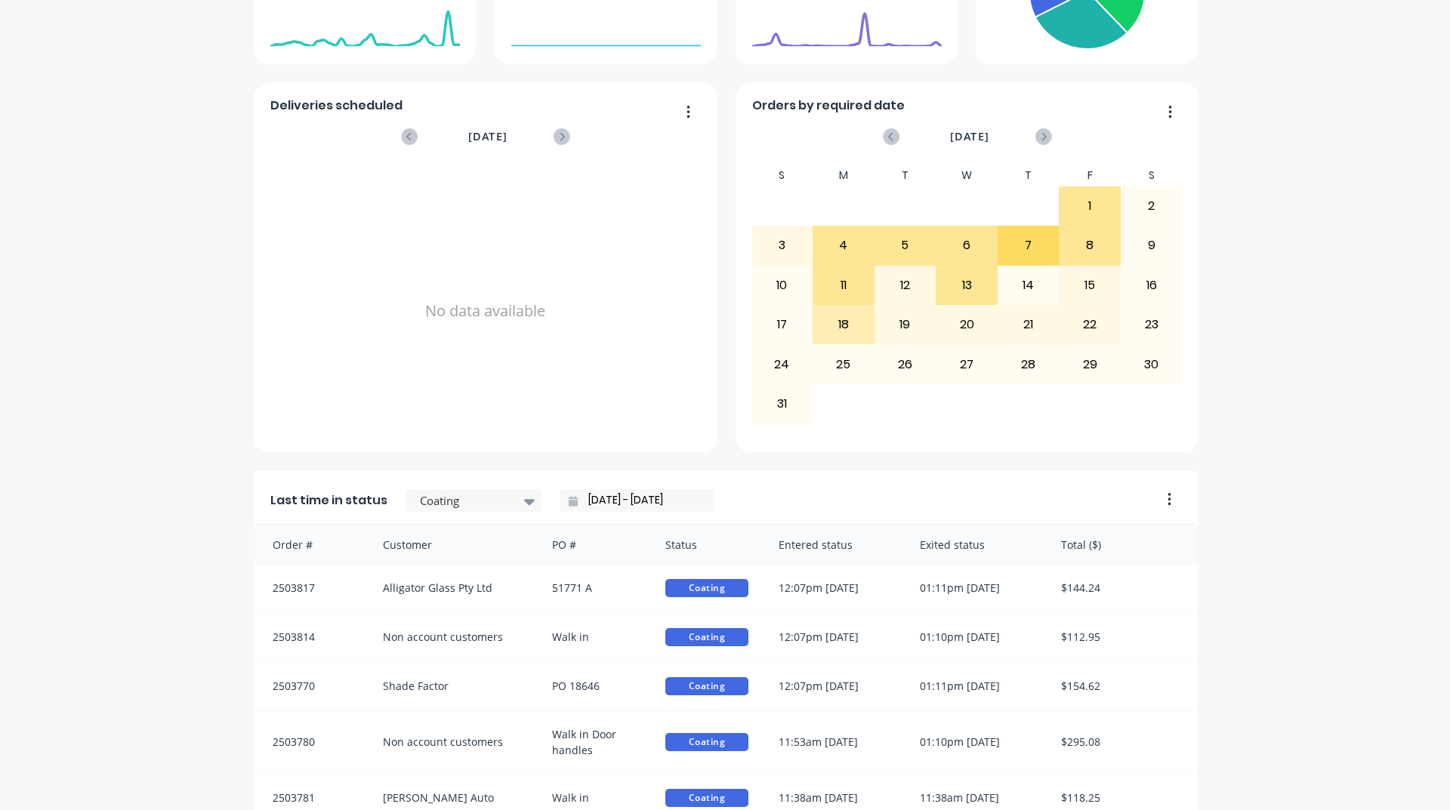
scroll to position [636, 0]
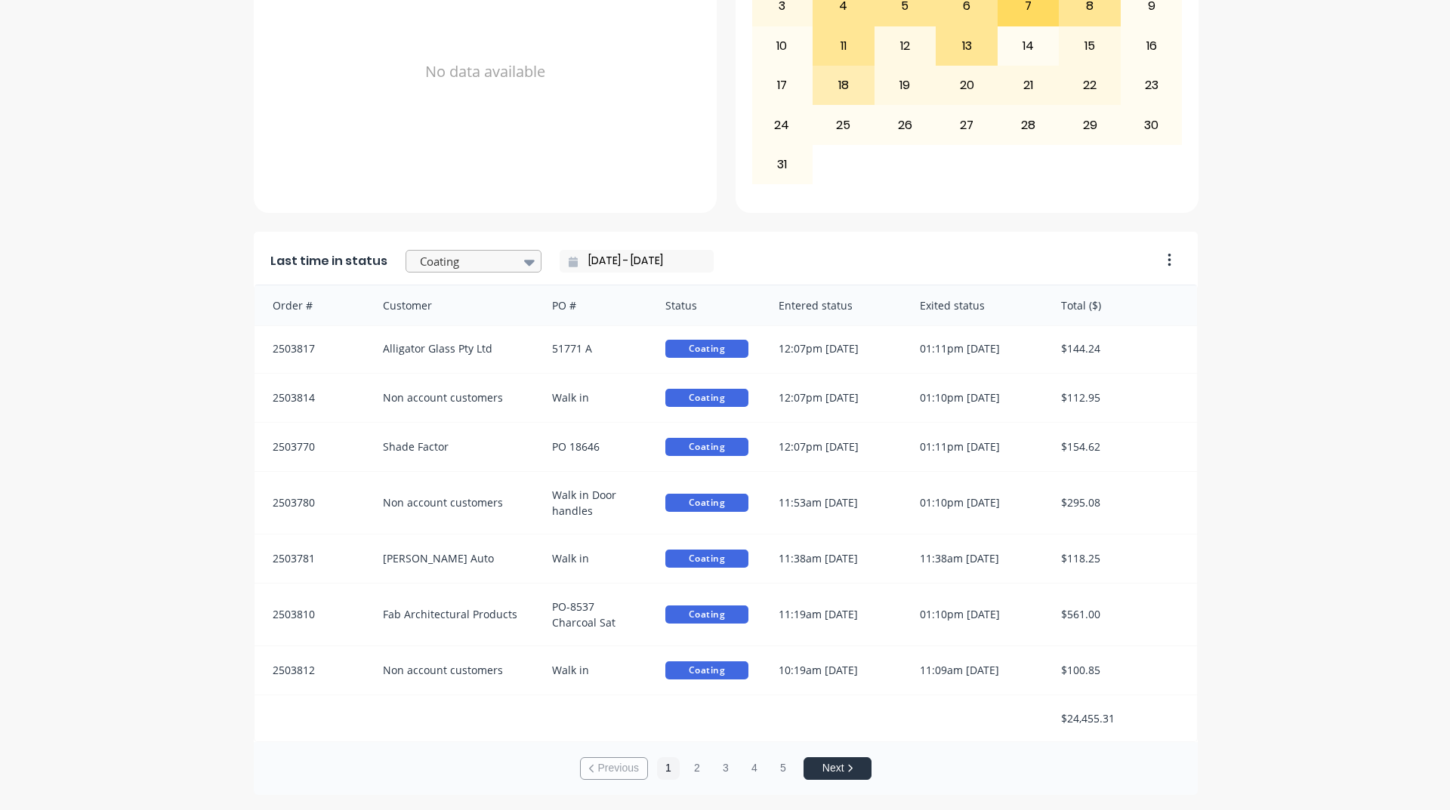
drag, startPoint x: 519, startPoint y: 270, endPoint x: 509, endPoint y: 264, distance: 11.5
click at [518, 268] on div at bounding box center [529, 262] width 23 height 26
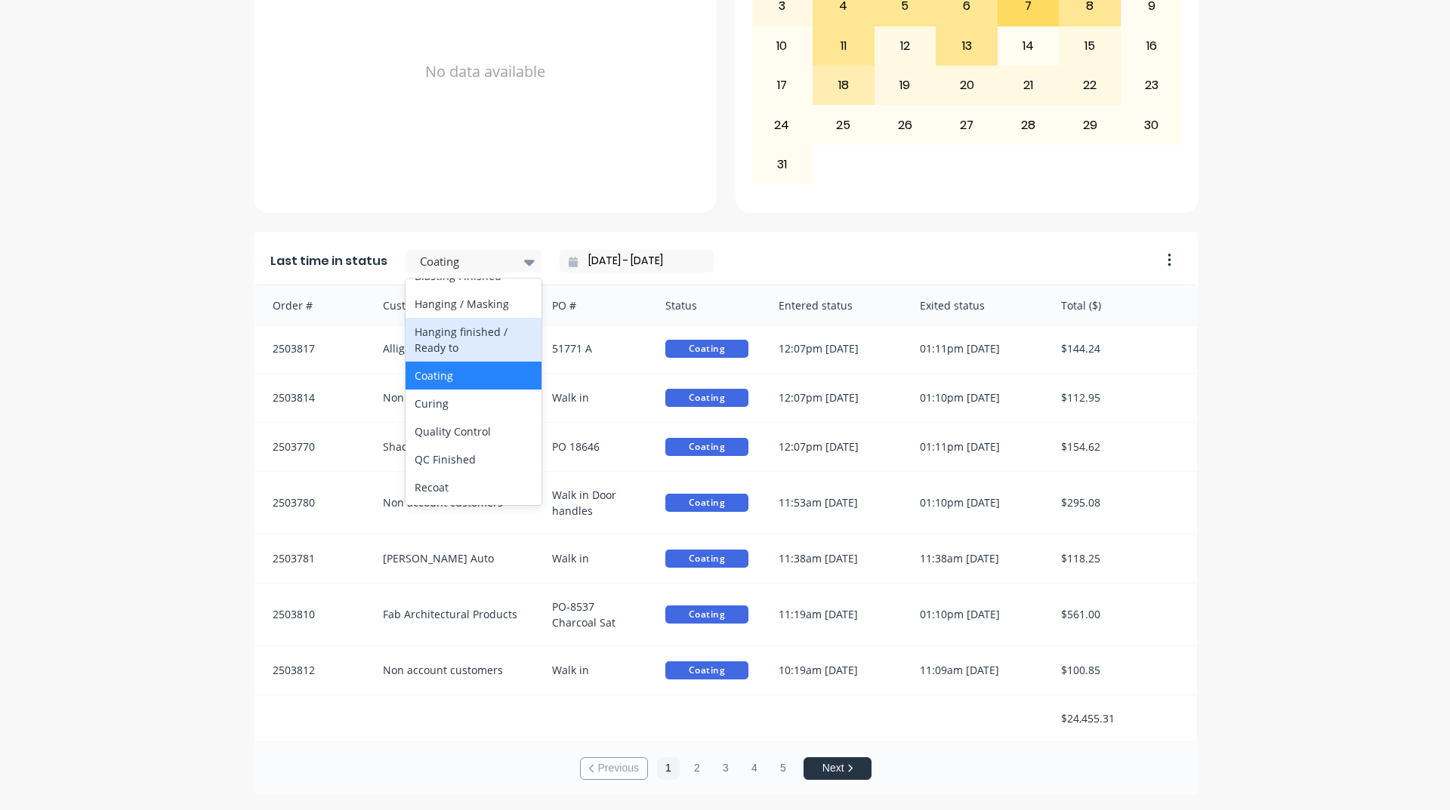
scroll to position [529, 0]
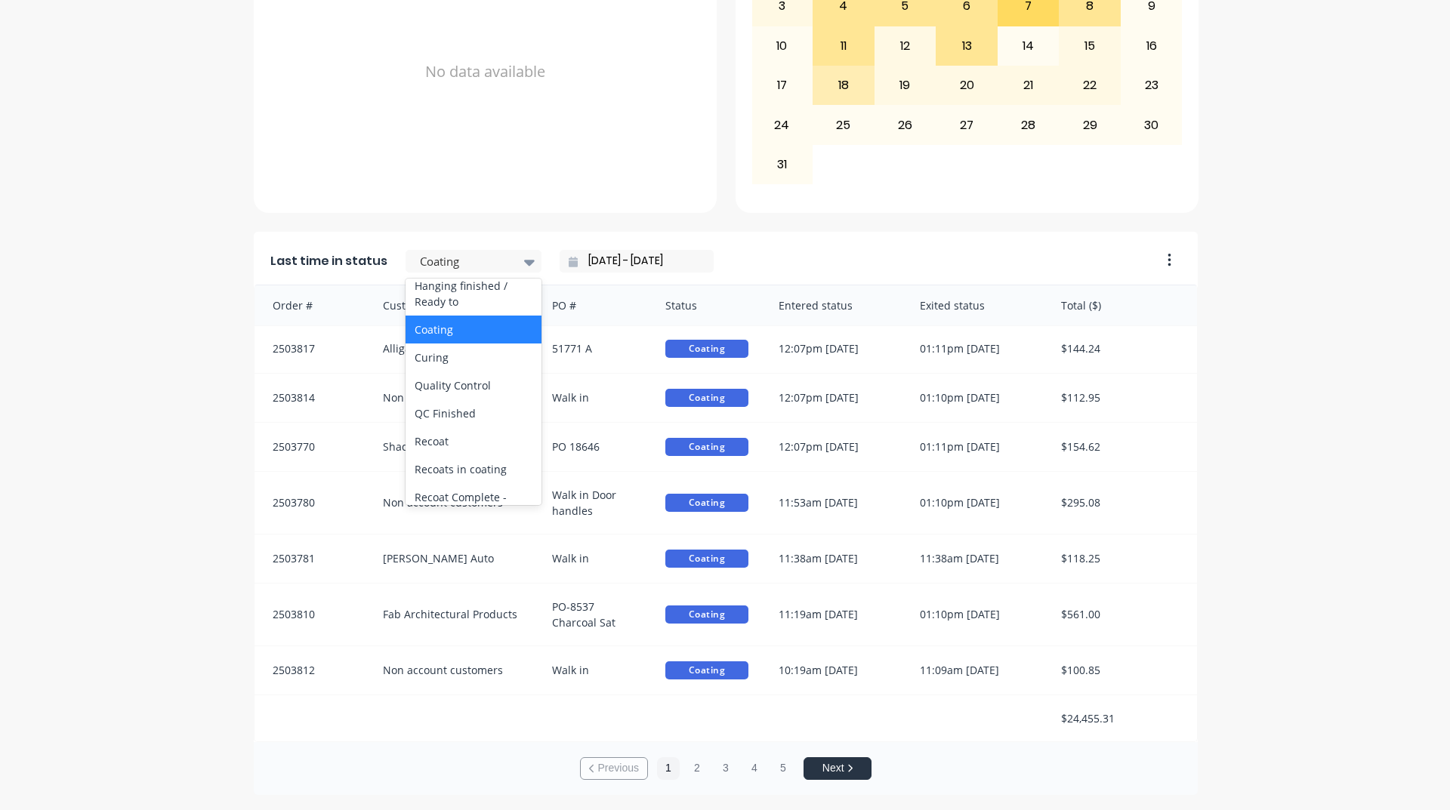
click at [457, 344] on div "Coating" at bounding box center [473, 330] width 136 height 28
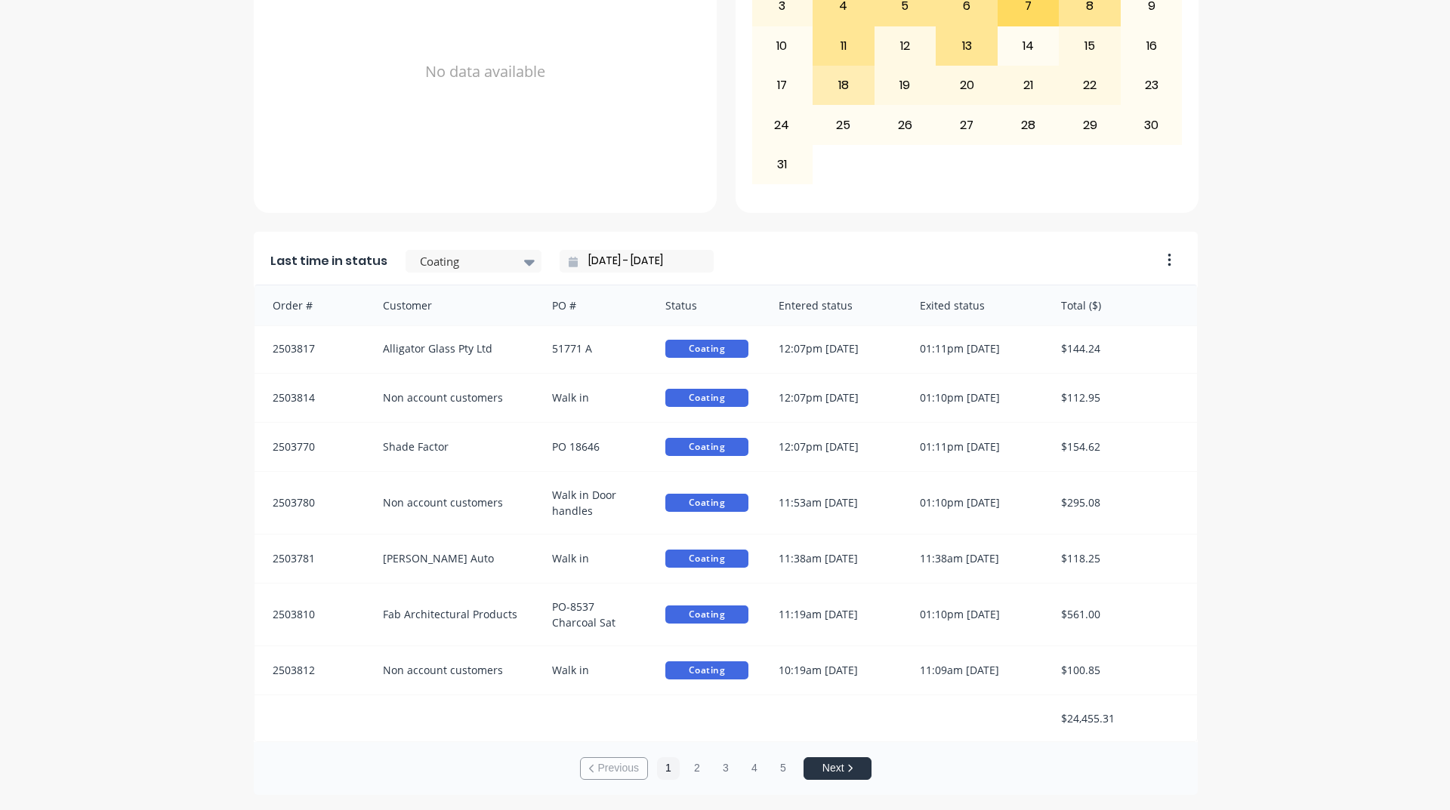
click at [599, 258] on input "11/08/25 - 13/08/25" at bounding box center [643, 261] width 130 height 23
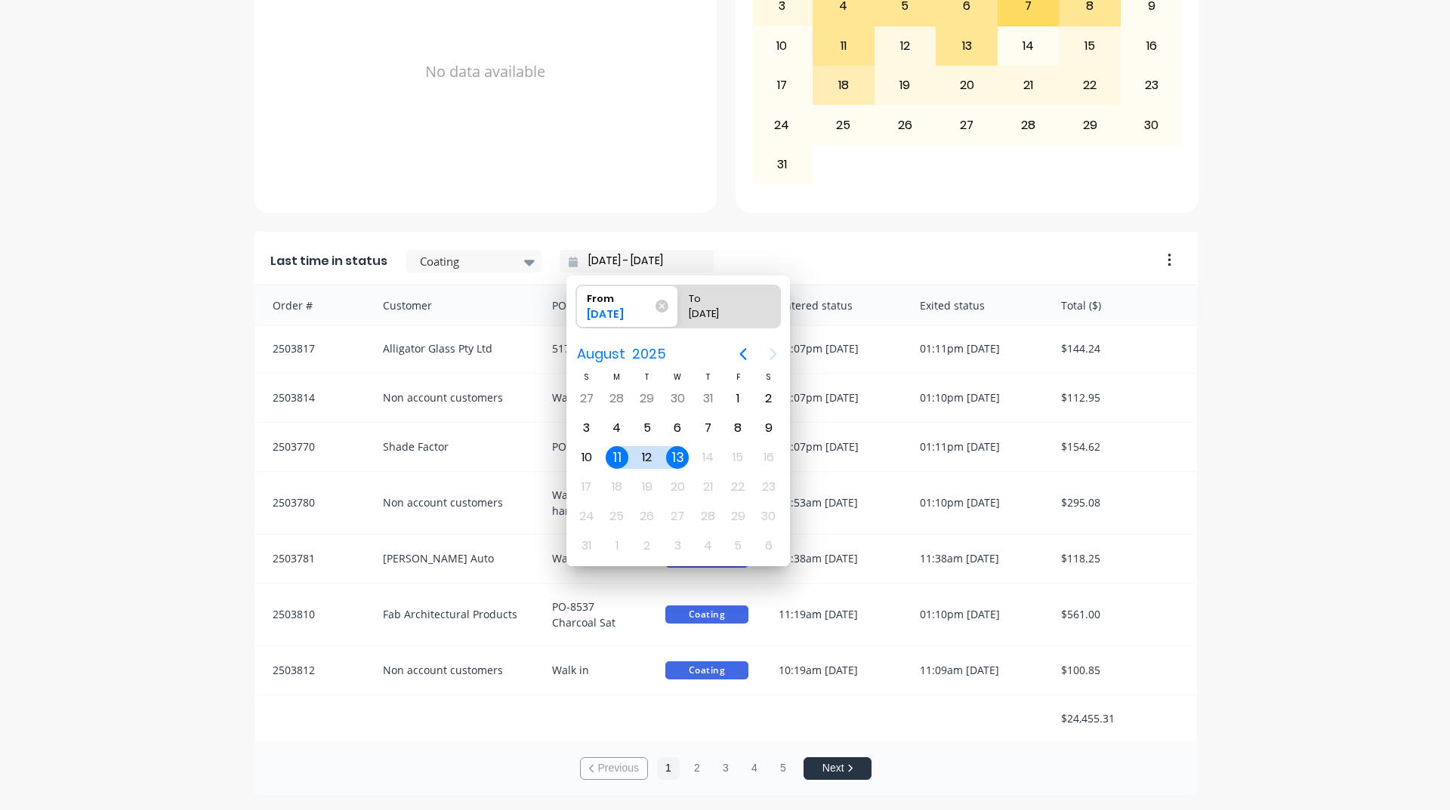
click at [670, 455] on div "13" at bounding box center [677, 457] width 23 height 23
type input "[DATE] - [DATE]"
radio input "false"
radio input "true"
click at [680, 457] on div "13" at bounding box center [677, 457] width 23 height 23
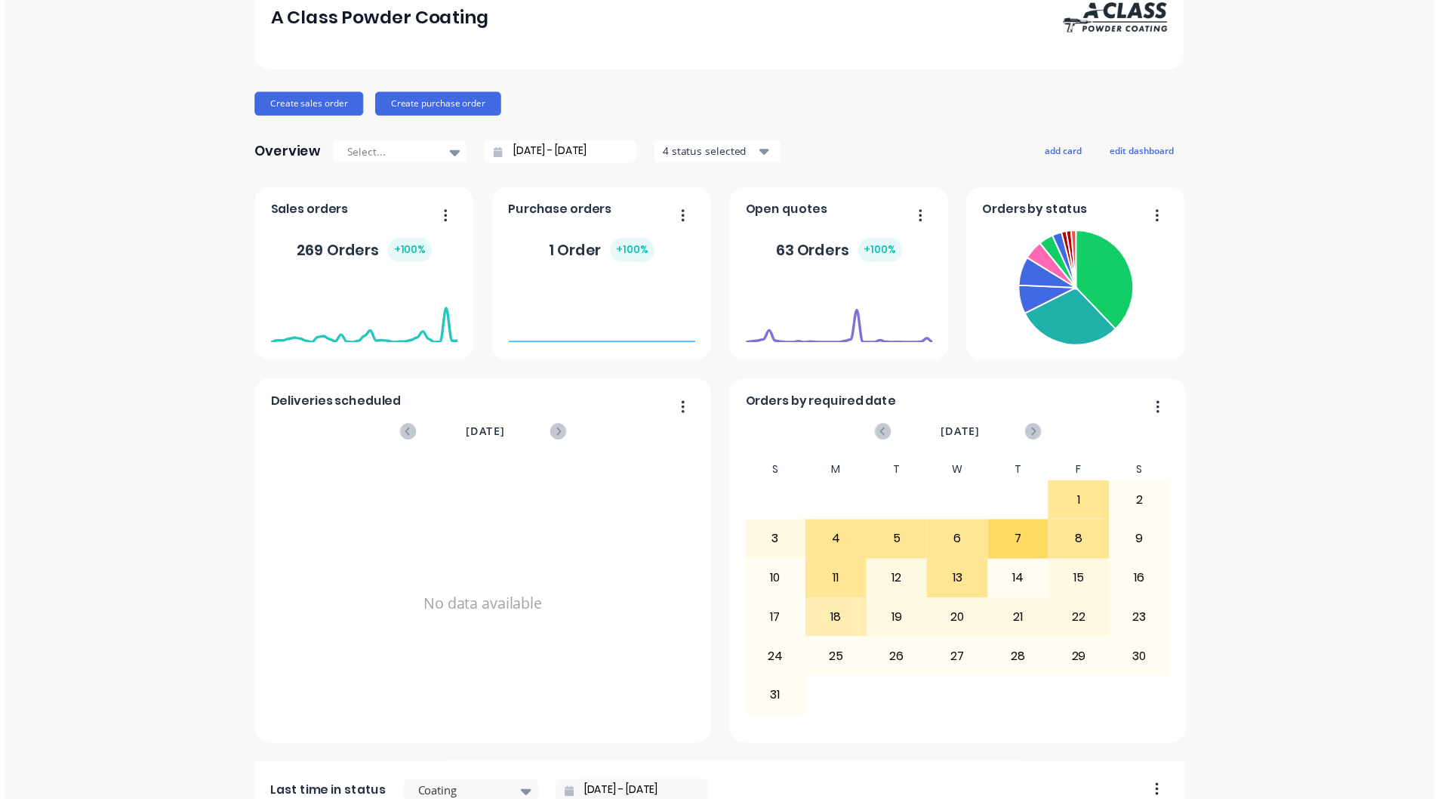
scroll to position [0, 0]
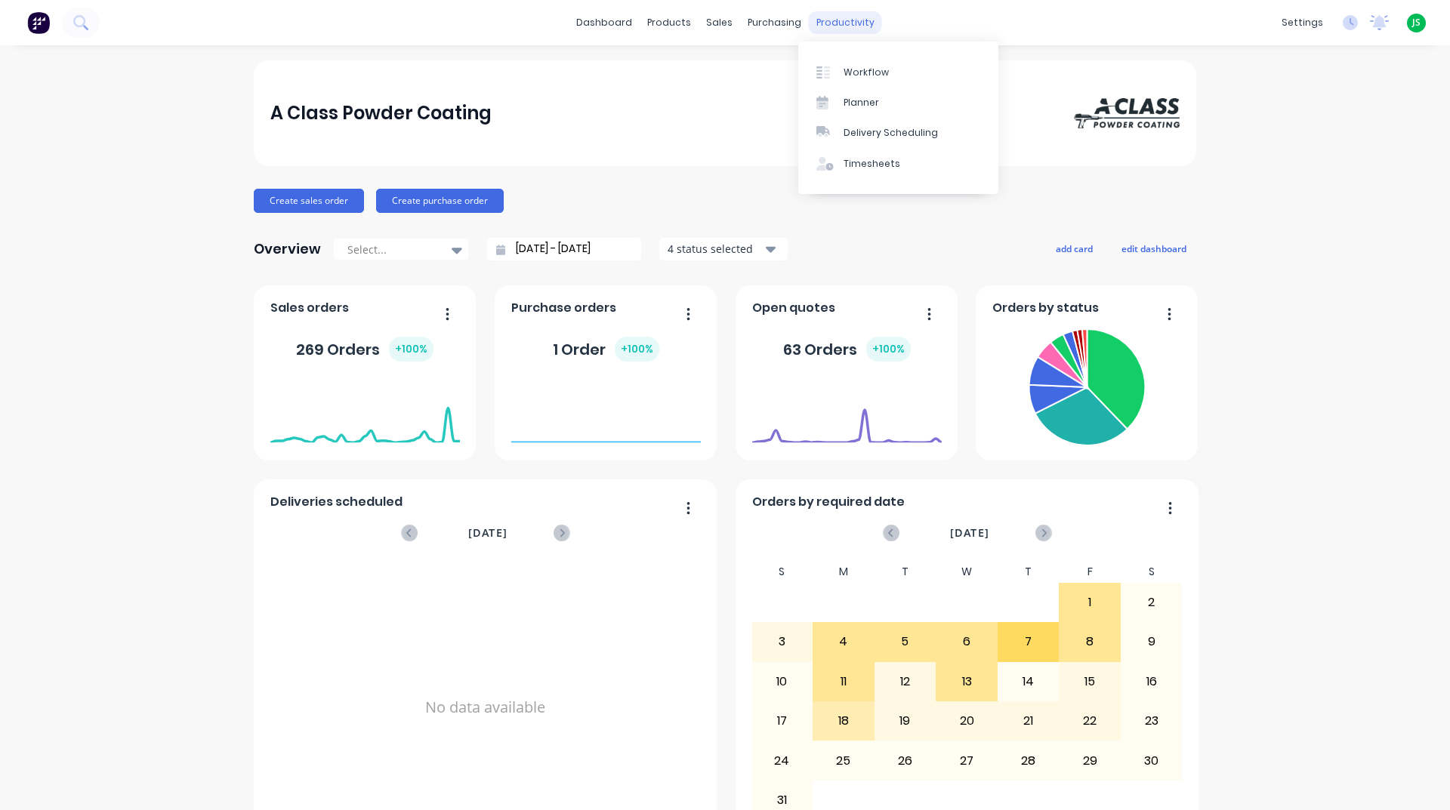
click at [848, 19] on div "productivity" at bounding box center [845, 22] width 73 height 23
click at [853, 64] on link "Workflow" at bounding box center [898, 72] width 200 height 30
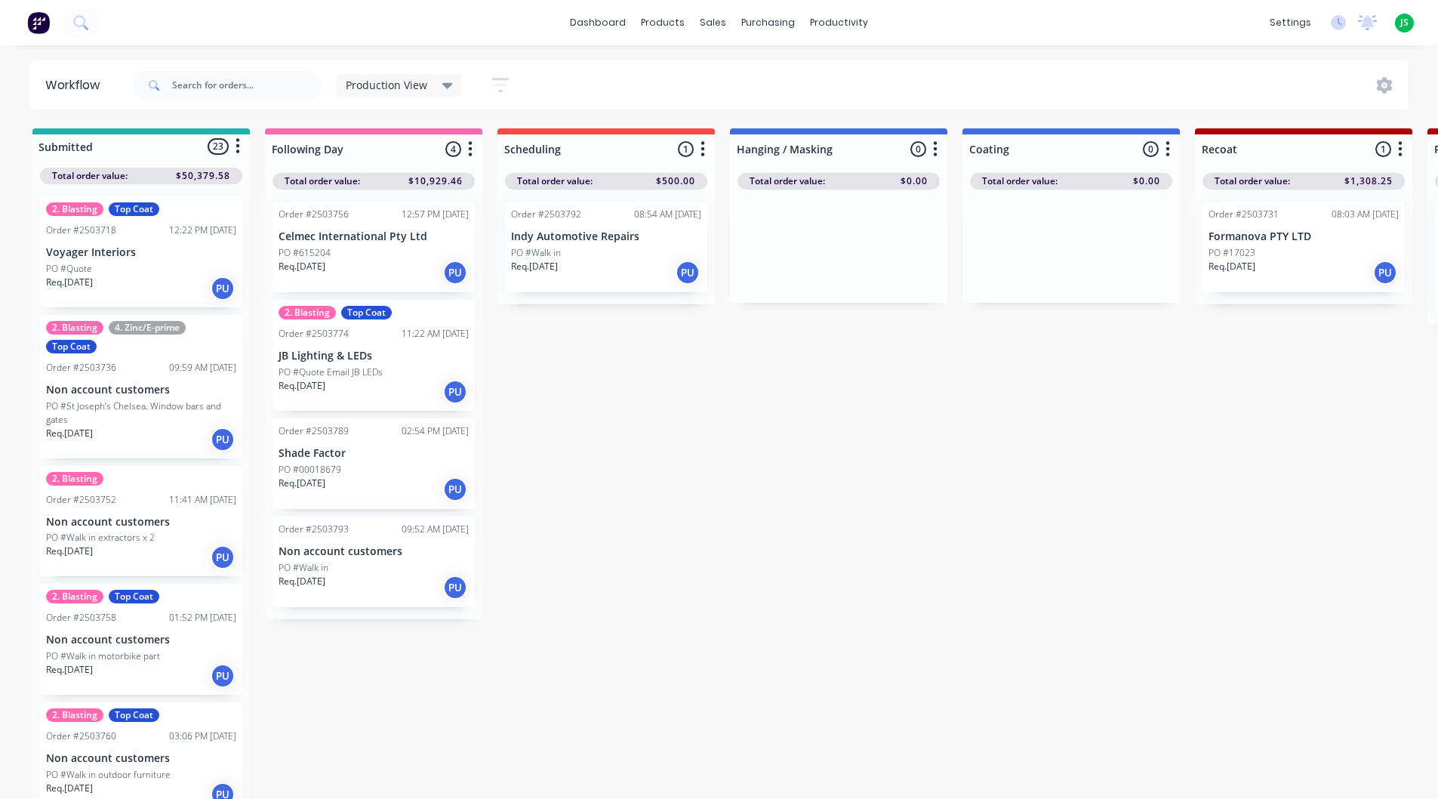
scroll to position [0, 418]
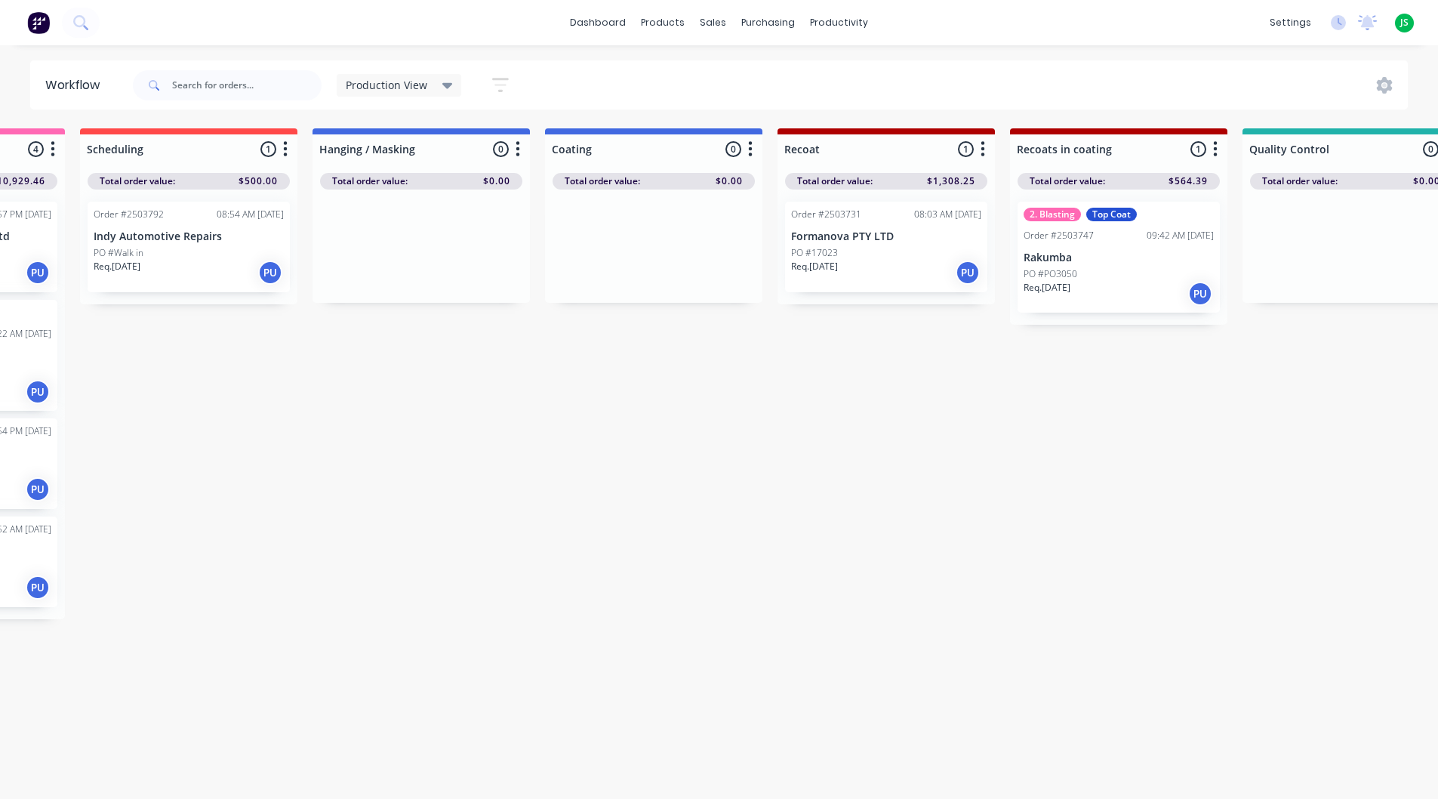
click at [914, 255] on div "PO #17023" at bounding box center [886, 253] width 190 height 14
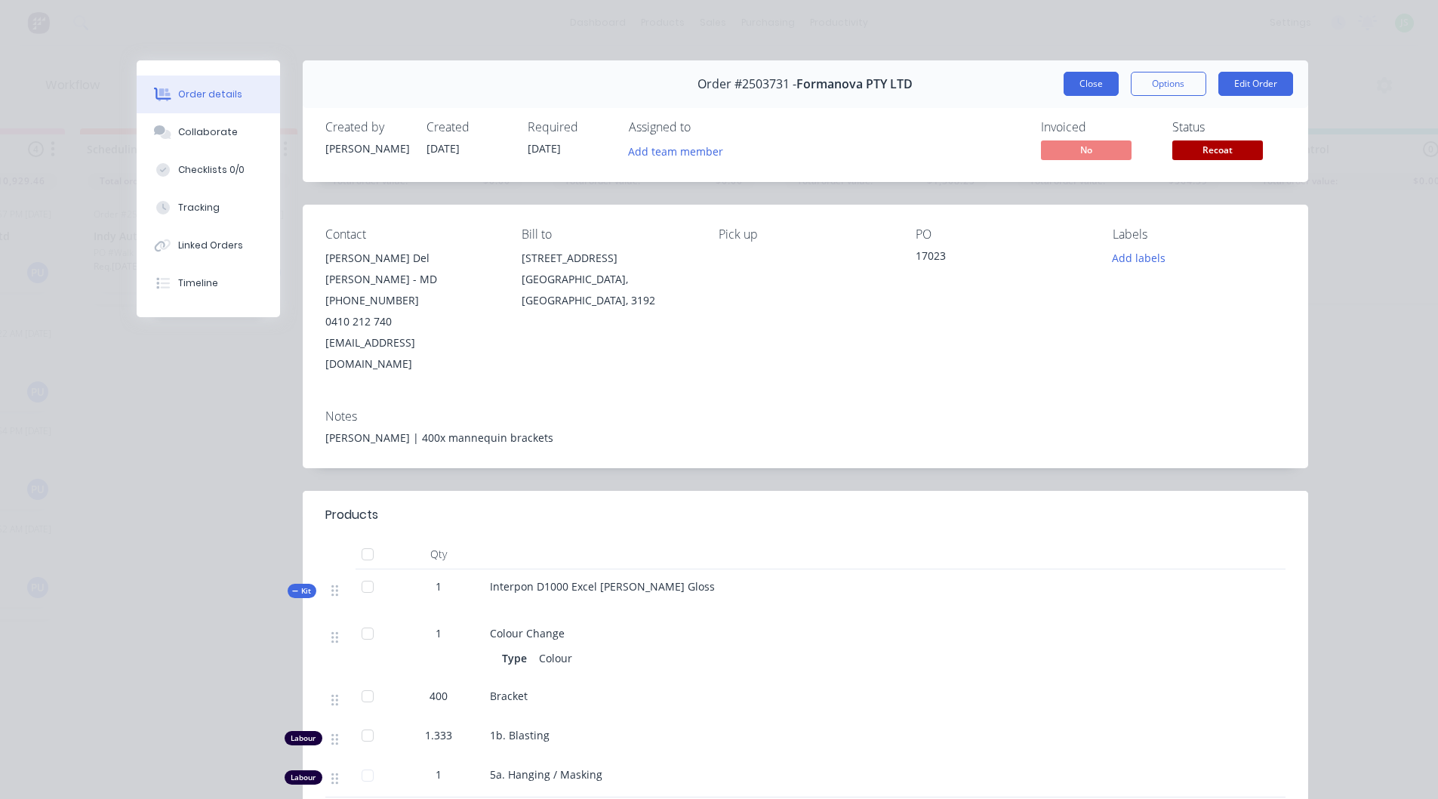
click at [1099, 81] on button "Close" at bounding box center [1091, 84] width 55 height 24
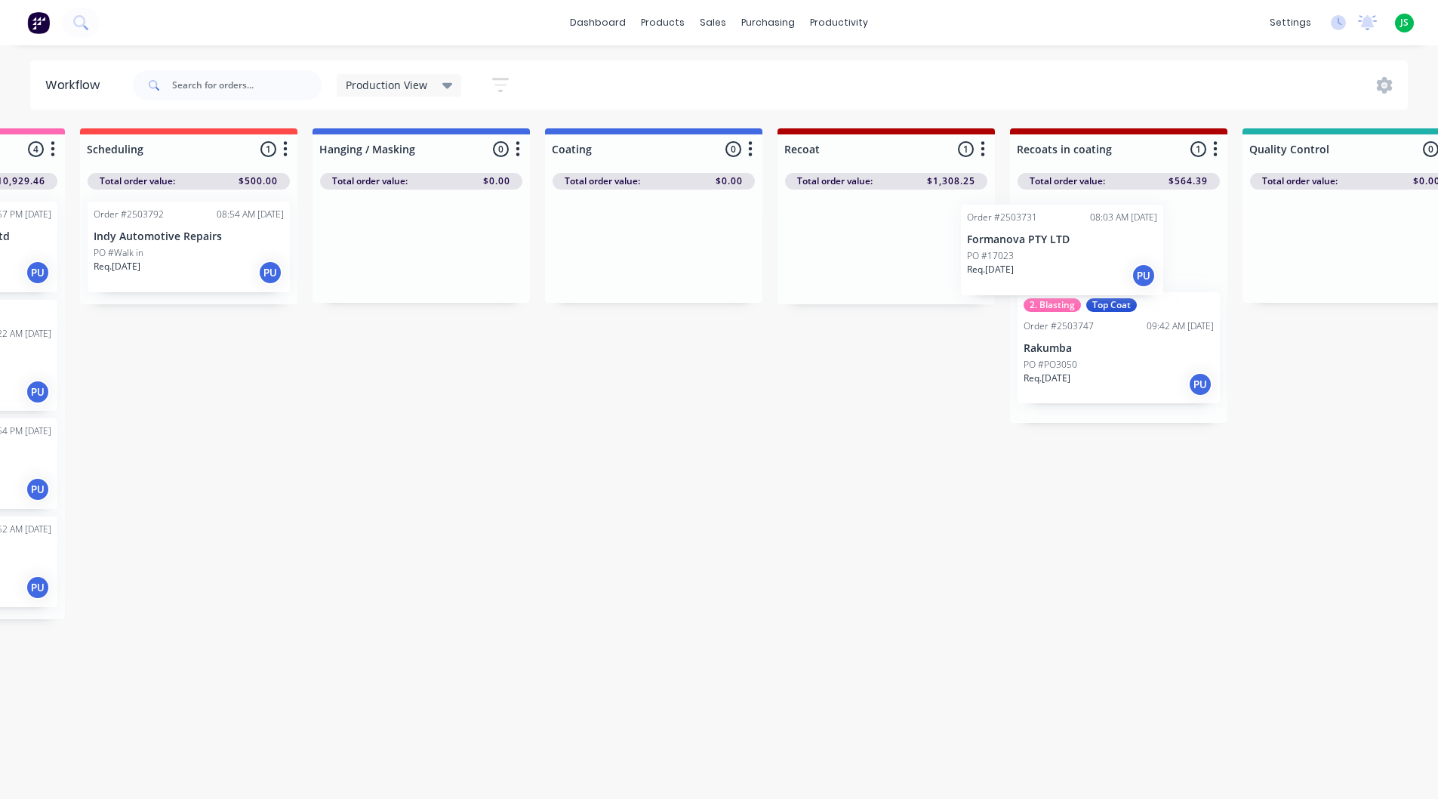
drag, startPoint x: 927, startPoint y: 242, endPoint x: 1111, endPoint y: 251, distance: 183.7
click at [1083, 358] on p "Rakumba" at bounding box center [1119, 356] width 190 height 13
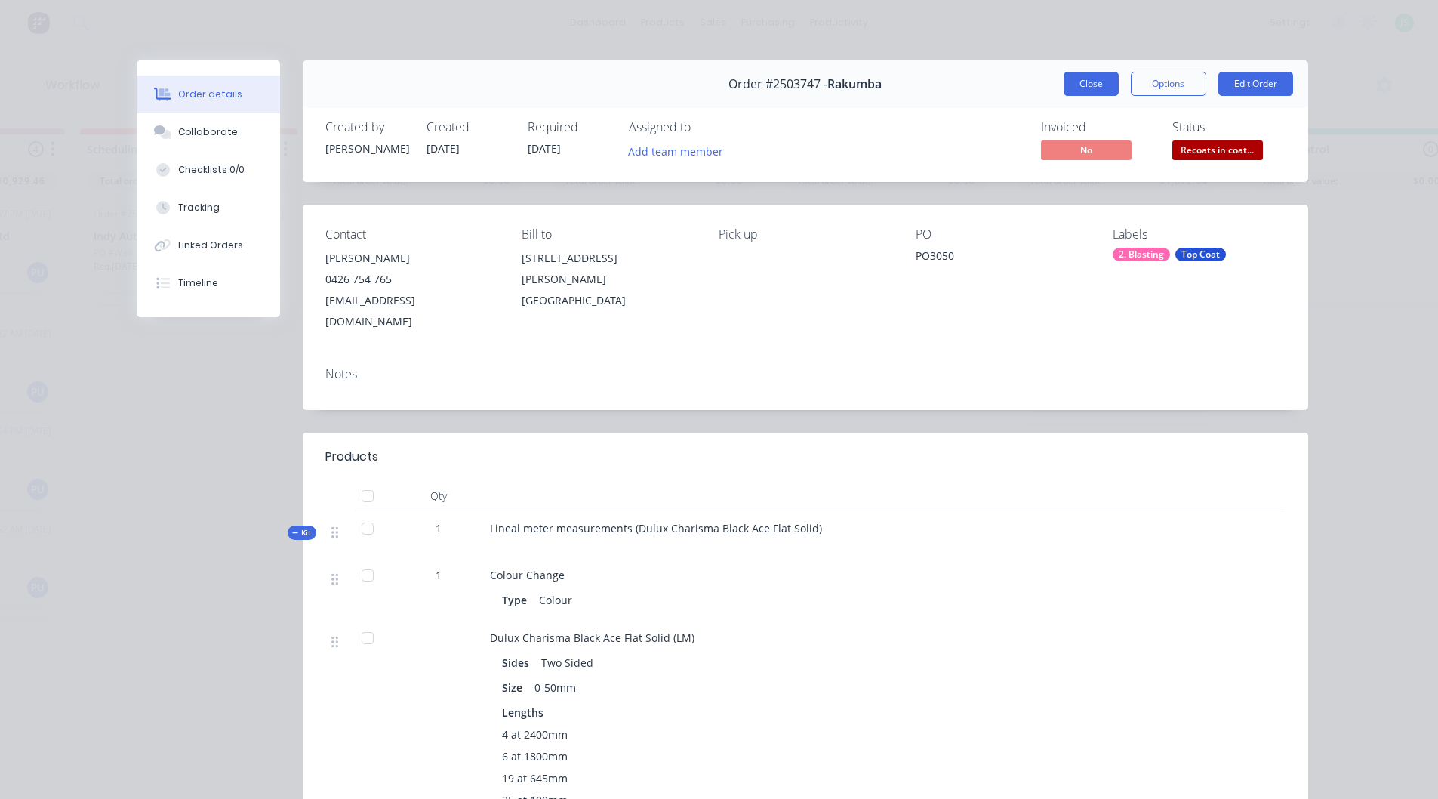
click at [1083, 81] on button "Close" at bounding box center [1091, 84] width 55 height 24
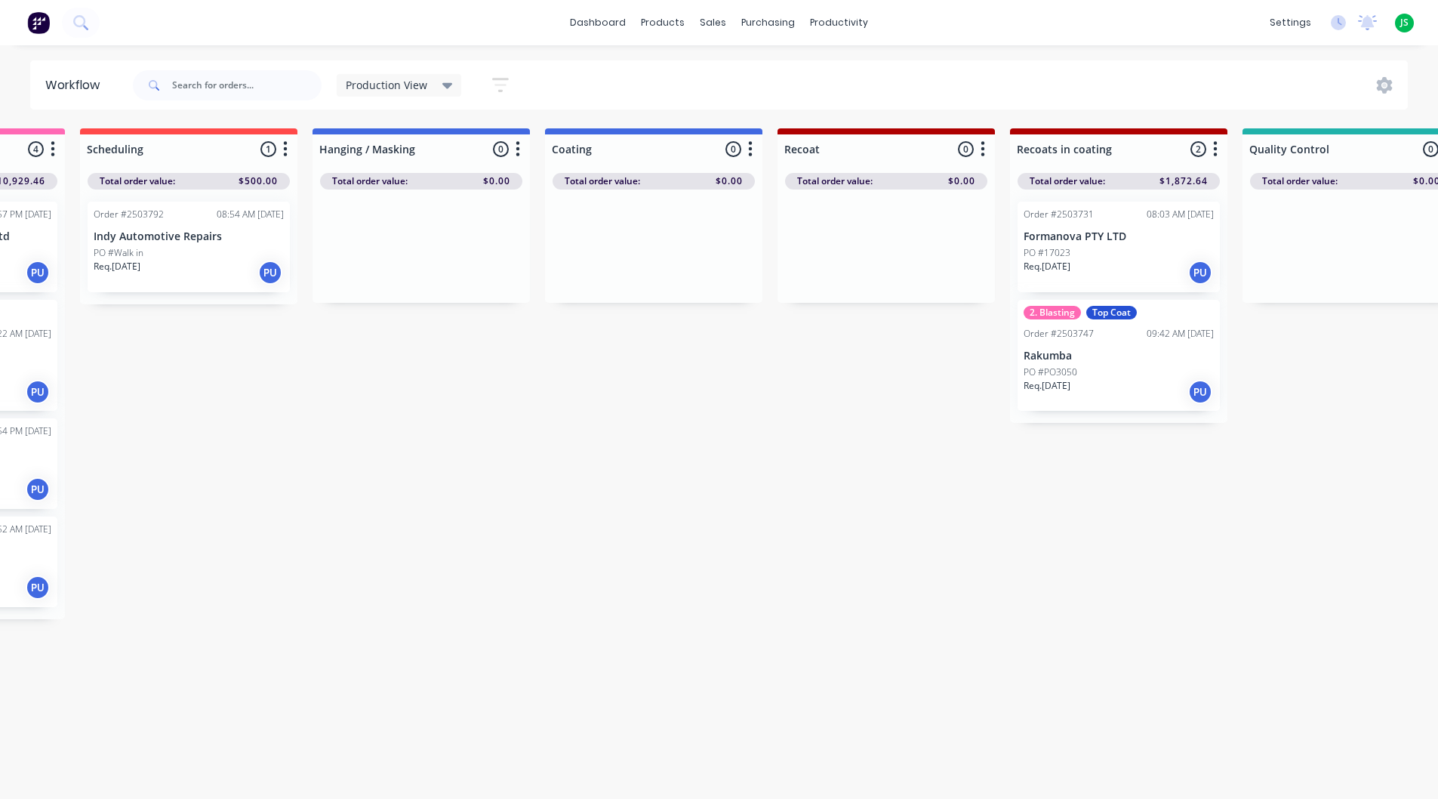
click at [182, 236] on p "Indy Automotive Repairs" at bounding box center [189, 236] width 190 height 13
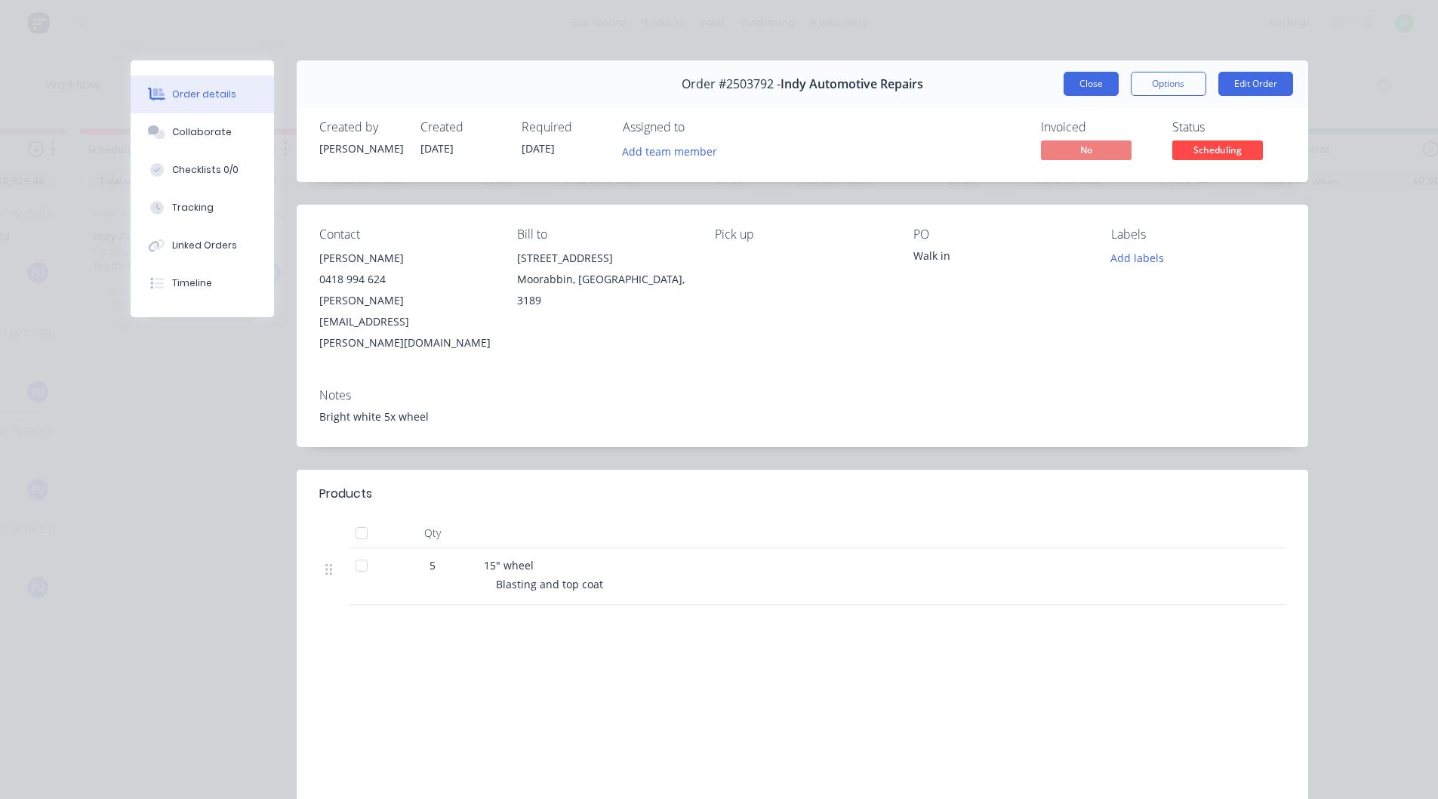
click at [1071, 79] on button "Close" at bounding box center [1091, 84] width 55 height 24
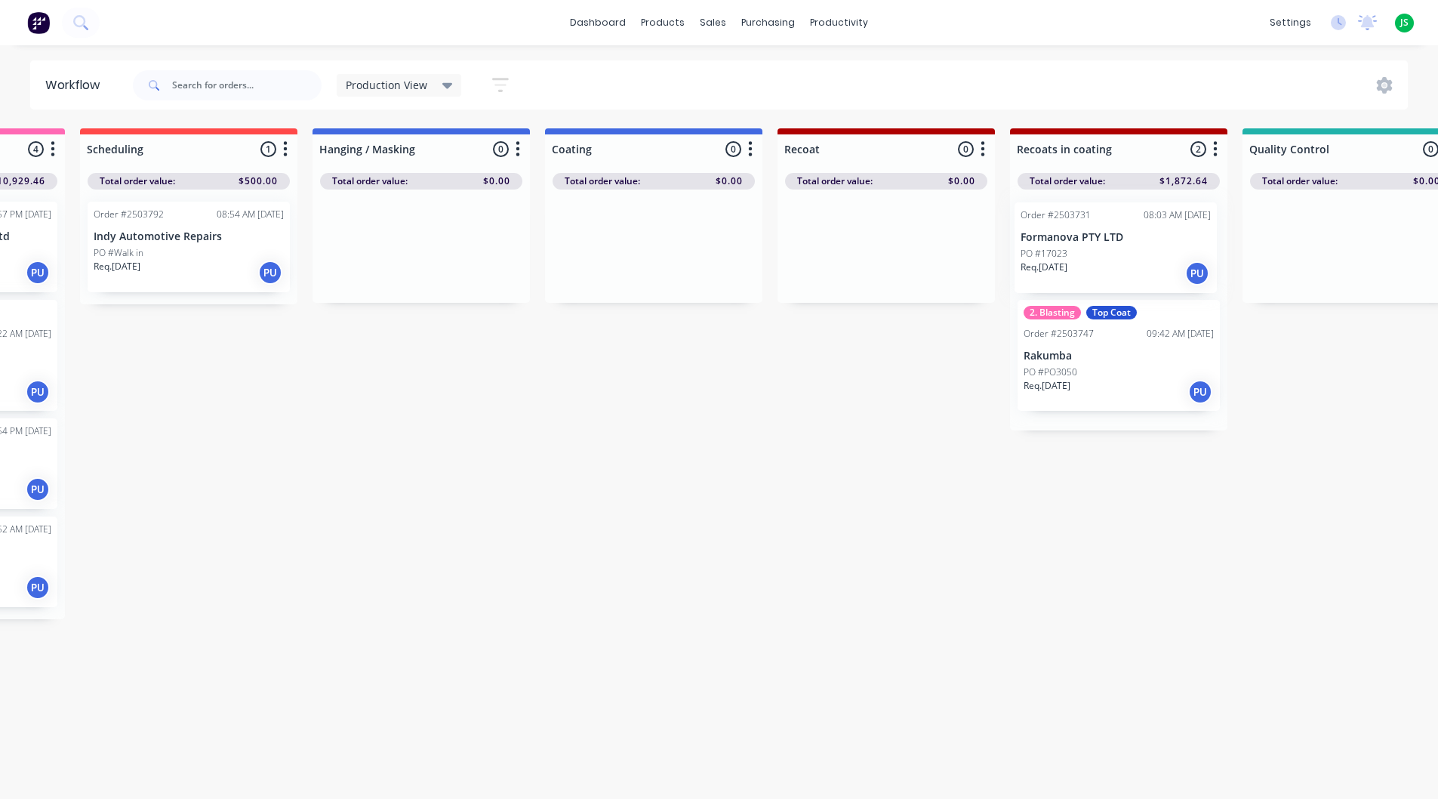
scroll to position [0, 423]
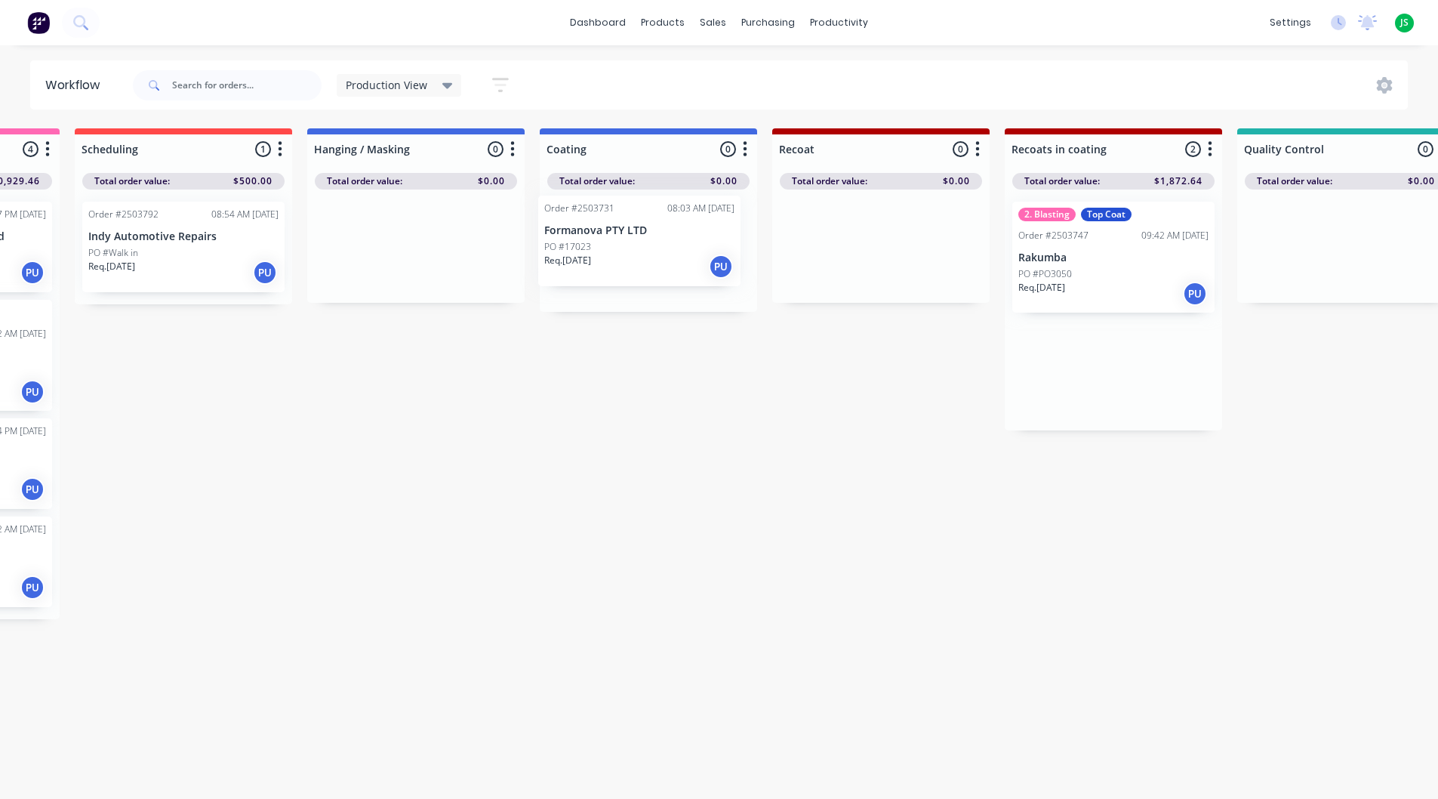
drag, startPoint x: 1100, startPoint y: 239, endPoint x: 615, endPoint y: 233, distance: 485.5
click at [580, 26] on link "dashboard" at bounding box center [597, 22] width 71 height 23
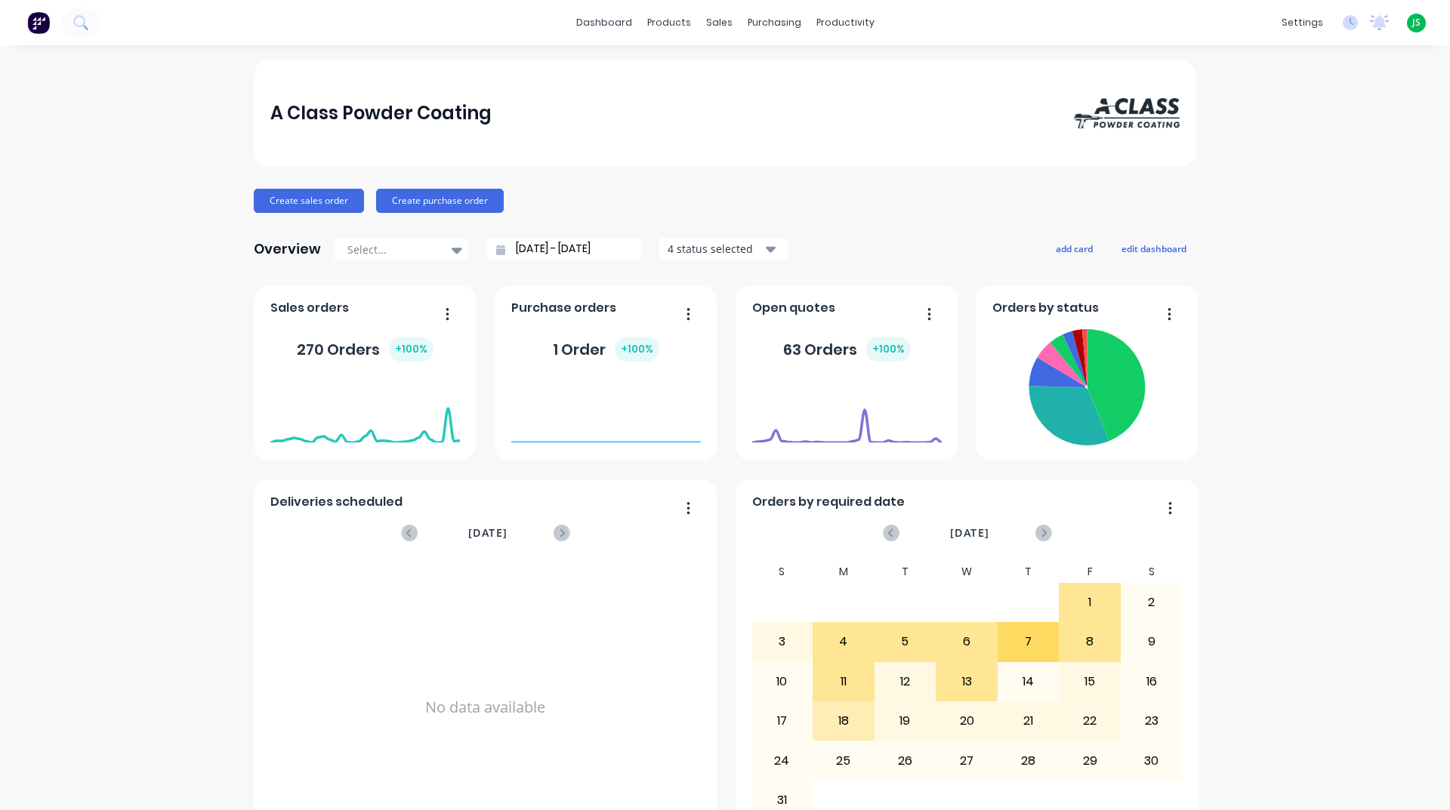
scroll to position [604, 0]
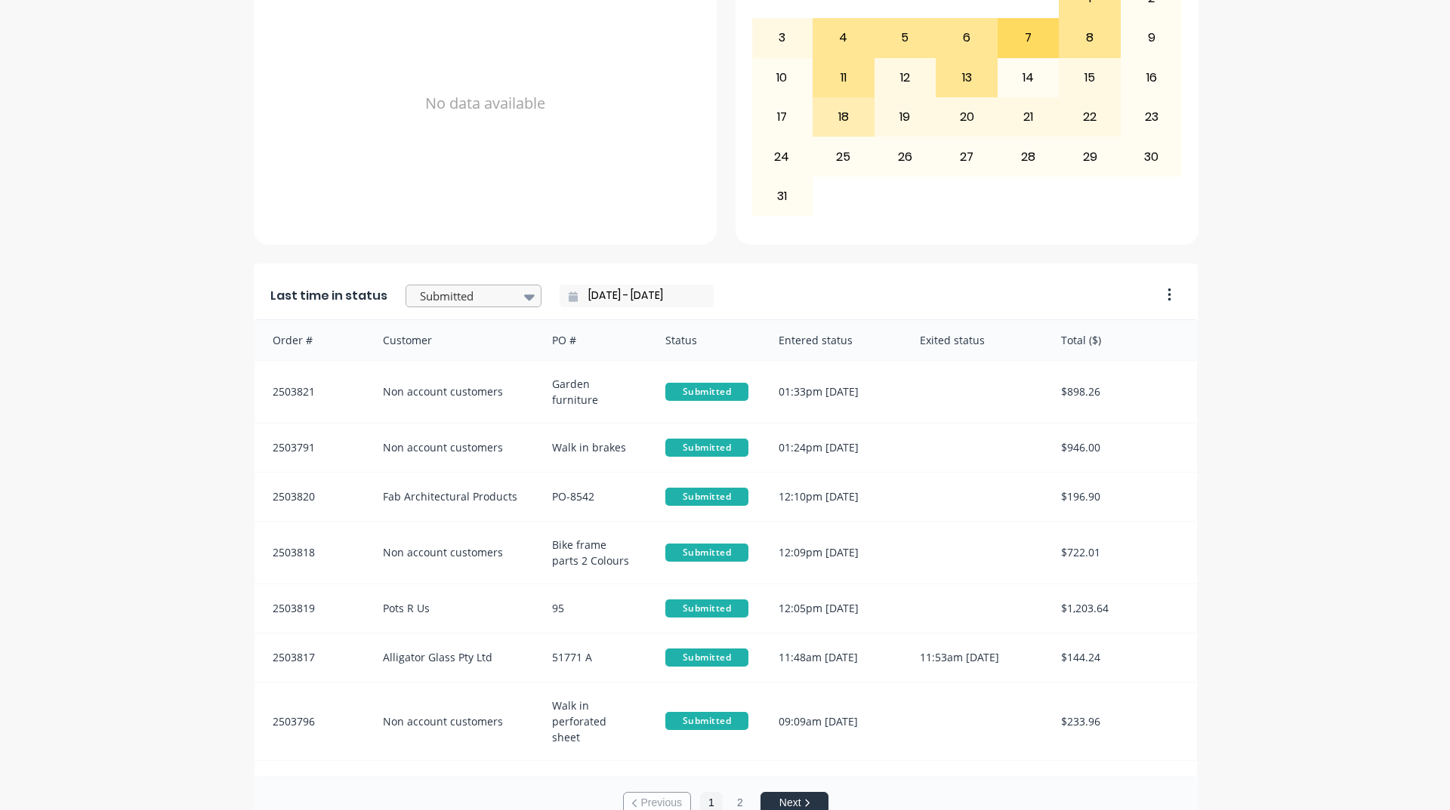
click at [506, 297] on div "Submitted" at bounding box center [466, 296] width 104 height 23
click at [442, 378] on div "Coating" at bounding box center [473, 364] width 136 height 28
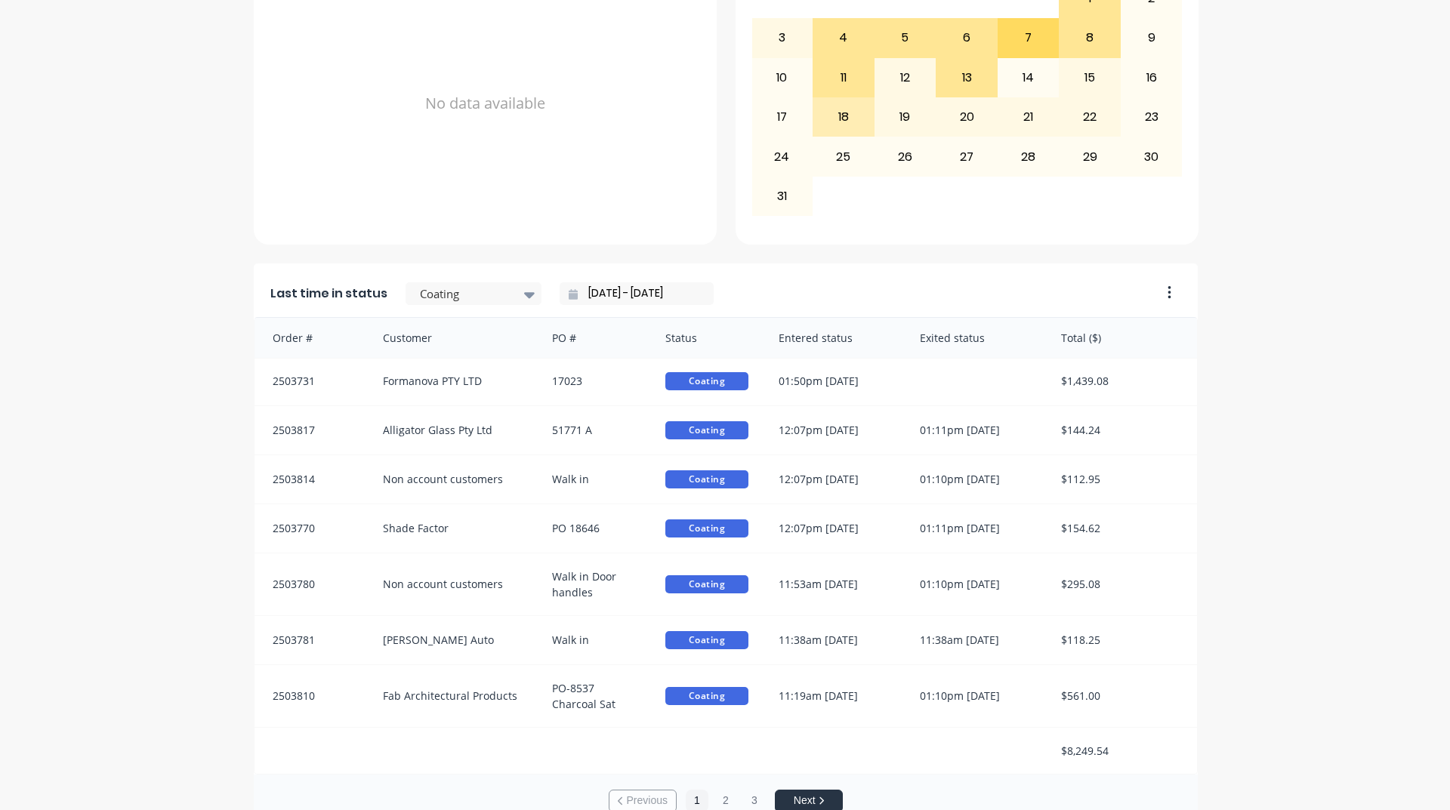
scroll to position [3, 0]
click at [430, 293] on div at bounding box center [465, 293] width 95 height 19
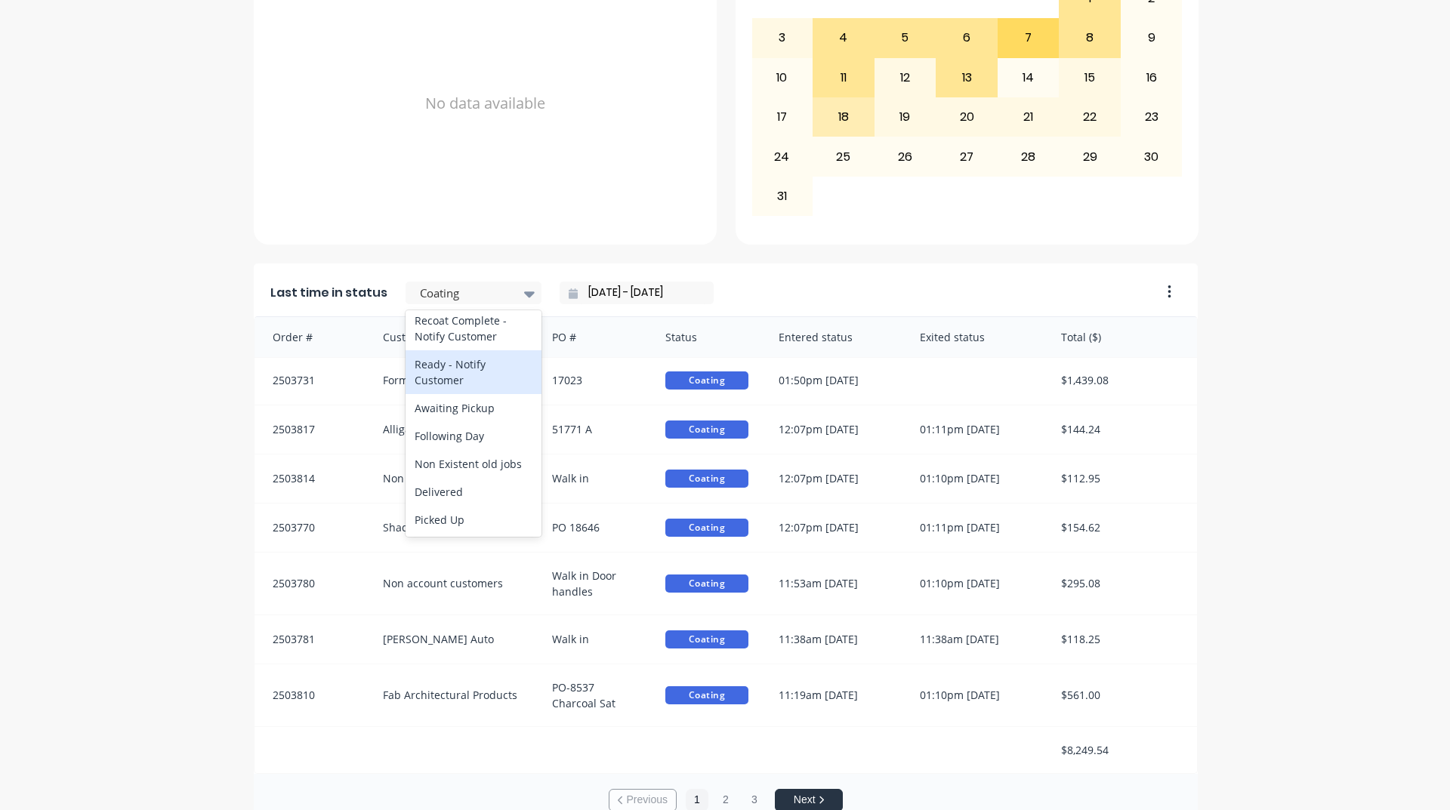
click at [448, 370] on div "Ready - Notify Customer" at bounding box center [473, 372] width 136 height 44
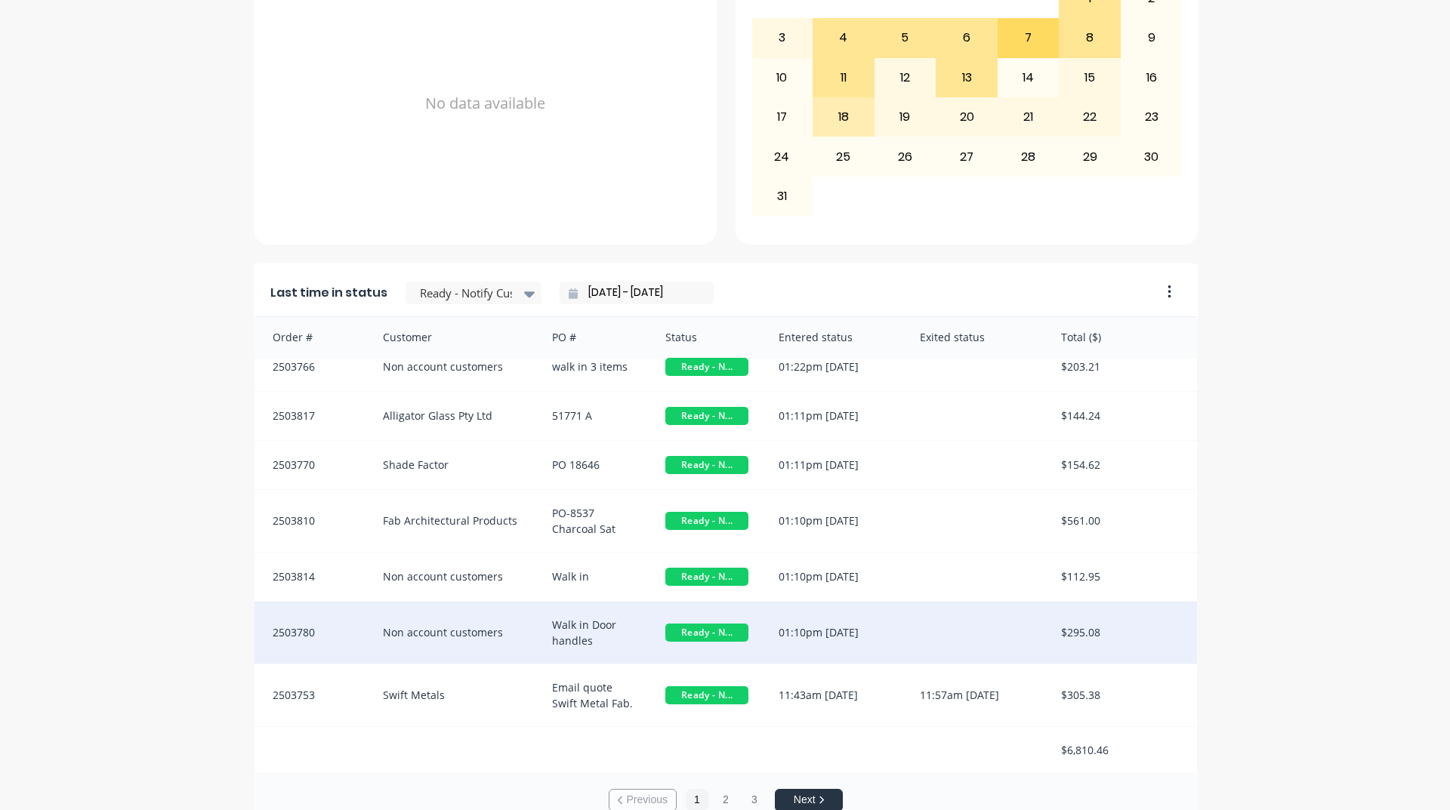
scroll to position [636, 0]
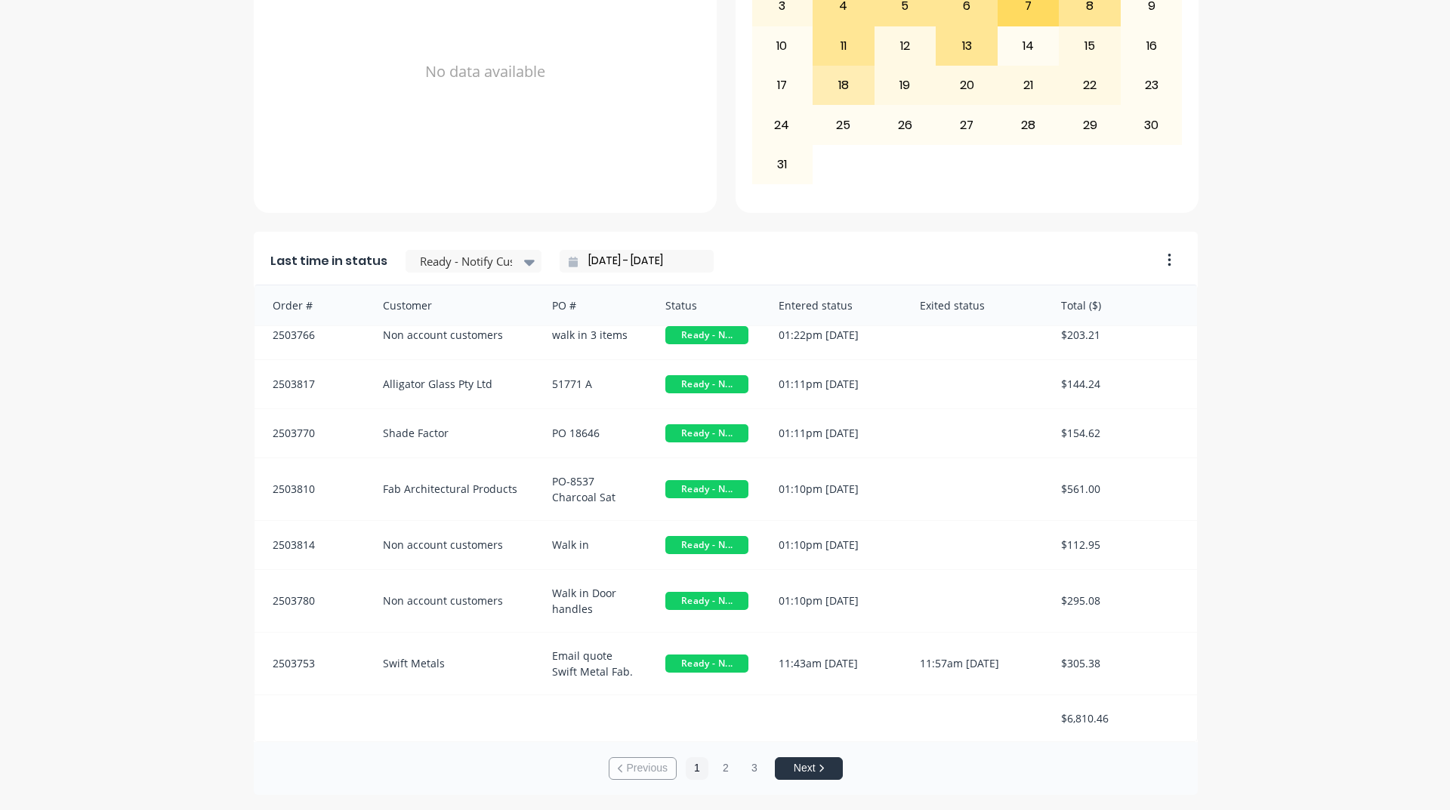
click at [1306, 449] on div "A Class Powder Coating Create sales order Create purchase order Overview Select…" at bounding box center [725, 110] width 1450 height 1370
click at [1305, 668] on div "A Class Powder Coating Create sales order Create purchase order Overview Select…" at bounding box center [725, 110] width 1450 height 1370
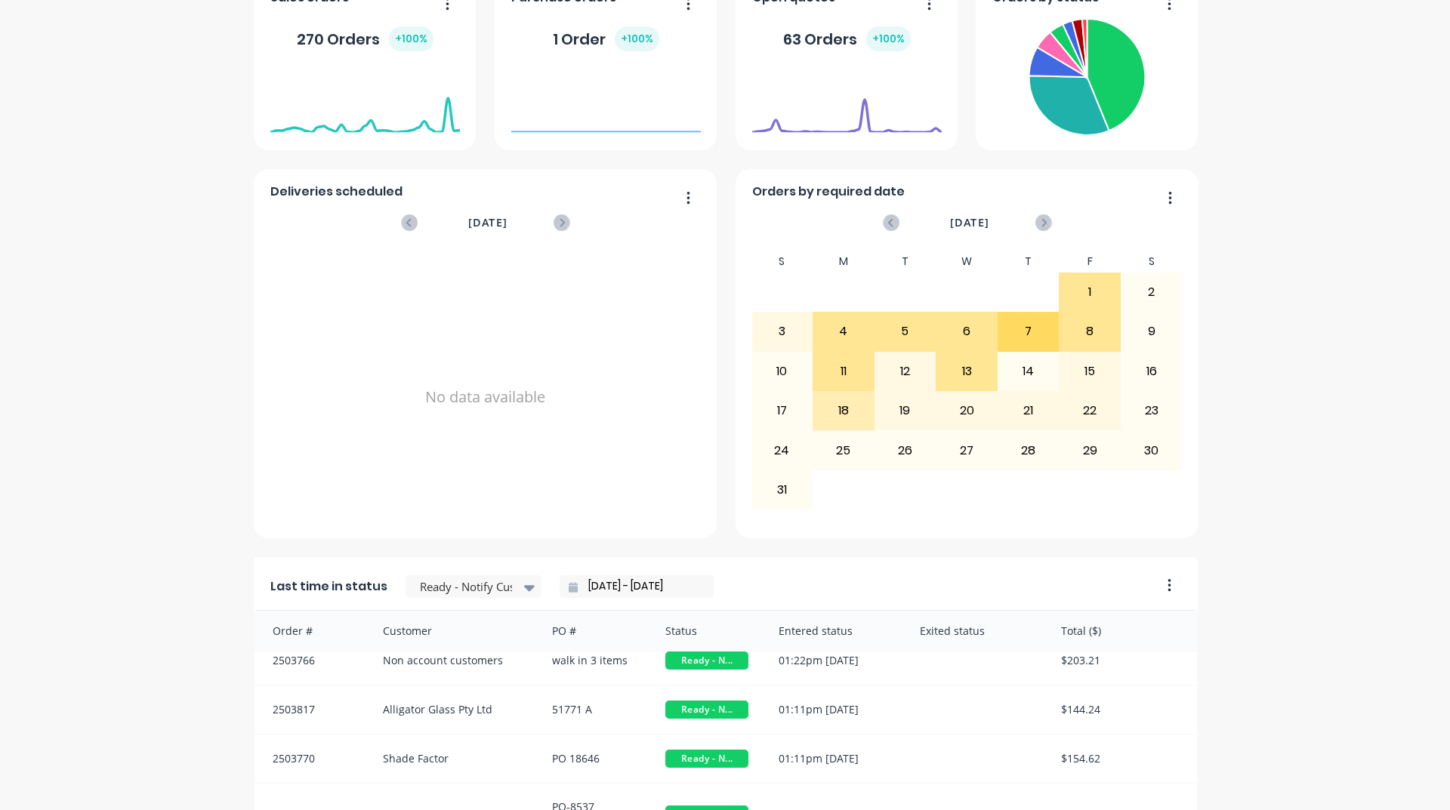
scroll to position [0, 0]
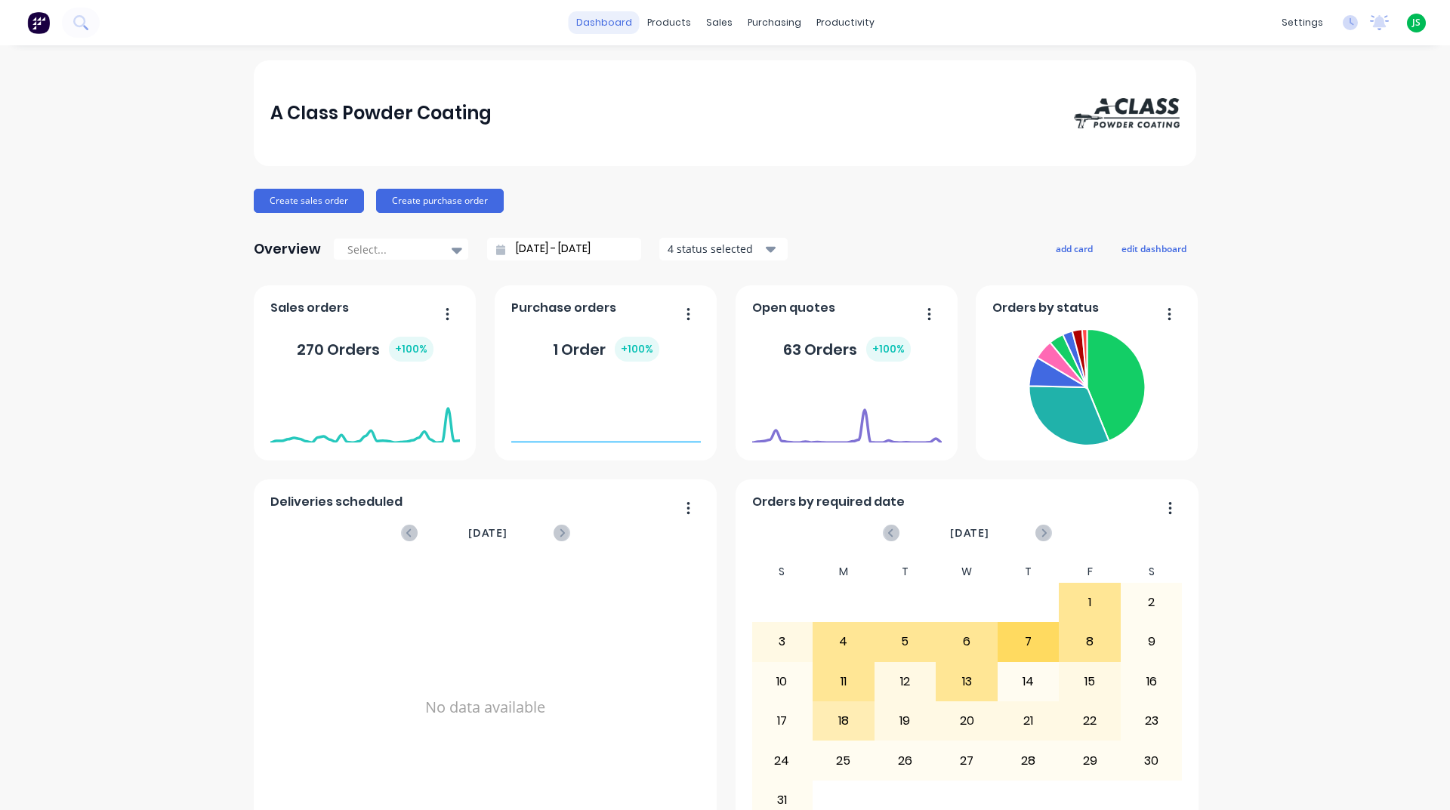
click at [587, 19] on link "dashboard" at bounding box center [604, 22] width 71 height 23
click at [856, 69] on div "Workflow" at bounding box center [865, 73] width 45 height 14
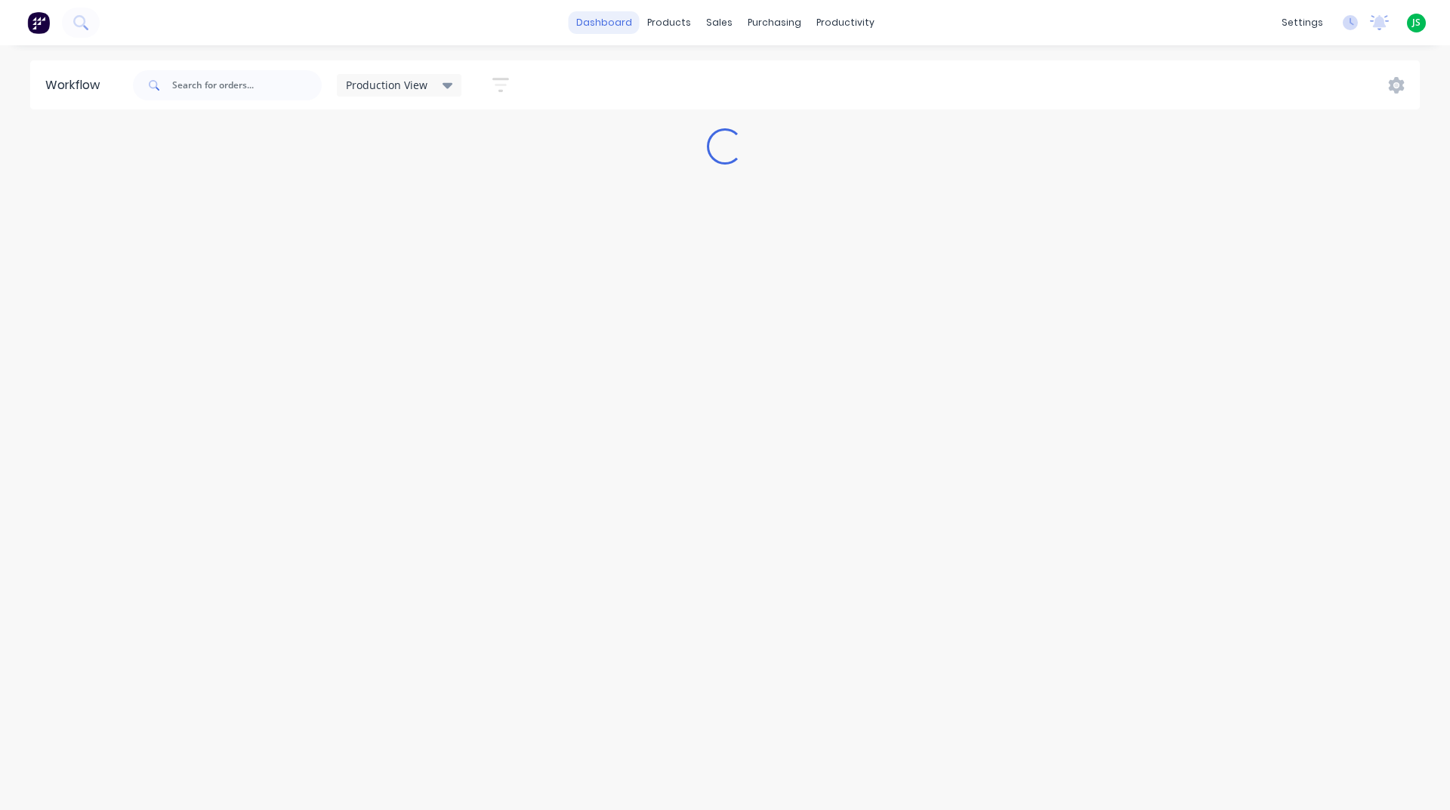
click at [617, 18] on link "dashboard" at bounding box center [604, 22] width 71 height 23
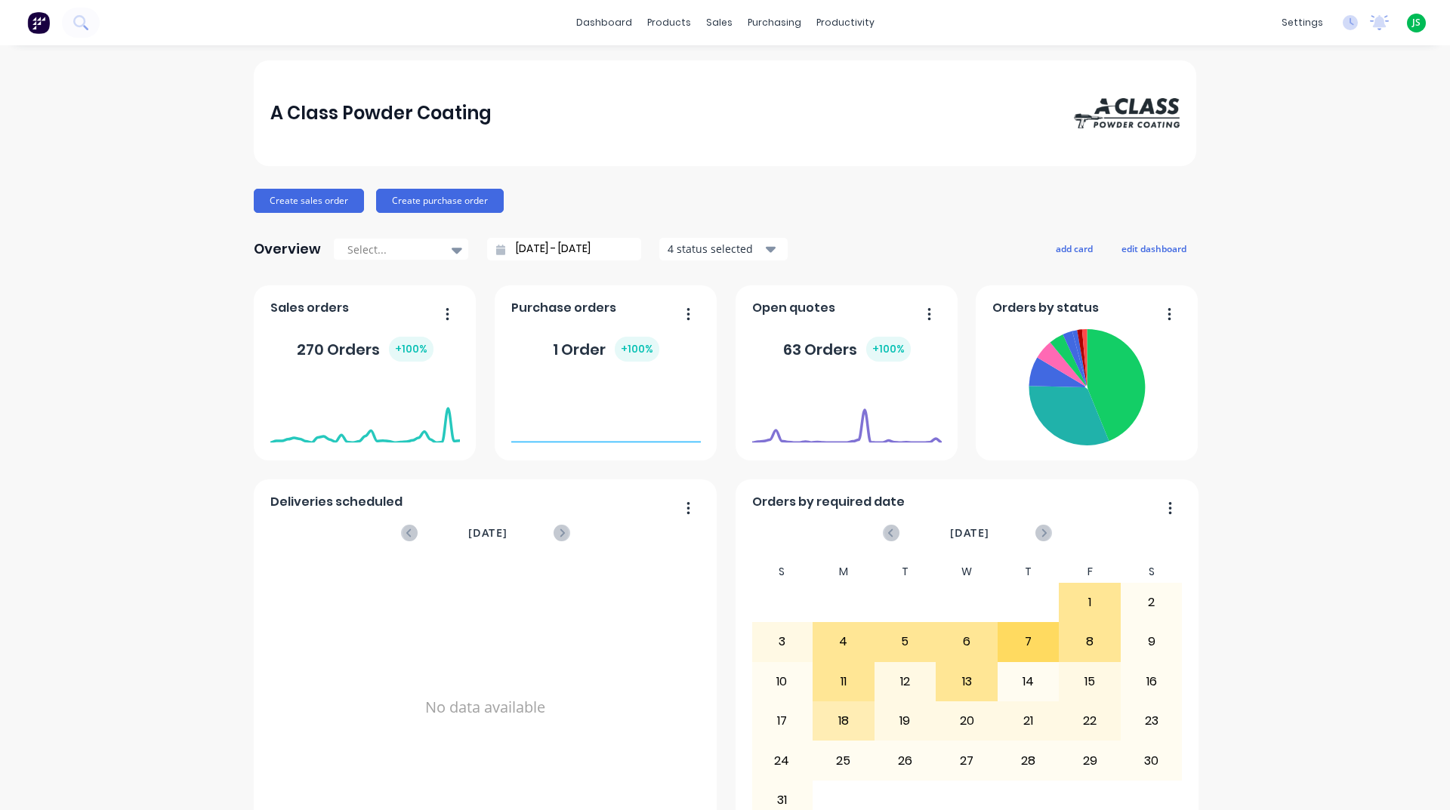
scroll to position [636, 0]
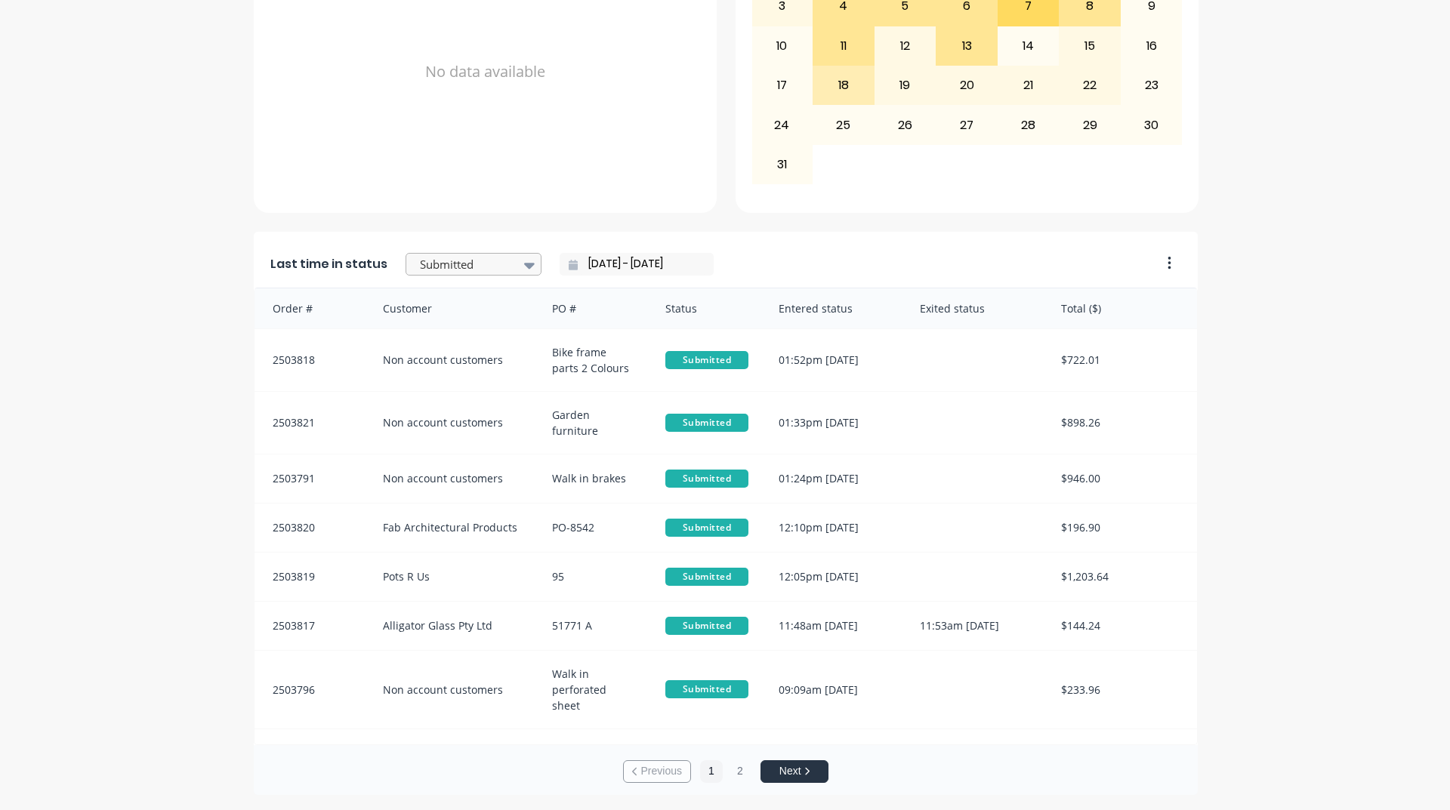
click at [495, 272] on div at bounding box center [465, 264] width 95 height 19
click at [436, 393] on div "Coating" at bounding box center [473, 379] width 136 height 28
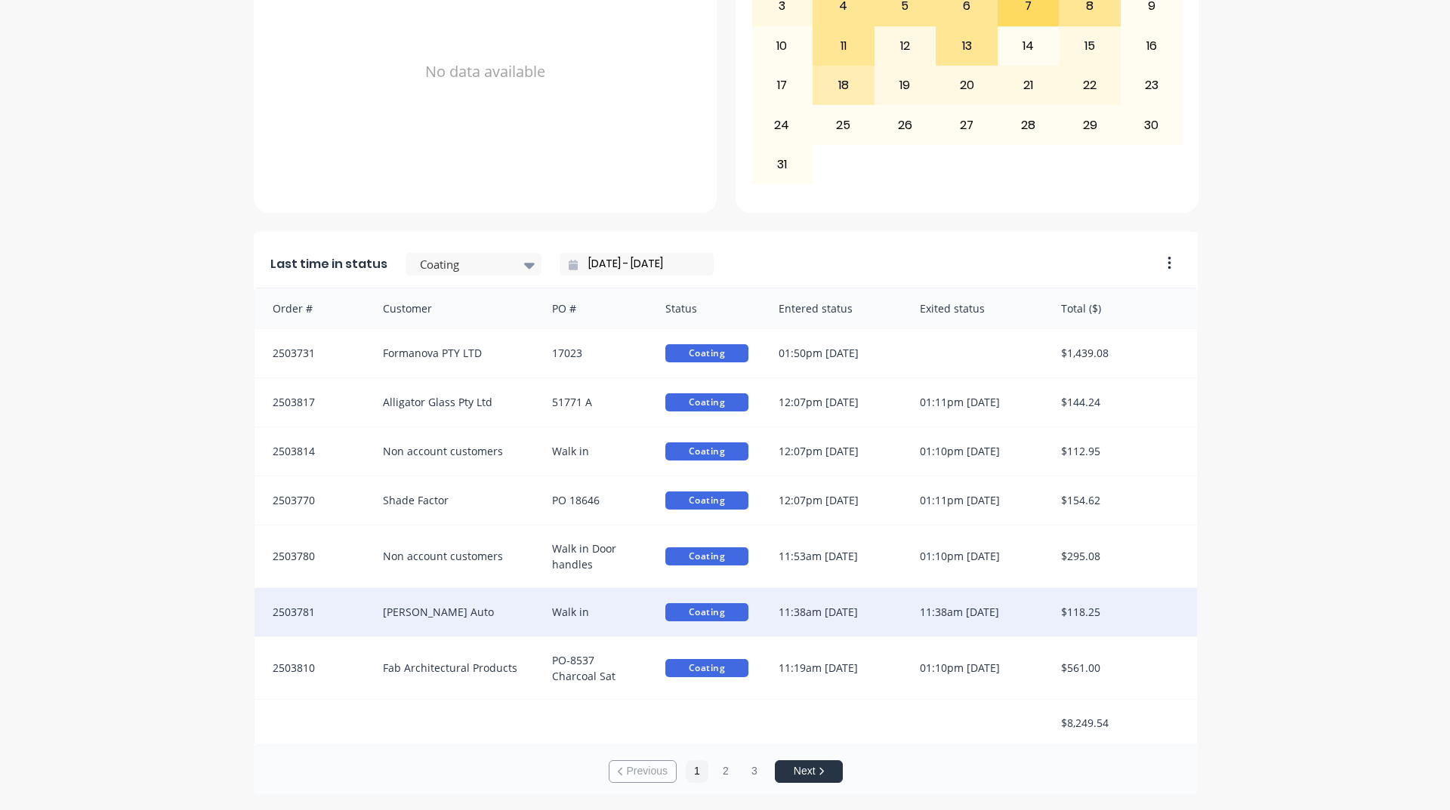
scroll to position [2, 0]
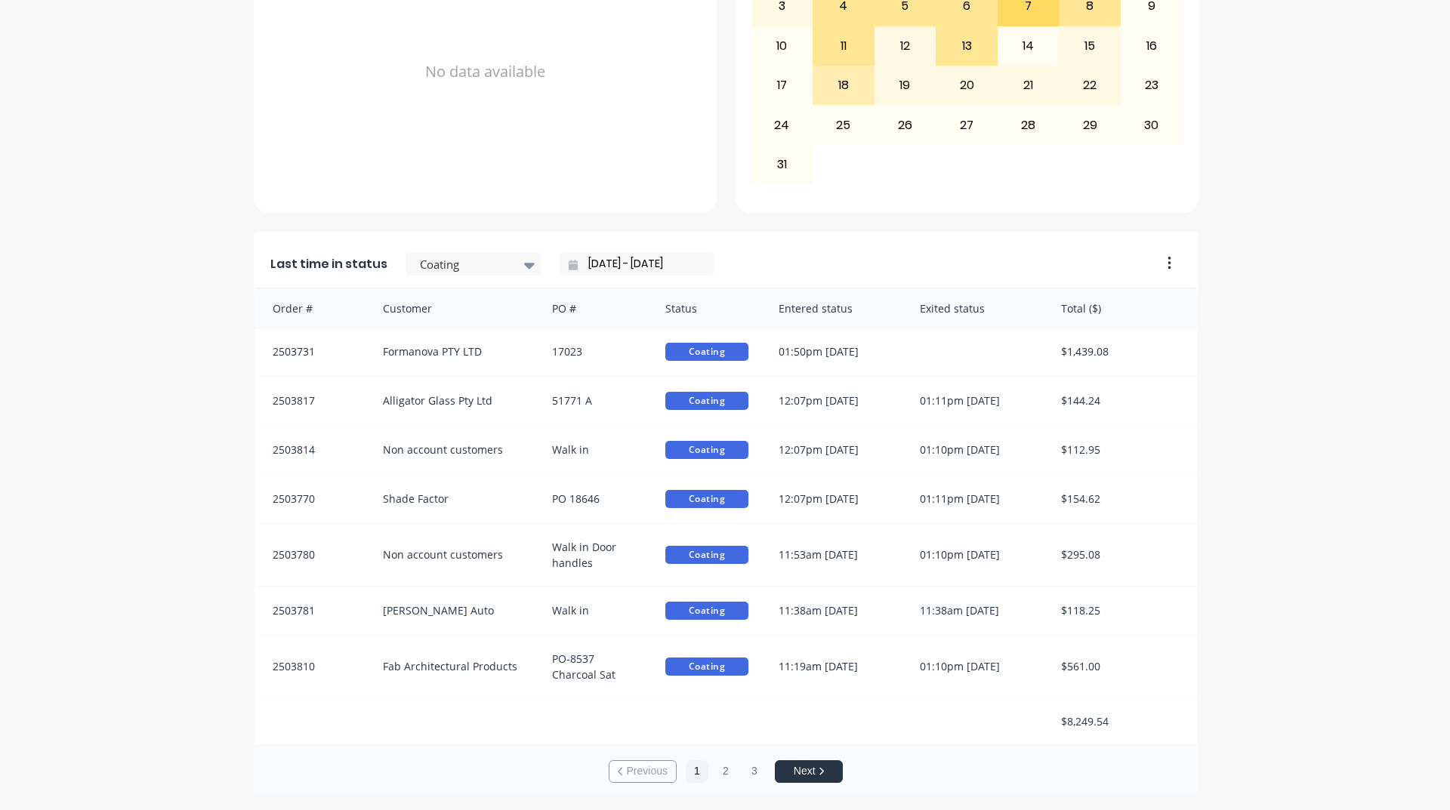
click at [821, 772] on button "Next" at bounding box center [809, 771] width 68 height 23
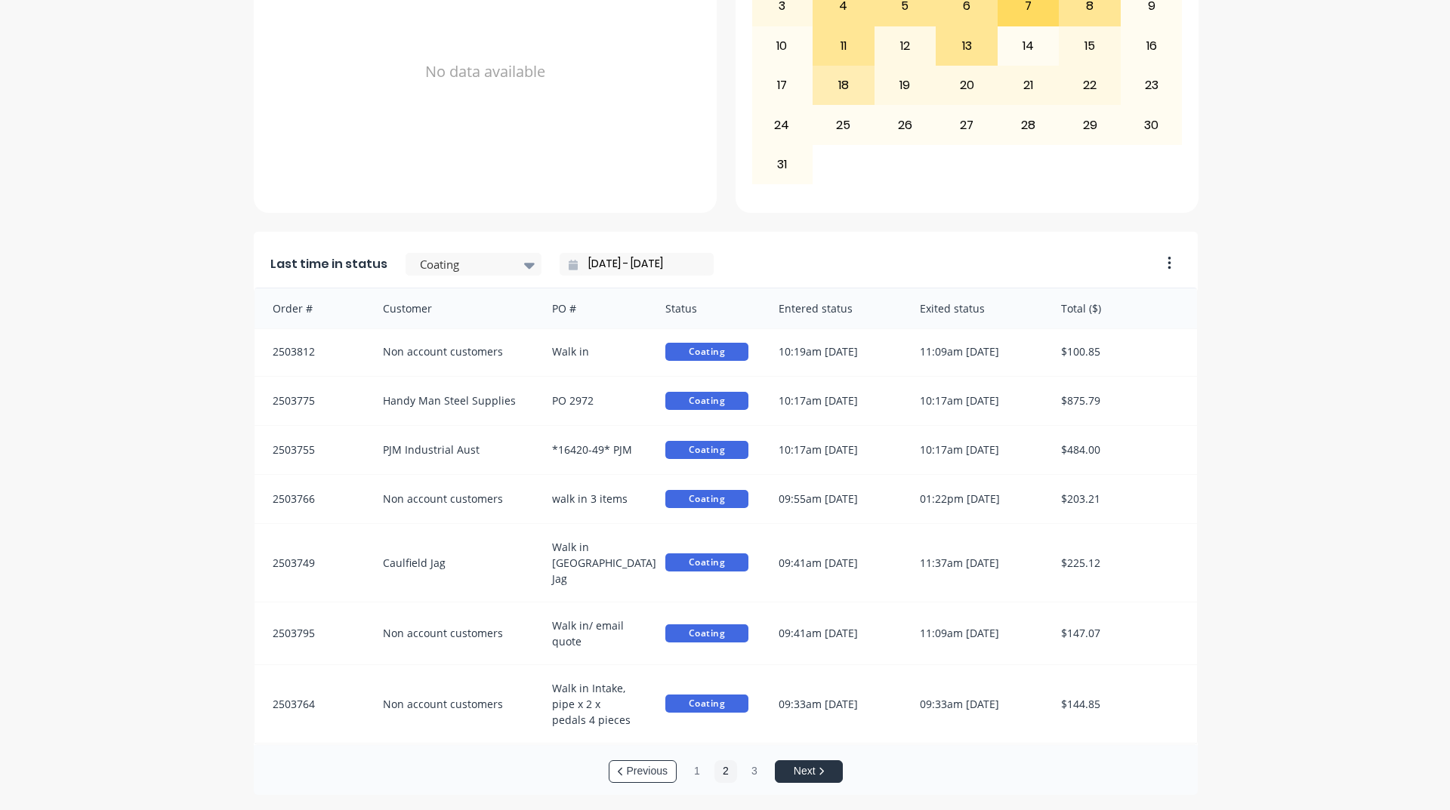
click at [807, 769] on button "Next" at bounding box center [809, 771] width 68 height 23
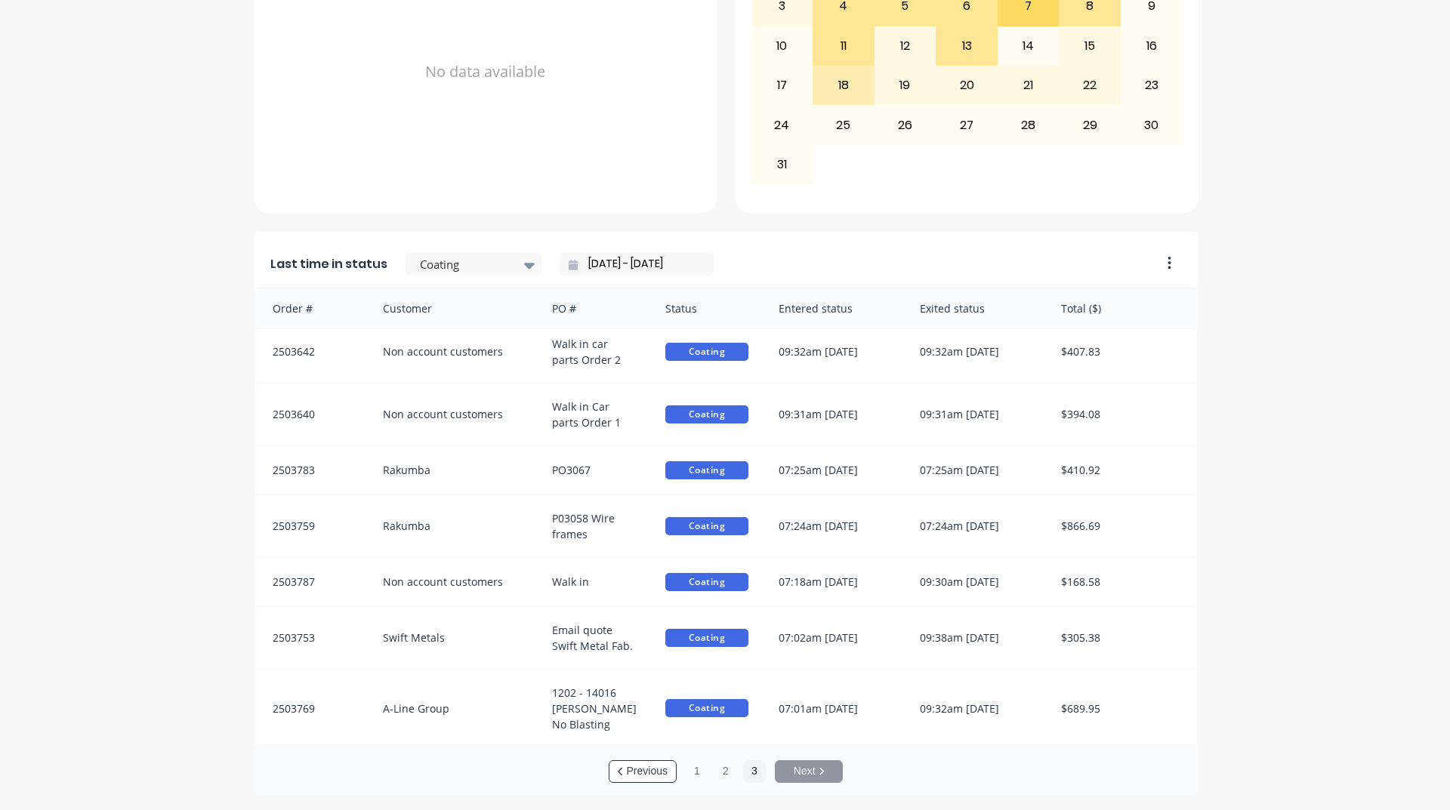
click at [1382, 277] on div "A Class Powder Coating Create sales order Create purchase order Overview Select…" at bounding box center [725, 110] width 1450 height 1370
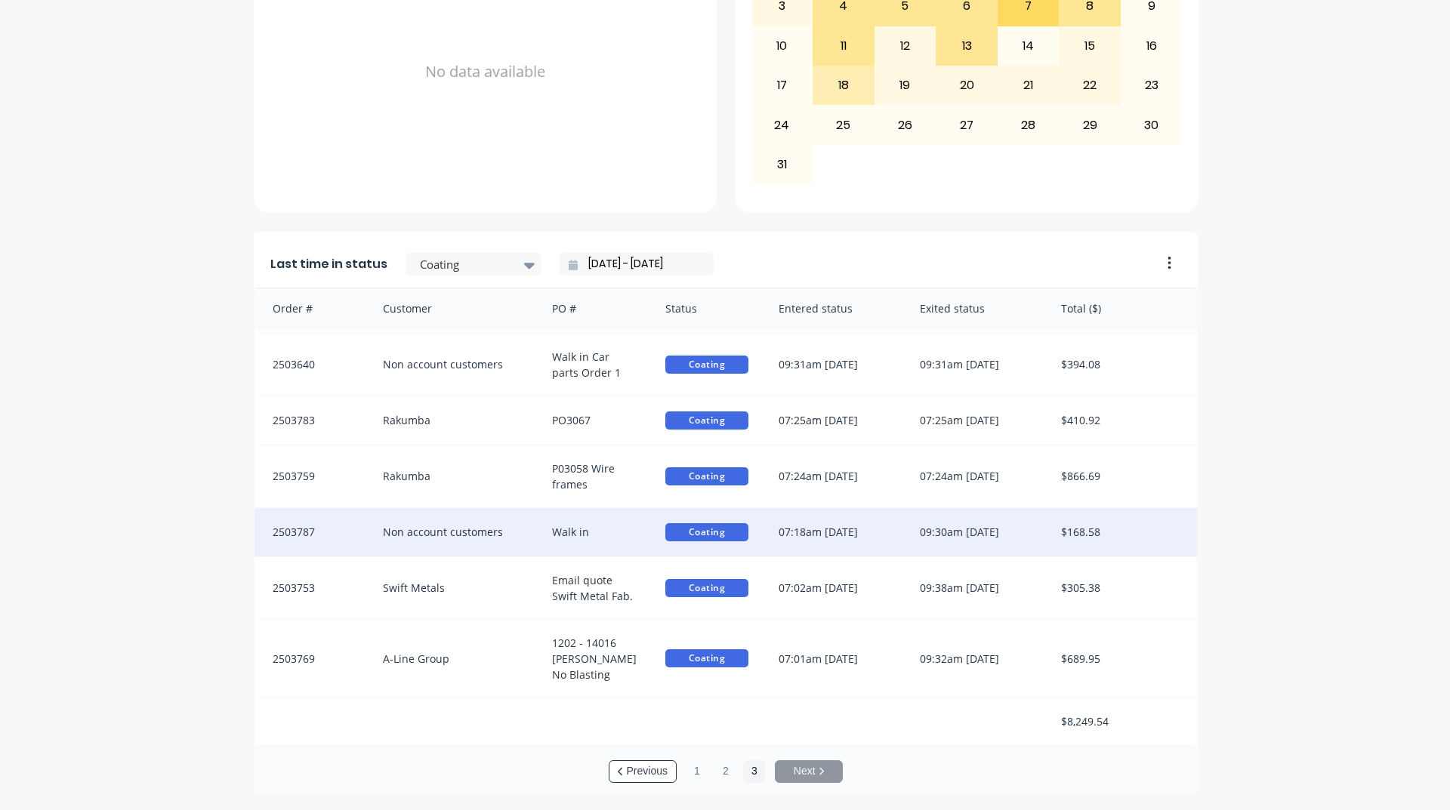
scroll to position [3, 0]
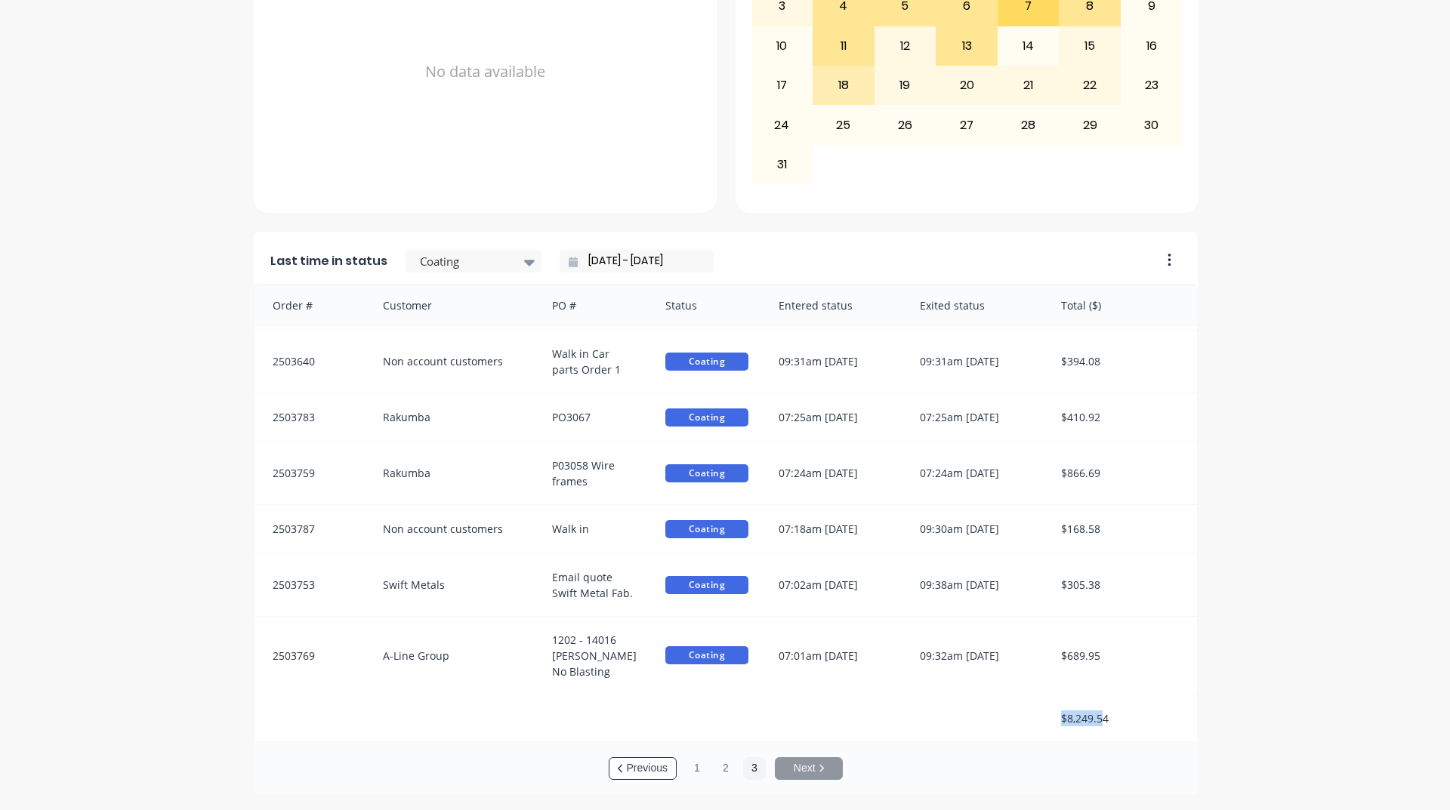
drag, startPoint x: 1053, startPoint y: 720, endPoint x: 1095, endPoint y: 718, distance: 41.6
click at [1095, 718] on div "$8,249.54" at bounding box center [1121, 718] width 151 height 46
click at [1133, 696] on div "$8,249.54" at bounding box center [1121, 718] width 151 height 46
